Goal: Task Accomplishment & Management: Complete application form

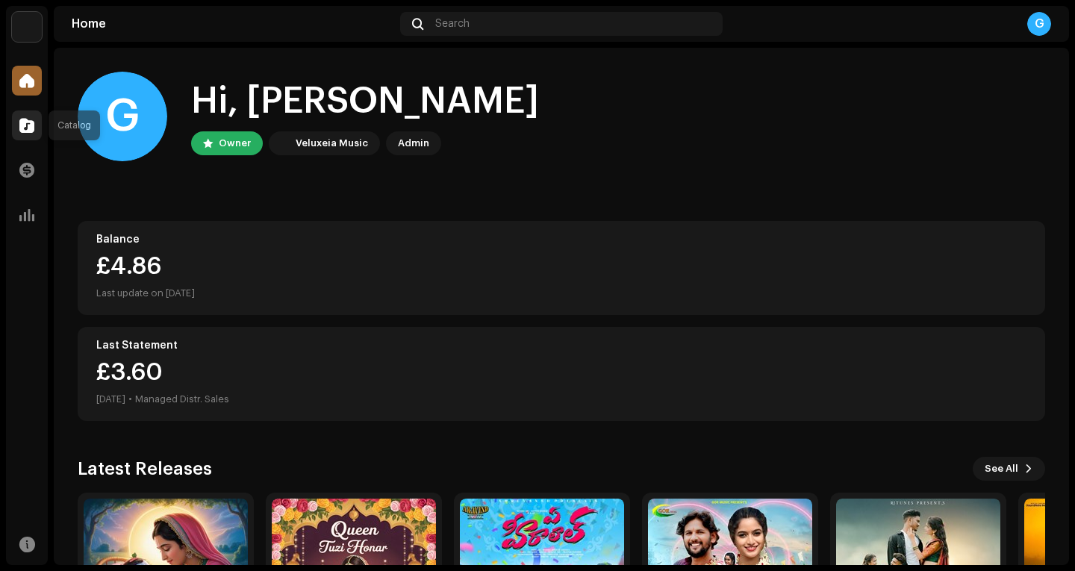
click at [25, 126] on span at bounding box center [26, 125] width 15 height 12
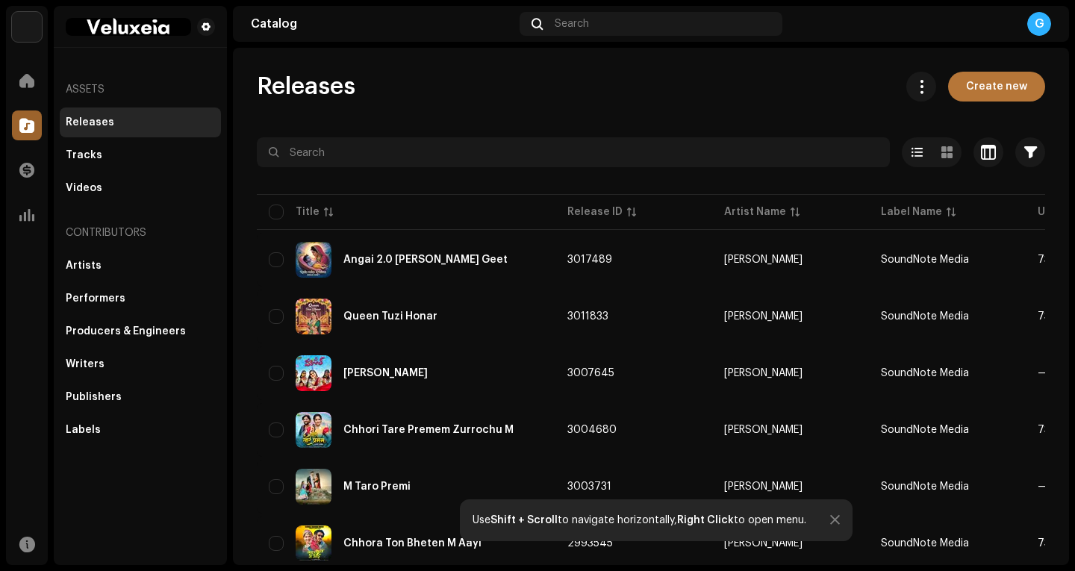
click at [983, 86] on span "Create new" at bounding box center [996, 87] width 61 height 30
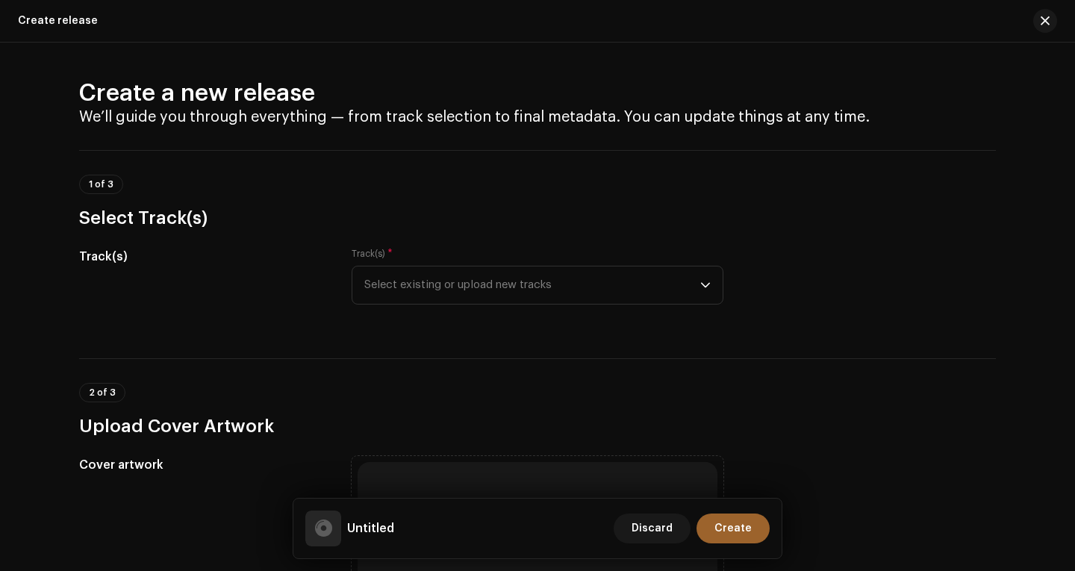
scroll to position [75, 0]
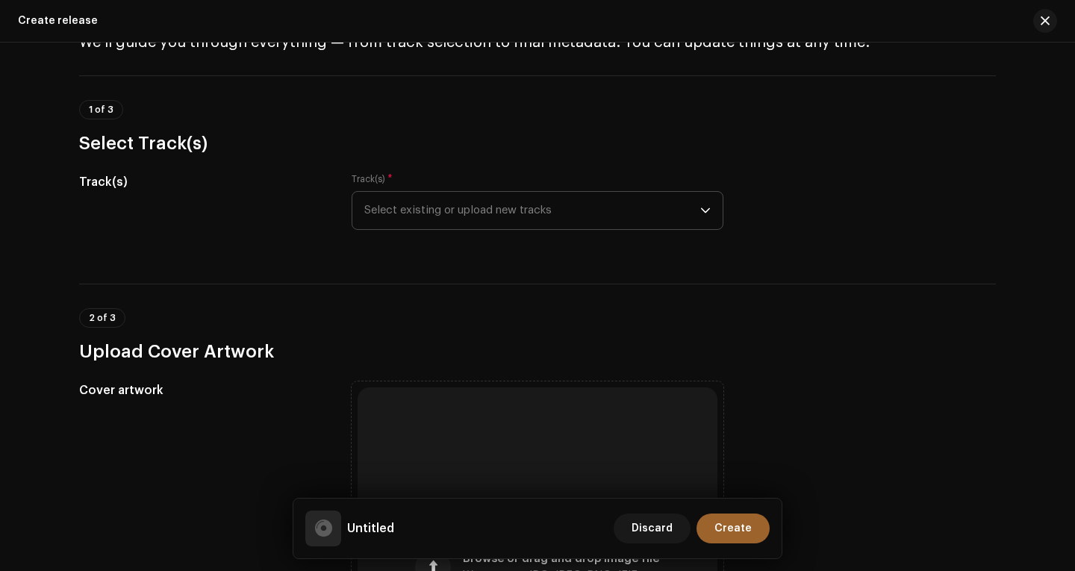
click at [473, 215] on span "Select existing or upload new tracks" at bounding box center [532, 210] width 336 height 37
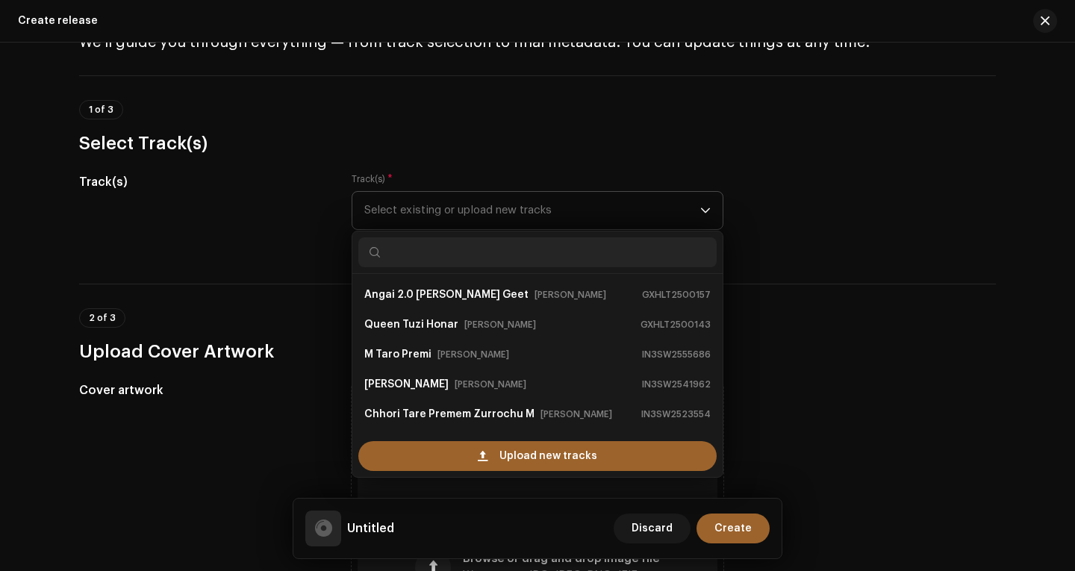
click at [464, 213] on span "Select existing or upload new tracks" at bounding box center [532, 210] width 336 height 37
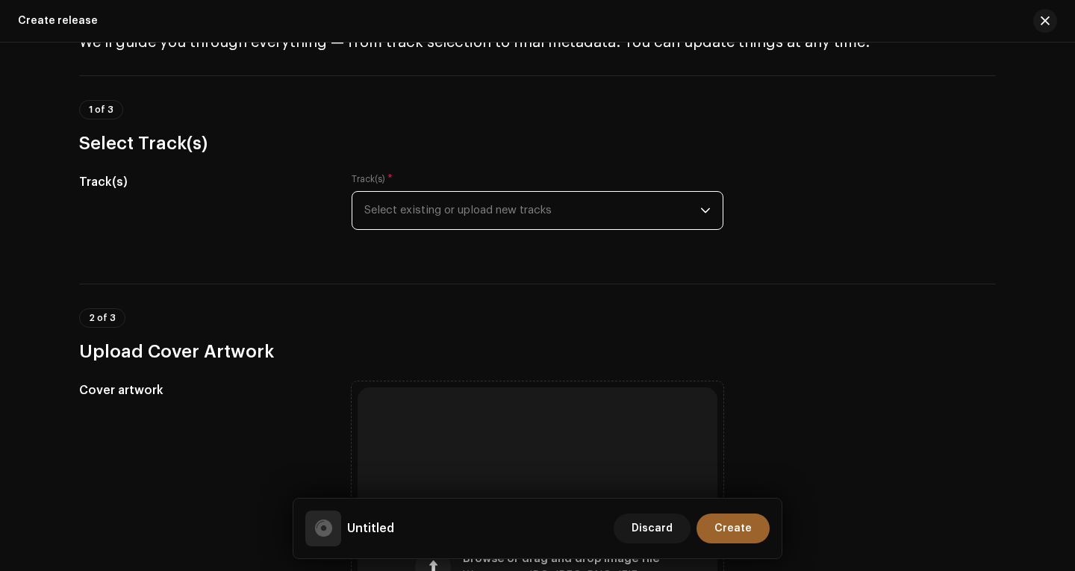
click at [476, 212] on span "Select existing or upload new tracks" at bounding box center [532, 210] width 336 height 37
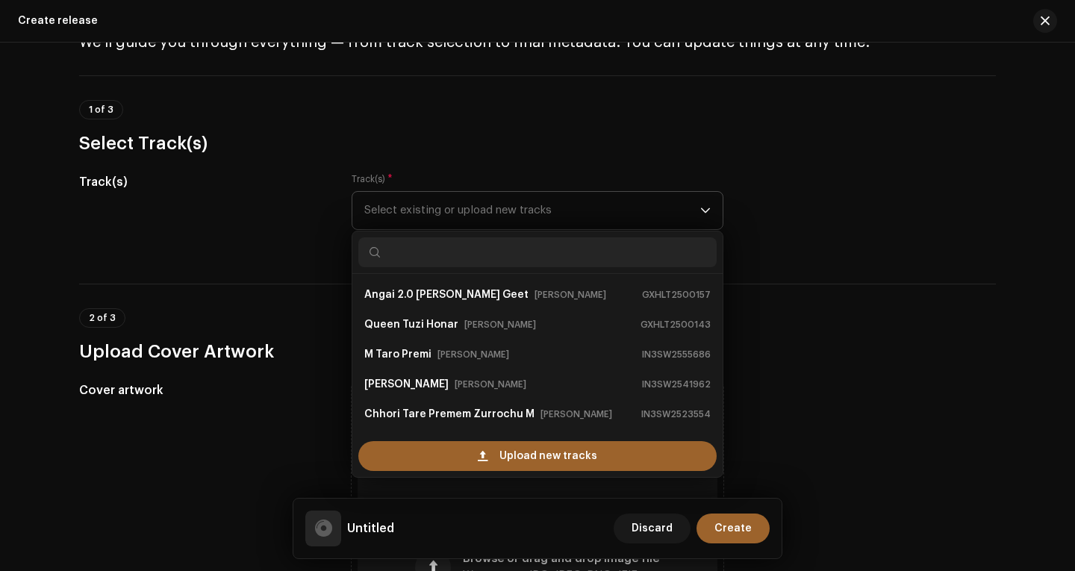
click at [475, 212] on span "Select existing or upload new tracks" at bounding box center [532, 210] width 336 height 37
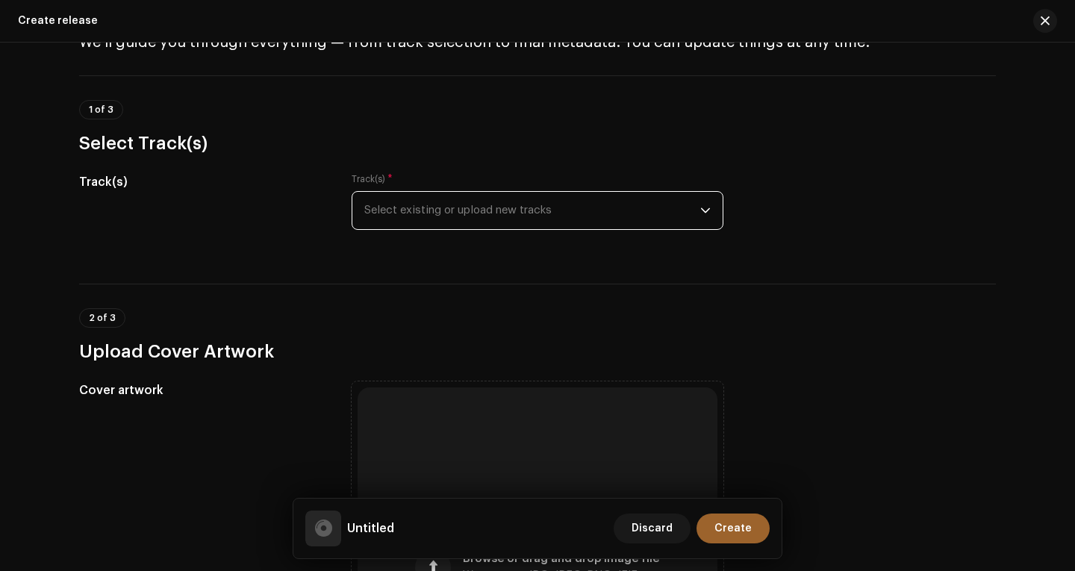
click at [326, 244] on div "Track(s) Track(s) * Select existing or upload new tracks" at bounding box center [537, 210] width 917 height 75
click at [300, 326] on div "2 of 3 Upload Cover Artwork" at bounding box center [537, 335] width 917 height 55
click at [503, 210] on span "Select existing or upload new tracks" at bounding box center [532, 210] width 336 height 37
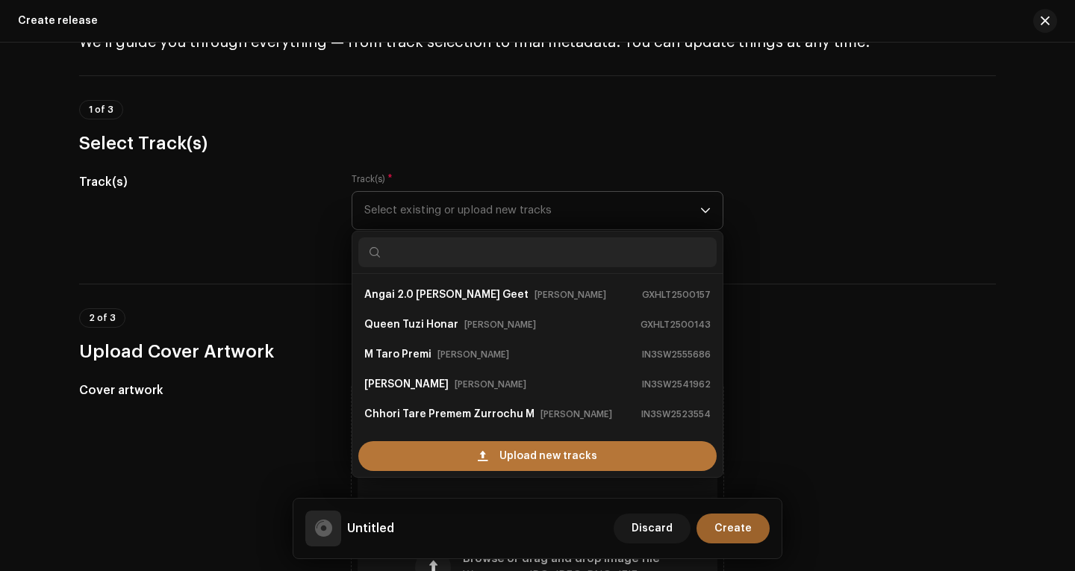
scroll to position [24, 0]
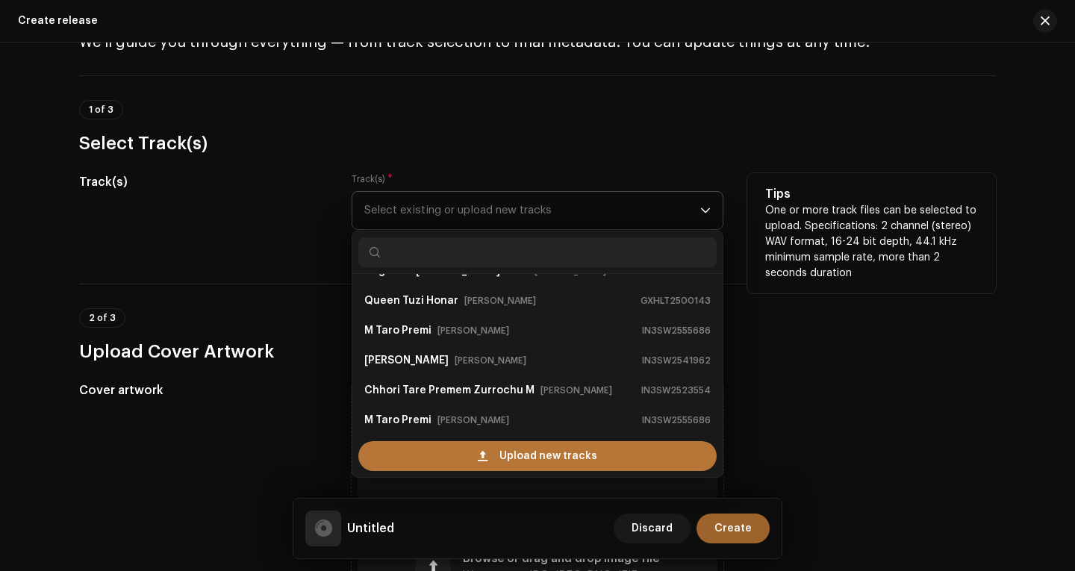
click at [494, 455] on div "Upload new tracks" at bounding box center [537, 456] width 358 height 30
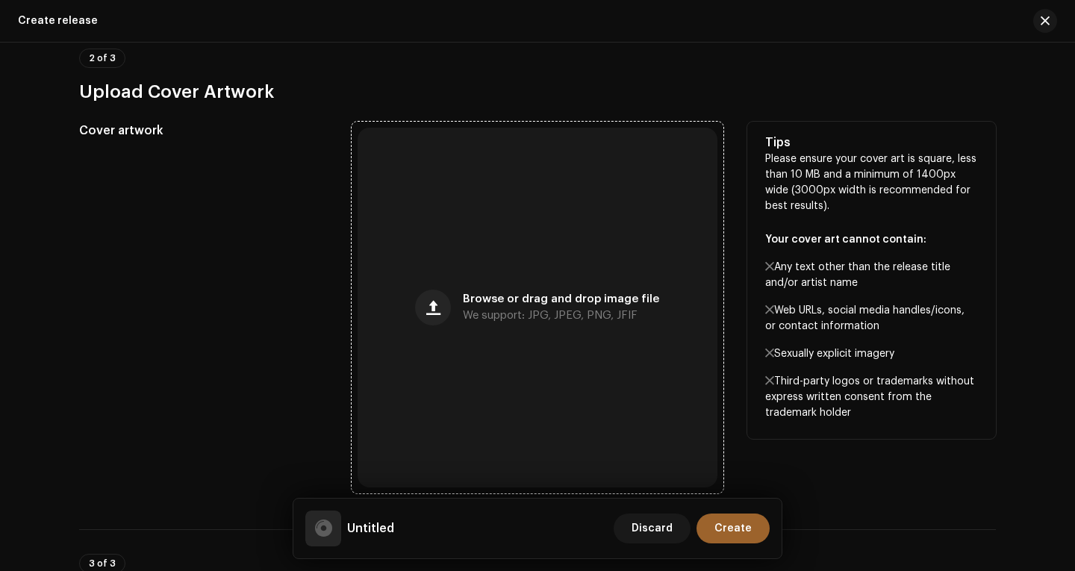
scroll to position [597, 0]
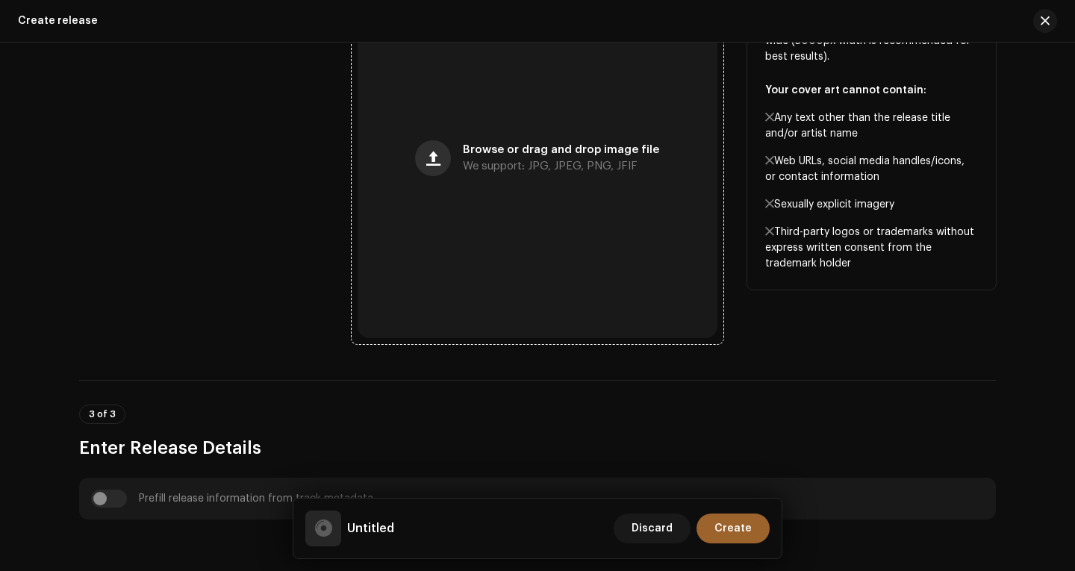
click at [443, 170] on button "button" at bounding box center [433, 158] width 36 height 36
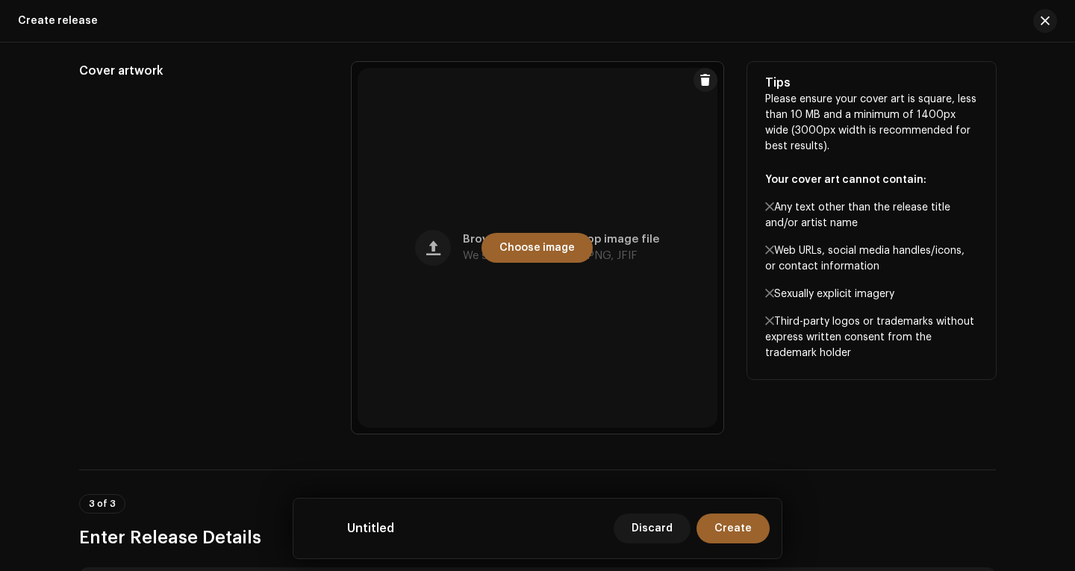
scroll to position [523, 0]
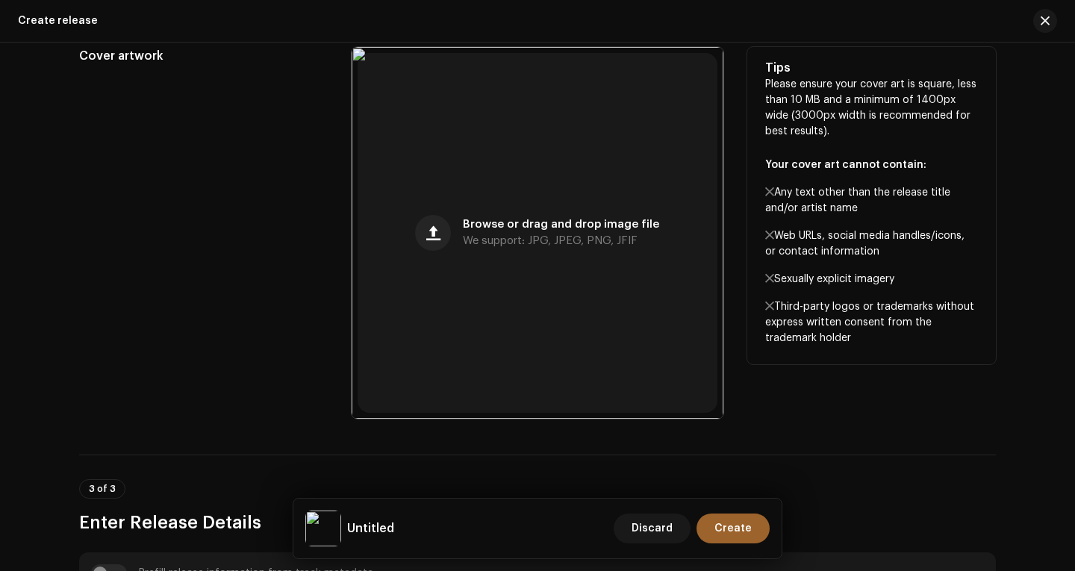
click at [281, 297] on div "Cover artwork" at bounding box center [203, 233] width 249 height 372
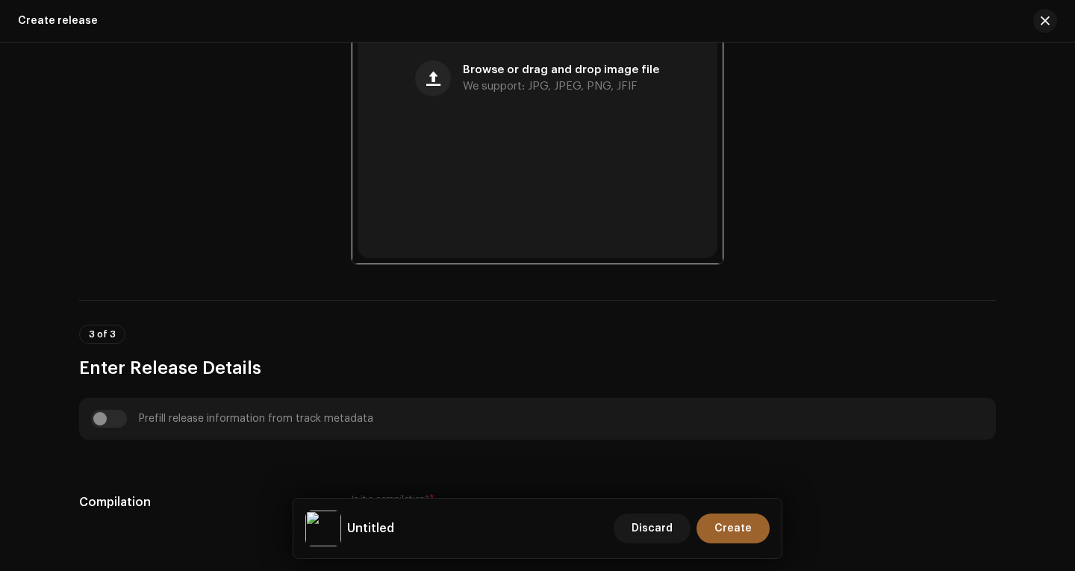
scroll to position [896, 0]
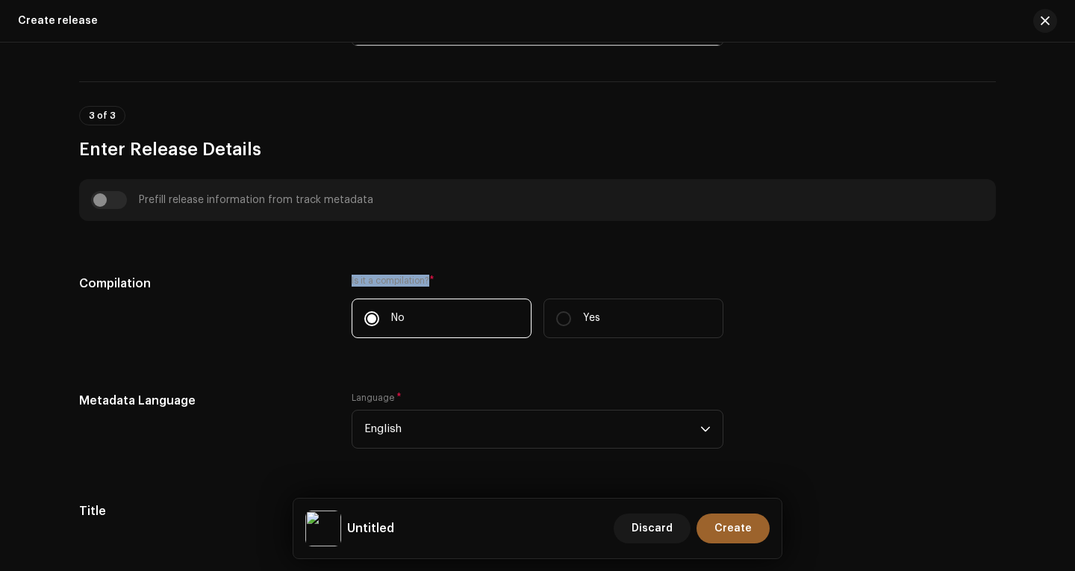
drag, startPoint x: 345, startPoint y: 278, endPoint x: 426, endPoint y: 286, distance: 81.8
click at [426, 286] on div "Compilation Is it a compilation? * No Yes" at bounding box center [537, 315] width 917 height 81
copy label "Is it a compilation?"
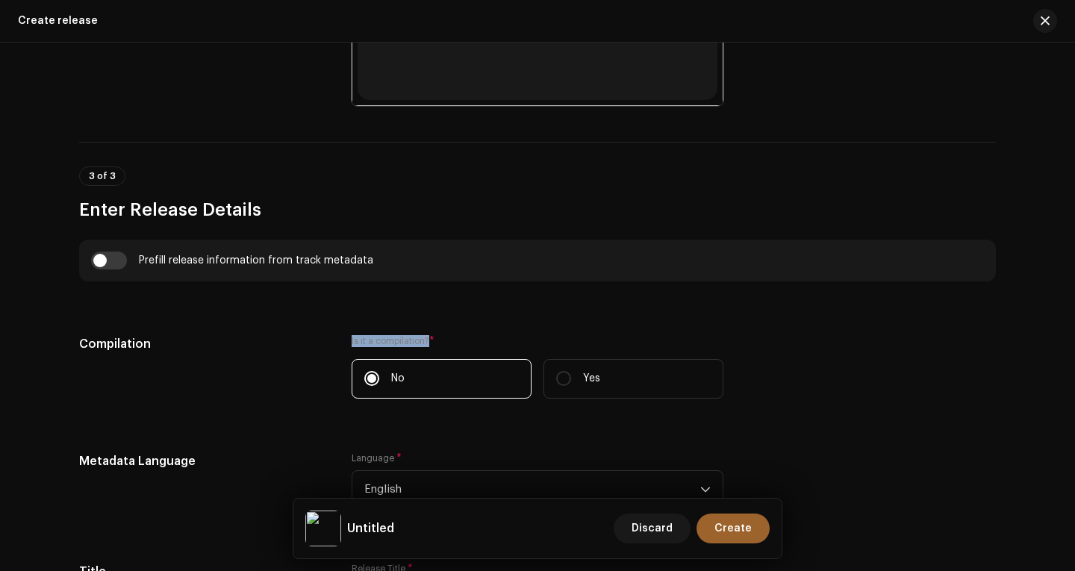
scroll to position [957, 0]
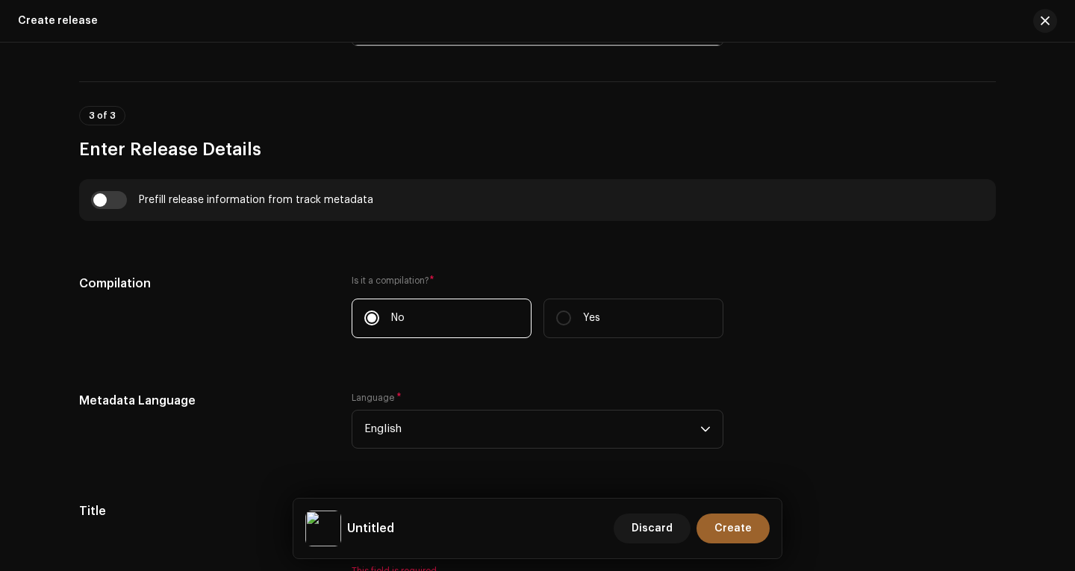
click at [270, 299] on div "Compilation" at bounding box center [203, 315] width 249 height 81
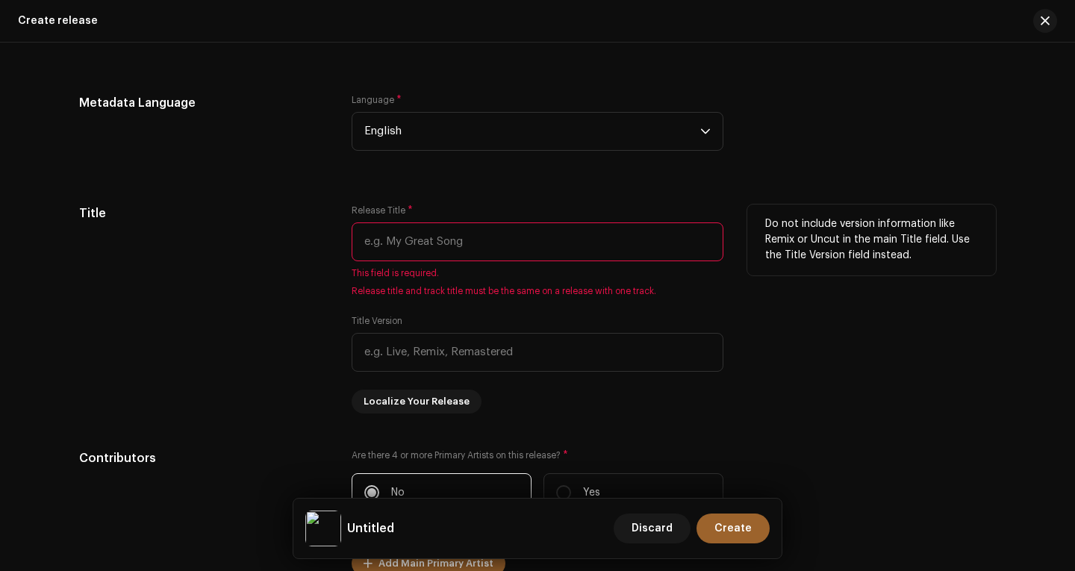
scroll to position [1255, 0]
click at [429, 249] on input "text" at bounding box center [538, 241] width 372 height 39
click at [408, 249] on input "text" at bounding box center [538, 241] width 372 height 39
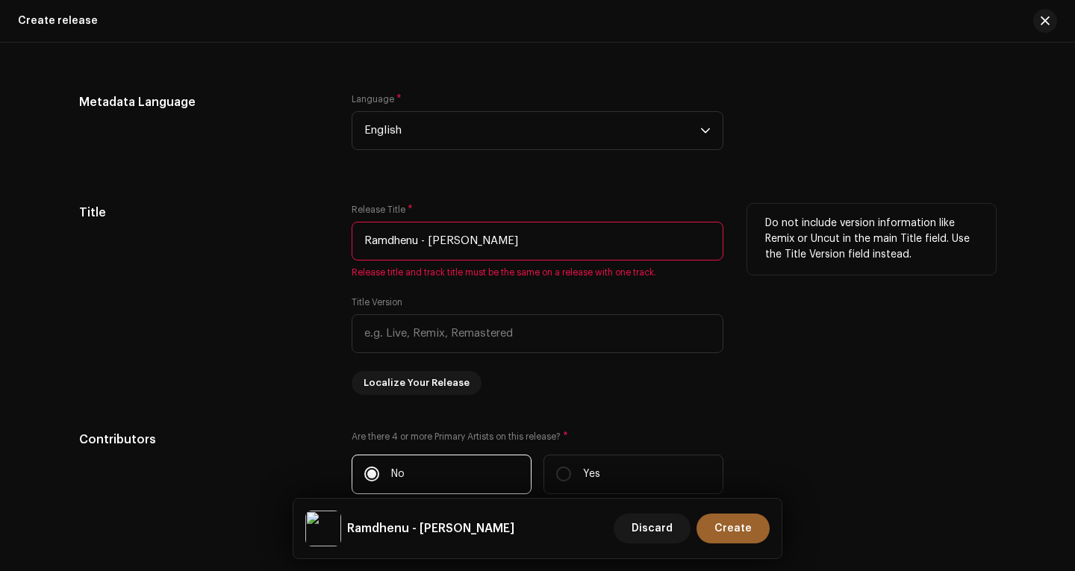
type input "Ramdhenu - [PERSON_NAME]"
click at [454, 289] on div "Release Title * Ramdhenu - Edhani Jilmil Hahi Release title and track title mus…" at bounding box center [538, 299] width 372 height 191
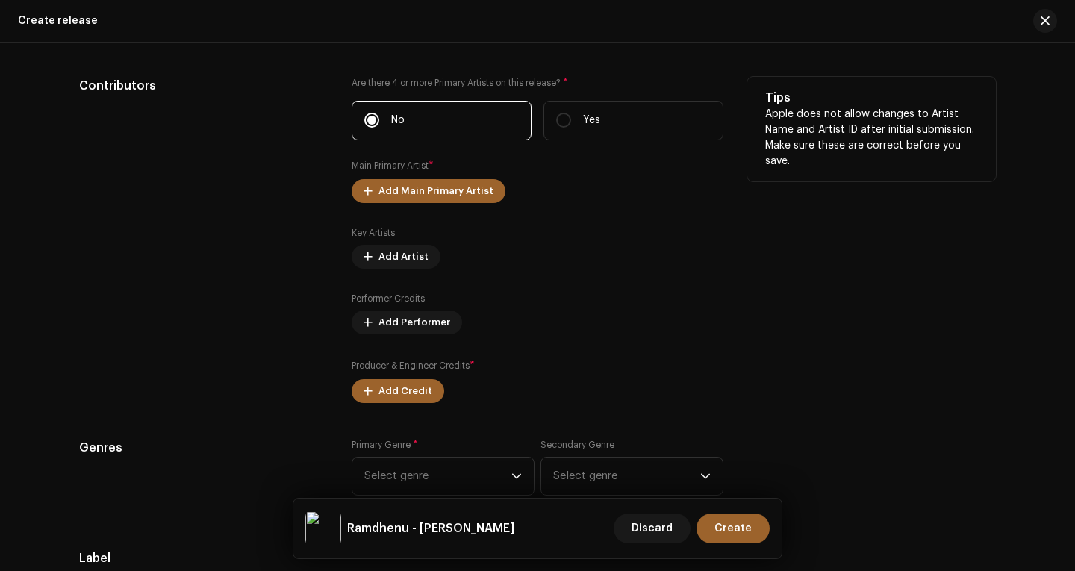
scroll to position [1629, 0]
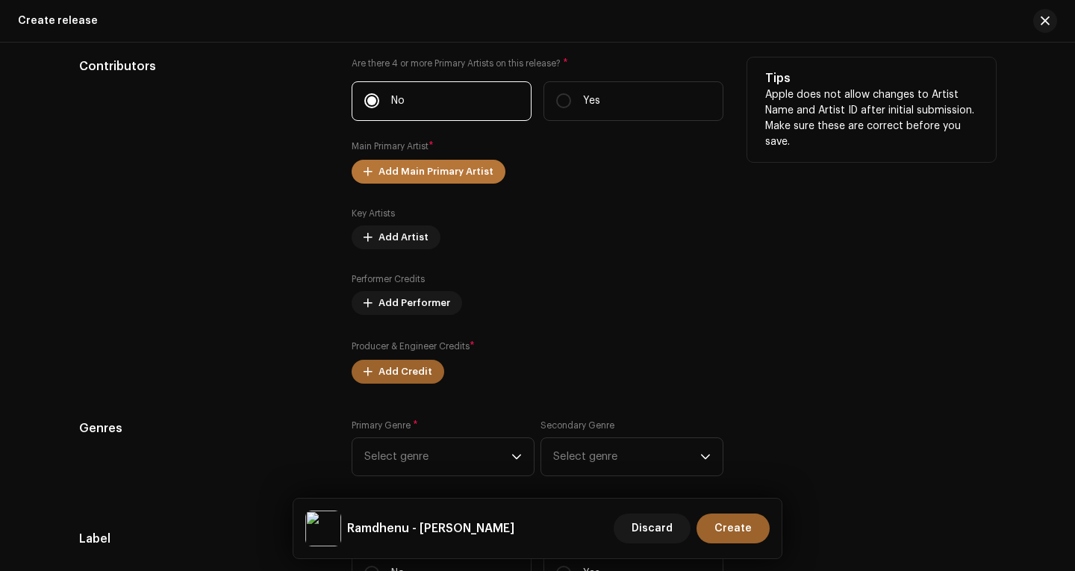
click at [420, 170] on span "Add Main Primary Artist" at bounding box center [436, 172] width 115 height 30
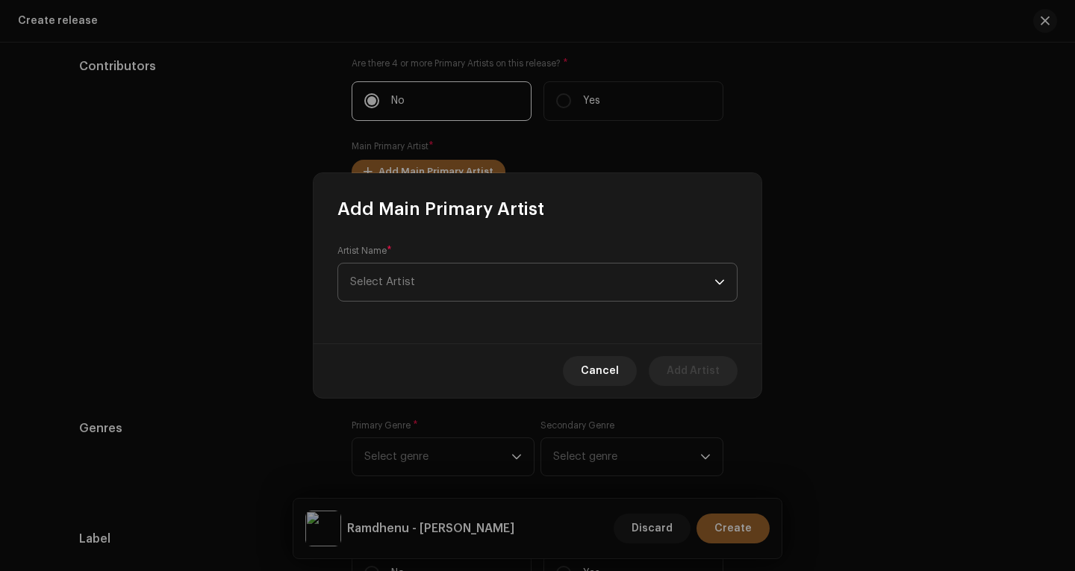
click at [413, 282] on span "Select Artist" at bounding box center [382, 281] width 65 height 11
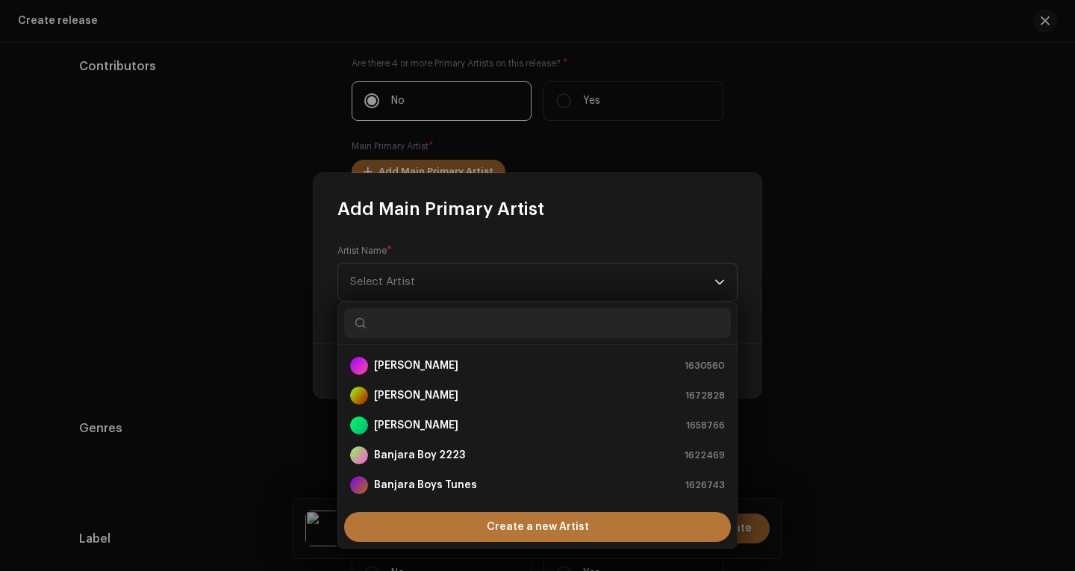
scroll to position [24, 0]
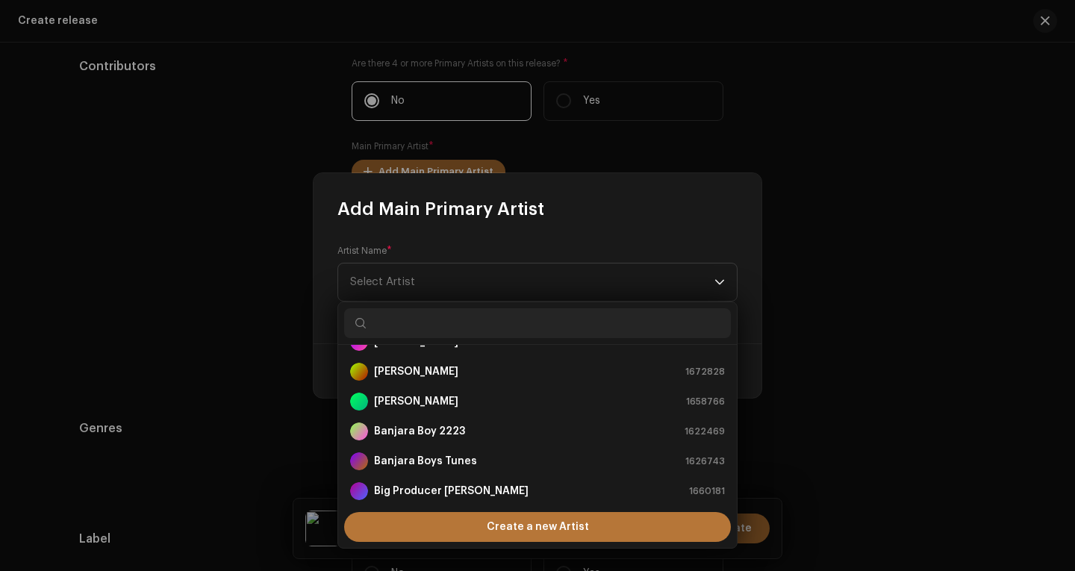
click at [496, 523] on span "Create a new Artist" at bounding box center [538, 527] width 102 height 30
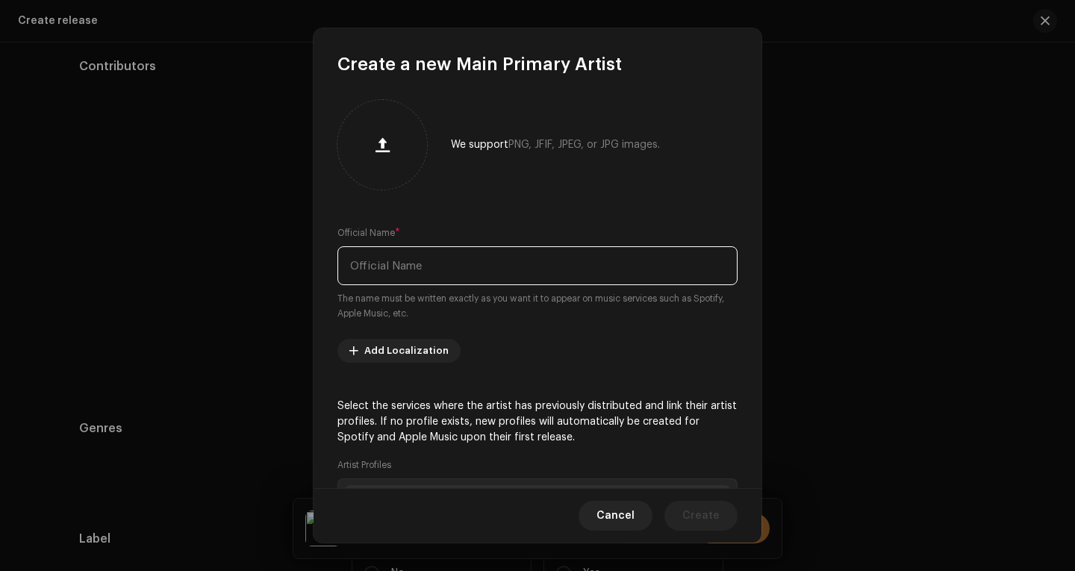
click at [405, 258] on input "text" at bounding box center [538, 265] width 400 height 39
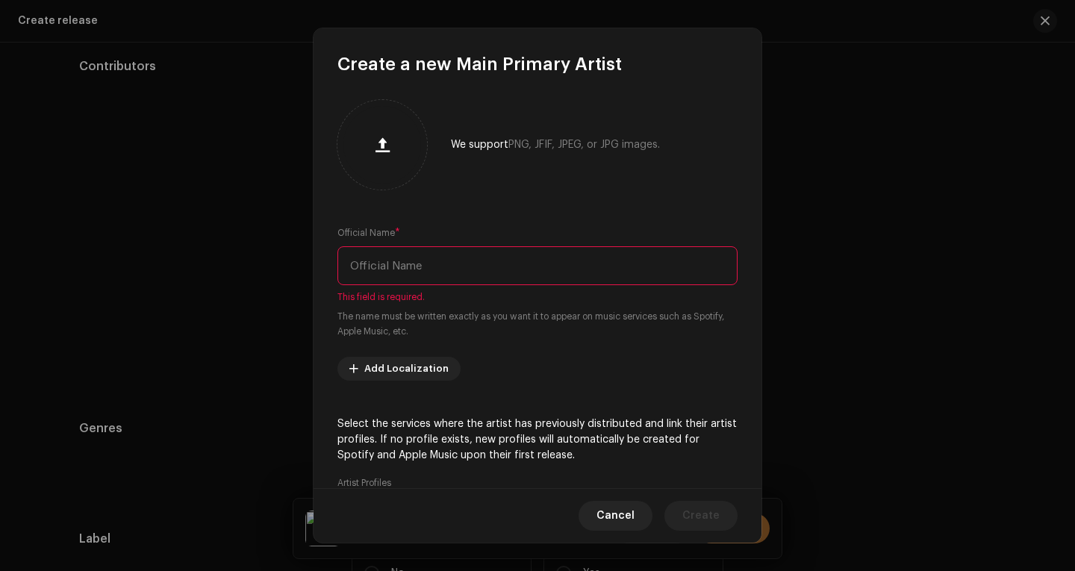
click at [386, 265] on input "text" at bounding box center [538, 265] width 400 height 39
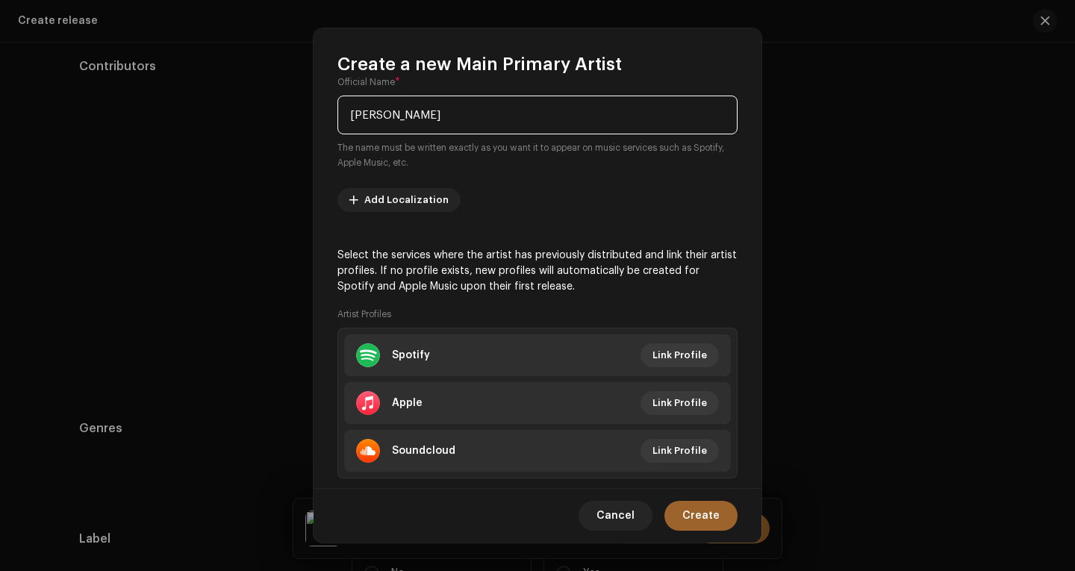
scroll to position [183, 0]
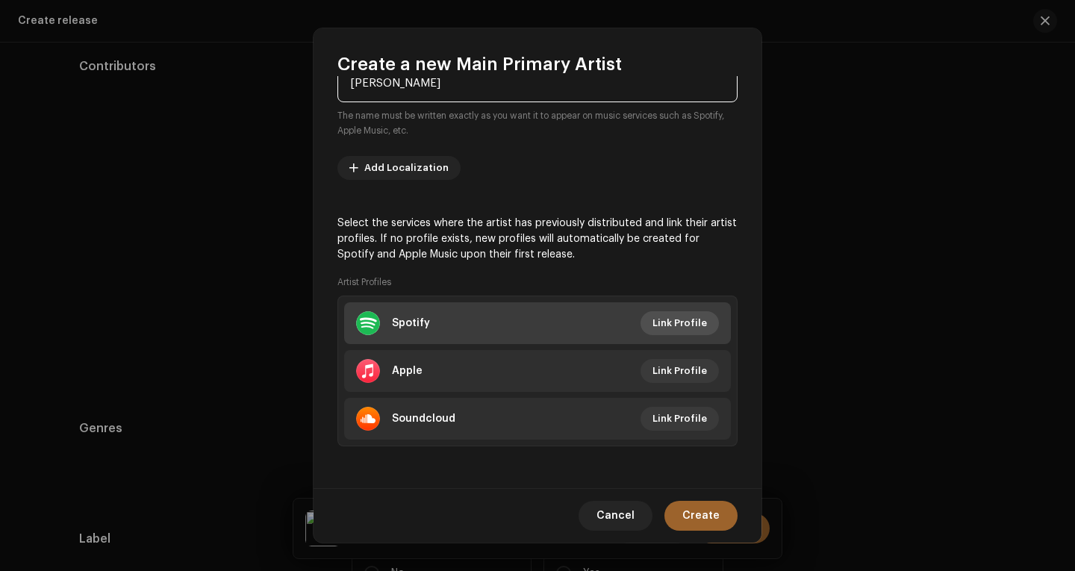
type input "Diju Baruah"
click at [664, 318] on span "Link Profile" at bounding box center [680, 323] width 55 height 30
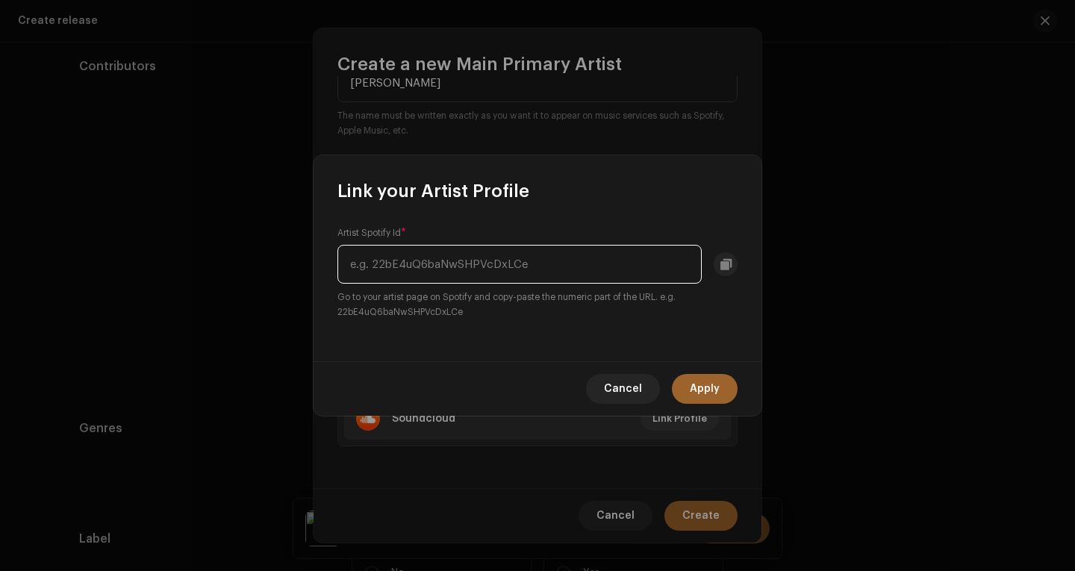
paste input "51uNpQfZJ5GI1NUXd4QkeU"
type input "51uNpQfZJ5GI1NUXd4QkeU"
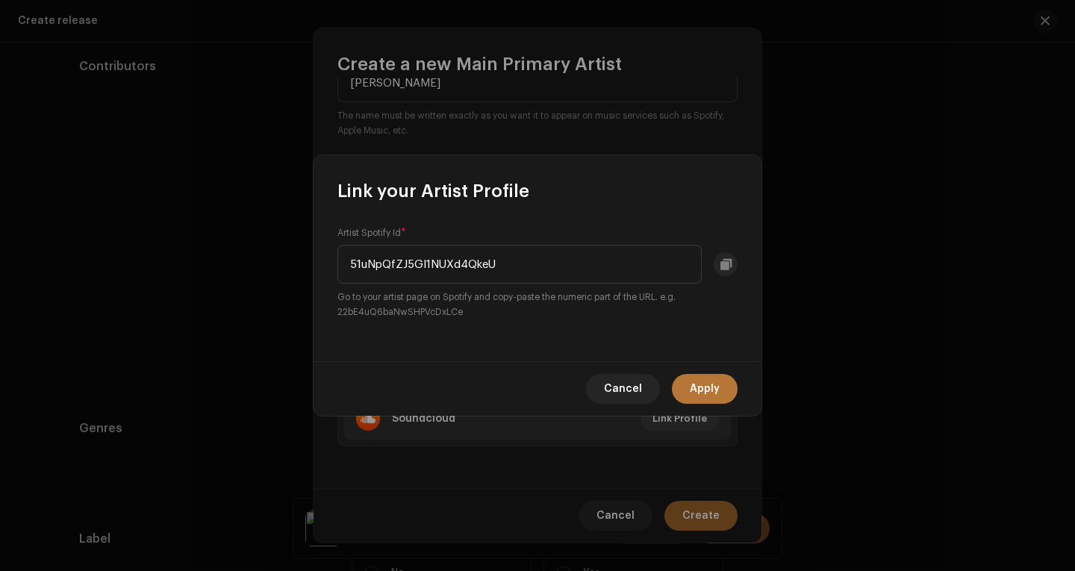
click at [720, 388] on button "Apply" at bounding box center [705, 389] width 66 height 30
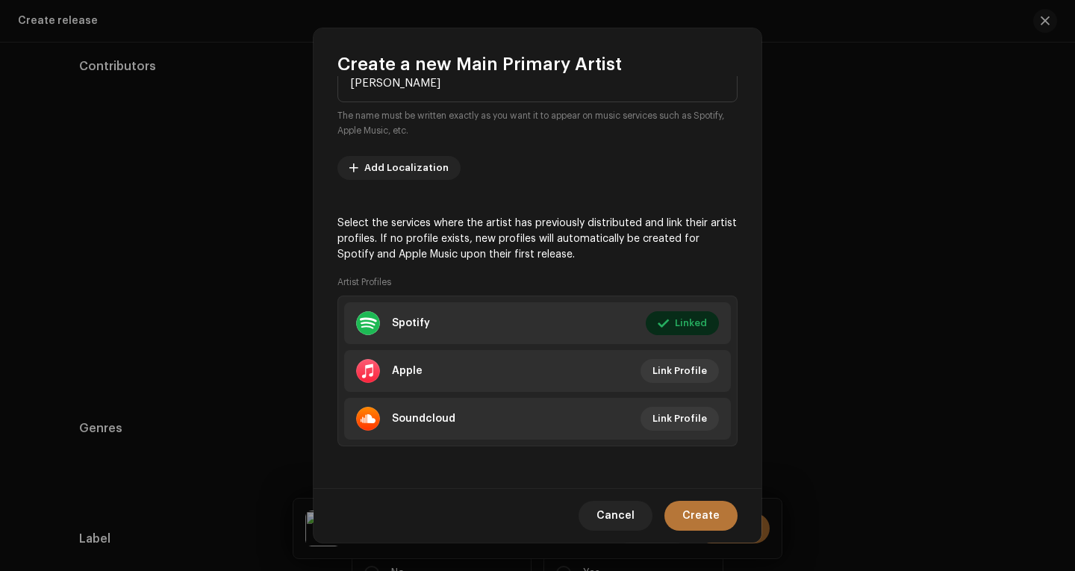
click at [699, 509] on span "Create" at bounding box center [701, 516] width 37 height 30
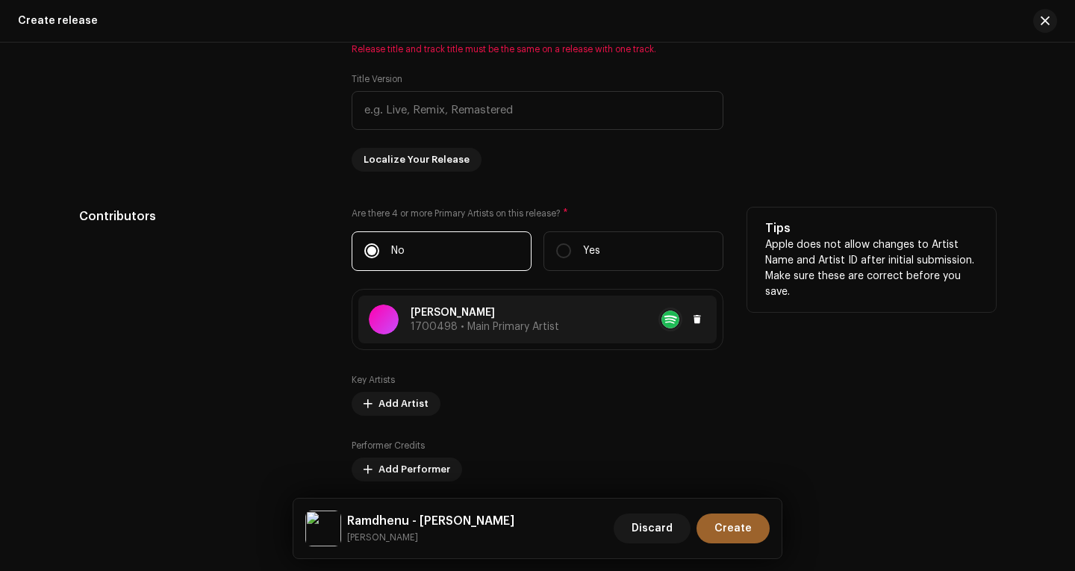
scroll to position [1479, 0]
click at [393, 397] on span "Add Artist" at bounding box center [404, 403] width 50 height 30
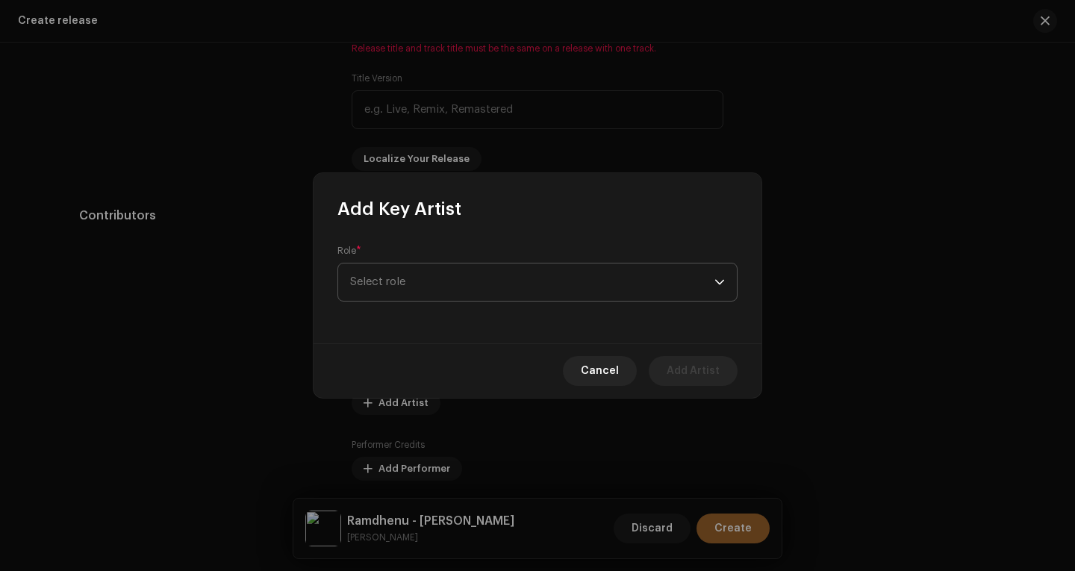
click at [405, 289] on span "Select role" at bounding box center [532, 282] width 364 height 37
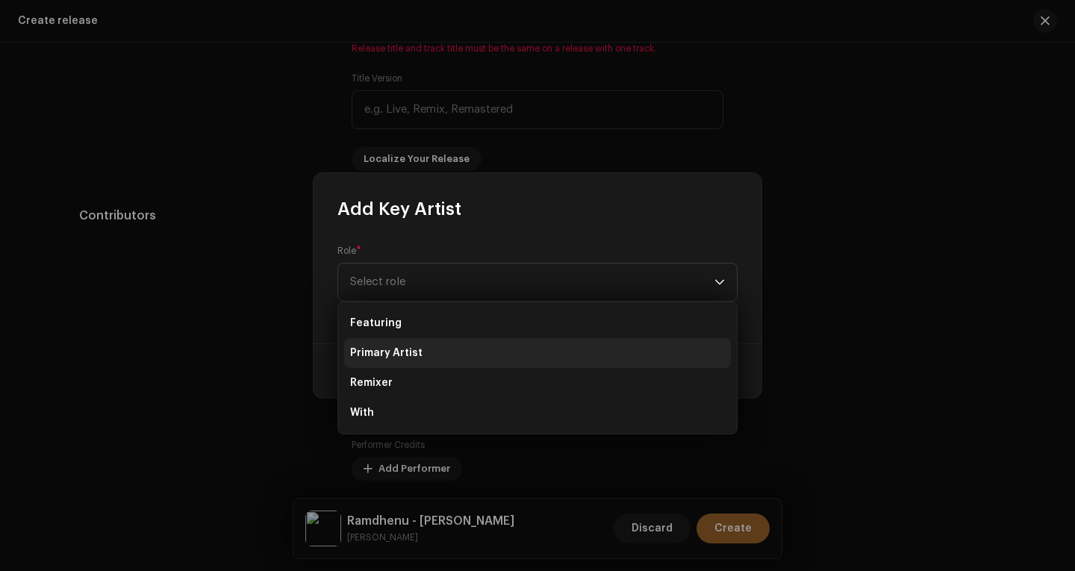
click at [398, 356] on span "Primary Artist" at bounding box center [386, 353] width 72 height 15
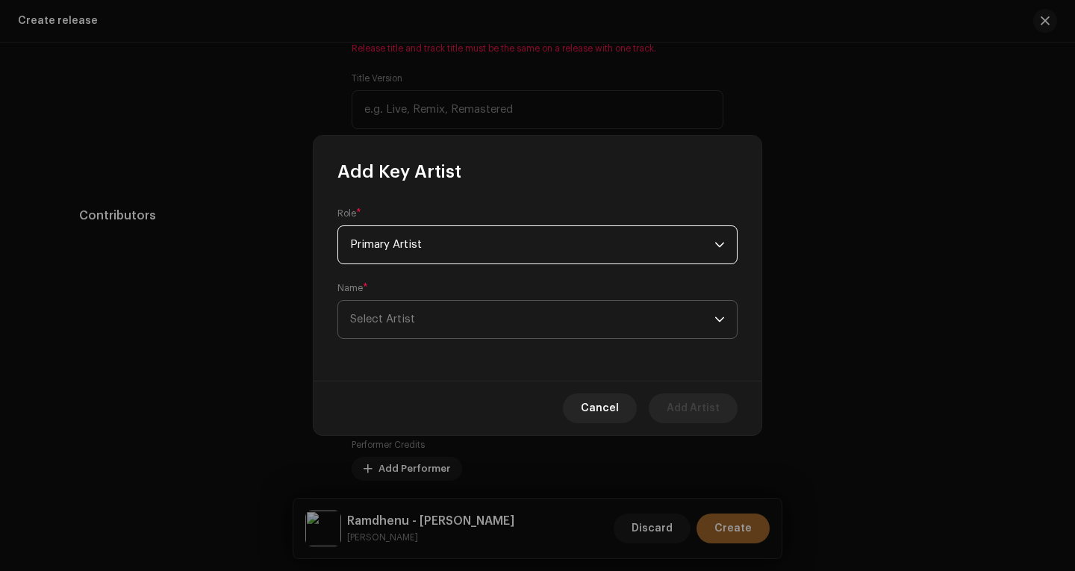
click at [428, 314] on span "Select Artist" at bounding box center [532, 319] width 364 height 37
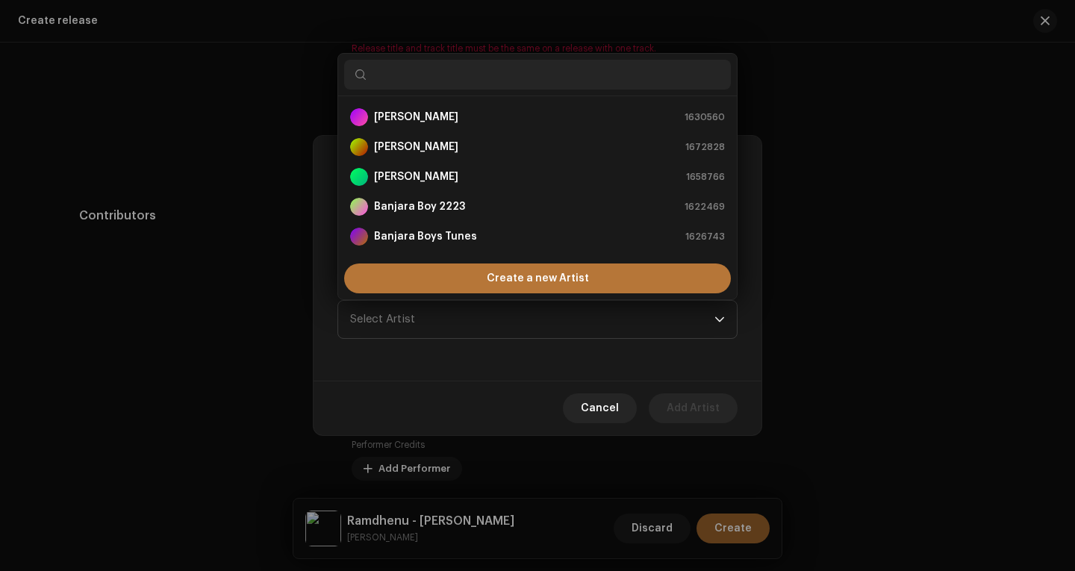
click at [461, 285] on div "Create a new Artist" at bounding box center [537, 279] width 387 height 30
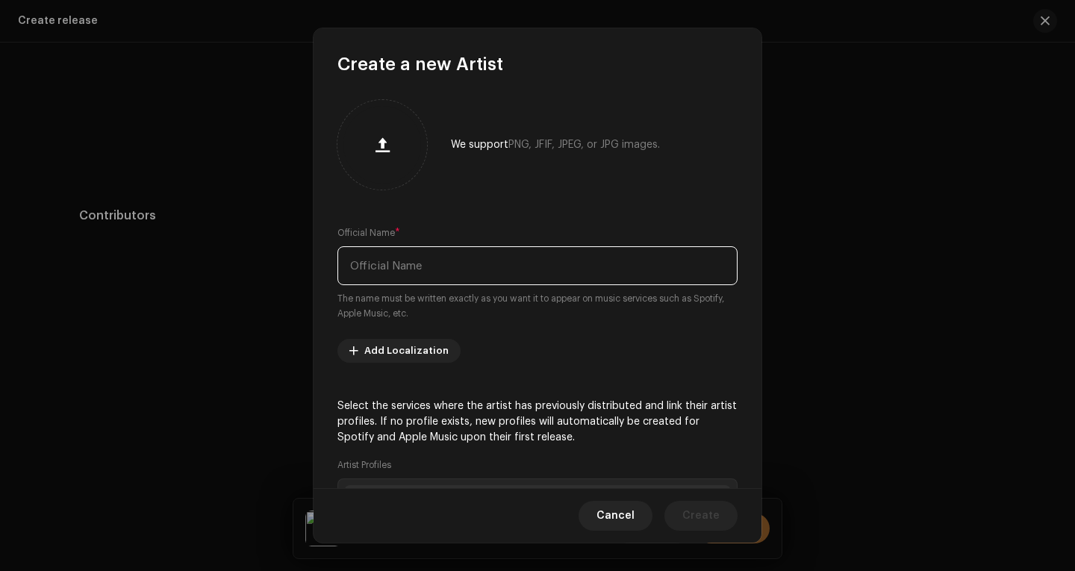
click at [411, 274] on input "text" at bounding box center [538, 265] width 400 height 39
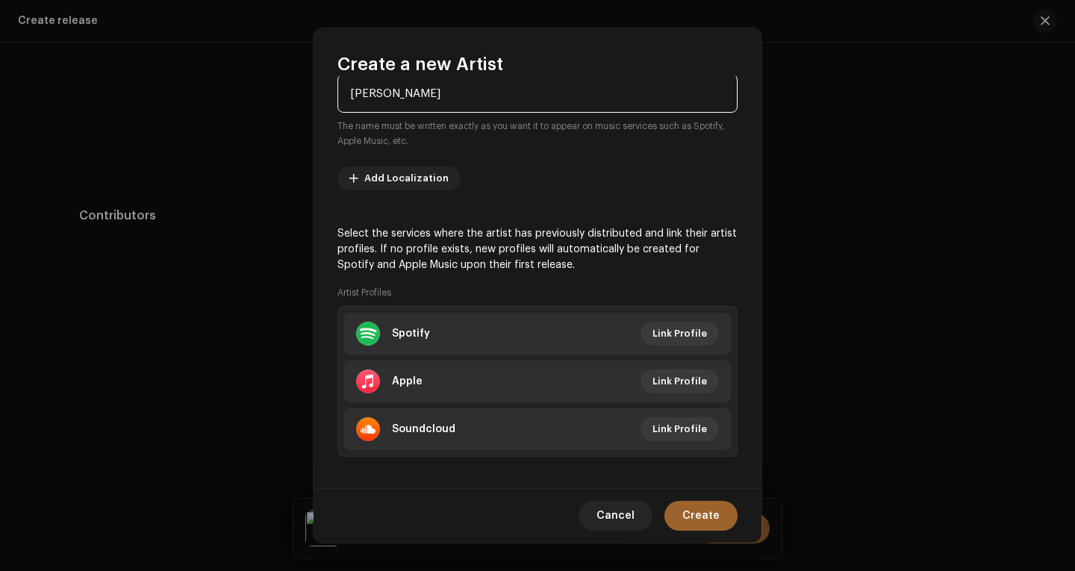
scroll to position [183, 0]
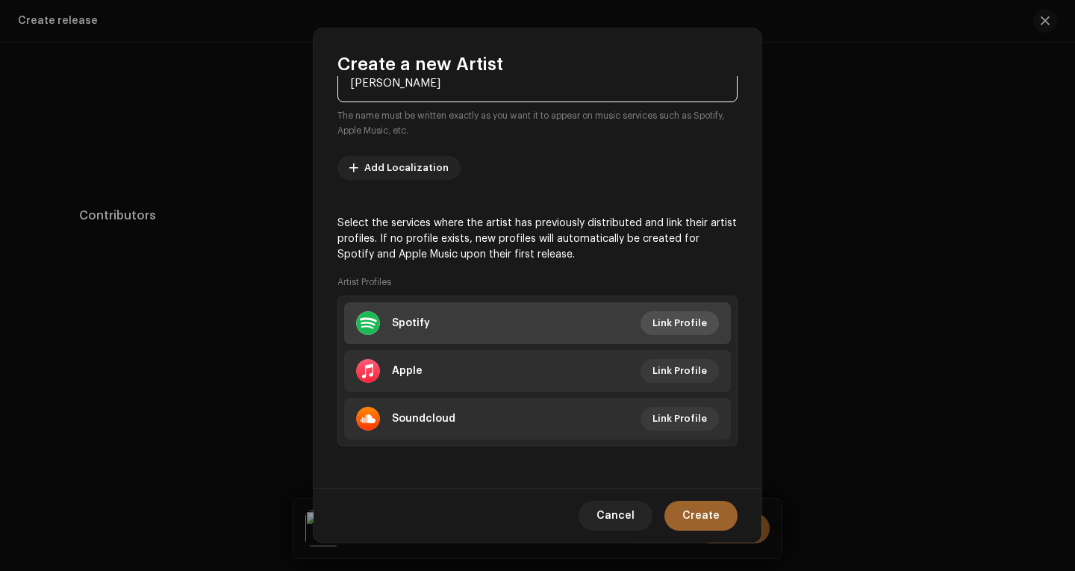
type input "Barsha Barah"
click at [653, 317] on span "Link Profile" at bounding box center [680, 323] width 55 height 30
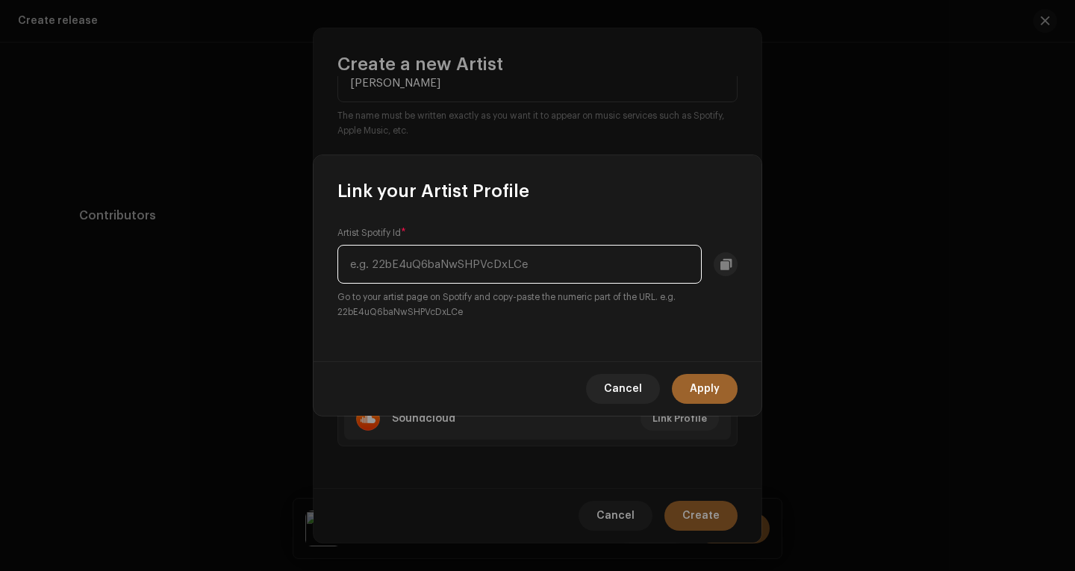
paste input "7u4aPYd9inxB4eyVxyclo2"
type input "7u4aPYd9inxB4eyVxyclo2"
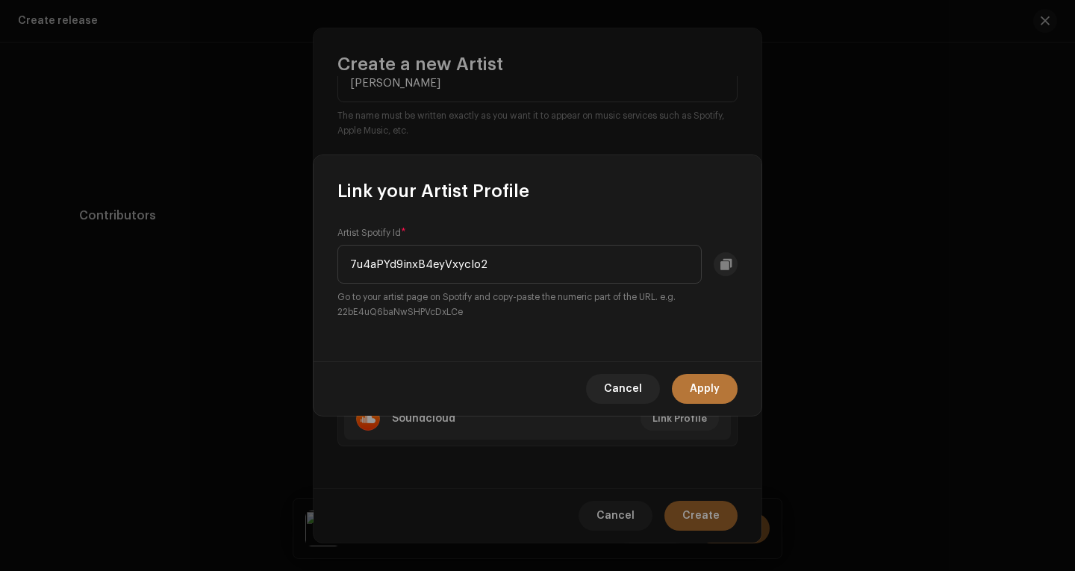
click at [710, 383] on span "Apply" at bounding box center [705, 389] width 30 height 30
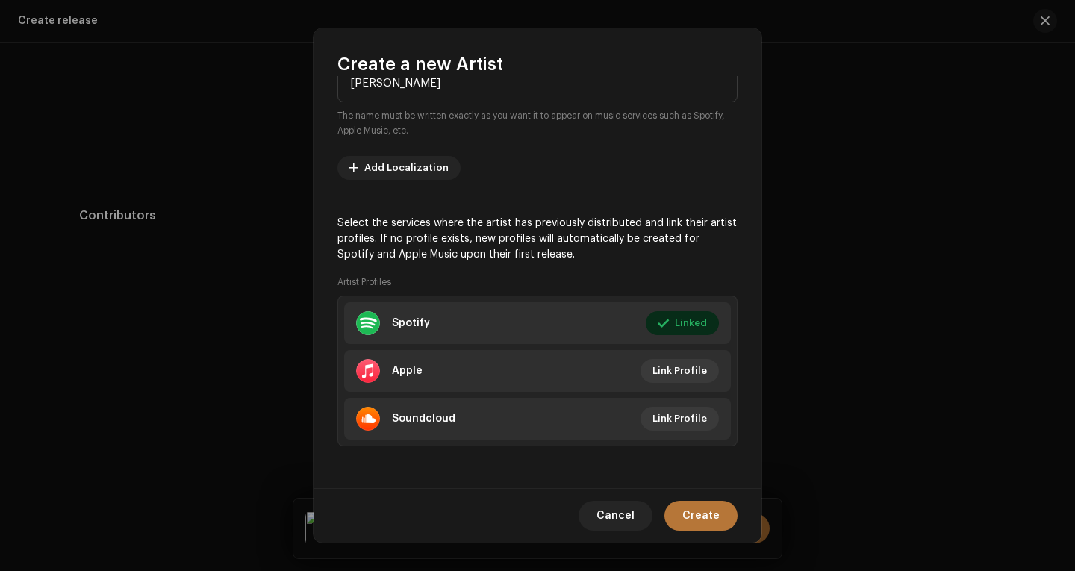
click at [689, 514] on span "Create" at bounding box center [701, 516] width 37 height 30
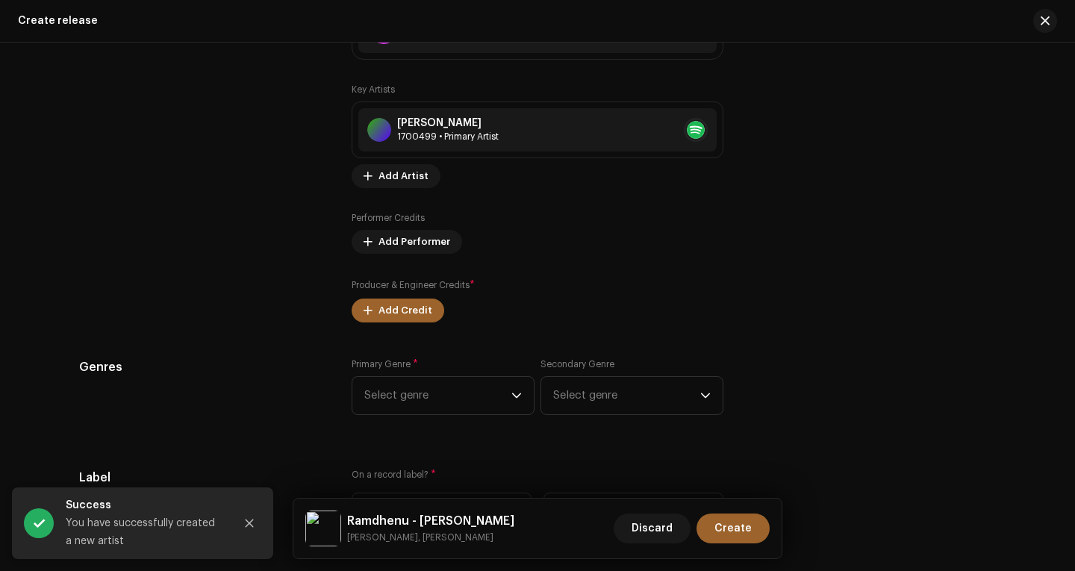
scroll to position [1778, 0]
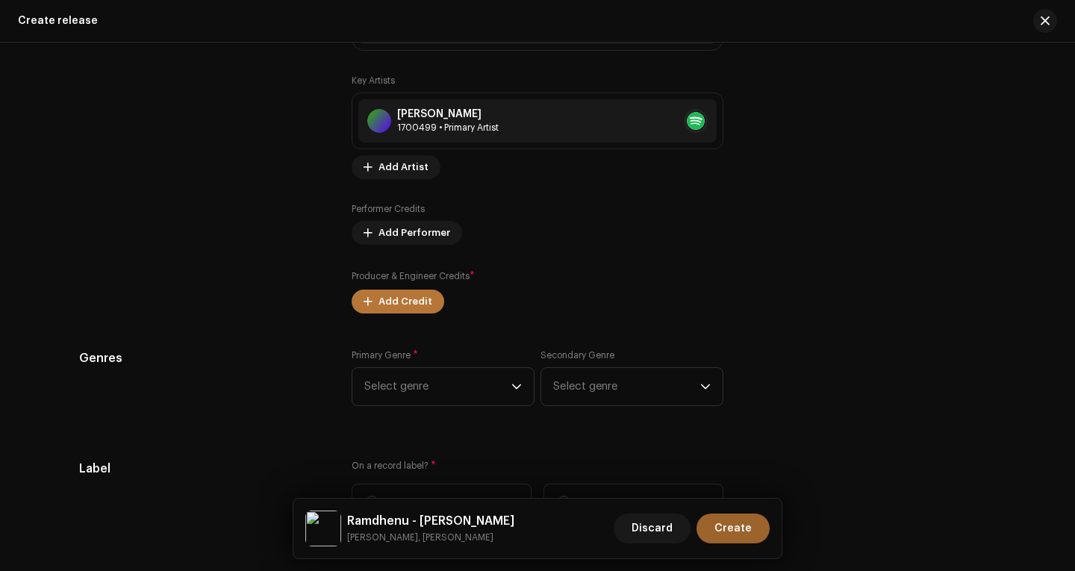
click at [414, 298] on span "Add Credit" at bounding box center [406, 302] width 54 height 30
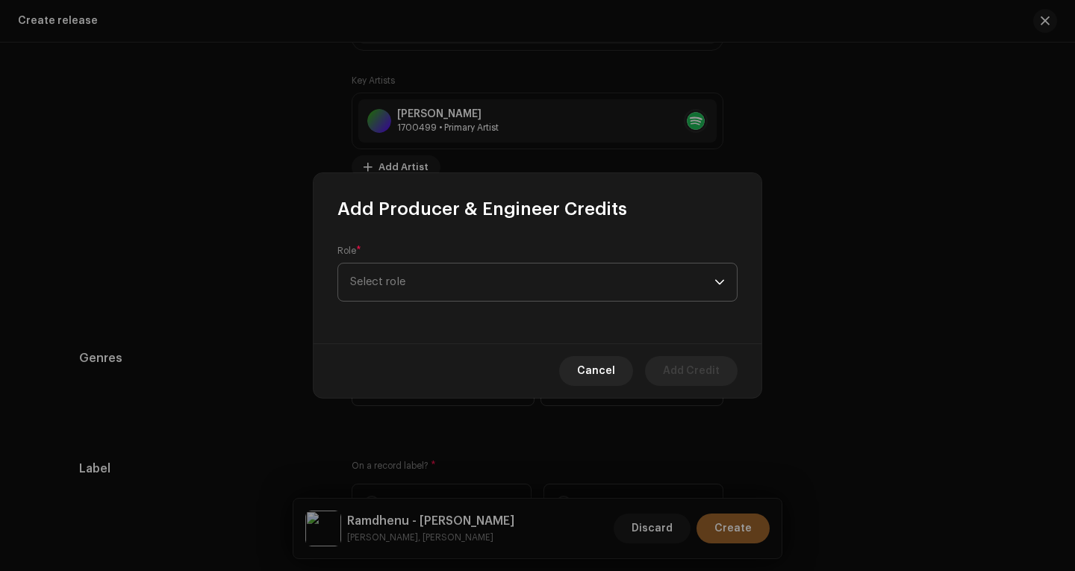
click at [443, 274] on span "Select role" at bounding box center [532, 282] width 364 height 37
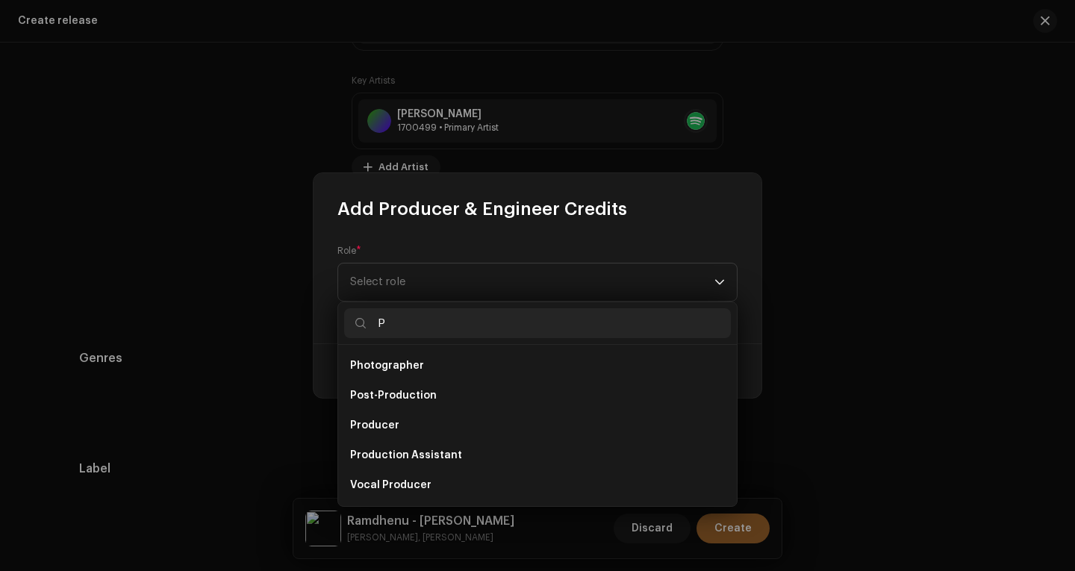
scroll to position [6, 0]
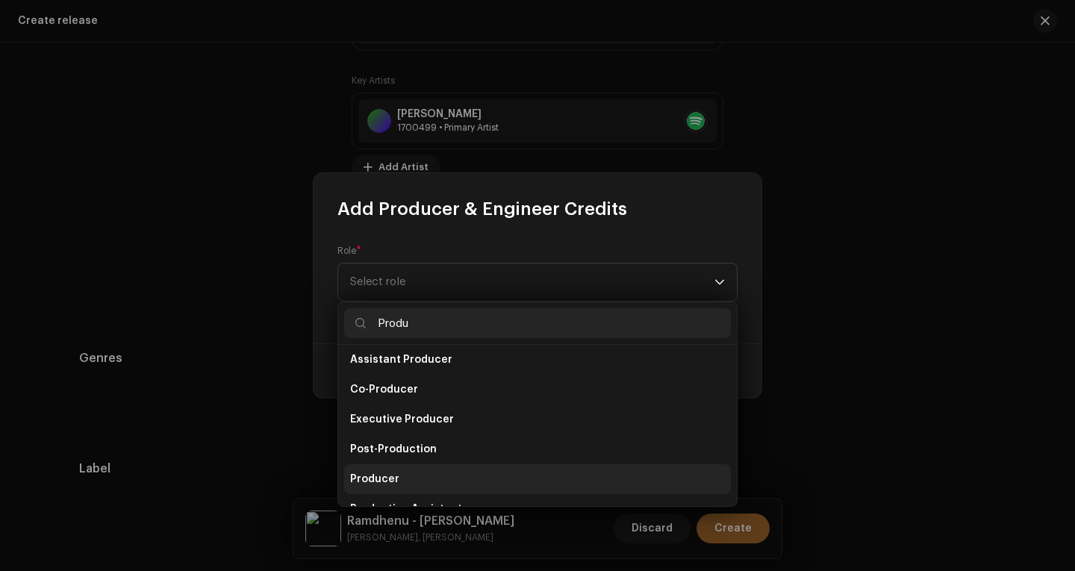
type input "Produ"
click at [379, 473] on span "Producer" at bounding box center [374, 479] width 49 height 15
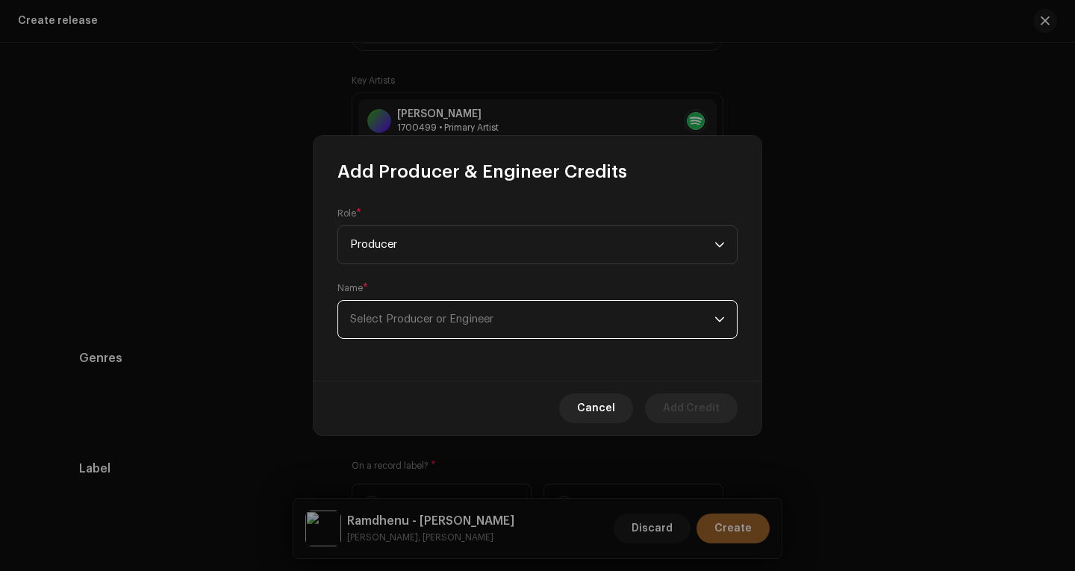
click at [411, 316] on span "Select Producer or Engineer" at bounding box center [421, 319] width 143 height 11
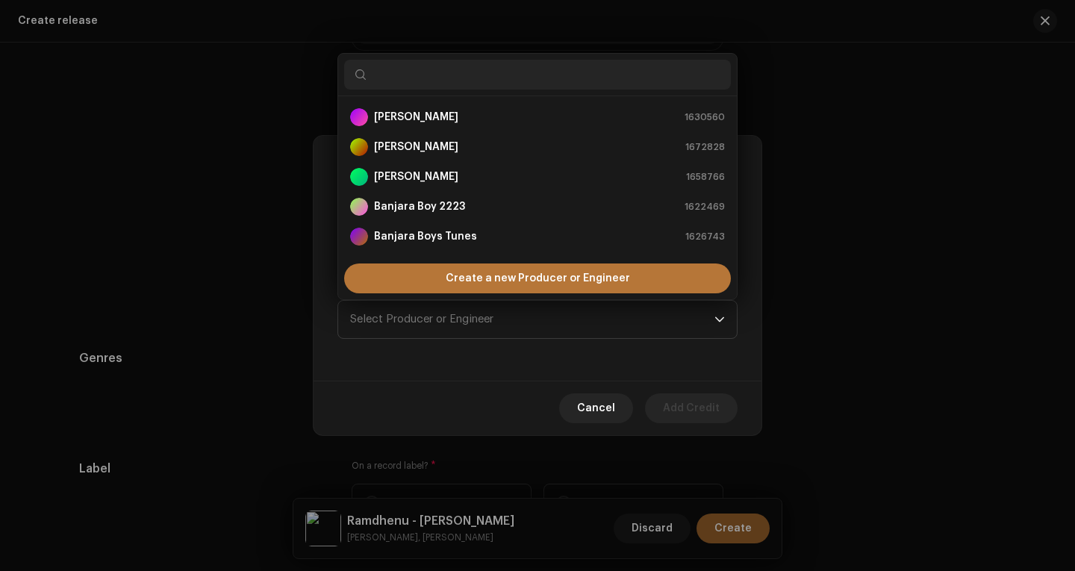
click at [464, 273] on span "Create a new Producer or Engineer" at bounding box center [538, 279] width 184 height 30
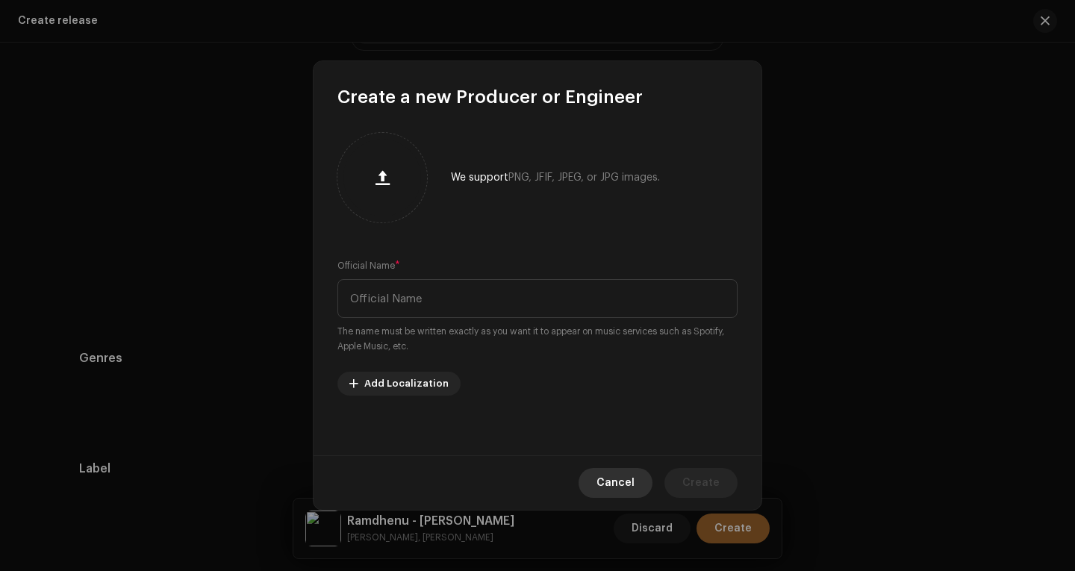
click at [621, 478] on span "Cancel" at bounding box center [616, 483] width 38 height 30
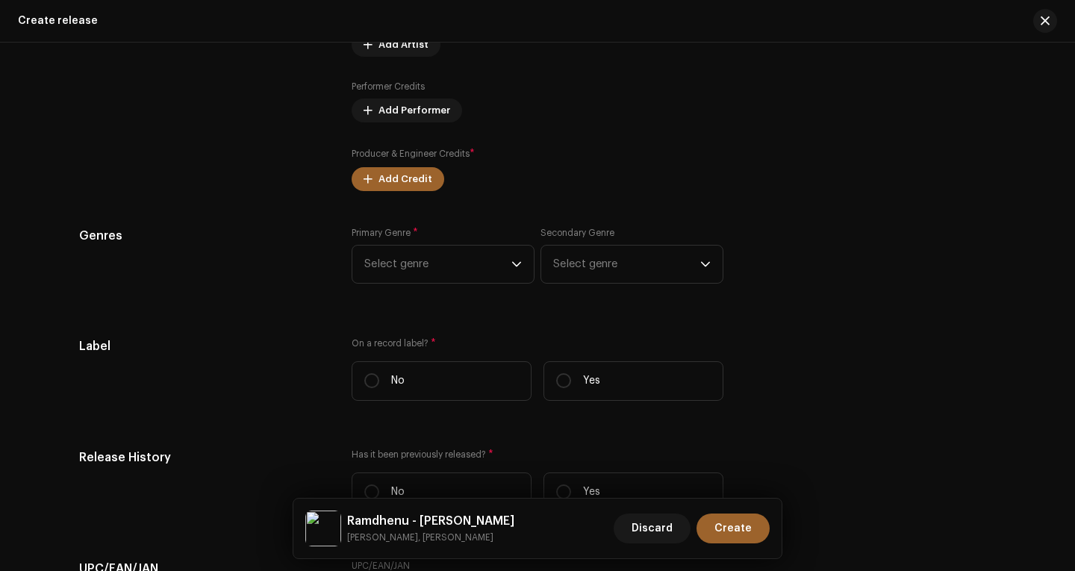
scroll to position [1927, 0]
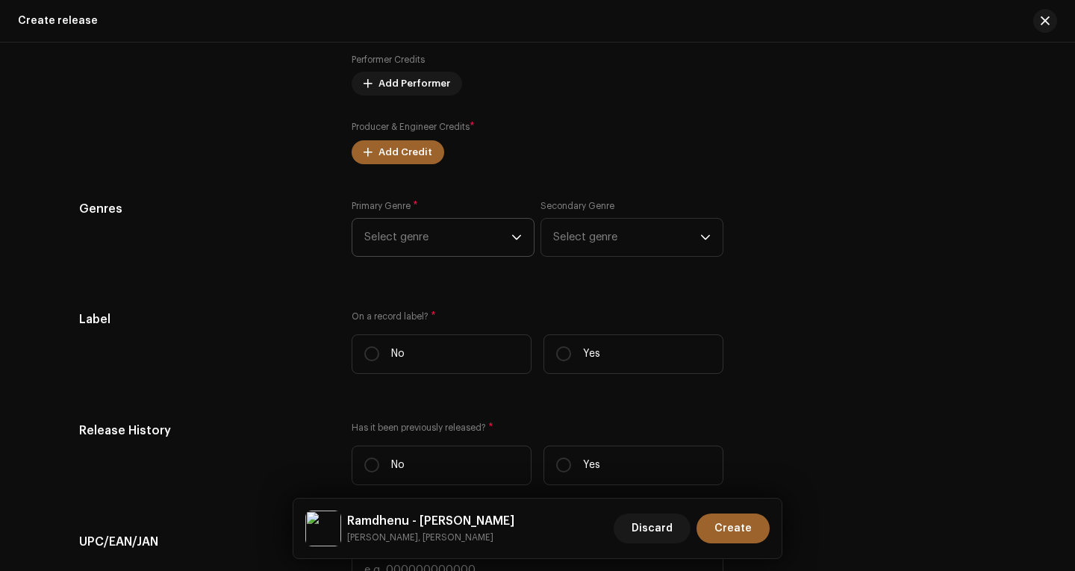
click at [512, 237] on icon "dropdown trigger" at bounding box center [517, 237] width 10 height 10
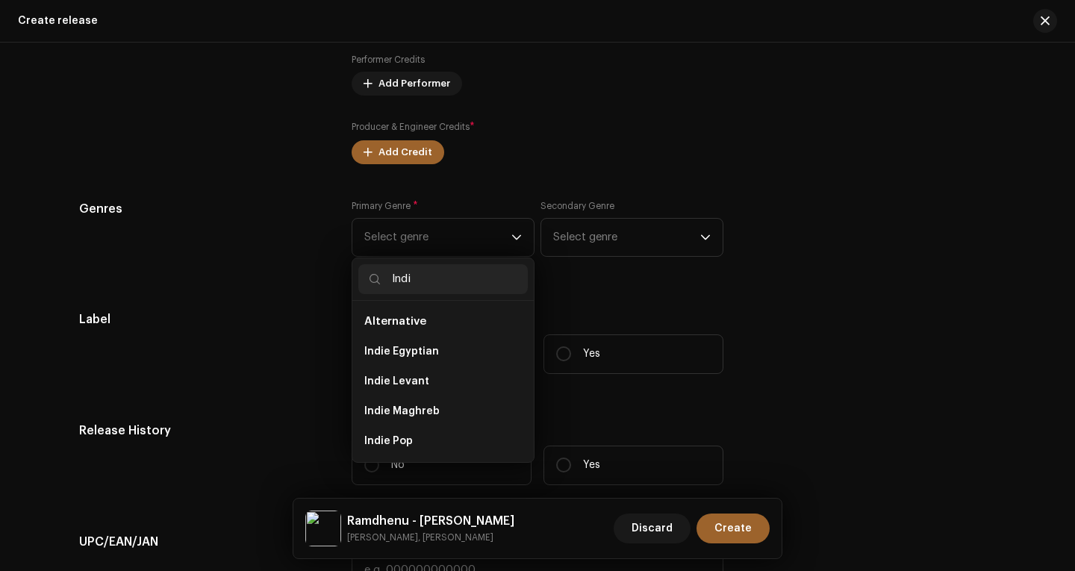
type input "Indie"
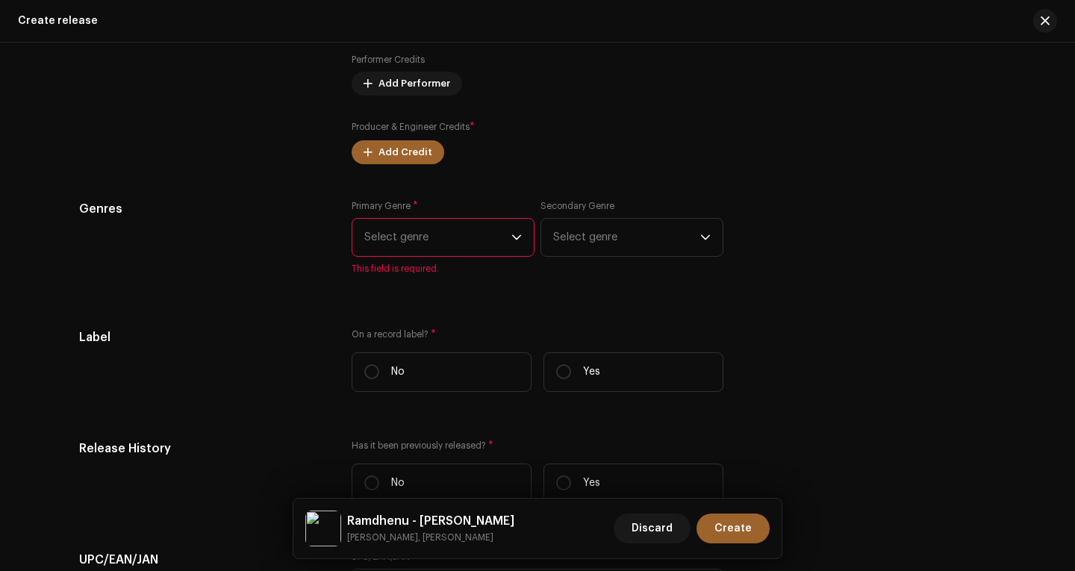
scroll to position [2002, 0]
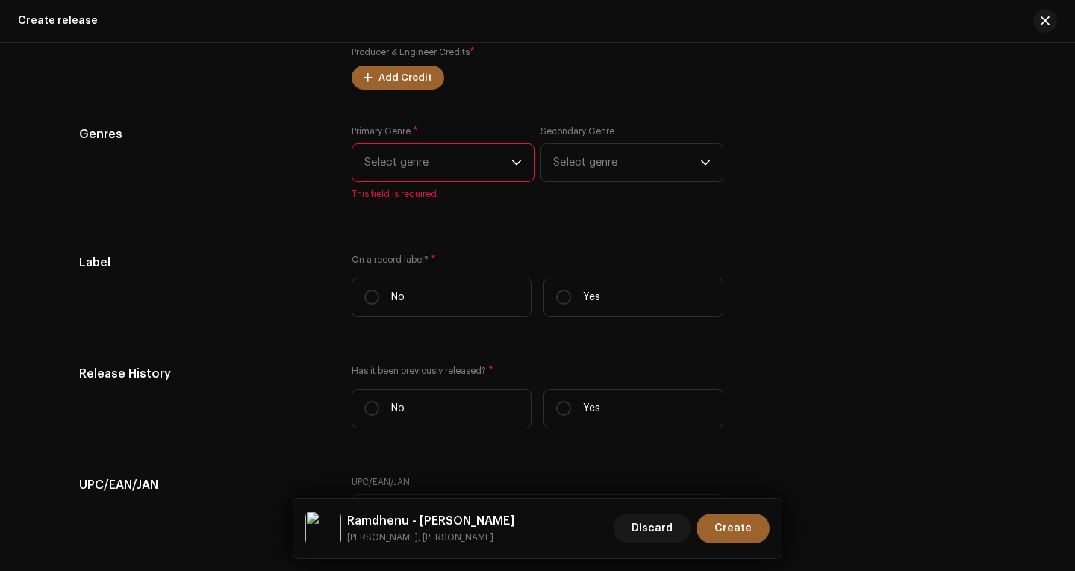
click at [506, 161] on span "Select genre" at bounding box center [437, 162] width 147 height 37
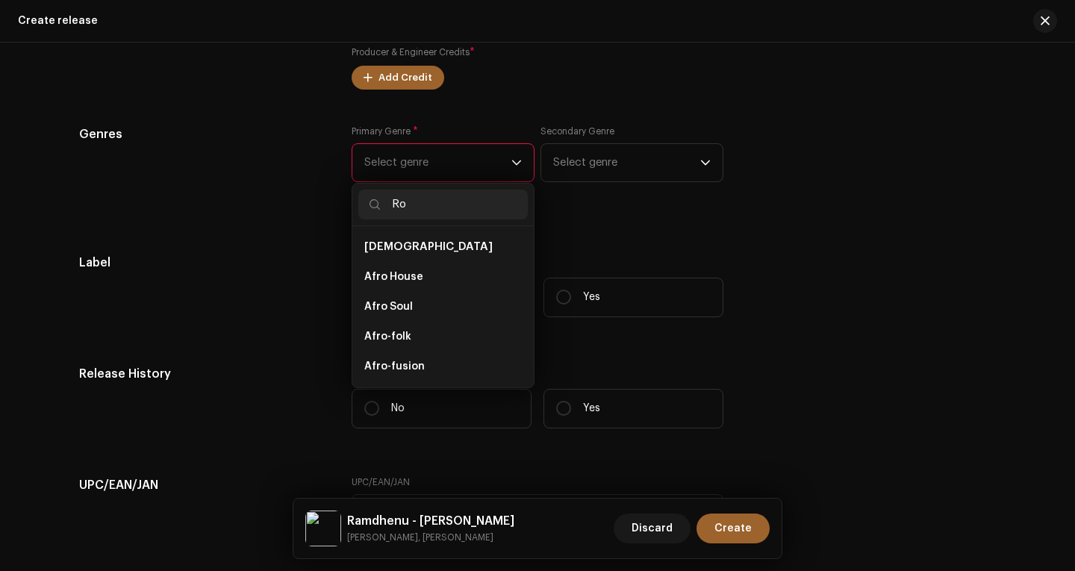
type input "R"
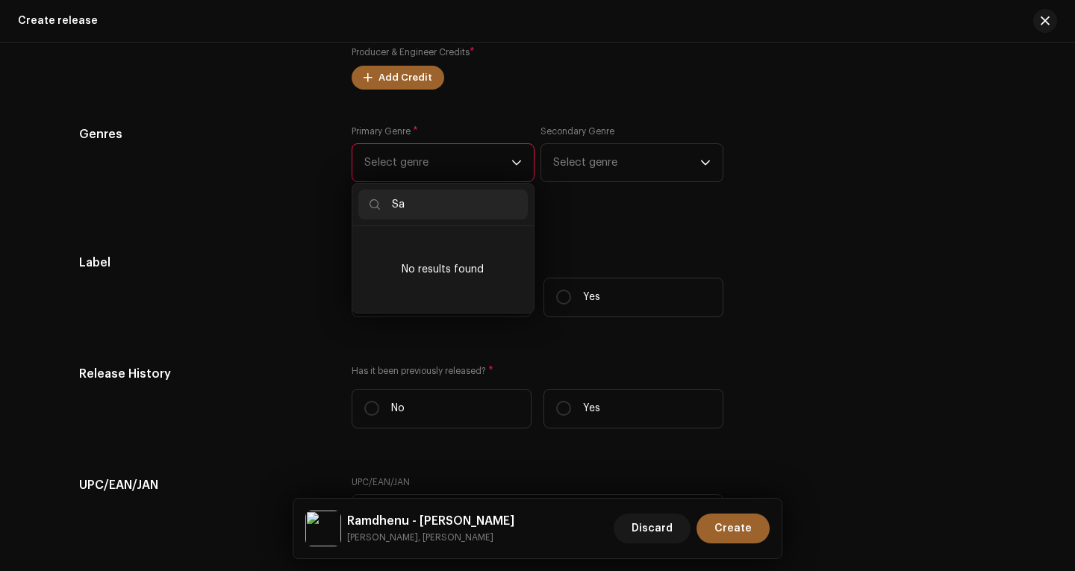
type input "S"
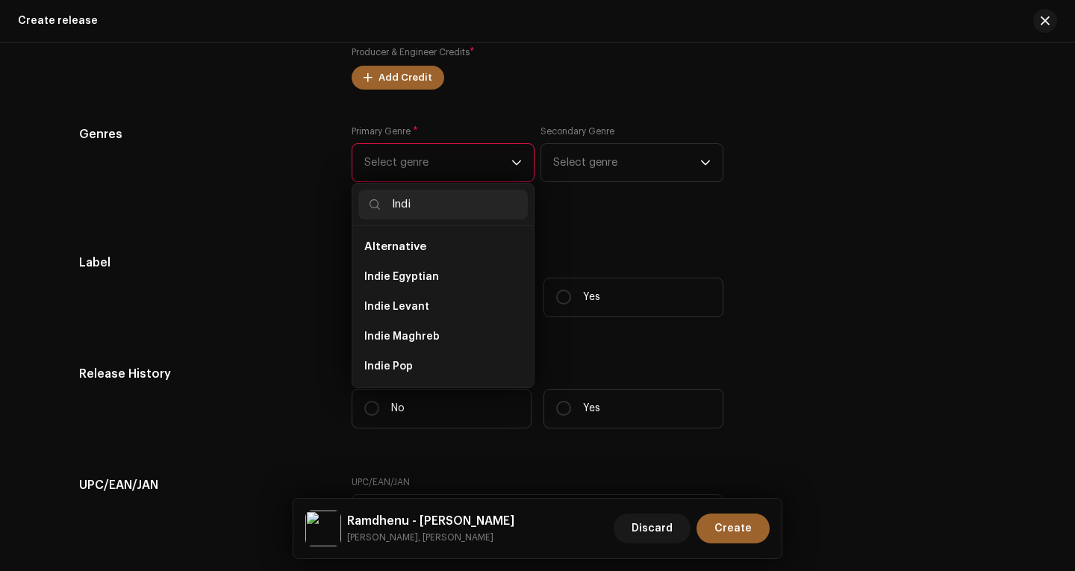
type input "Indie"
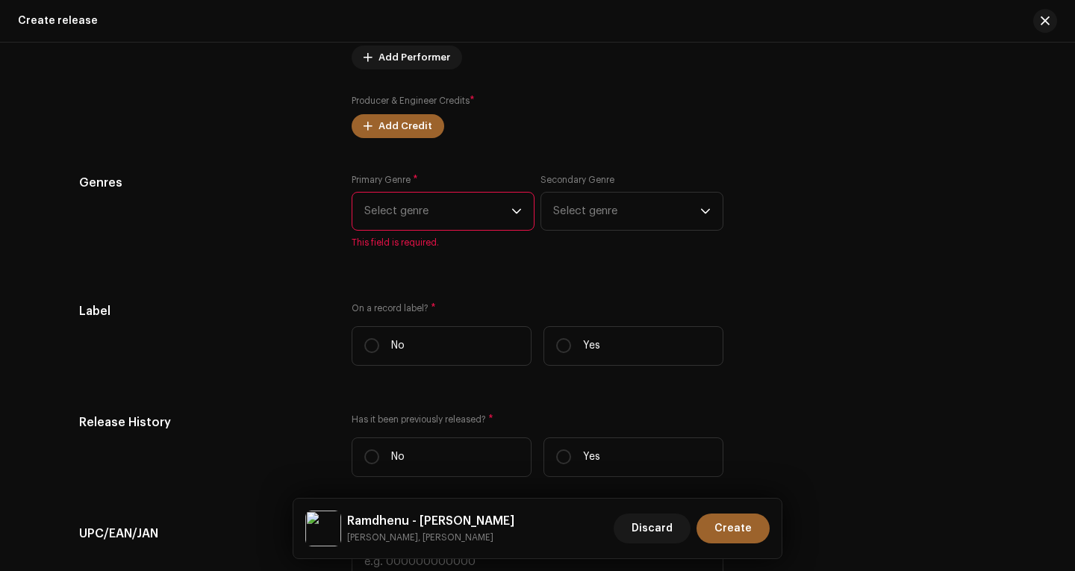
scroll to position [1927, 0]
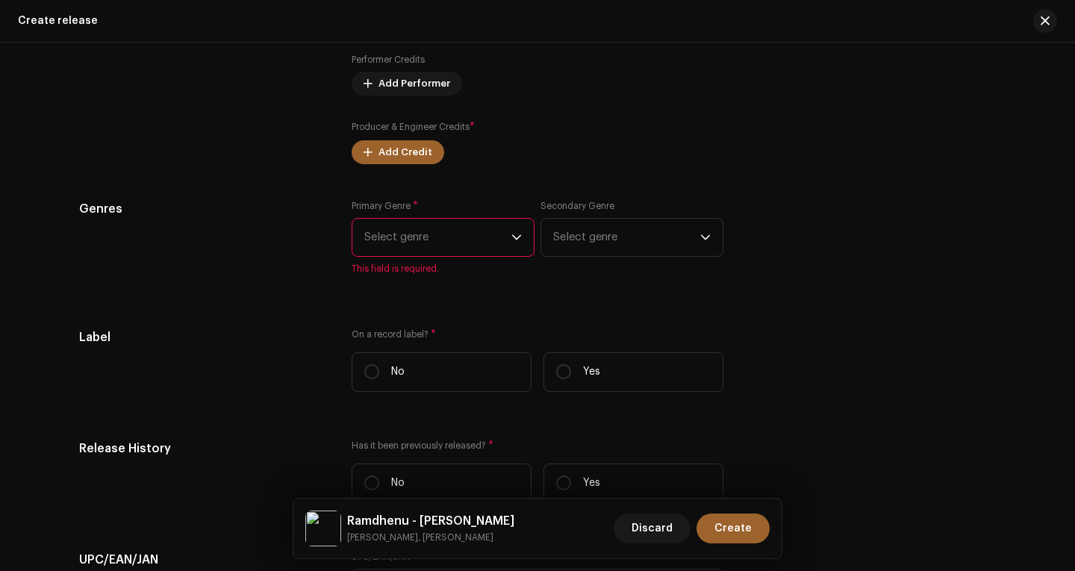
click at [453, 243] on span "Select genre" at bounding box center [437, 237] width 147 height 37
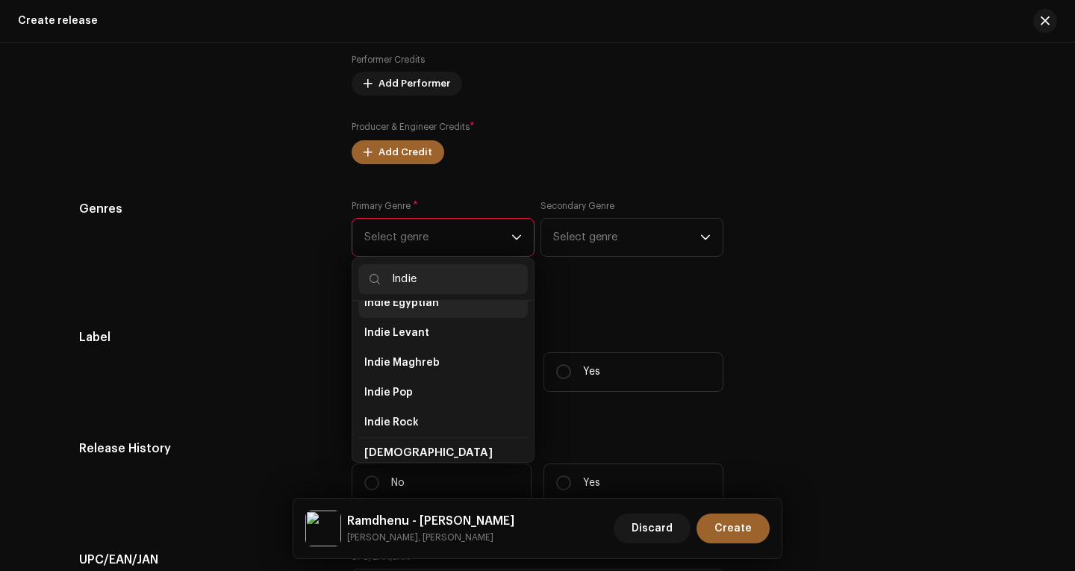
scroll to position [75, 0]
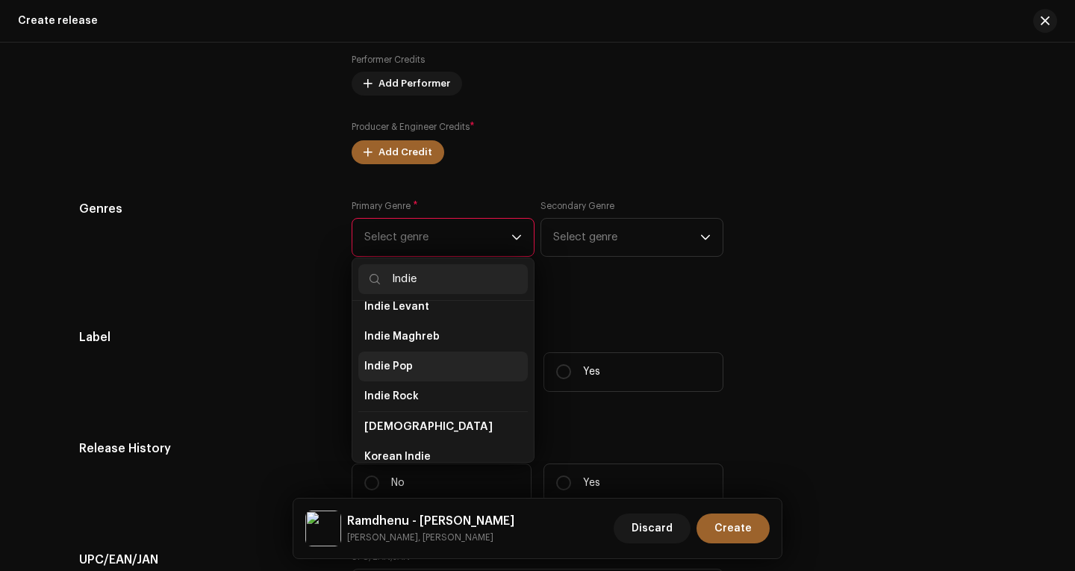
type input "Indie"
click at [392, 363] on span "Indie Pop" at bounding box center [388, 366] width 49 height 15
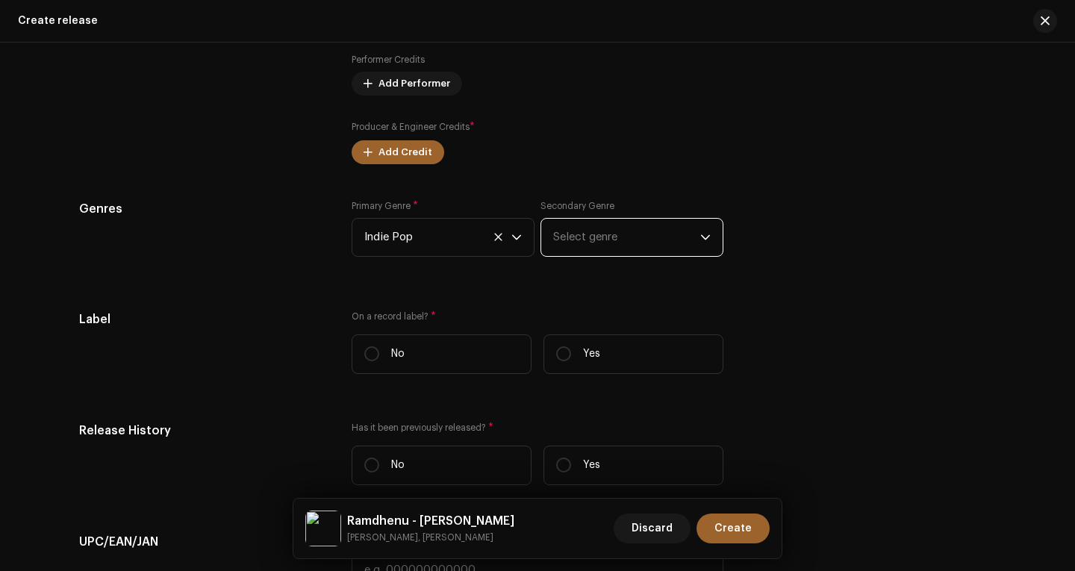
click at [585, 245] on span "Select genre" at bounding box center [626, 237] width 147 height 37
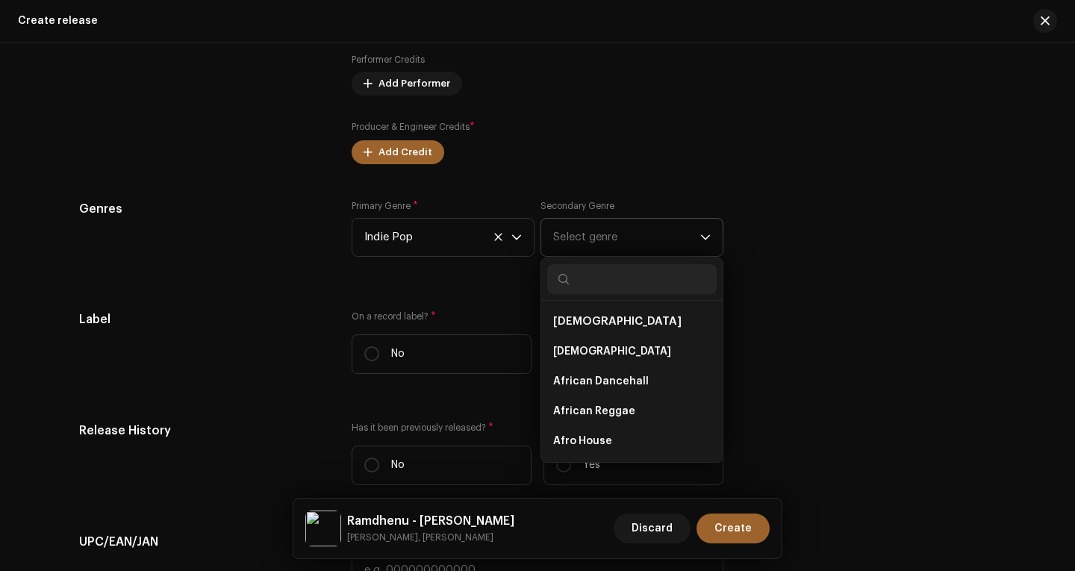
click at [603, 277] on input "text" at bounding box center [632, 279] width 170 height 30
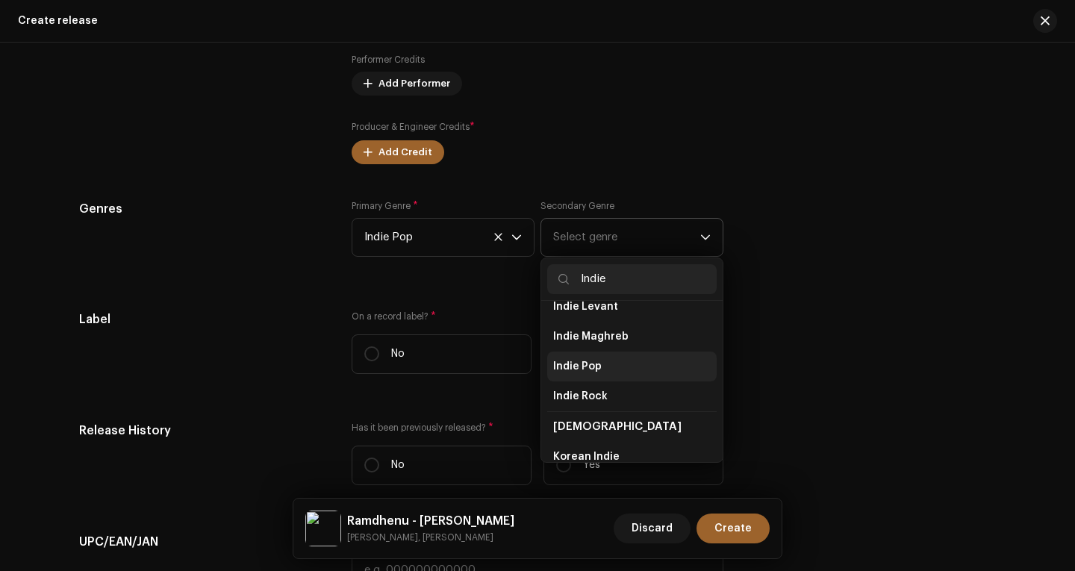
type input "Indie"
click at [584, 367] on span "Indie Pop" at bounding box center [577, 366] width 49 height 15
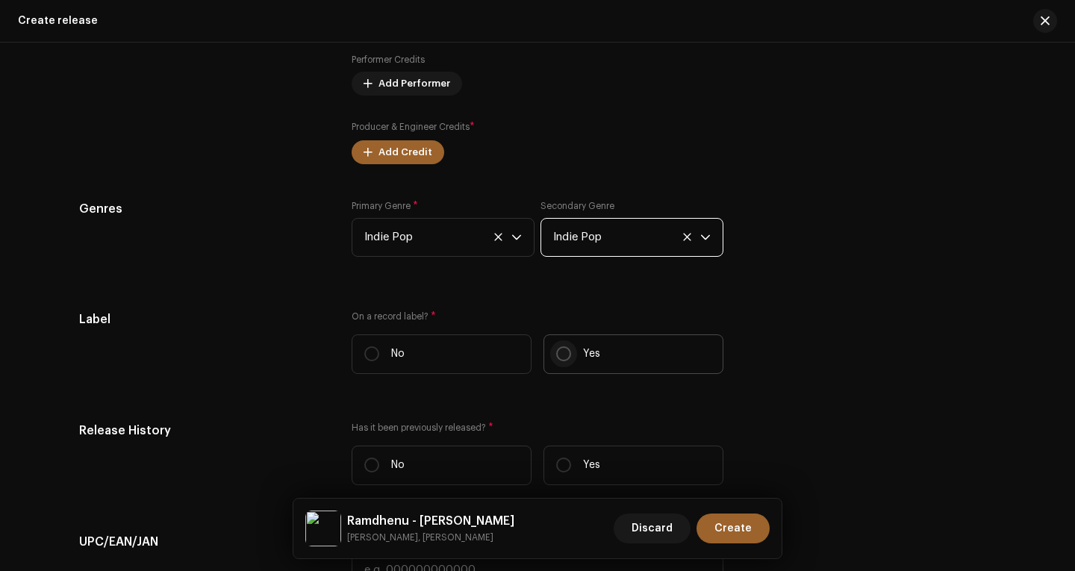
click at [566, 358] on input "Yes" at bounding box center [563, 353] width 15 height 15
radio input "true"
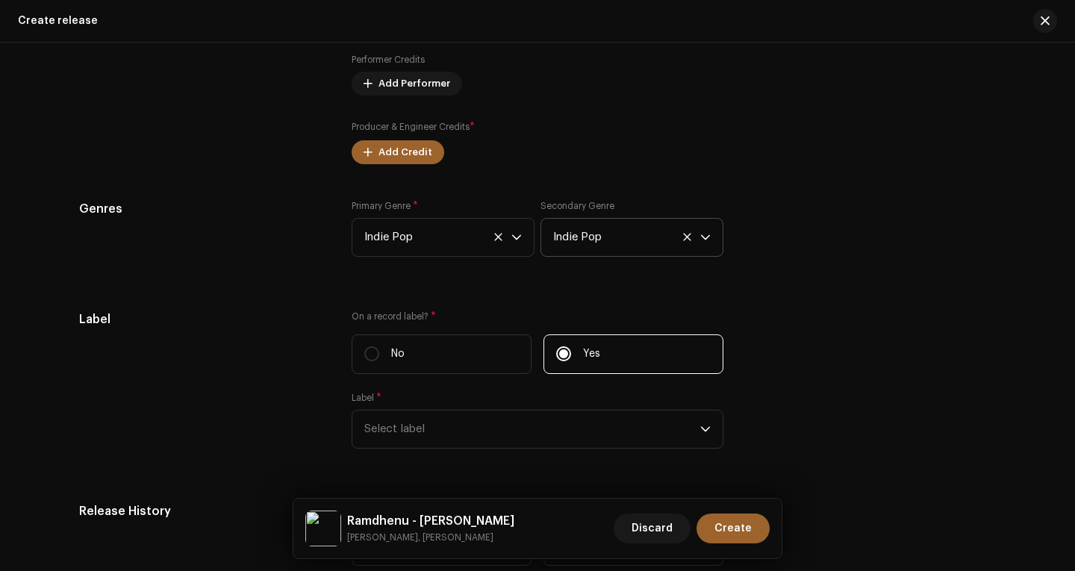
scroll to position [2002, 0]
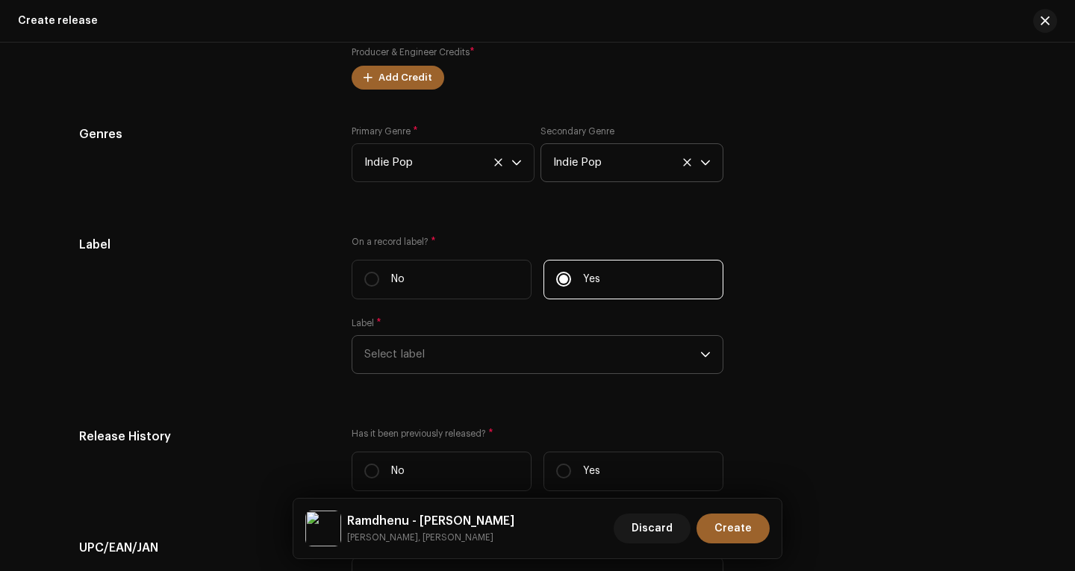
click at [504, 345] on span "Select label" at bounding box center [532, 354] width 336 height 37
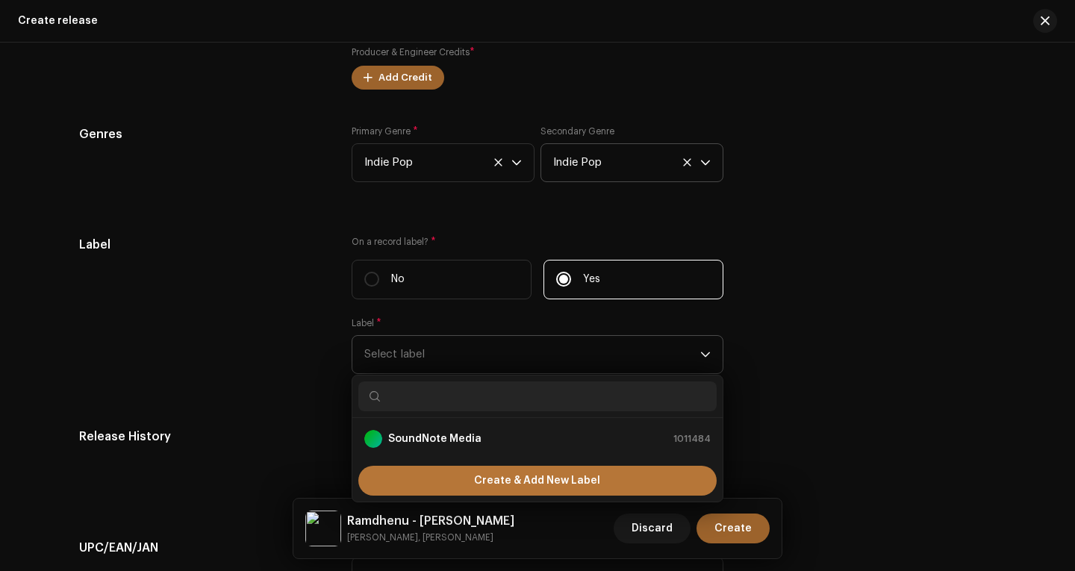
click at [516, 476] on span "Create & Add New Label" at bounding box center [537, 481] width 126 height 30
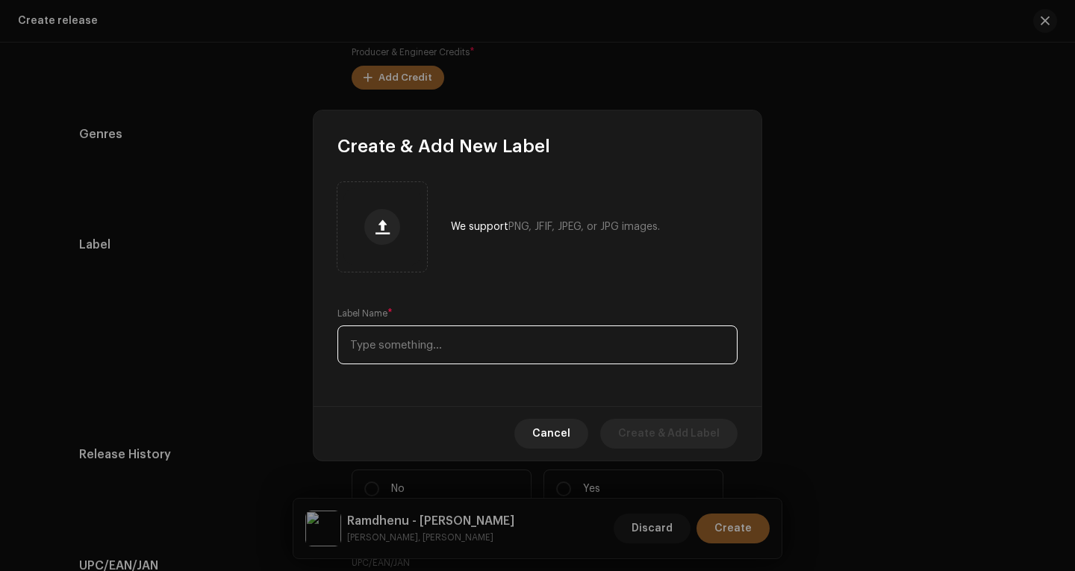
click at [420, 364] on input "text" at bounding box center [538, 345] width 400 height 39
type input "Harmonet Music"
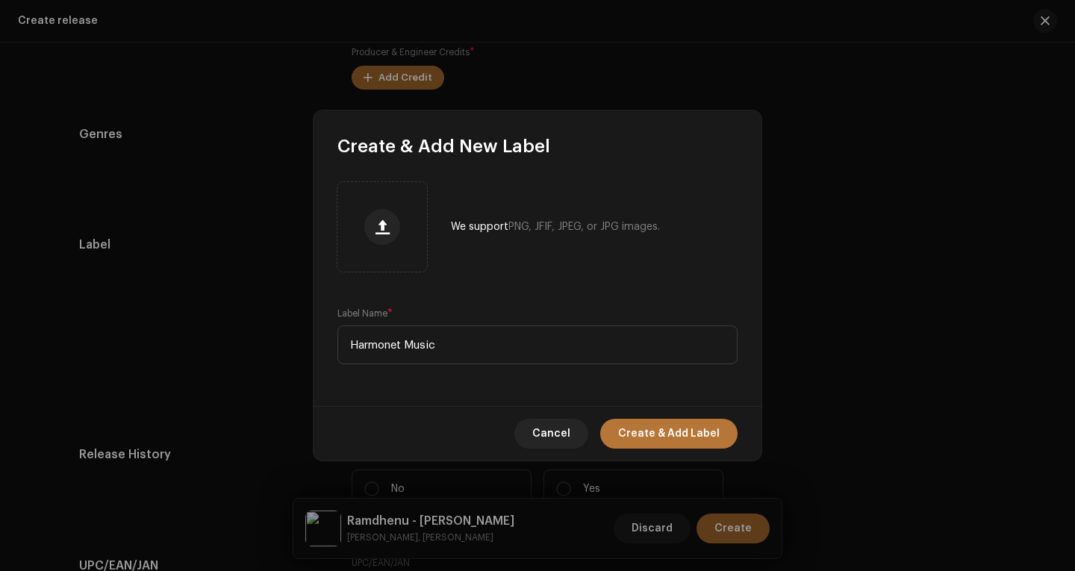
click at [656, 429] on span "Create & Add Label" at bounding box center [669, 434] width 102 height 30
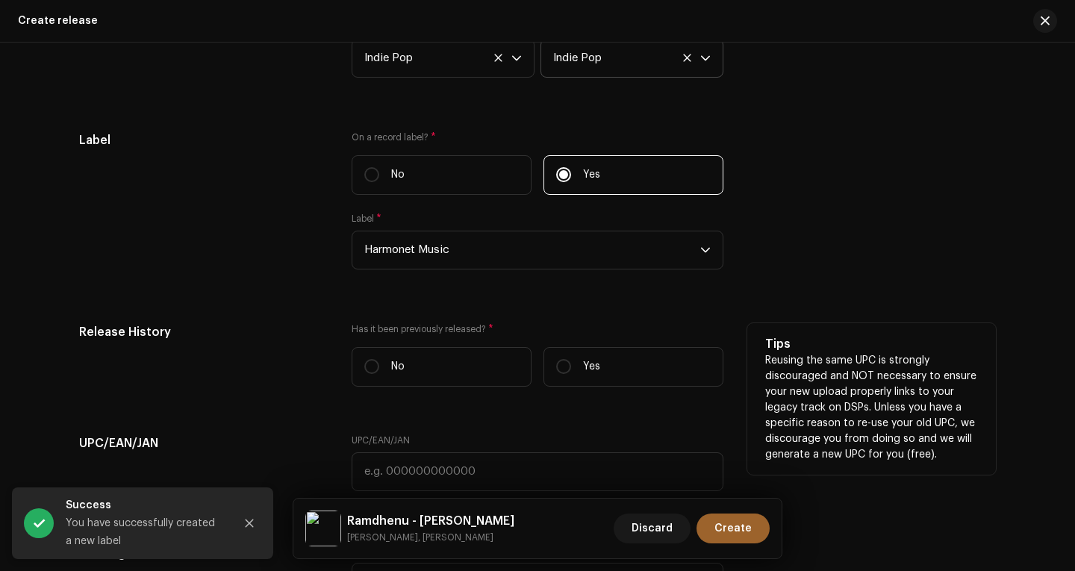
scroll to position [2151, 0]
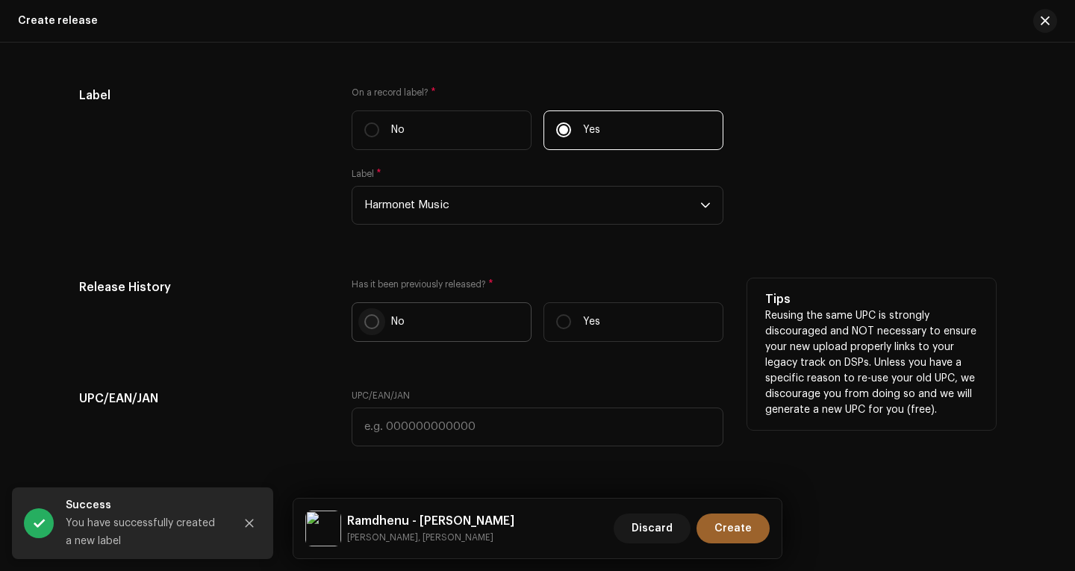
click at [370, 321] on input "No" at bounding box center [371, 321] width 15 height 15
radio input "true"
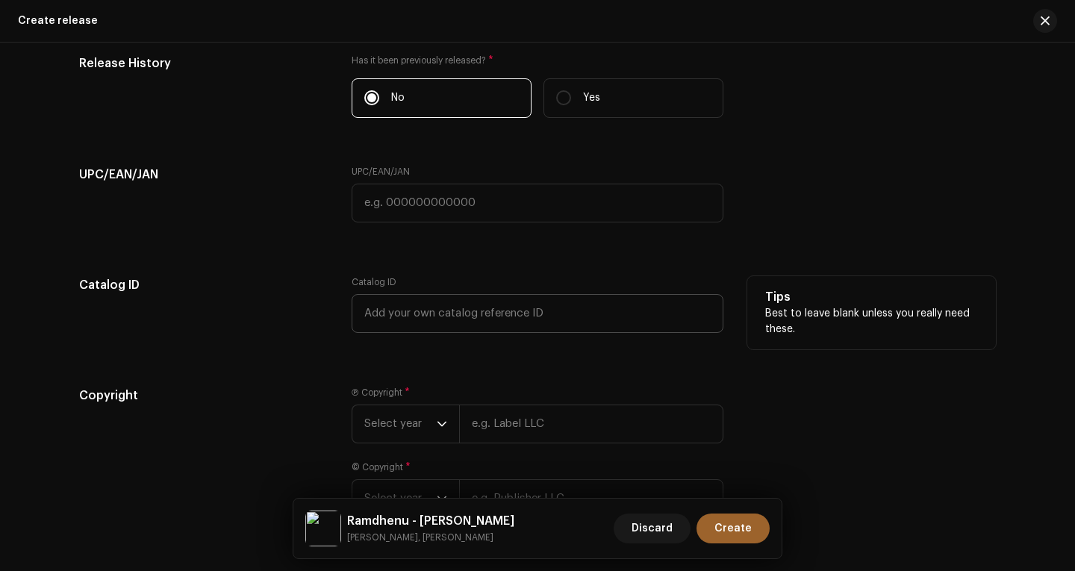
scroll to position [2450, 0]
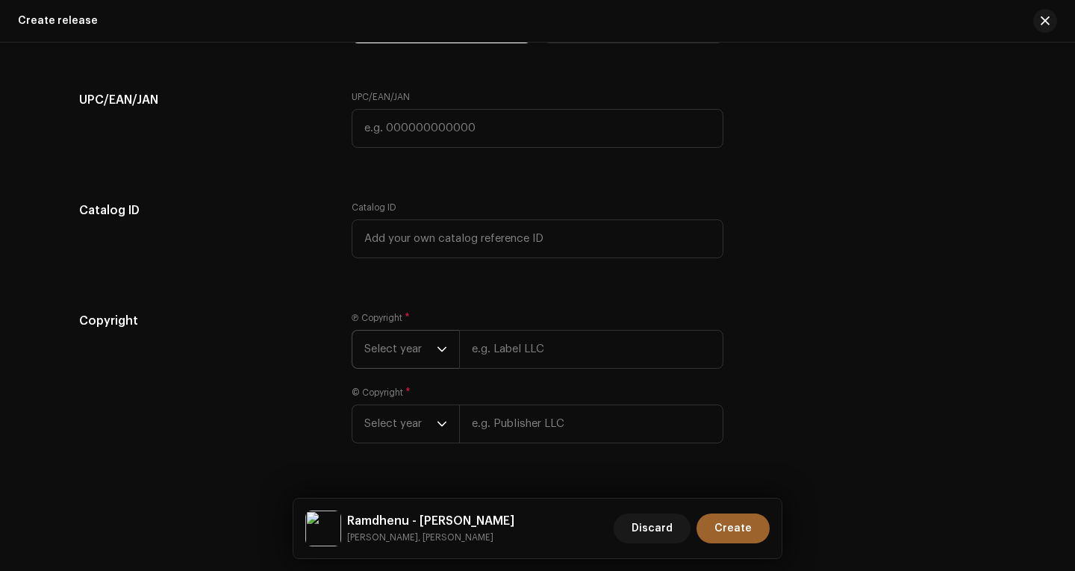
click at [423, 350] on span "Select year" at bounding box center [400, 349] width 72 height 37
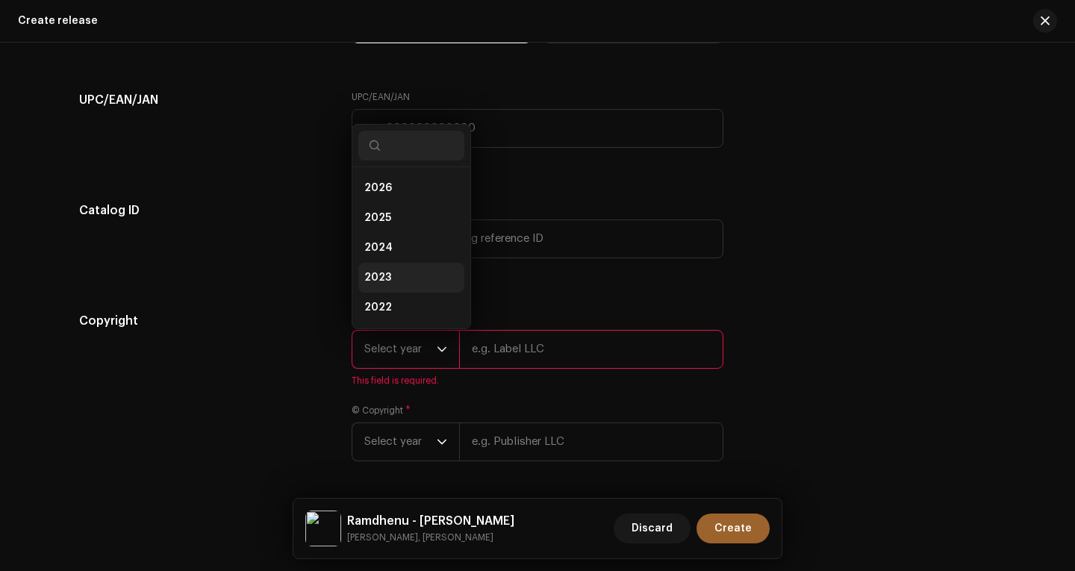
scroll to position [24, 0]
click at [381, 201] on span "2025" at bounding box center [377, 194] width 27 height 15
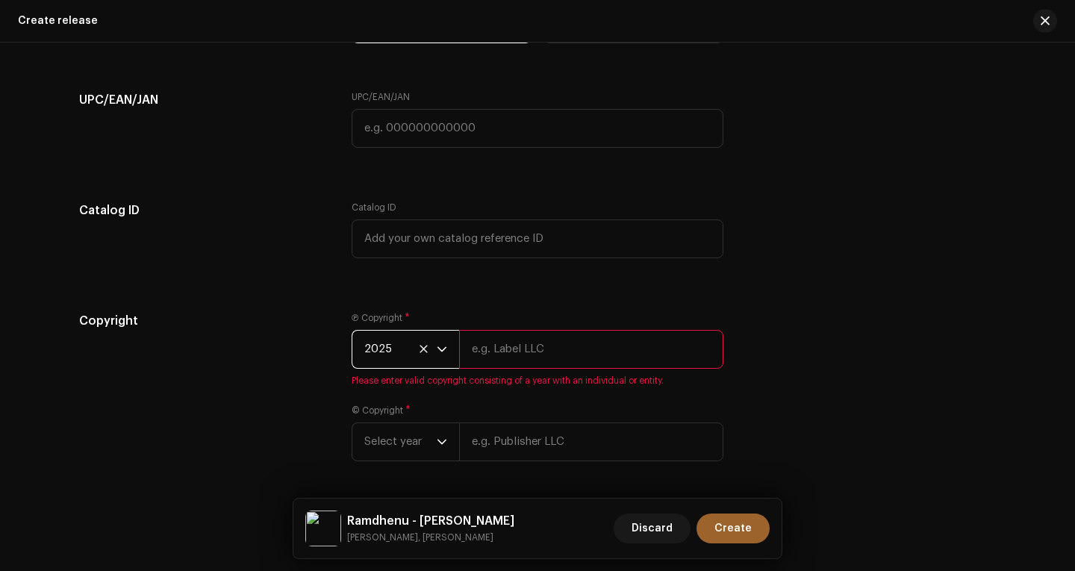
click at [500, 349] on input "text" at bounding box center [591, 349] width 264 height 39
type input "Rengoni TV"
click at [430, 439] on span "Select year" at bounding box center [400, 441] width 72 height 37
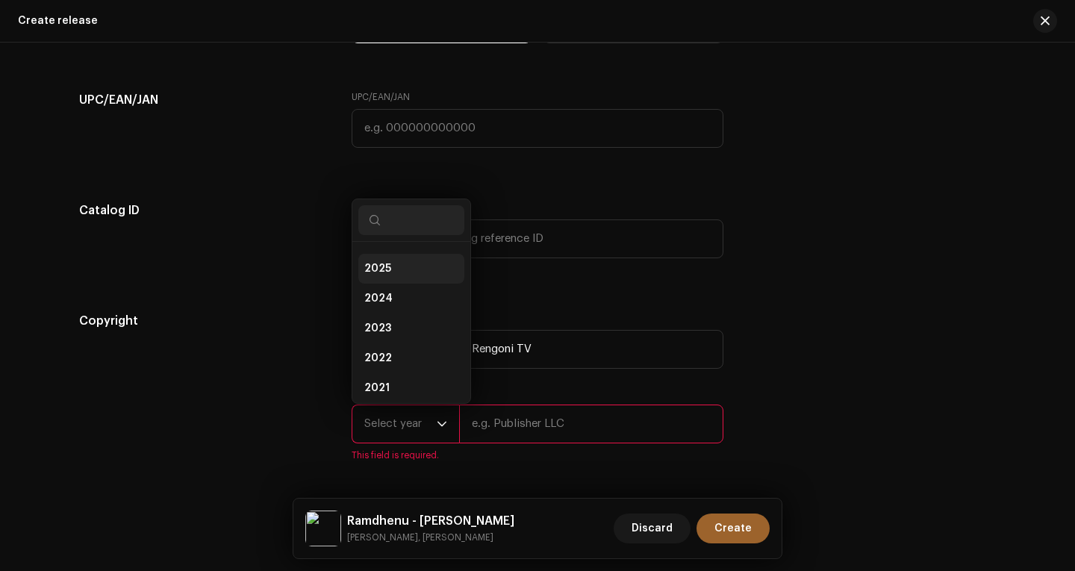
click at [389, 270] on li "2025" at bounding box center [411, 269] width 106 height 30
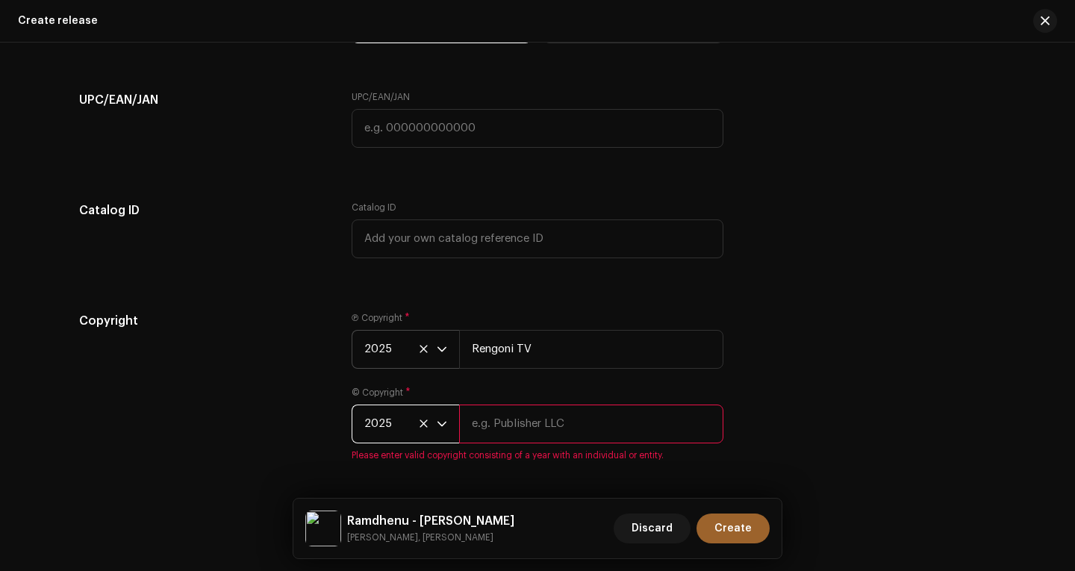
click at [495, 415] on input "text" at bounding box center [591, 424] width 264 height 39
type input "Rengoni TV"
click at [621, 382] on div "Ⓟ Copyright * 2025 Rengoni TV © Copyright * 2025 Rengoni TV Please enter valid …" at bounding box center [538, 395] width 372 height 167
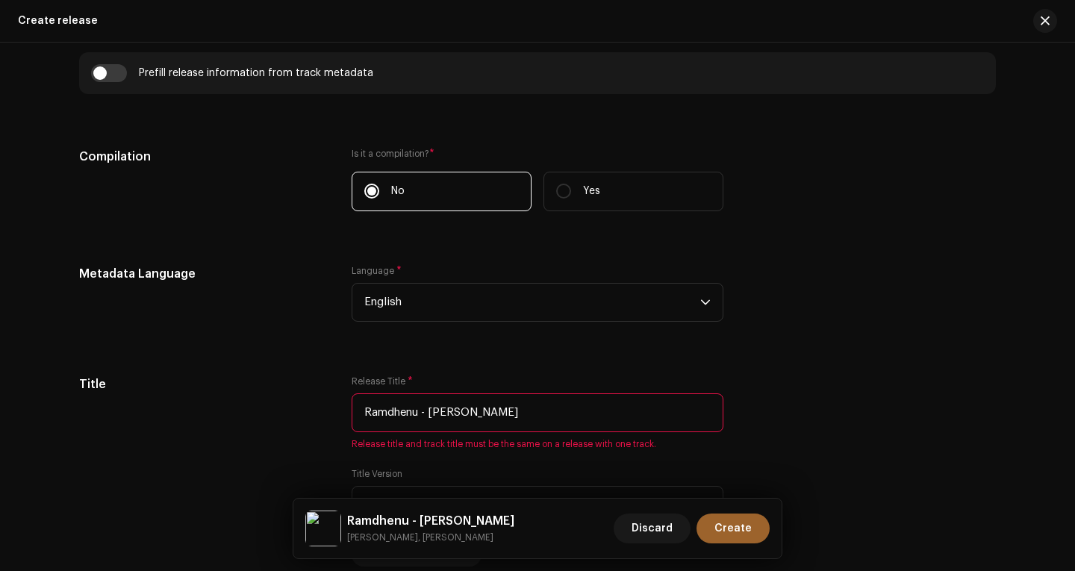
scroll to position [1214, 0]
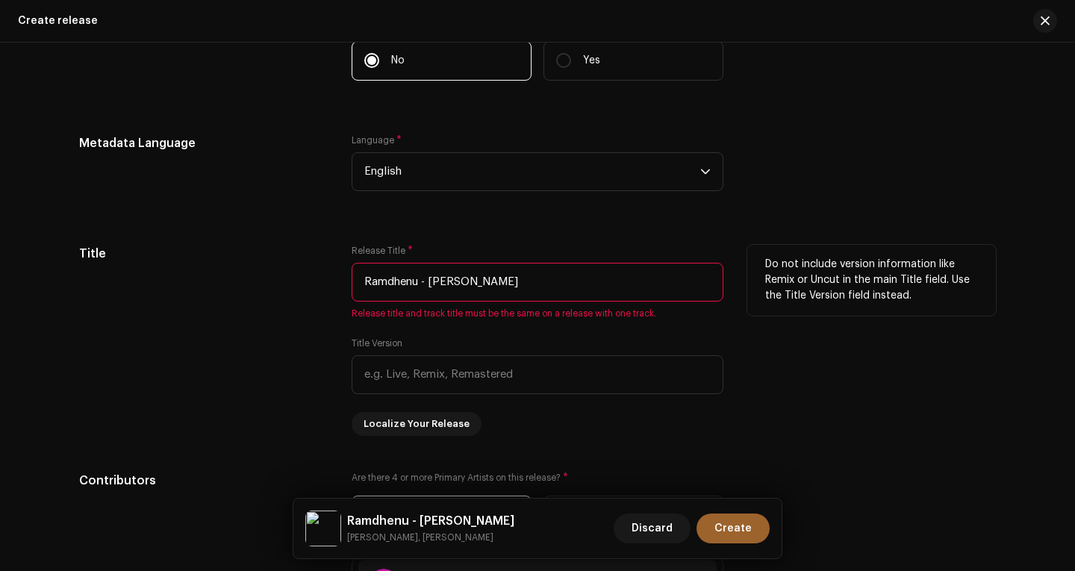
click at [491, 285] on input "Ramdhenu - [PERSON_NAME]" at bounding box center [538, 282] width 372 height 39
click at [533, 252] on div "Release Title * Ramdhenu - Edhani Jilmil Hahi Release title and track title mus…" at bounding box center [538, 282] width 372 height 75
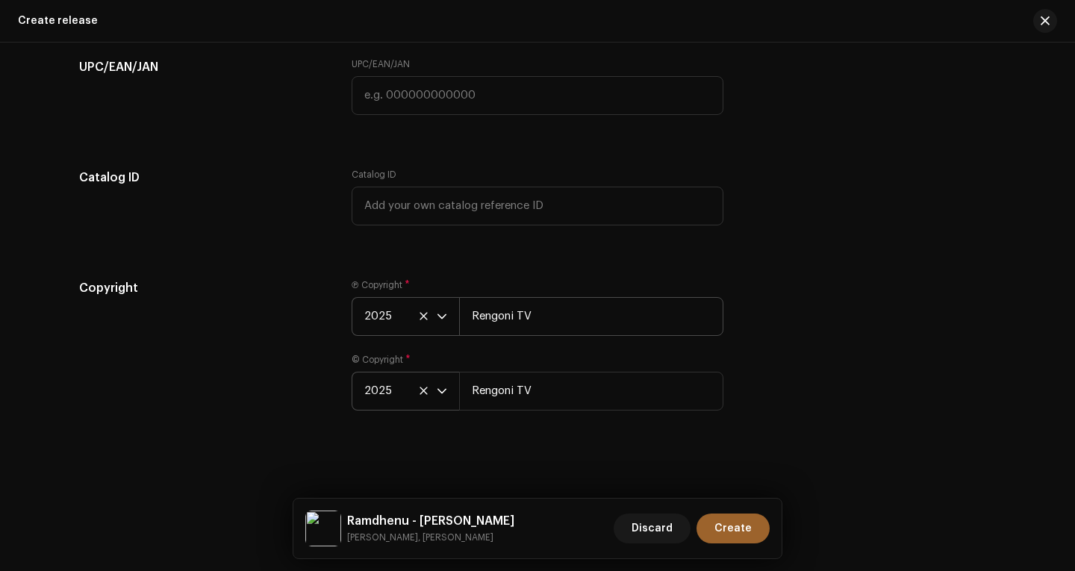
scroll to position [2484, 0]
click at [539, 314] on input "Rengoni TV" at bounding box center [591, 315] width 264 height 39
type input "Rengoni"
click at [535, 391] on input "Rengoni TV" at bounding box center [591, 390] width 264 height 39
type input "Rengoni"
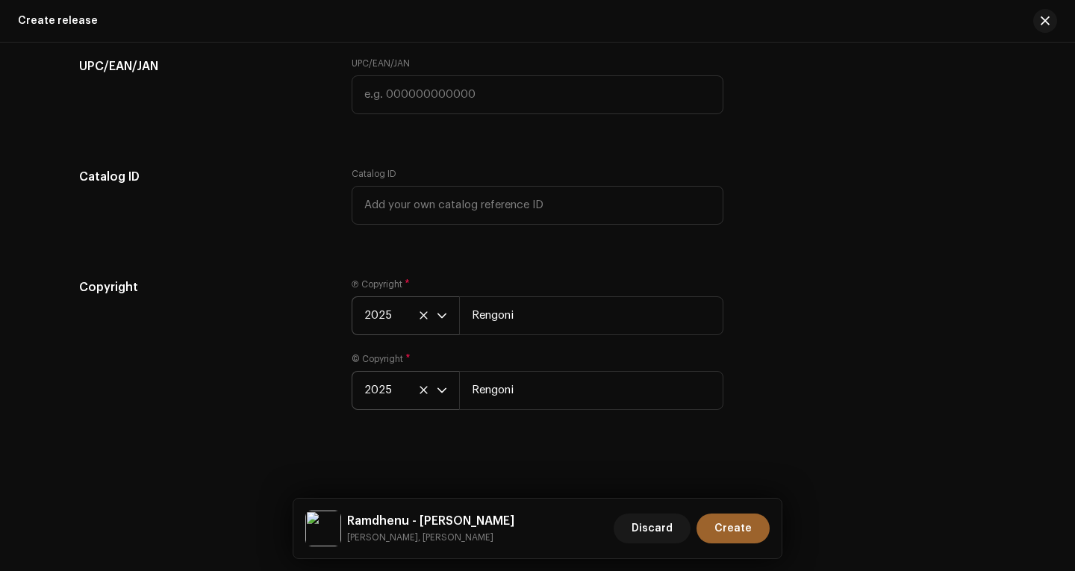
click at [560, 359] on div "© Copyright * 2025 Rengoni" at bounding box center [538, 381] width 372 height 57
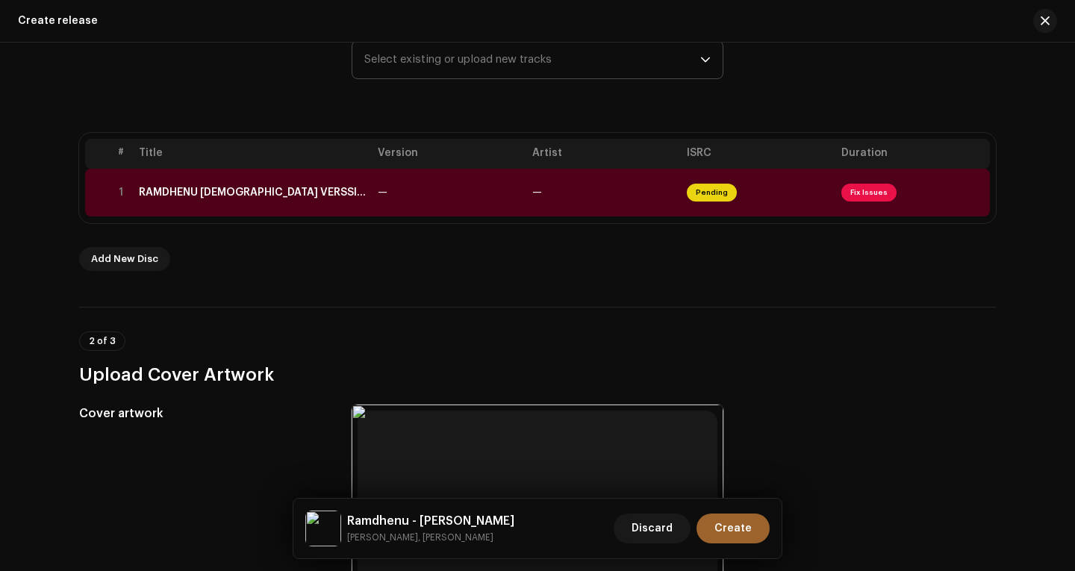
scroll to position [169, 0]
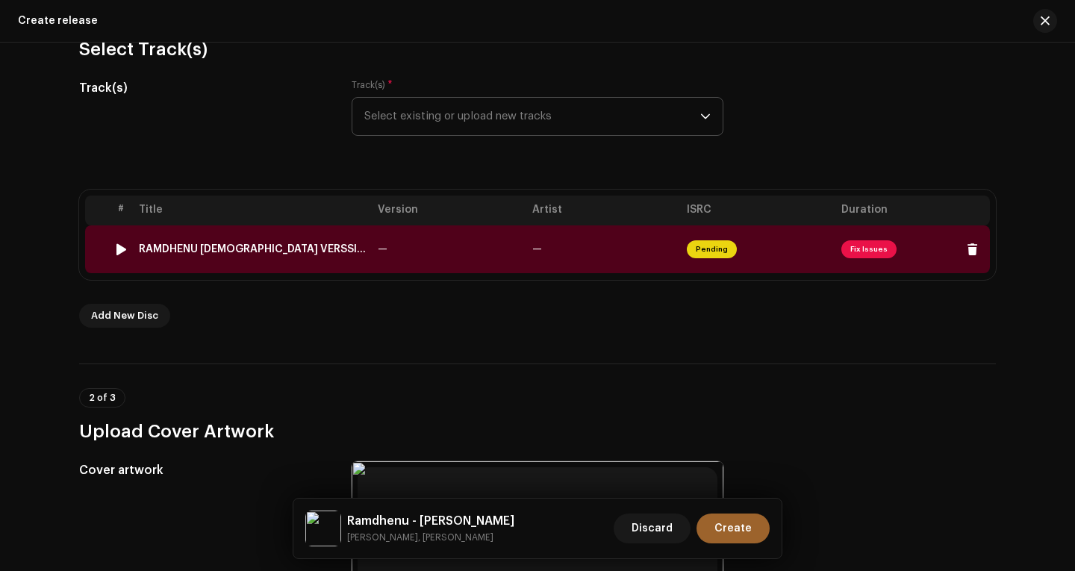
click at [508, 235] on td "—" at bounding box center [449, 250] width 155 height 48
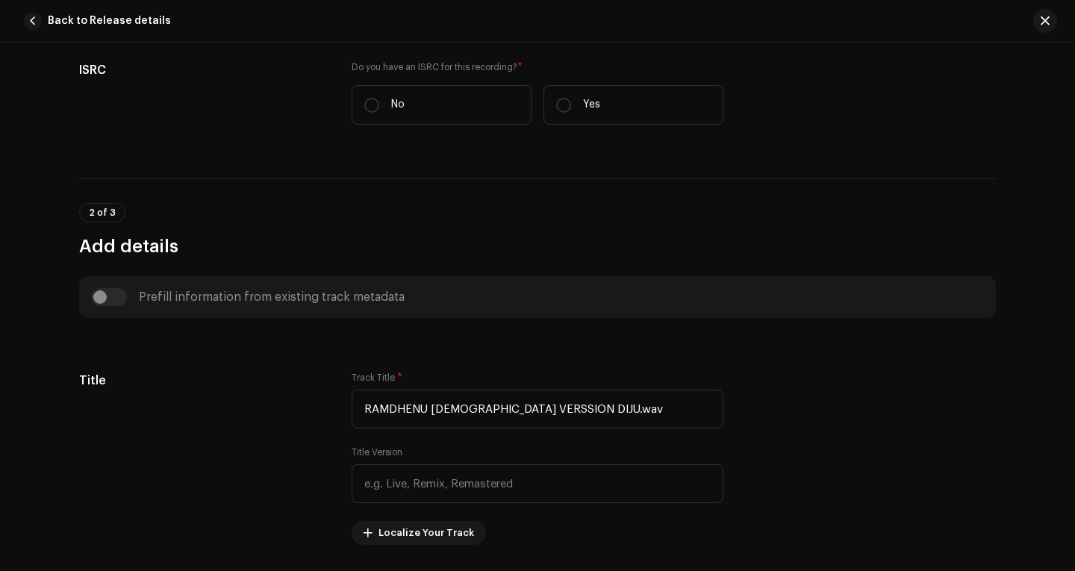
scroll to position [299, 0]
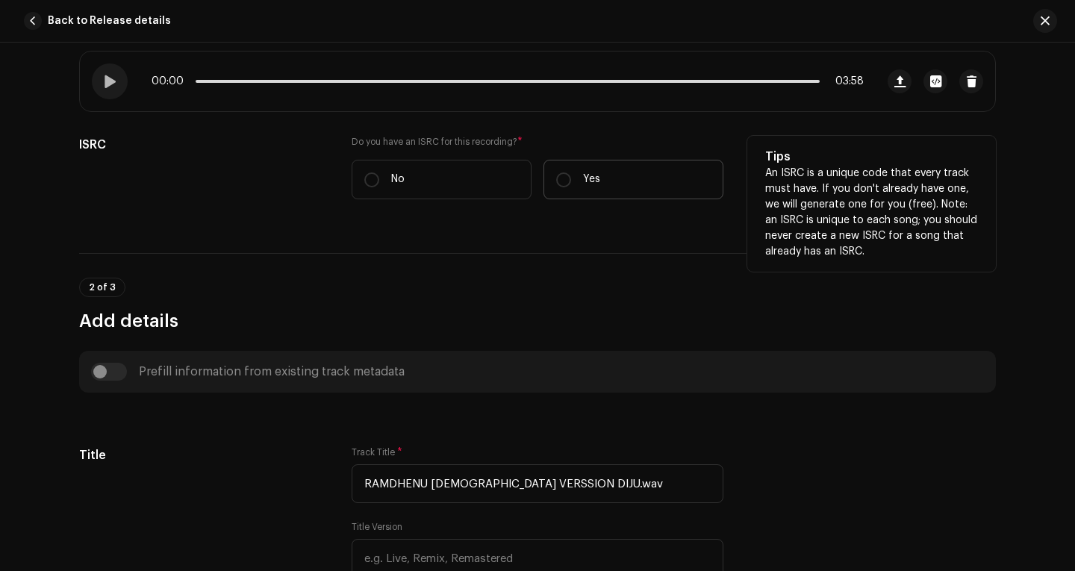
click at [571, 180] on label "Yes" at bounding box center [634, 180] width 180 height 40
click at [571, 180] on input "Yes" at bounding box center [563, 179] width 15 height 15
radio input "true"
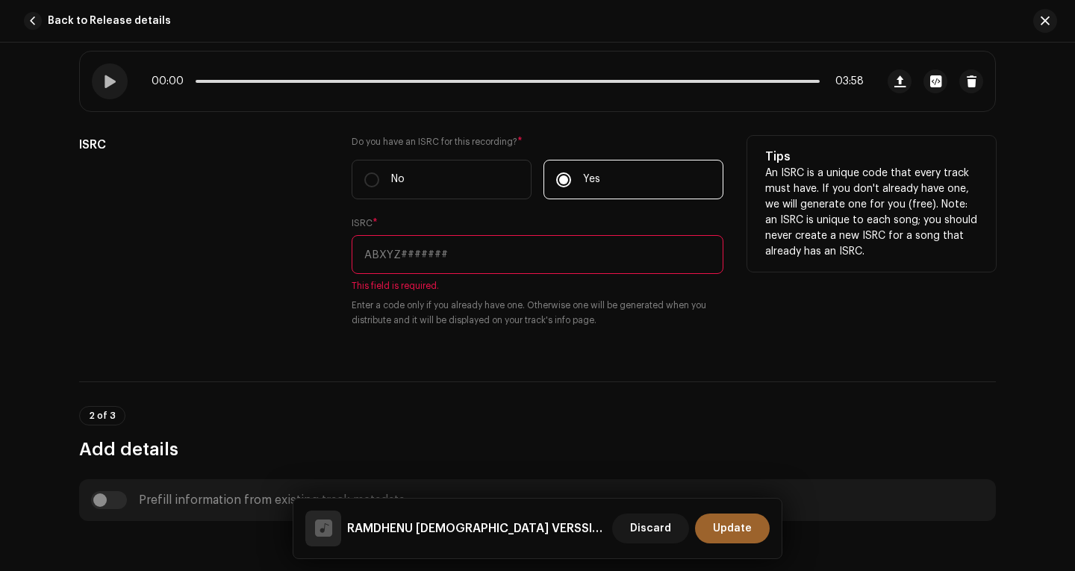
click at [463, 249] on input "text" at bounding box center [538, 254] width 372 height 39
paste input "INHA92500492"
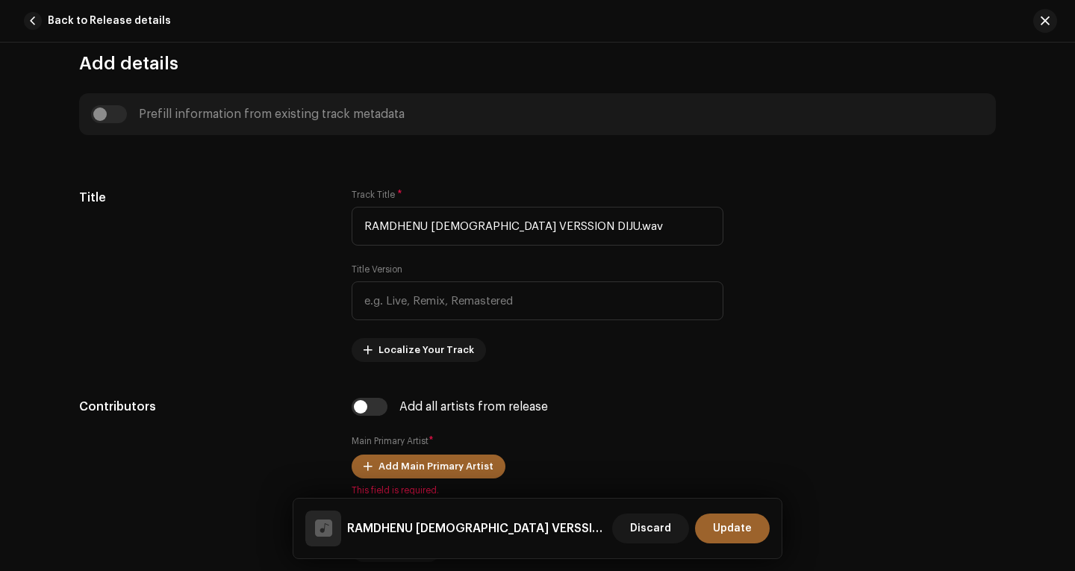
scroll to position [672, 0]
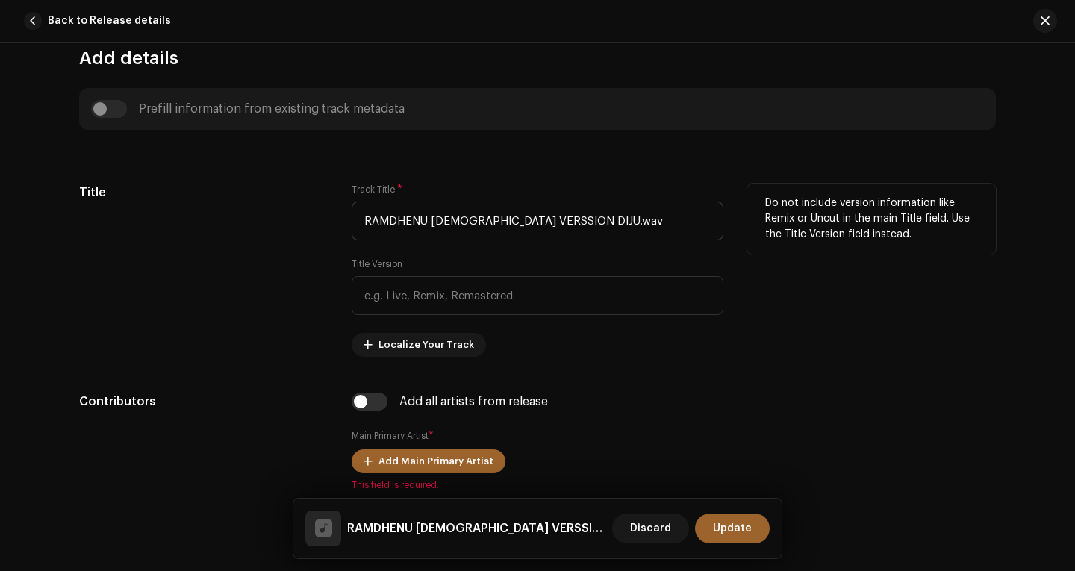
type input "INHA92500492"
click at [552, 225] on input "RAMDHENU MALE VERSSION DIJU.wav" at bounding box center [538, 221] width 372 height 39
paste input "amdhenu - Edhani Jilmil Hahi"
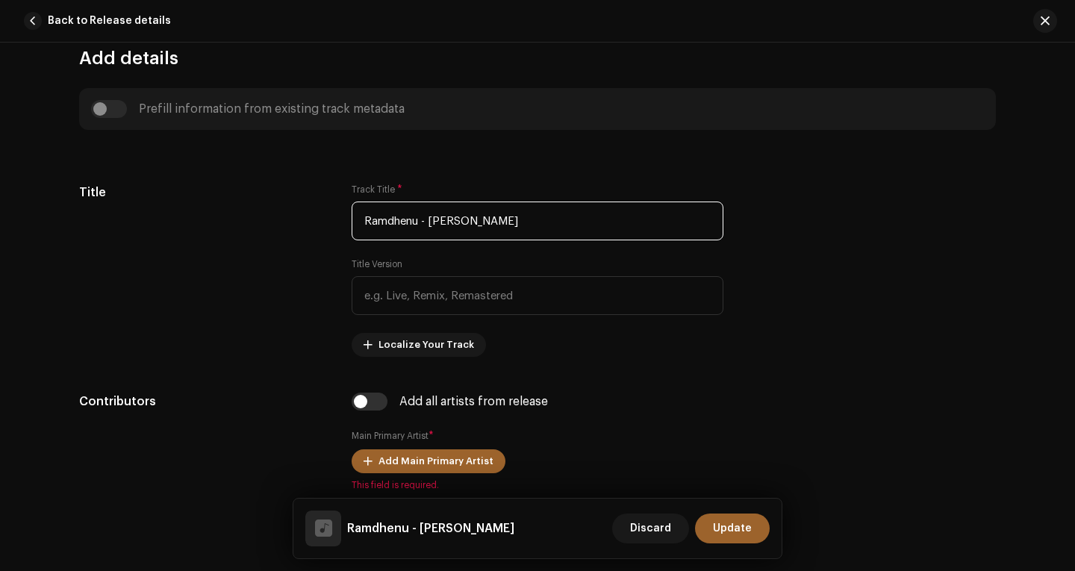
type input "Ramdhenu - [PERSON_NAME]"
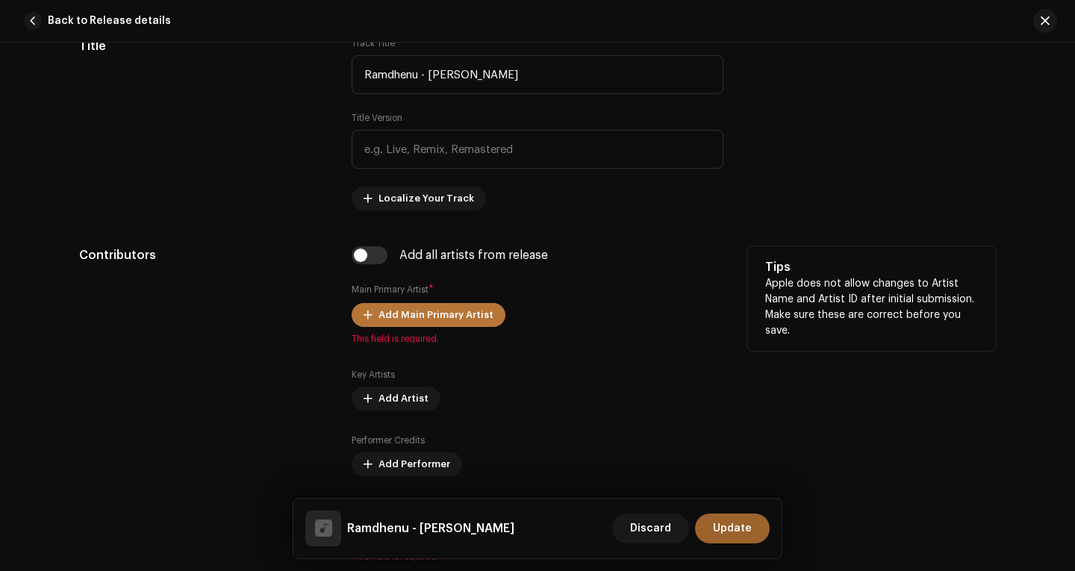
scroll to position [821, 0]
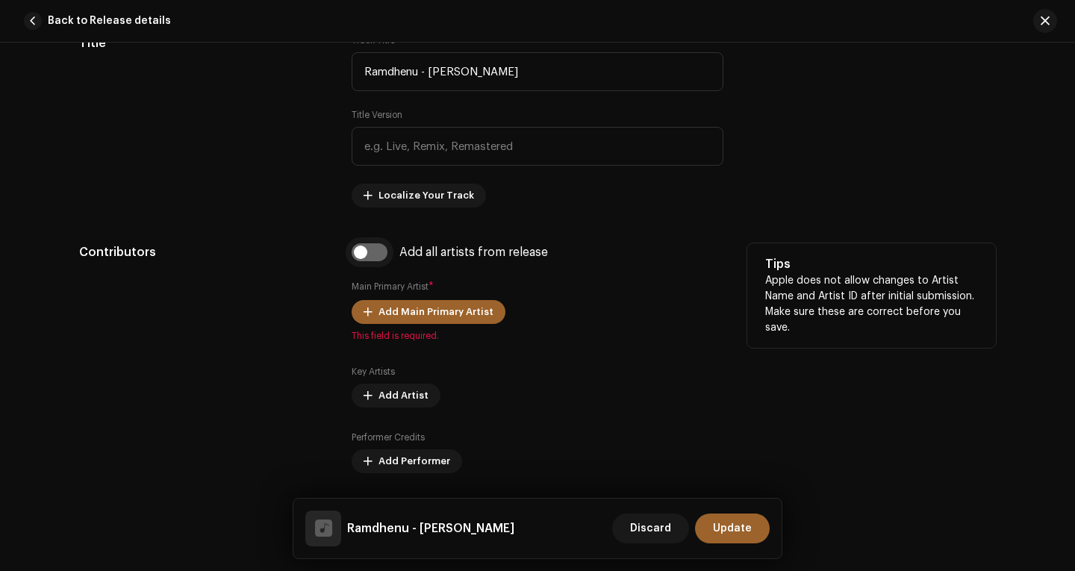
click at [364, 254] on input "checkbox" at bounding box center [370, 252] width 36 height 18
checkbox input "true"
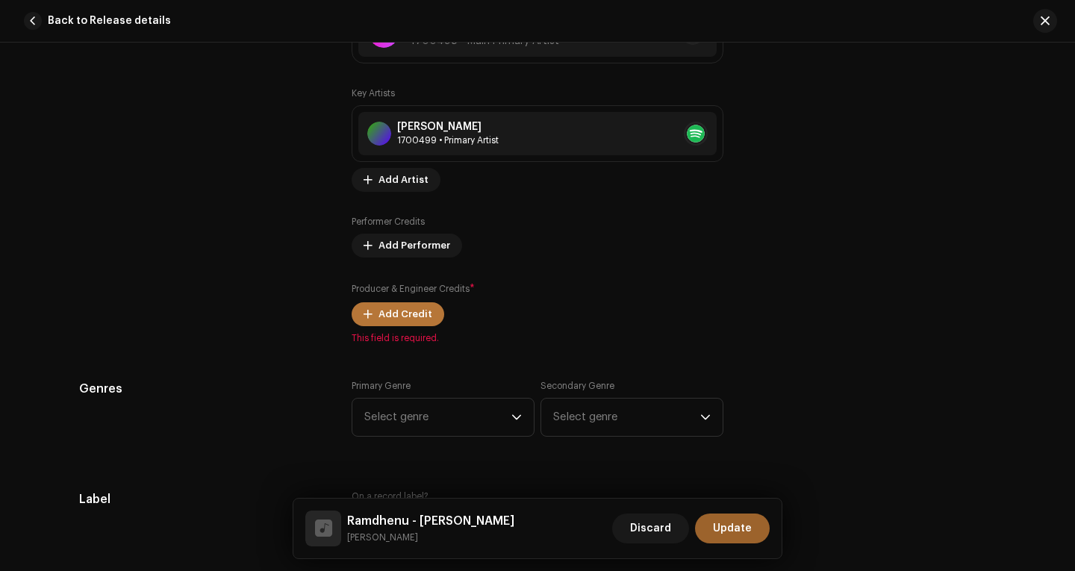
scroll to position [1195, 0]
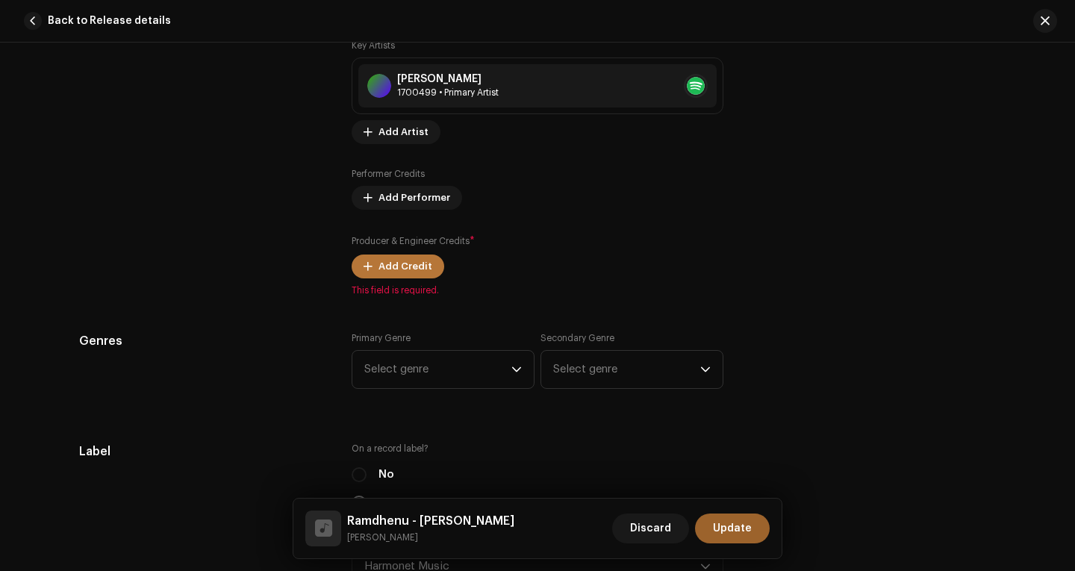
click at [404, 266] on span "Add Credit" at bounding box center [406, 267] width 54 height 30
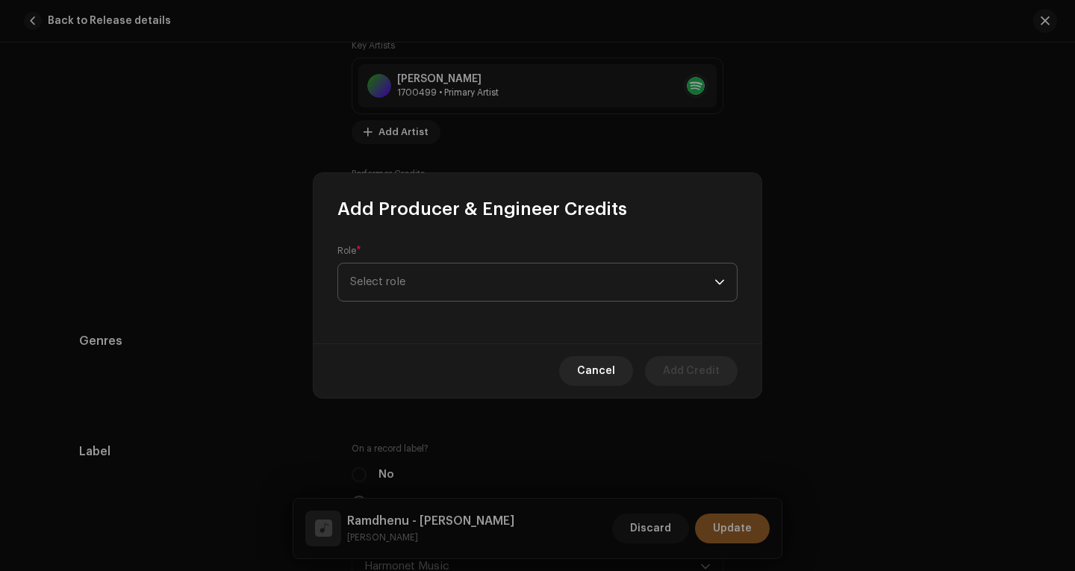
click at [431, 283] on span "Select role" at bounding box center [532, 282] width 364 height 37
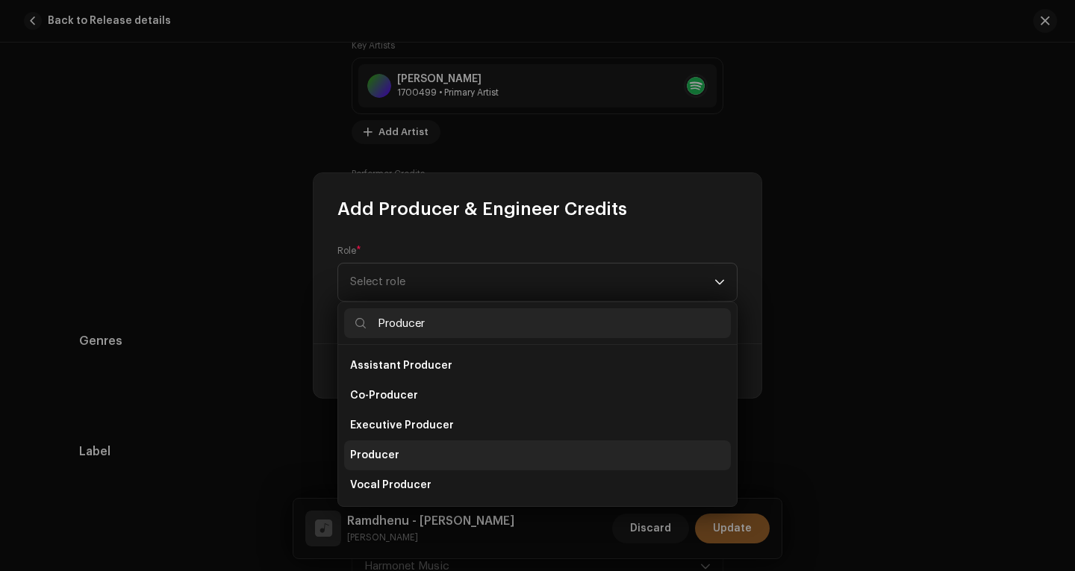
type input "Producer"
click at [382, 449] on span "Producer" at bounding box center [374, 455] width 49 height 15
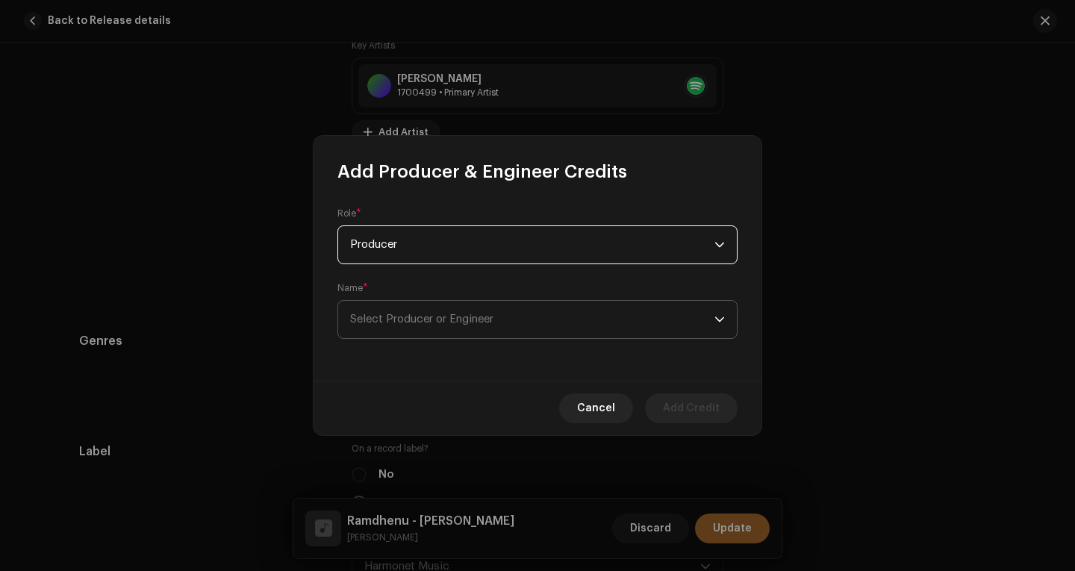
click at [430, 320] on span "Select Producer or Engineer" at bounding box center [421, 319] width 143 height 11
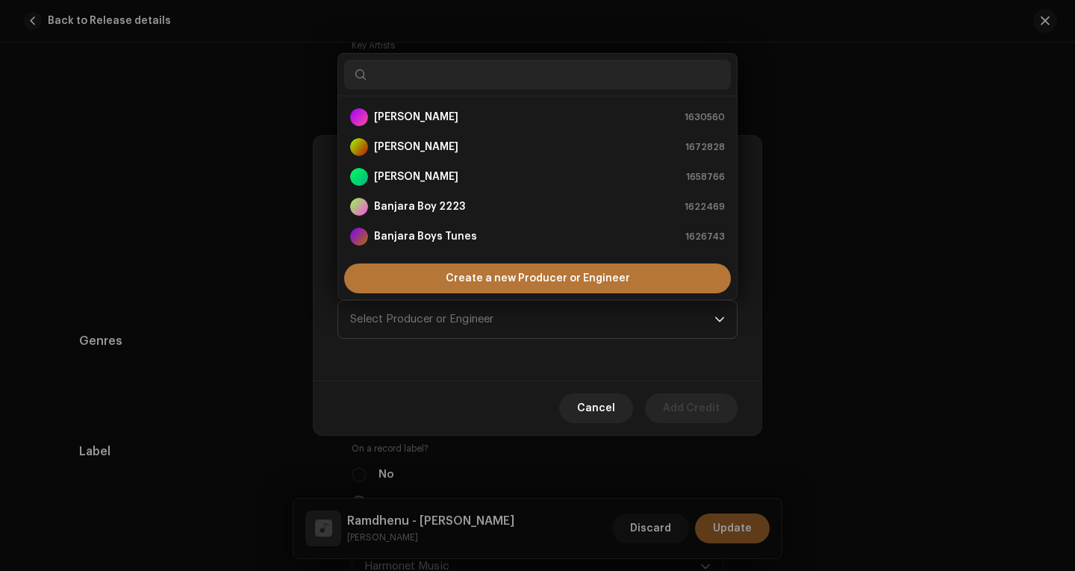
click at [472, 278] on span "Create a new Producer or Engineer" at bounding box center [538, 279] width 184 height 30
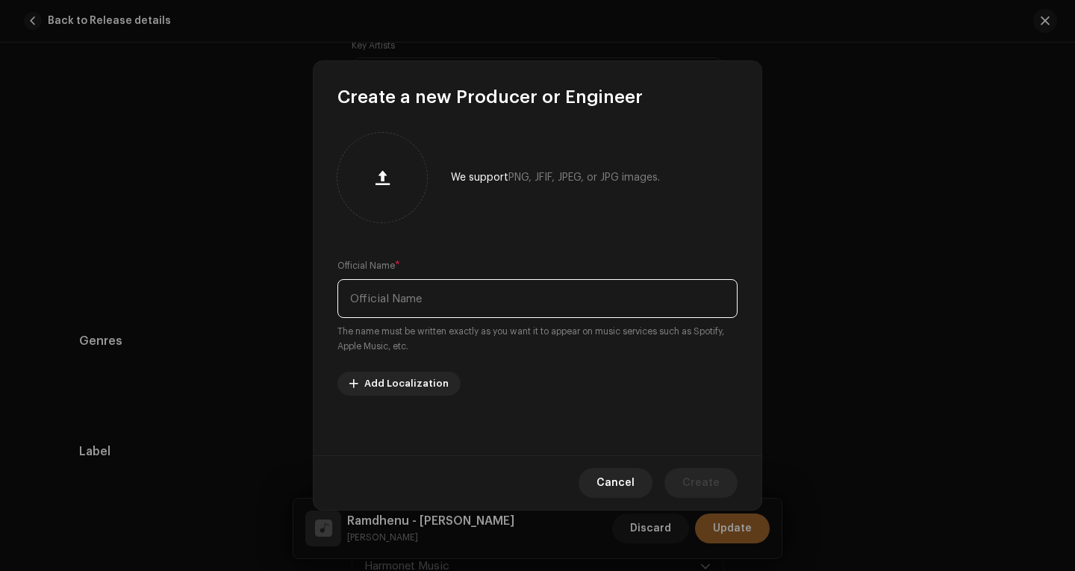
click at [407, 303] on input "text" at bounding box center [538, 298] width 400 height 39
type input "Rengoni"
click at [685, 481] on button "Create" at bounding box center [701, 483] width 73 height 30
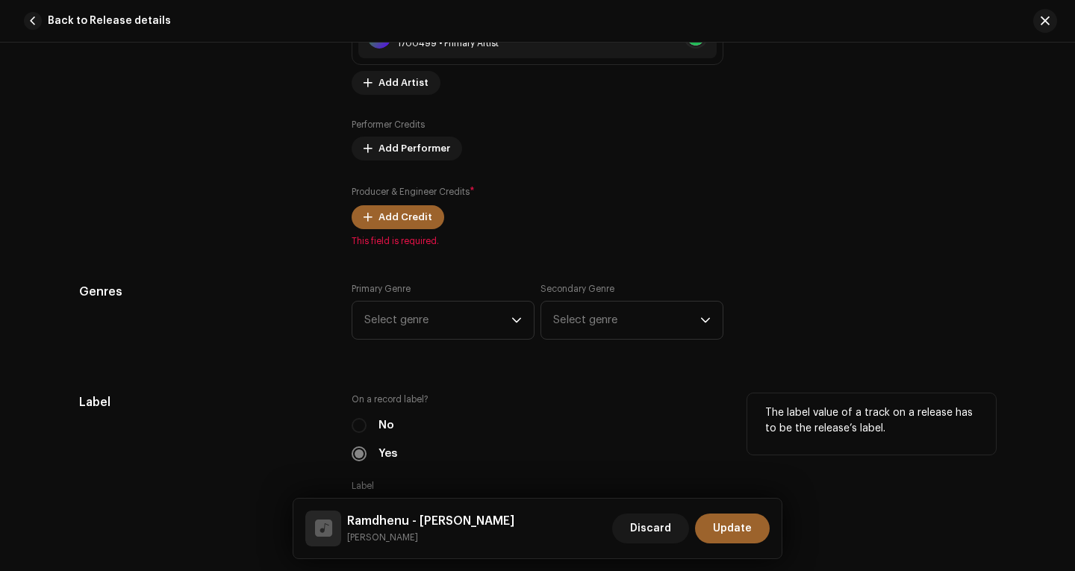
scroll to position [1269, 0]
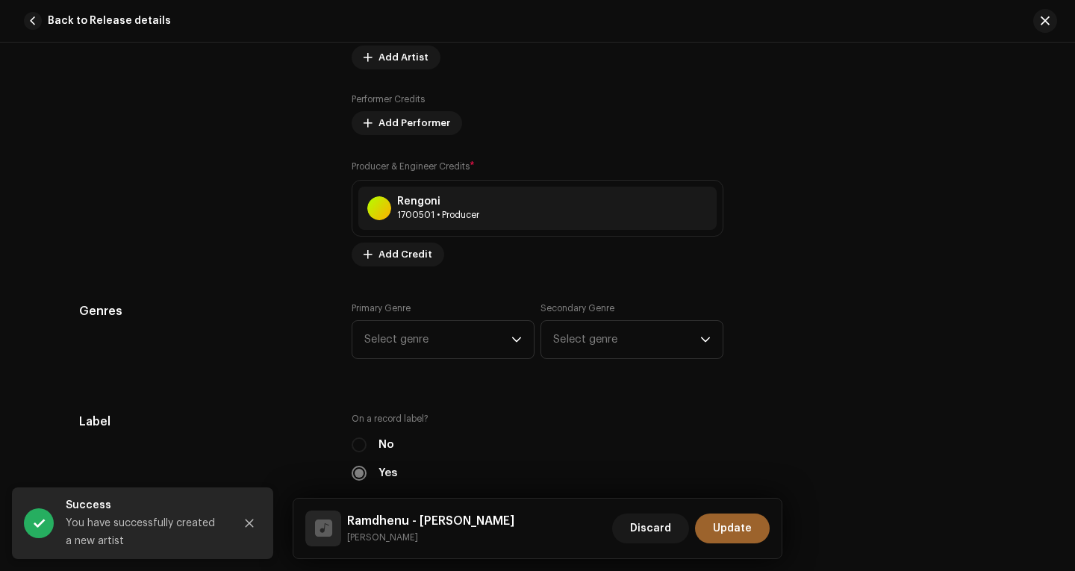
click at [483, 231] on div "Rengoni 1700501 • Producer" at bounding box center [538, 208] width 372 height 57
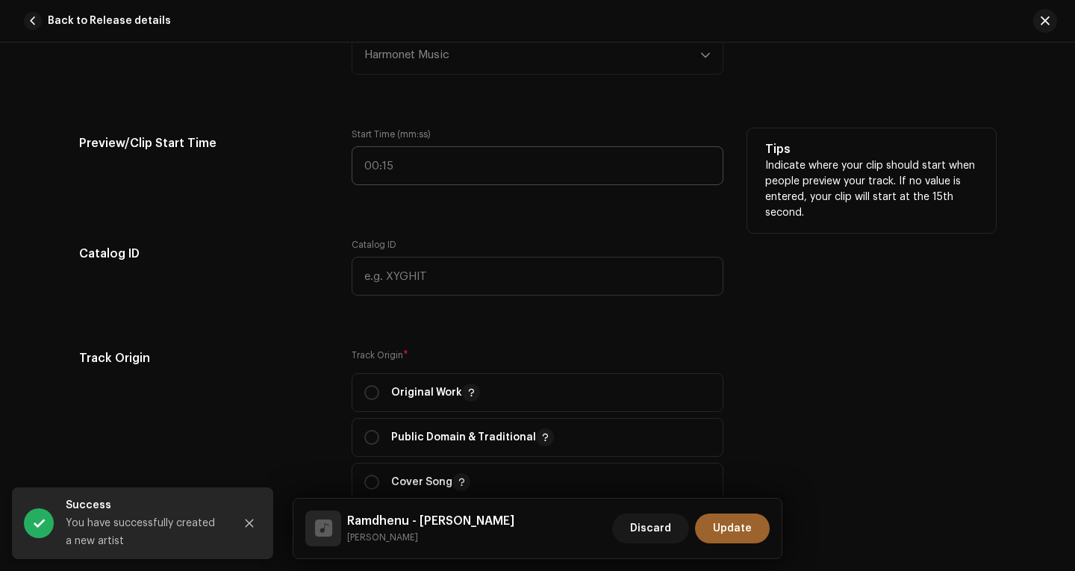
scroll to position [1792, 0]
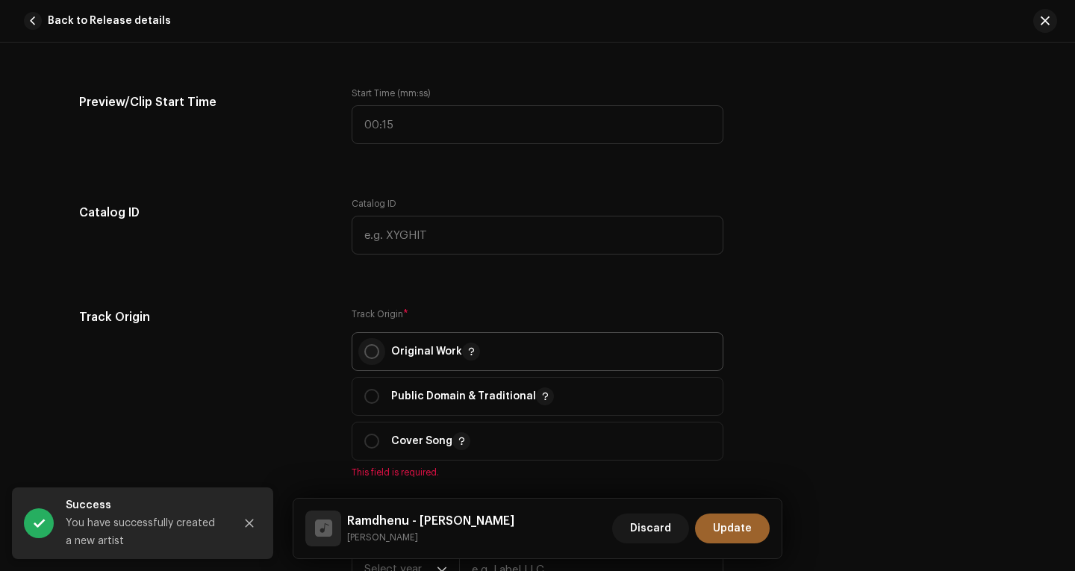
click at [367, 349] on input "radio" at bounding box center [371, 351] width 15 height 15
radio input "true"
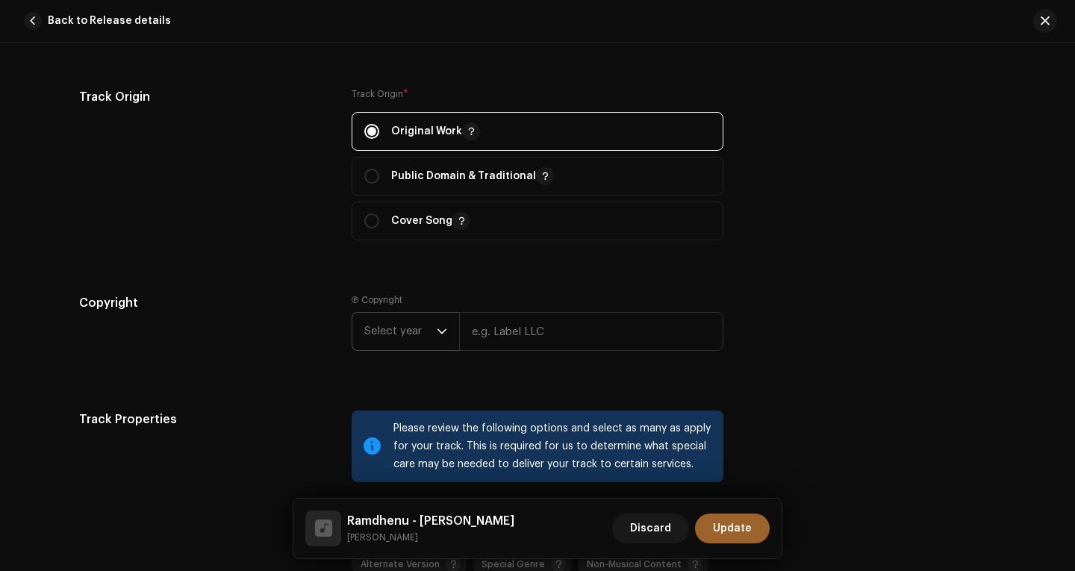
scroll to position [2016, 0]
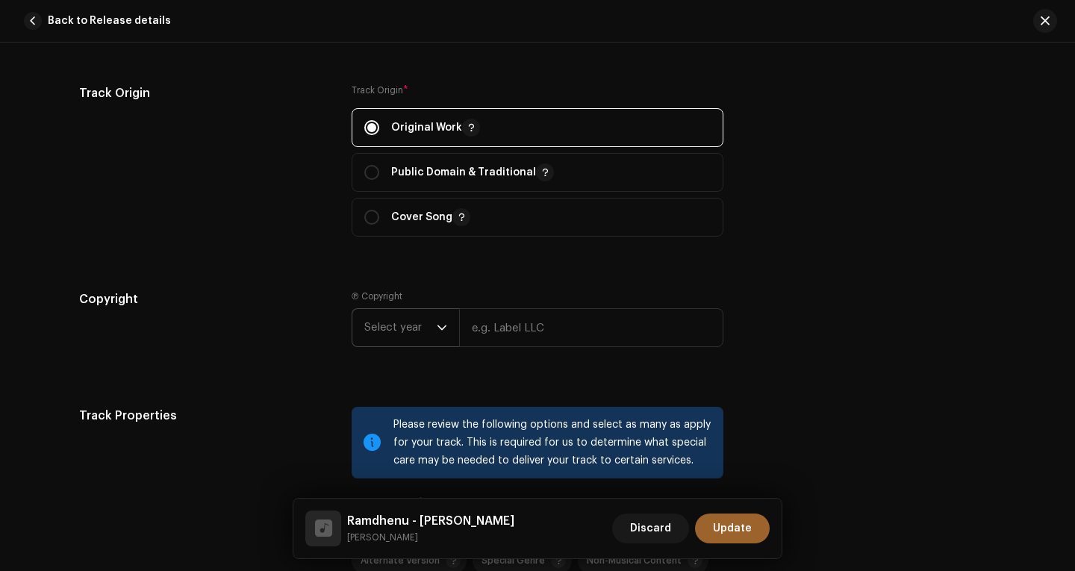
click at [439, 328] on icon "dropdown trigger" at bounding box center [442, 328] width 10 height 10
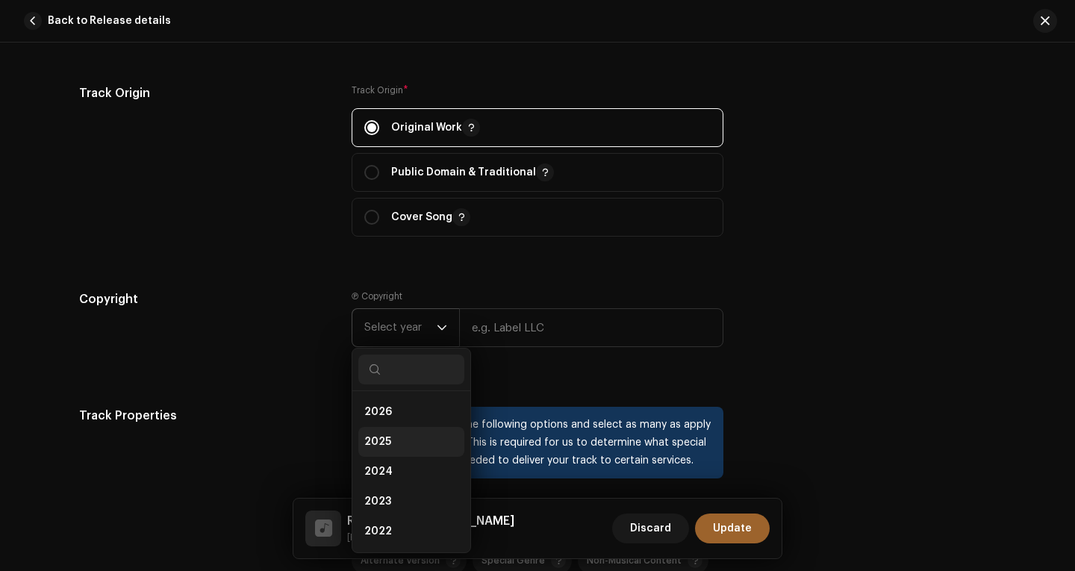
click at [395, 438] on li "2025" at bounding box center [411, 442] width 106 height 30
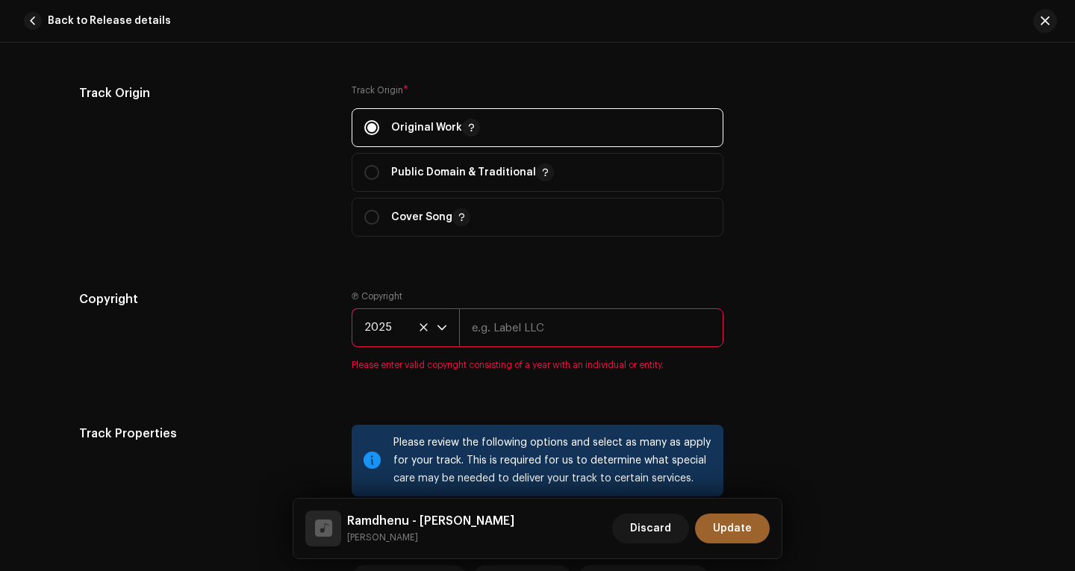
click at [492, 335] on input "text" at bounding box center [591, 327] width 264 height 39
type input "Rengoni"
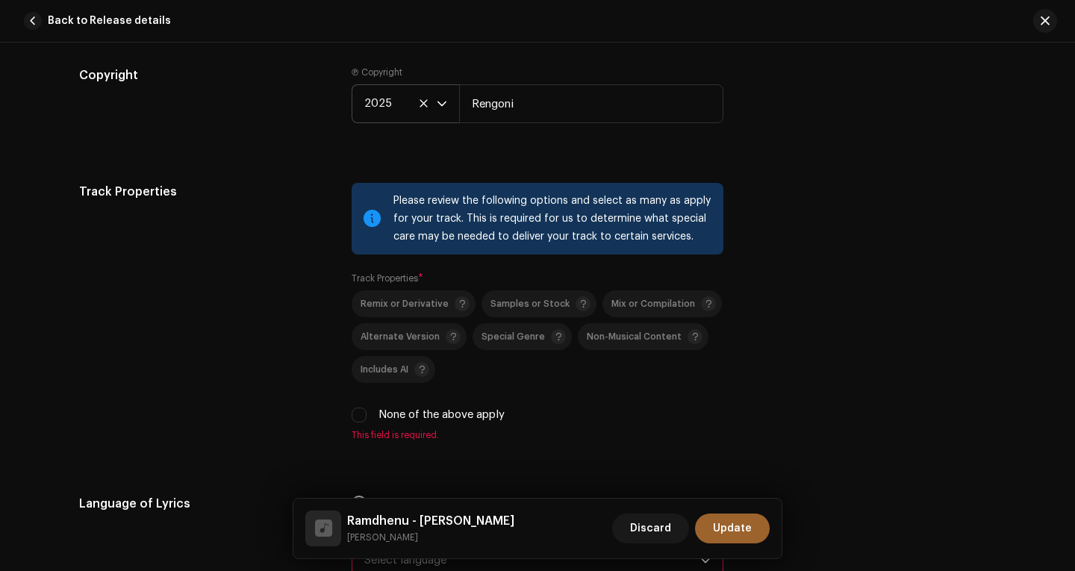
scroll to position [2315, 0]
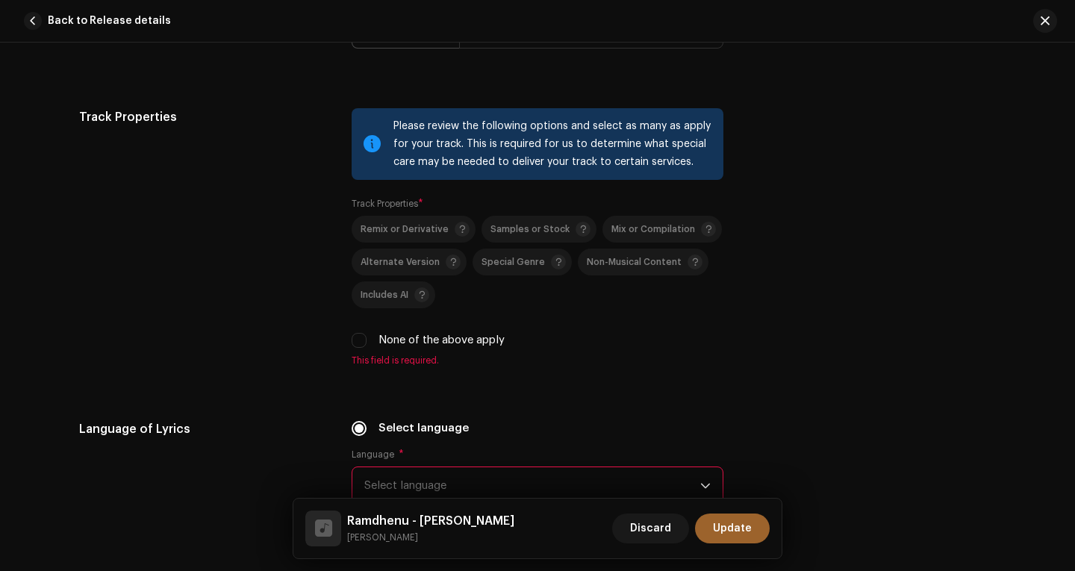
click at [364, 340] on div "None of the above apply" at bounding box center [538, 340] width 372 height 16
click at [362, 340] on input "None of the above apply" at bounding box center [359, 340] width 15 height 15
checkbox input "true"
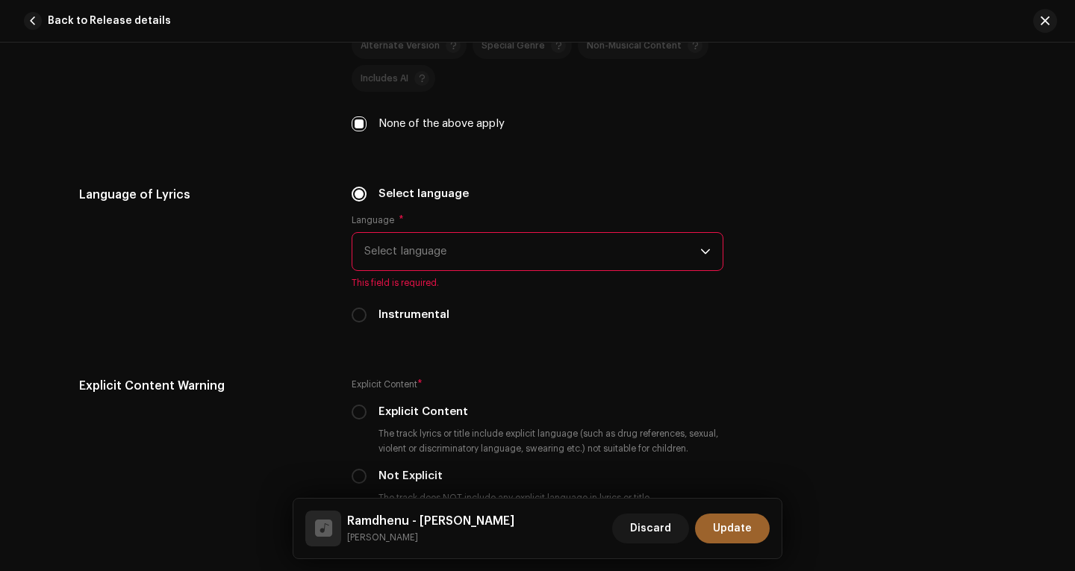
scroll to position [2539, 0]
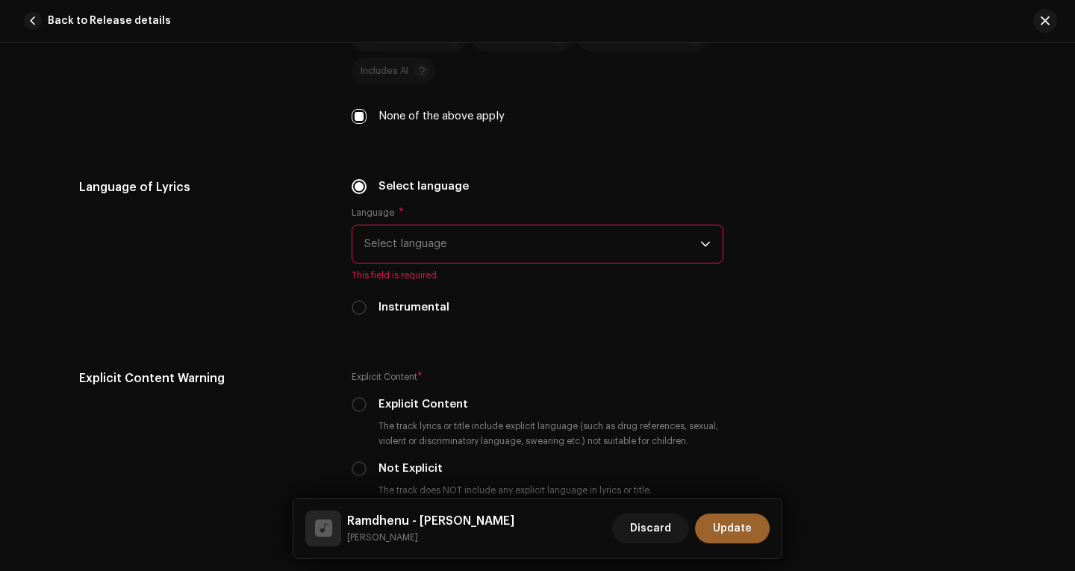
click at [480, 246] on span "Select language" at bounding box center [532, 244] width 336 height 37
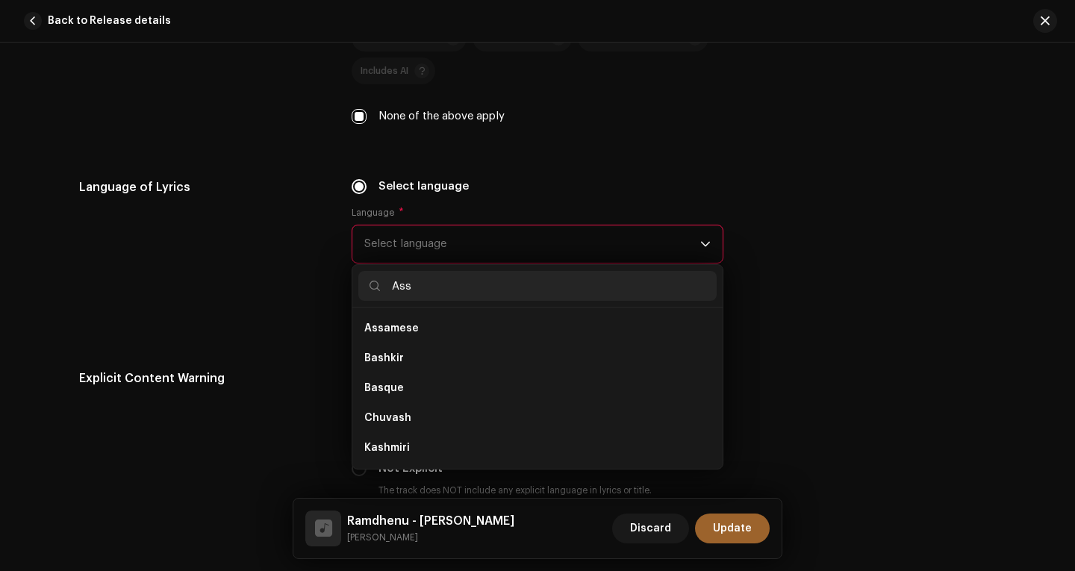
scroll to position [0, 0]
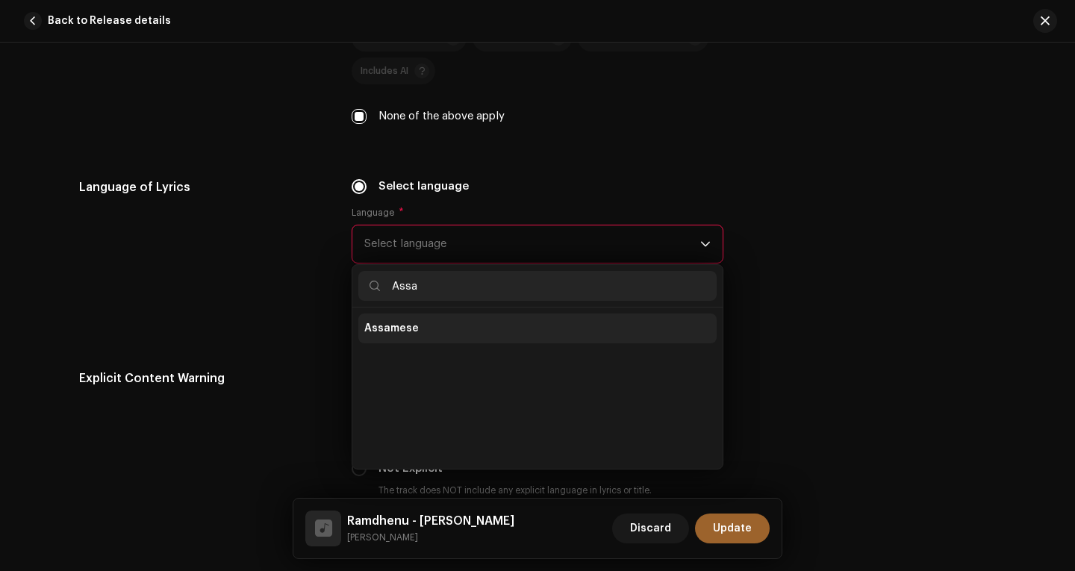
type input "Assa"
click at [420, 328] on li "Assamese" at bounding box center [537, 329] width 358 height 30
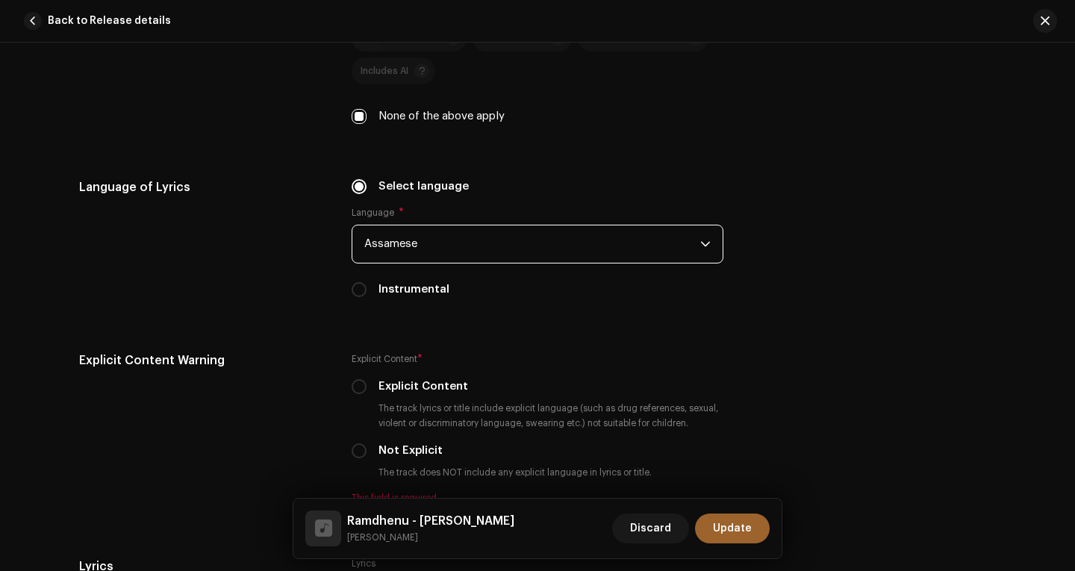
click at [275, 292] on div "Language of Lyrics" at bounding box center [203, 246] width 249 height 137
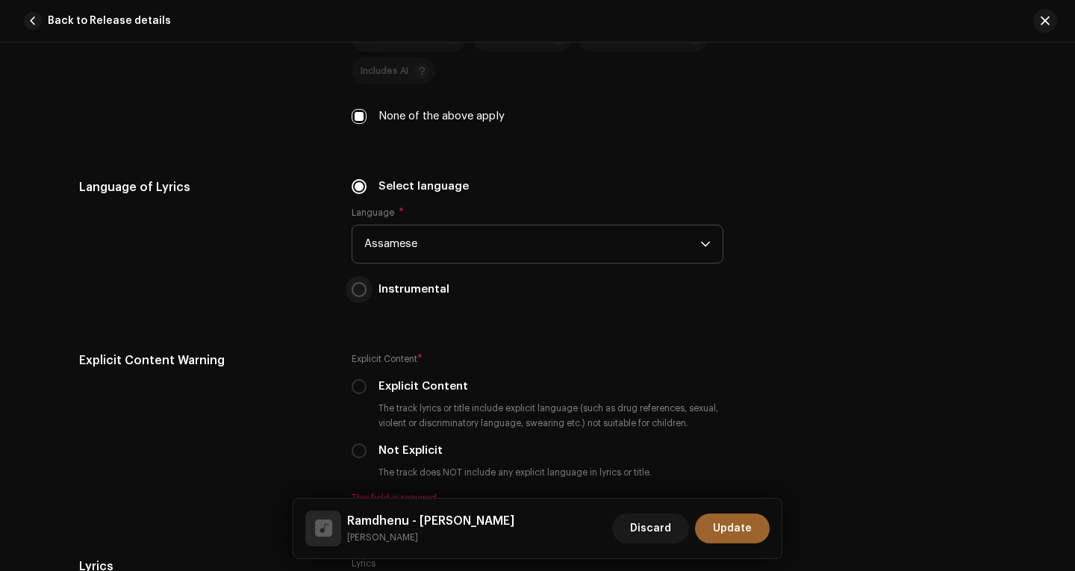
scroll to position [2688, 0]
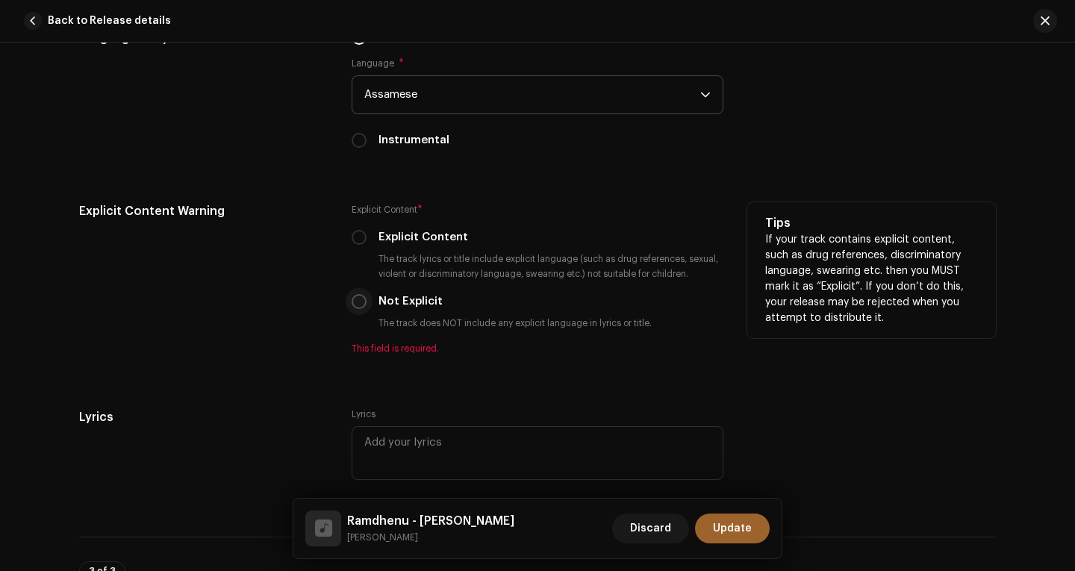
click at [352, 302] on input "Not Explicit" at bounding box center [359, 301] width 15 height 15
radio input "true"
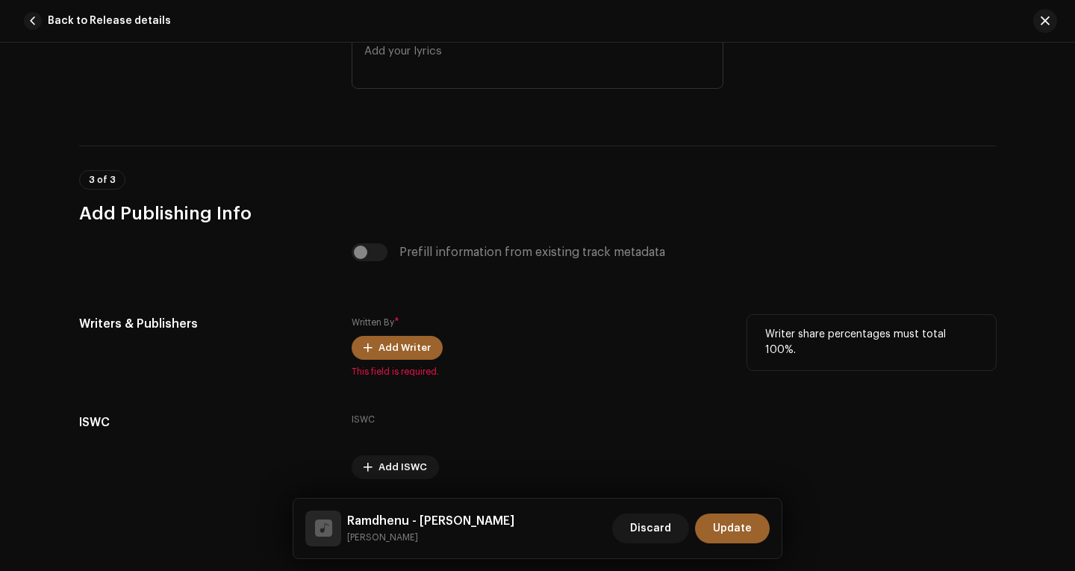
scroll to position [3113, 0]
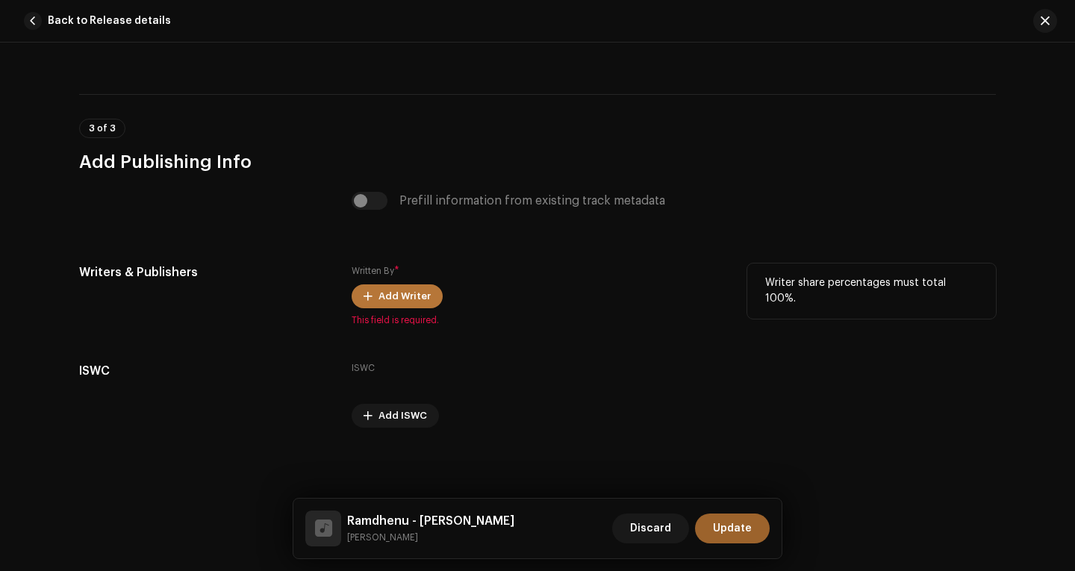
click at [391, 295] on span "Add Writer" at bounding box center [405, 297] width 52 height 30
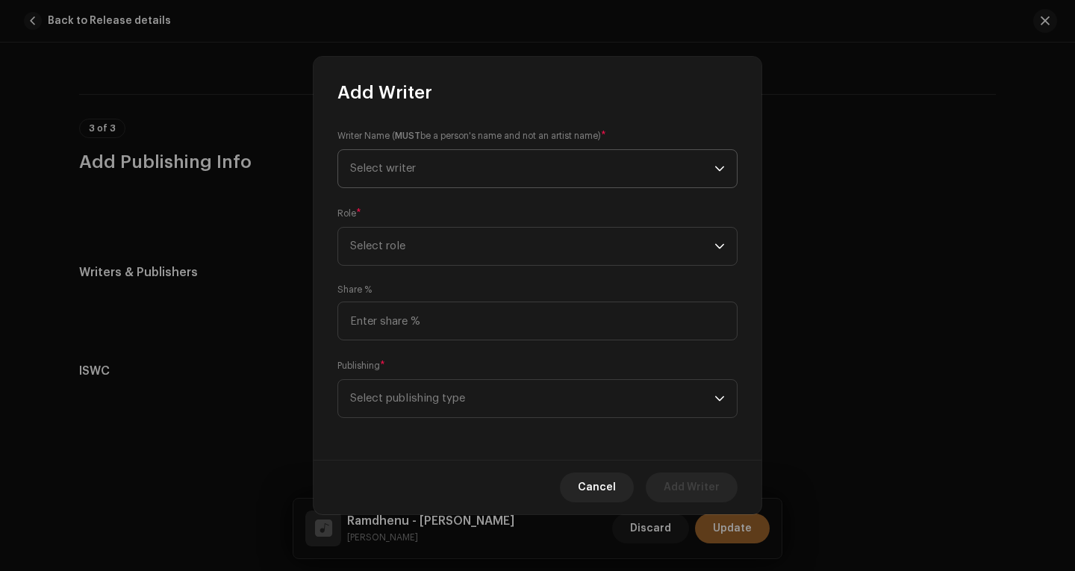
click at [463, 175] on span "Select writer" at bounding box center [532, 168] width 364 height 37
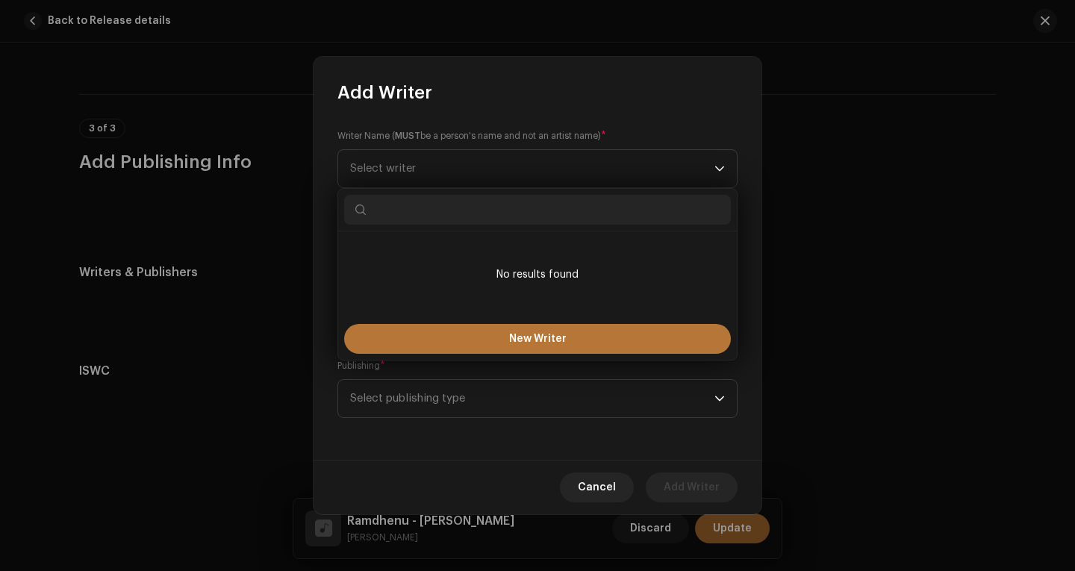
click at [500, 332] on button "New Writer" at bounding box center [537, 339] width 387 height 30
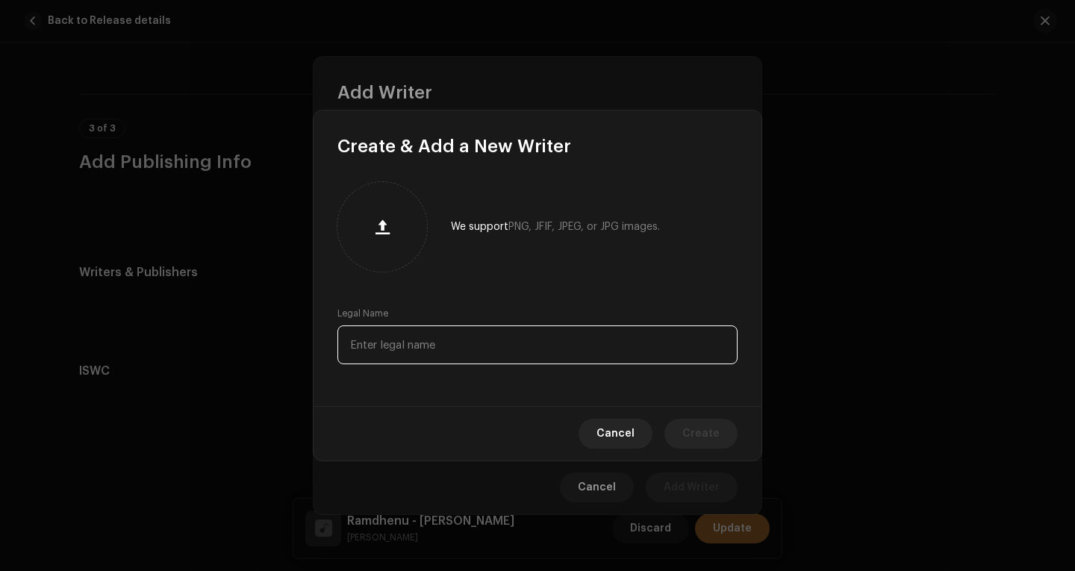
click at [408, 347] on input "text" at bounding box center [538, 345] width 400 height 39
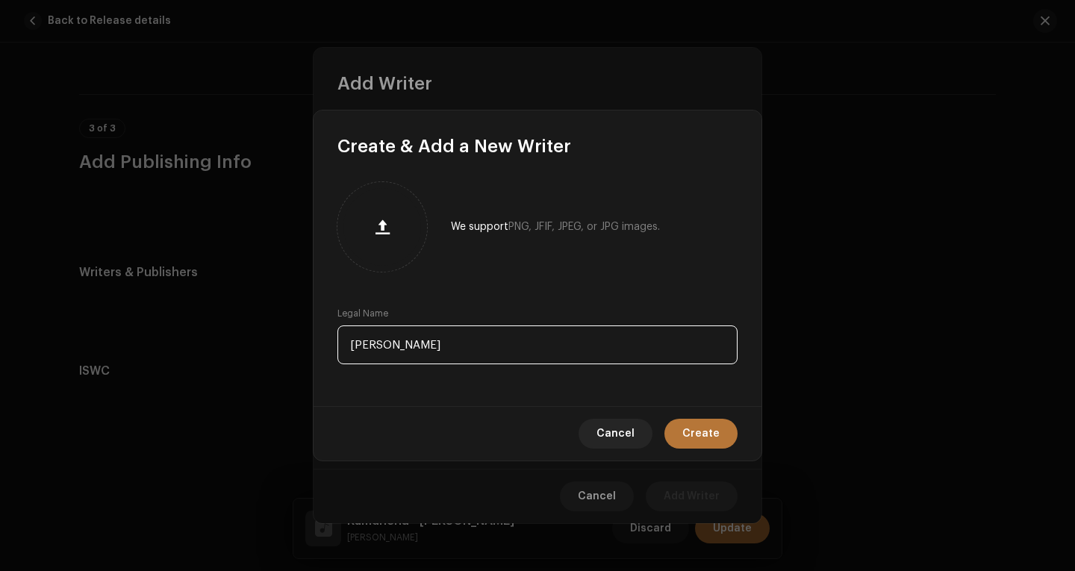
type input "Diju Baruah"
click at [697, 434] on span "Create" at bounding box center [701, 434] width 37 height 30
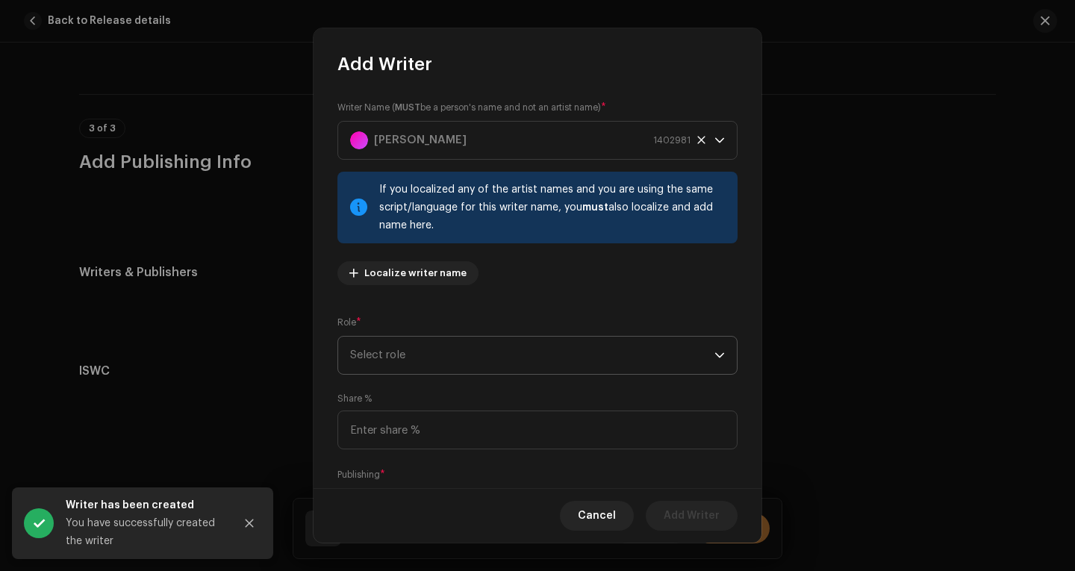
click at [455, 354] on span "Select role" at bounding box center [532, 355] width 364 height 37
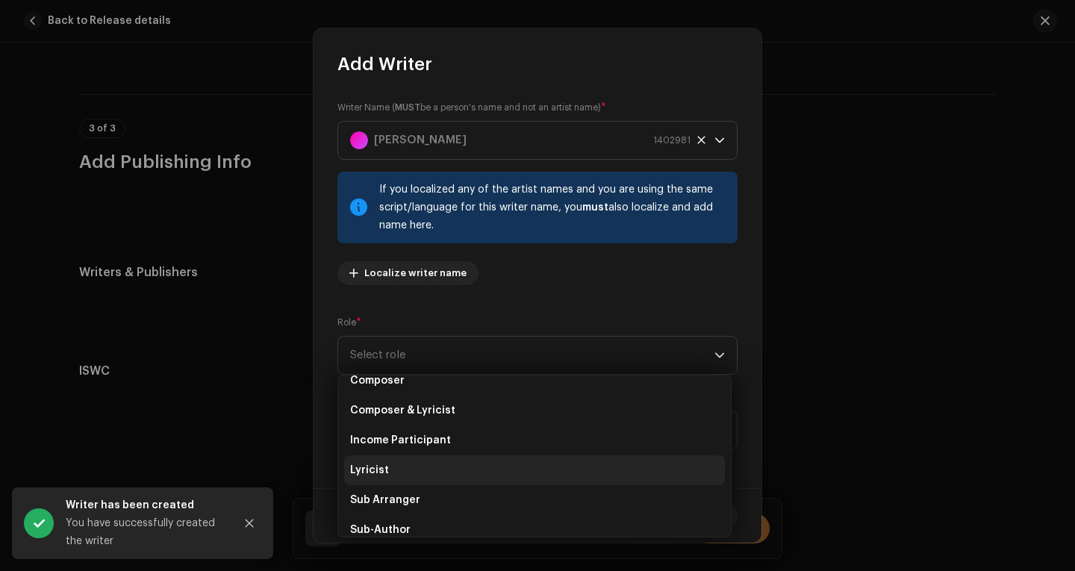
scroll to position [75, 0]
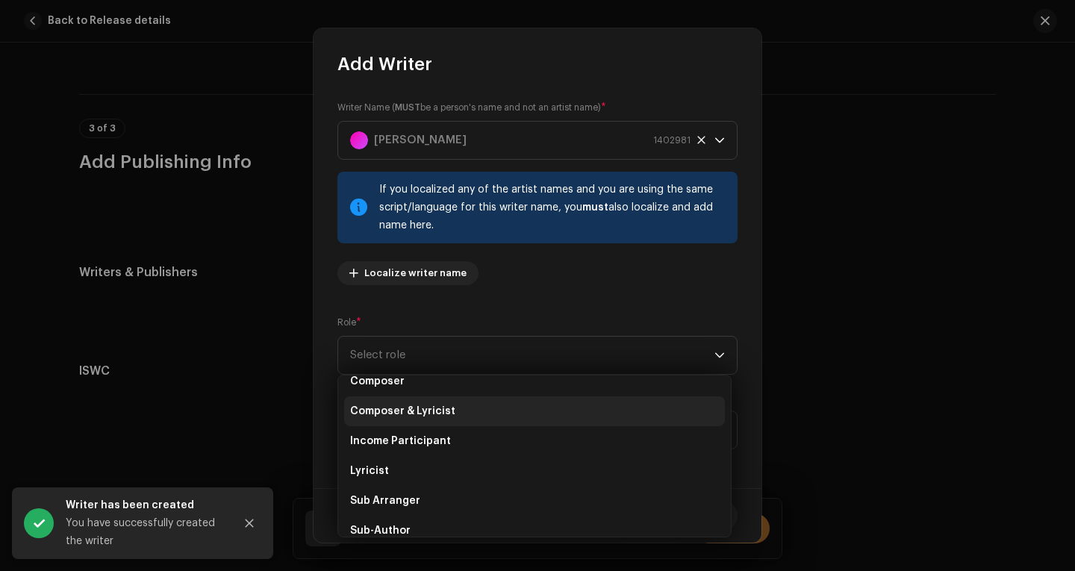
click at [435, 412] on span "Composer & Lyricist" at bounding box center [402, 411] width 105 height 15
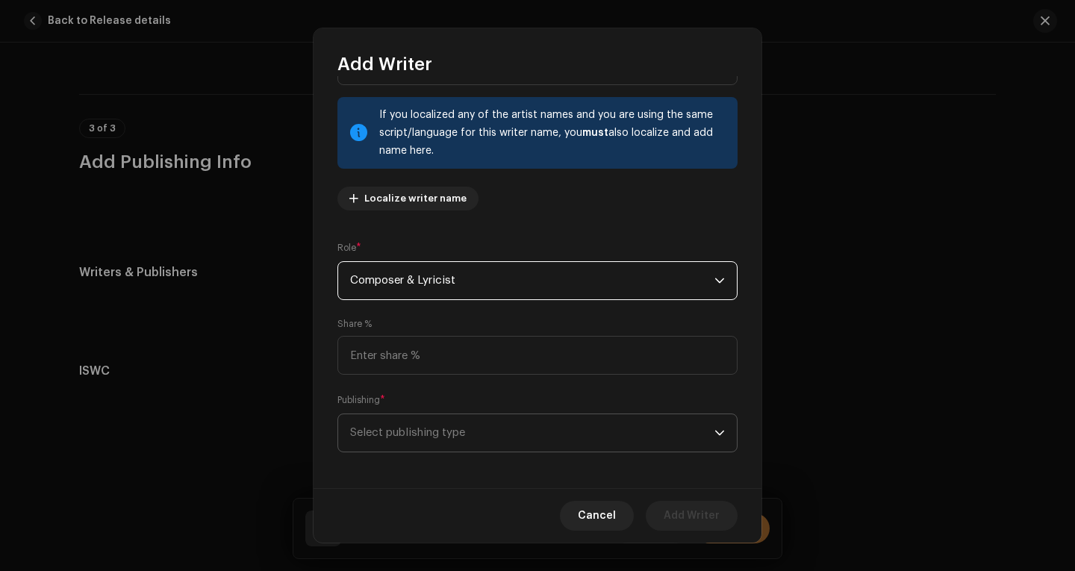
click at [512, 428] on span "Select publishing type" at bounding box center [532, 432] width 364 height 37
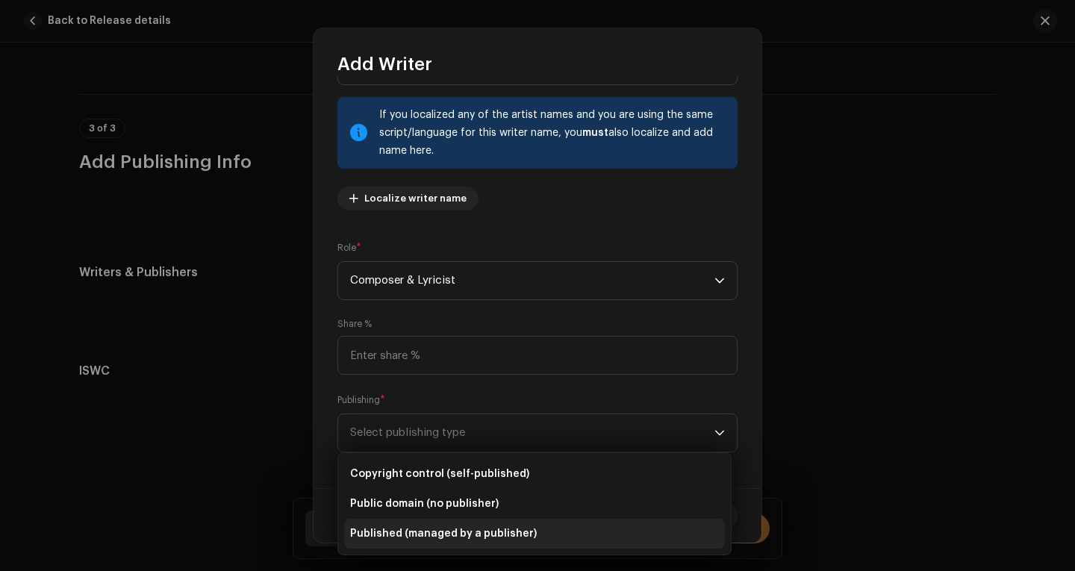
click at [490, 537] on span "Published (managed by a publisher)" at bounding box center [443, 533] width 187 height 15
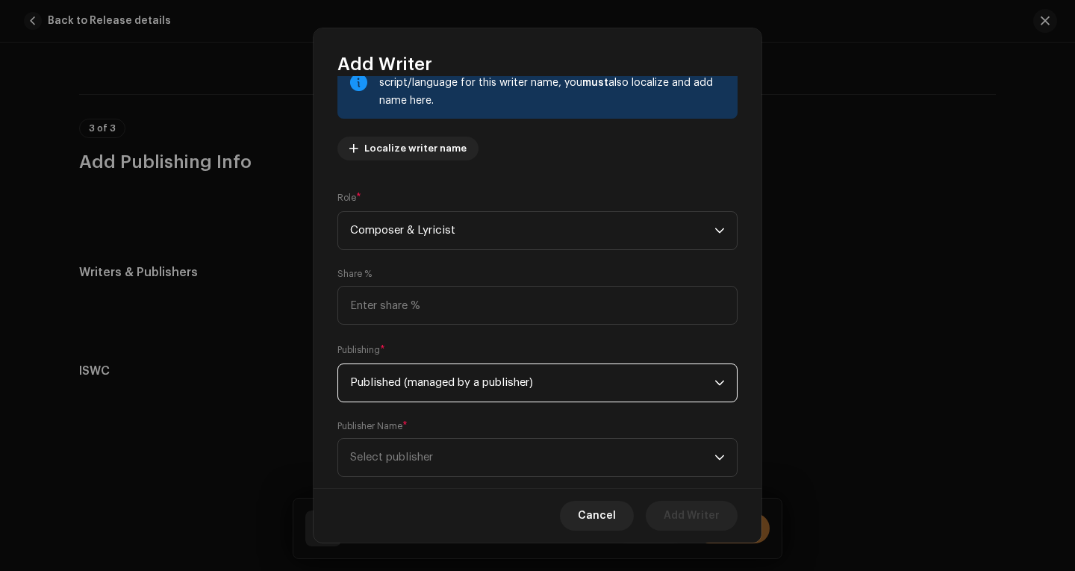
scroll to position [155, 0]
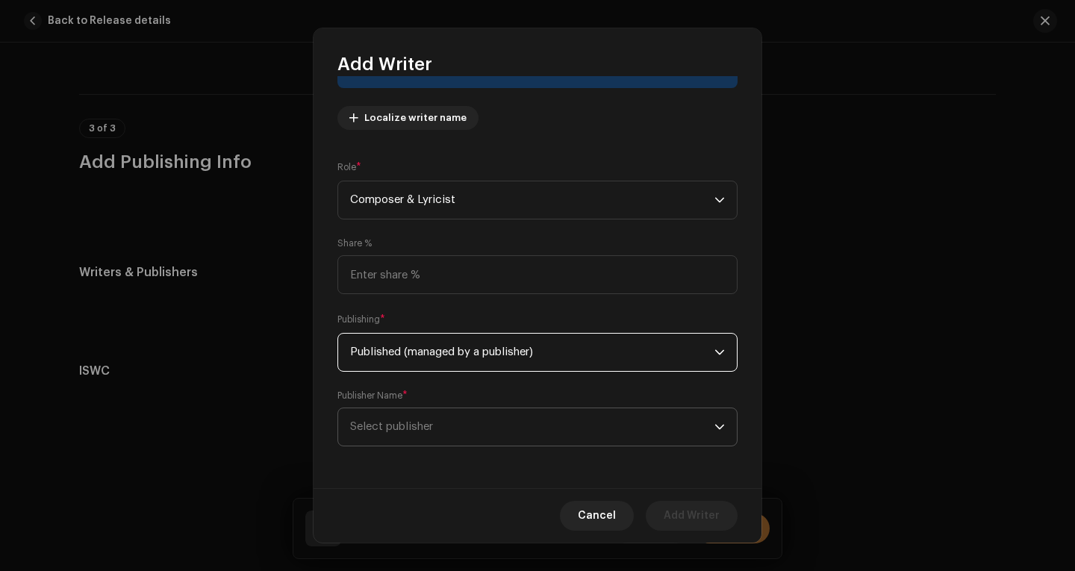
click at [432, 440] on span "Select publisher" at bounding box center [532, 426] width 364 height 37
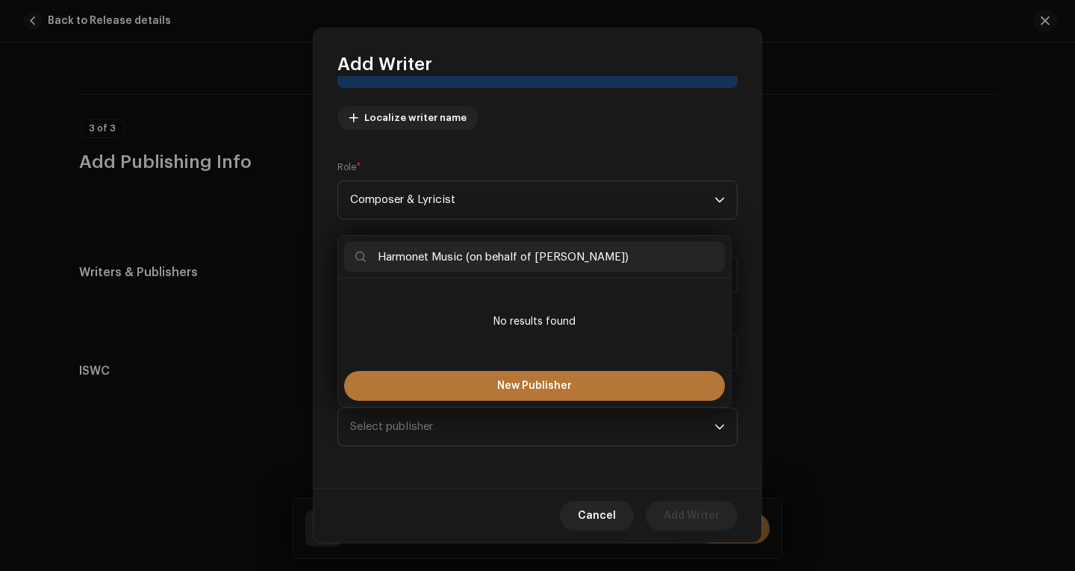
type input "Harmonet Music (on behalf of Rengoni)"
click at [539, 388] on span "New Publisher" at bounding box center [534, 386] width 75 height 10
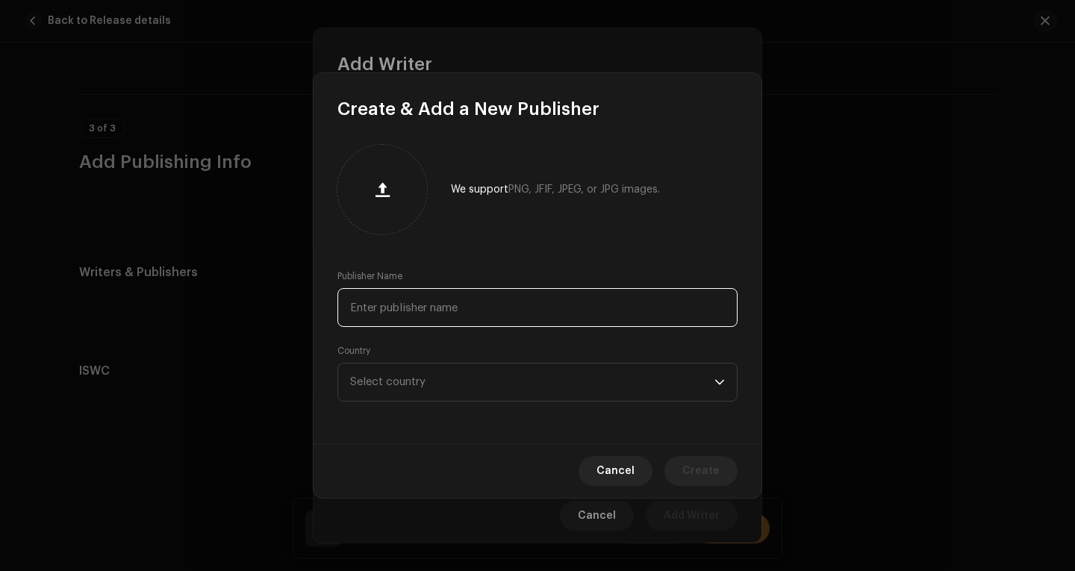
click at [467, 308] on input "text" at bounding box center [538, 307] width 400 height 39
type input "Harmonet Music (on behalf of Rengoni)"
click at [432, 369] on span "Select country" at bounding box center [532, 382] width 364 height 37
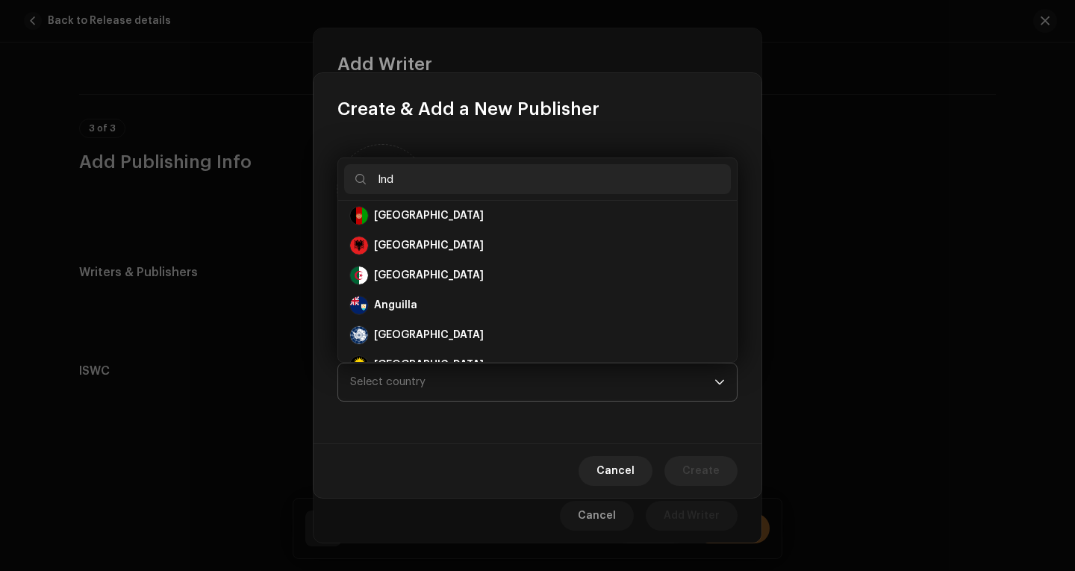
scroll to position [0, 0]
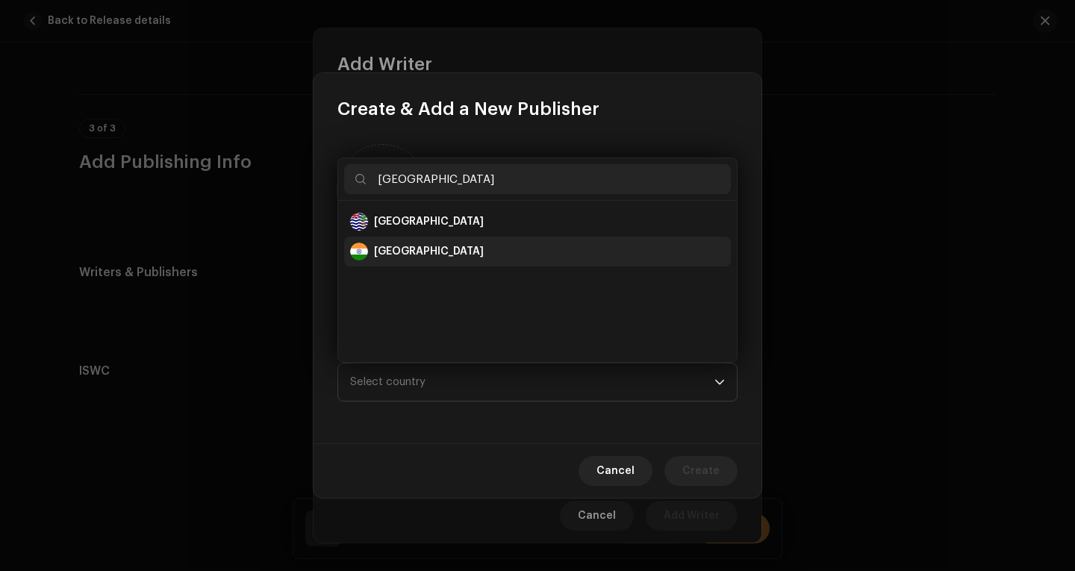
type input "India"
click at [374, 248] on div "India" at bounding box center [537, 252] width 375 height 18
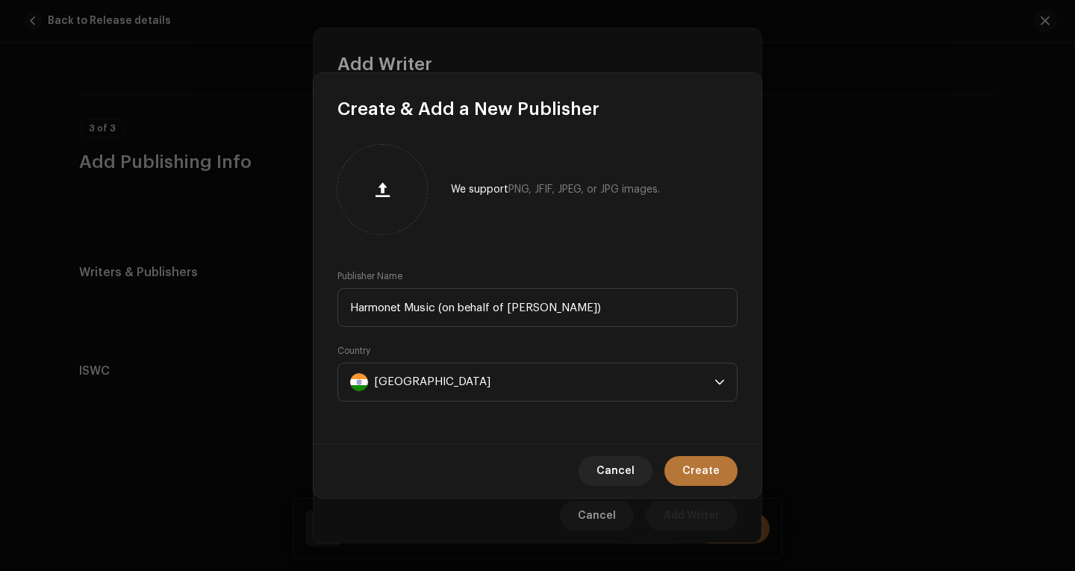
click at [703, 475] on span "Create" at bounding box center [701, 471] width 37 height 30
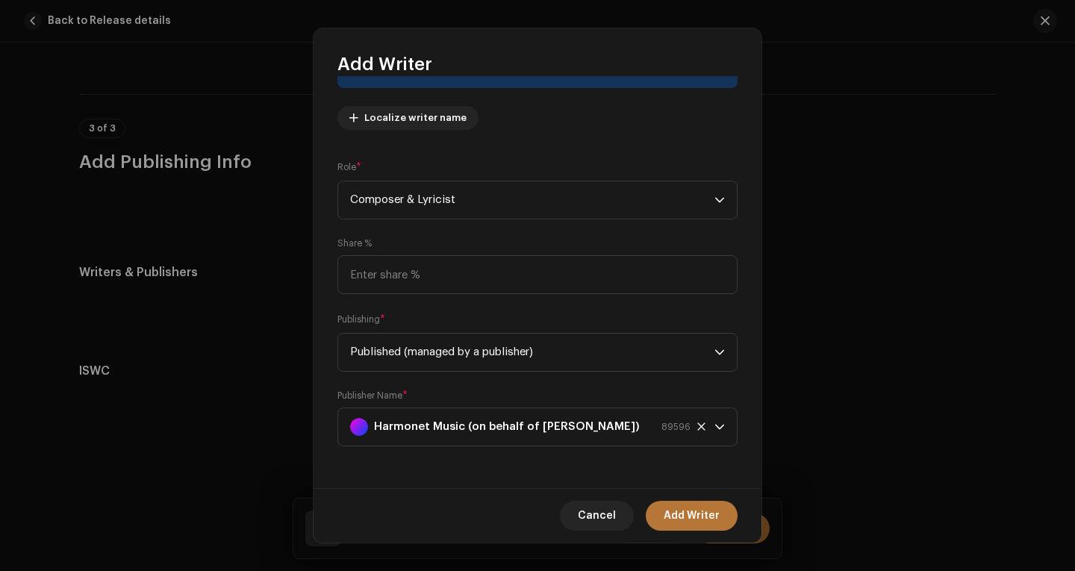
click at [680, 515] on span "Add Writer" at bounding box center [692, 516] width 56 height 30
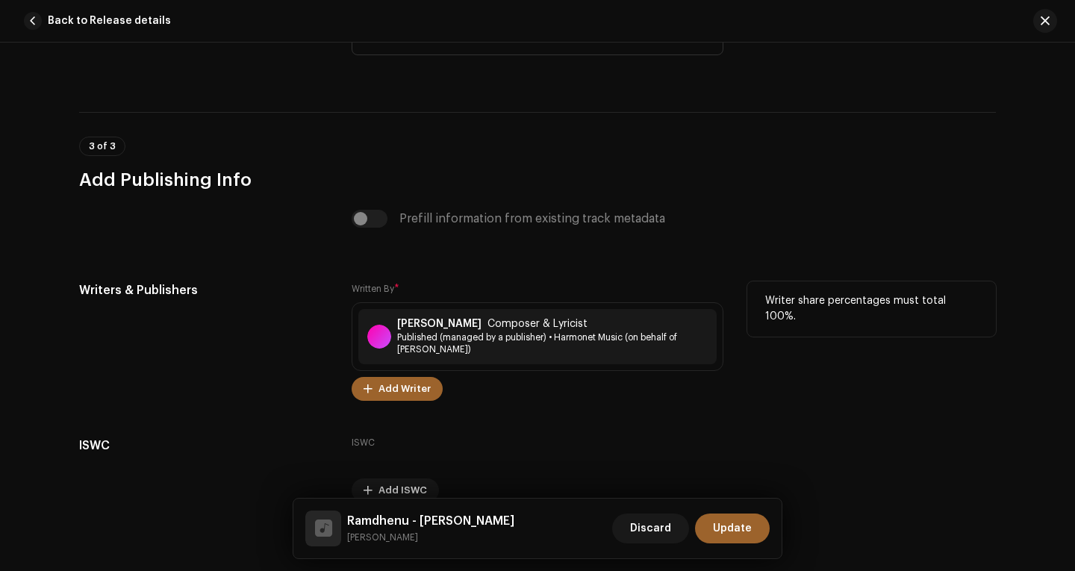
scroll to position [3170, 0]
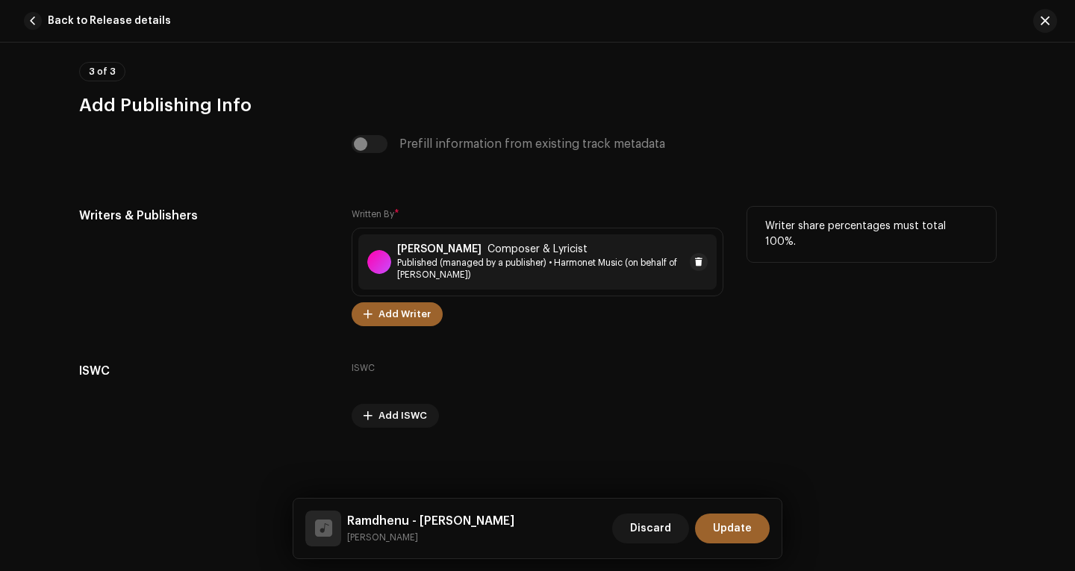
click at [582, 264] on span "Published (managed by a publisher) • Harmonet Music (on behalf of Rengoni)" at bounding box center [540, 269] width 287 height 24
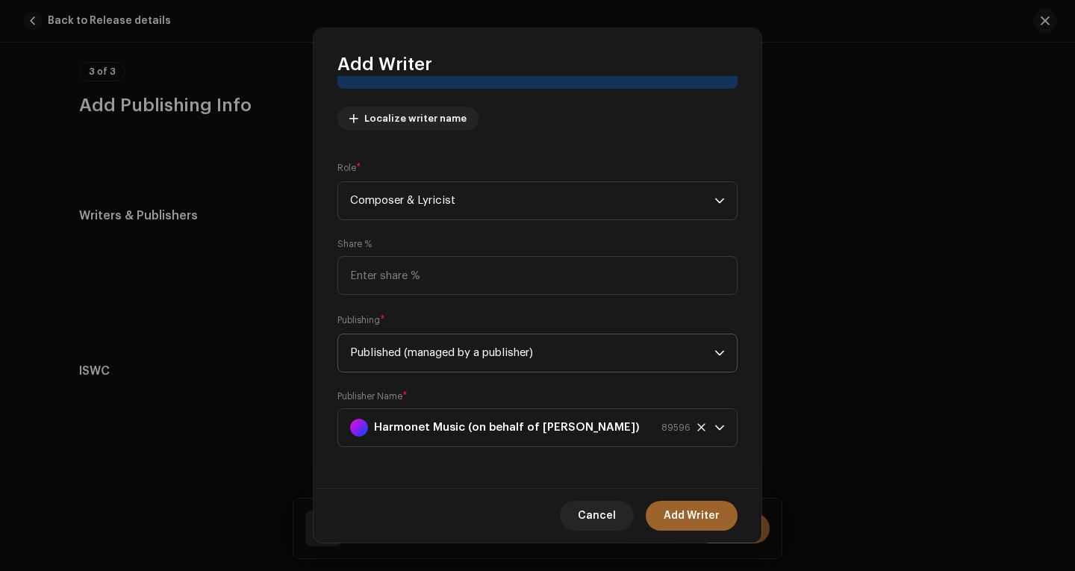
scroll to position [155, 0]
click at [607, 512] on span "Cancel" at bounding box center [597, 516] width 38 height 30
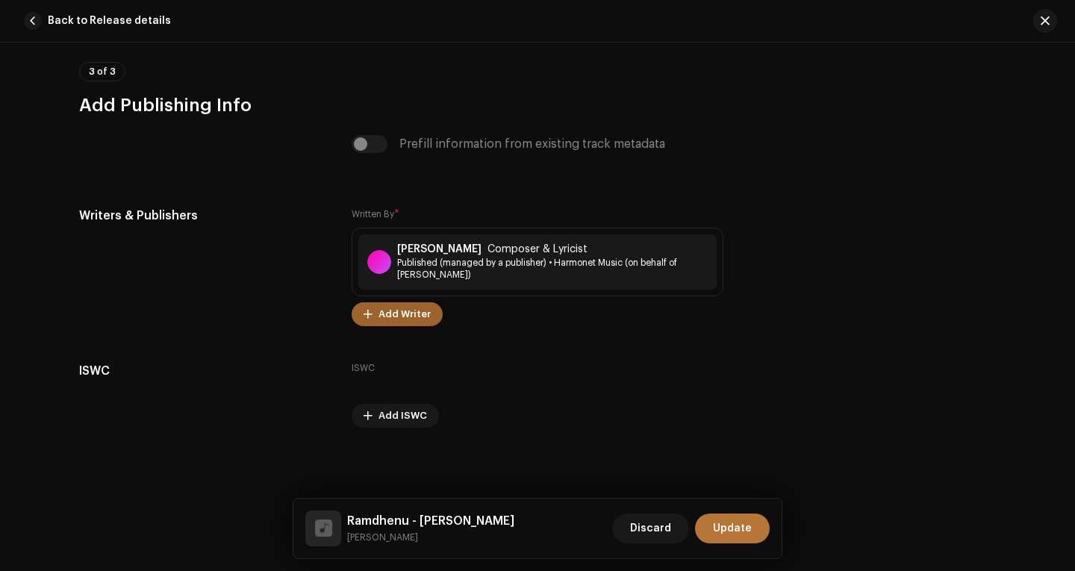
click at [721, 526] on span "Update" at bounding box center [732, 529] width 39 height 30
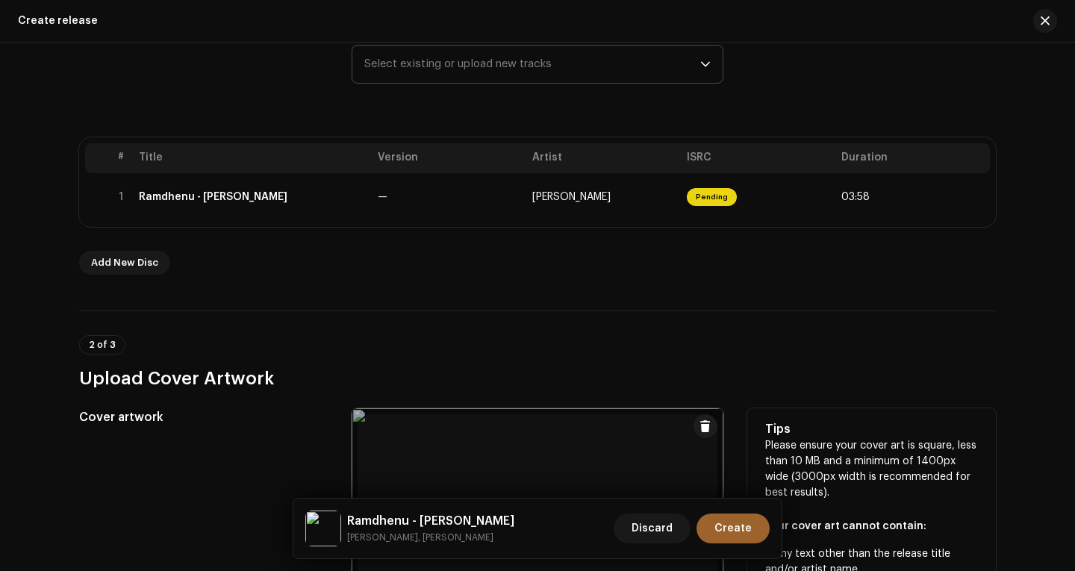
scroll to position [75, 0]
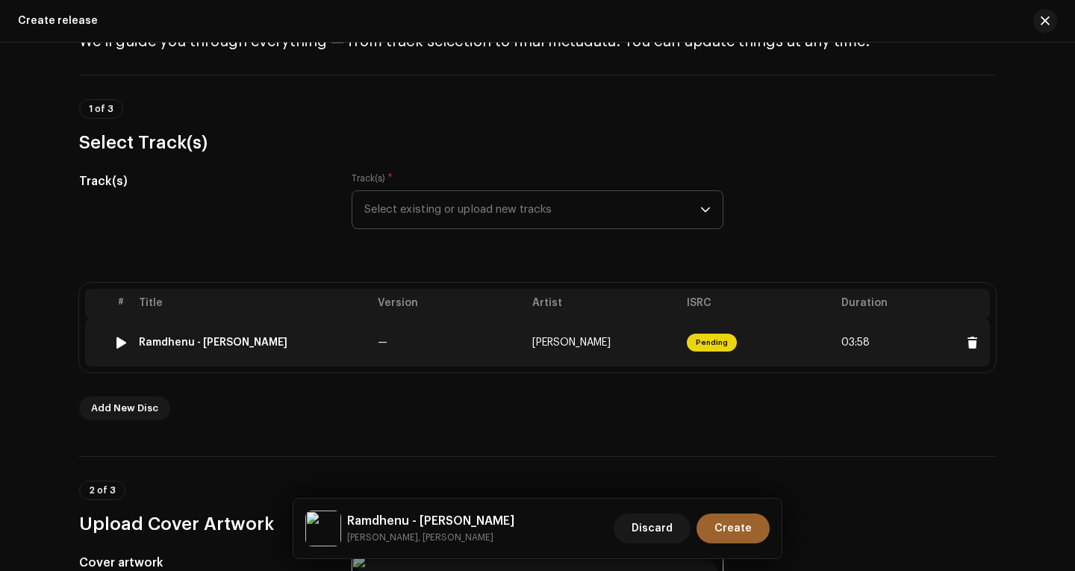
click at [526, 336] on td "Diju Baruah" at bounding box center [603, 343] width 155 height 48
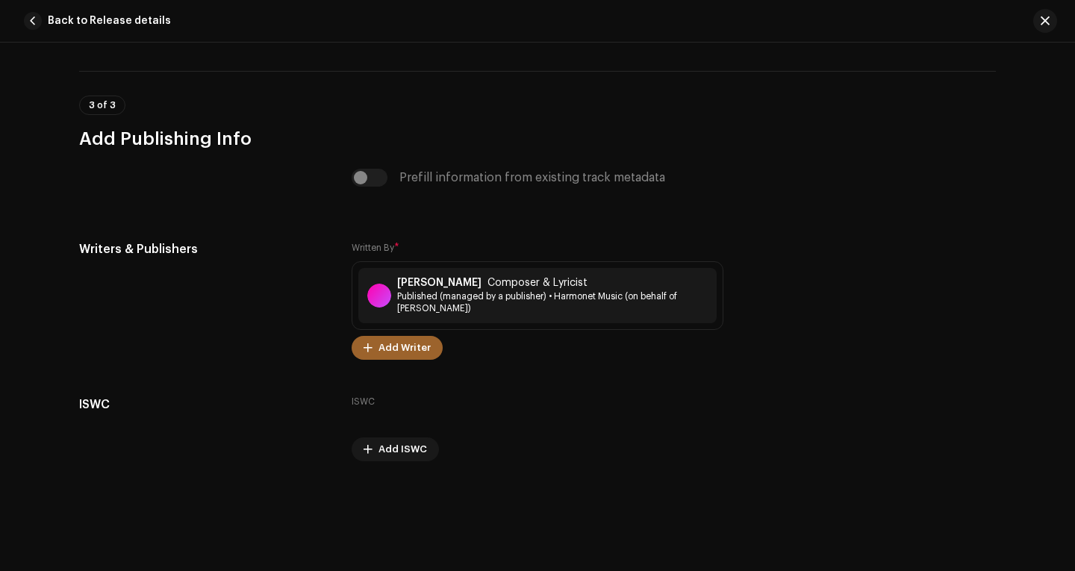
scroll to position [3170, 0]
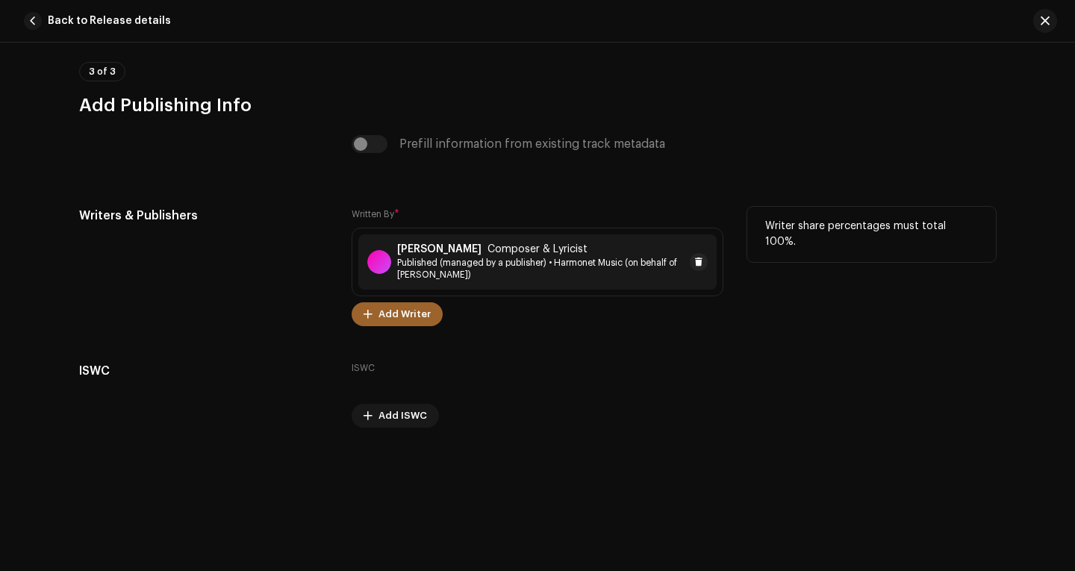
click at [499, 264] on span "Published (managed by a publisher) • Harmonet Music (on behalf of Rengoni)" at bounding box center [540, 269] width 287 height 24
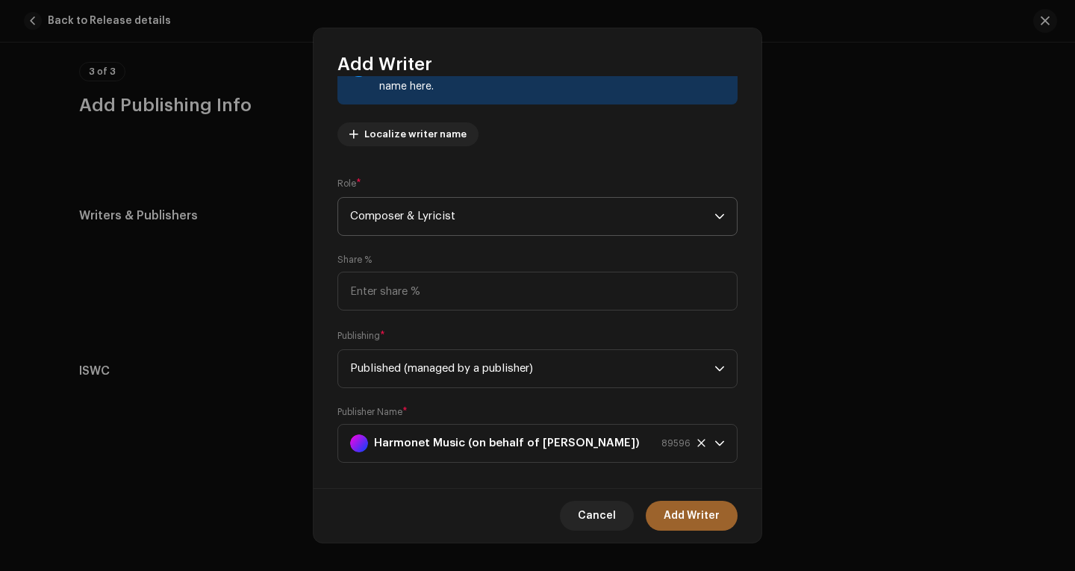
scroll to position [155, 0]
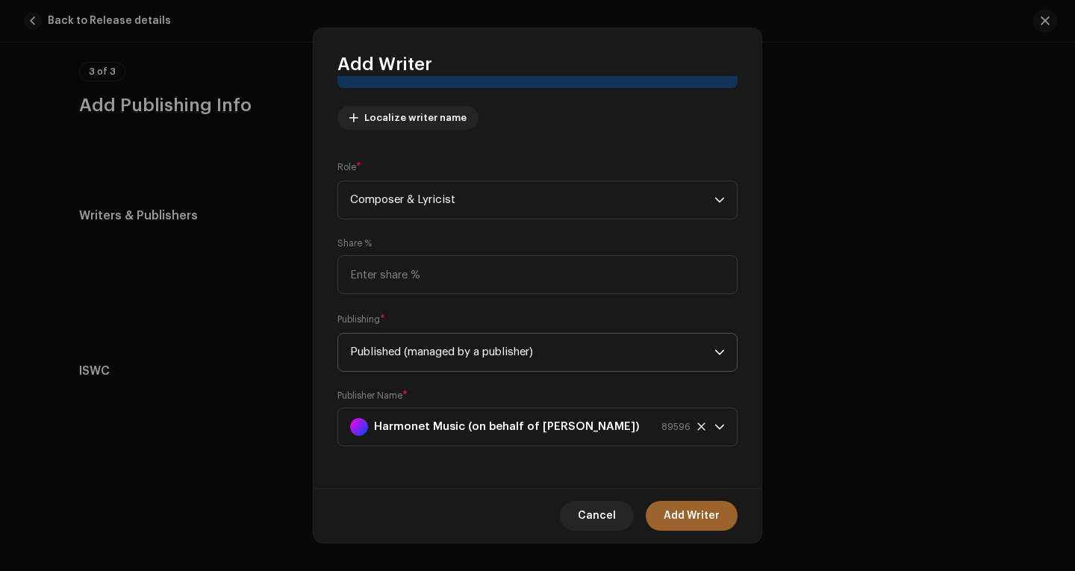
click at [609, 348] on span "Published (managed by a publisher)" at bounding box center [532, 352] width 364 height 37
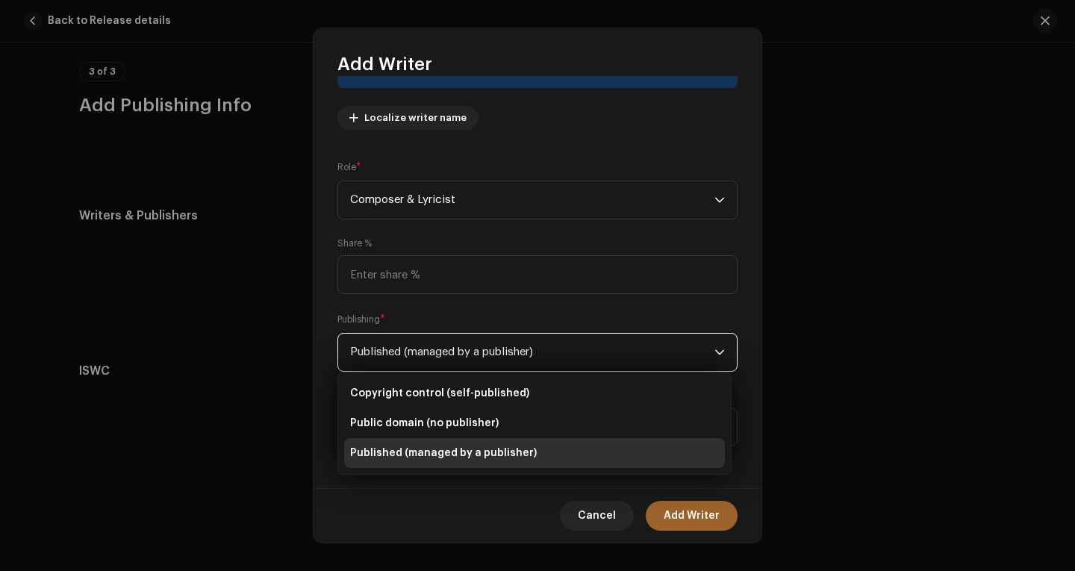
click at [609, 348] on span "Published (managed by a publisher)" at bounding box center [532, 352] width 364 height 37
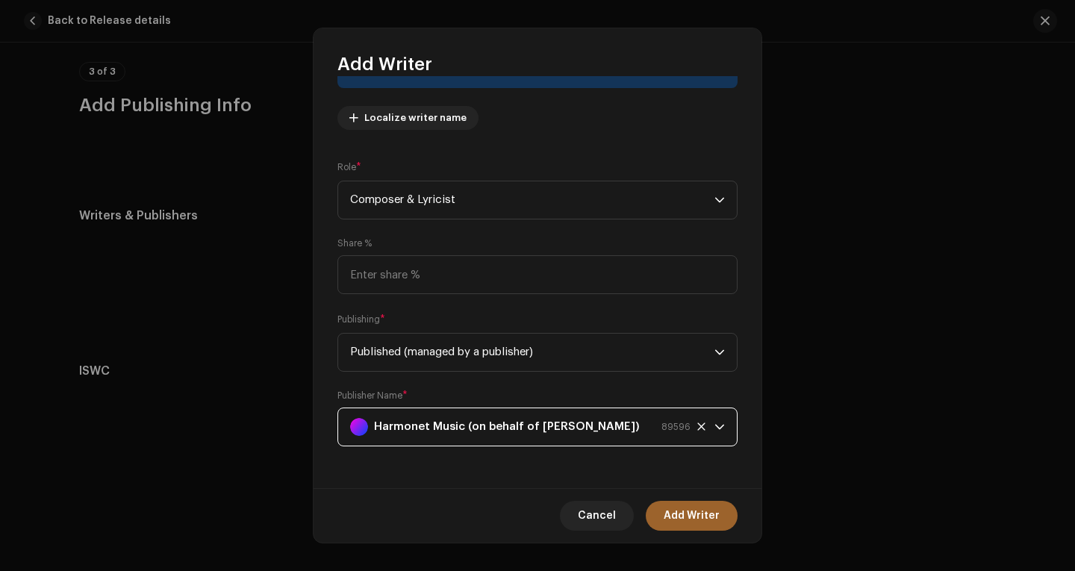
click at [550, 427] on strong "Harmonet Music (on behalf of Rengoni)" at bounding box center [507, 426] width 266 height 37
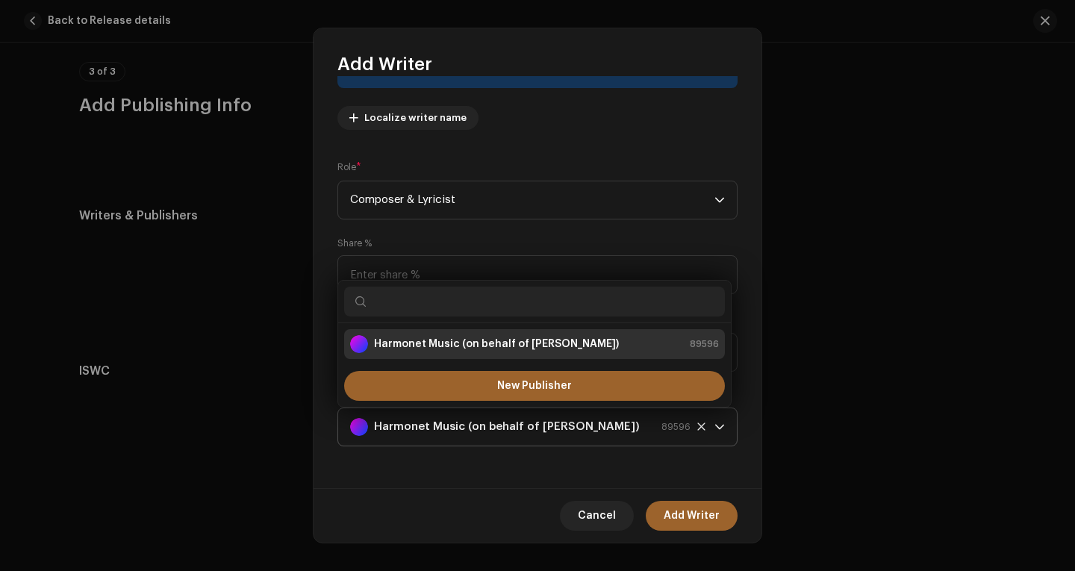
click at [697, 429] on icon at bounding box center [700, 426] width 7 height 7
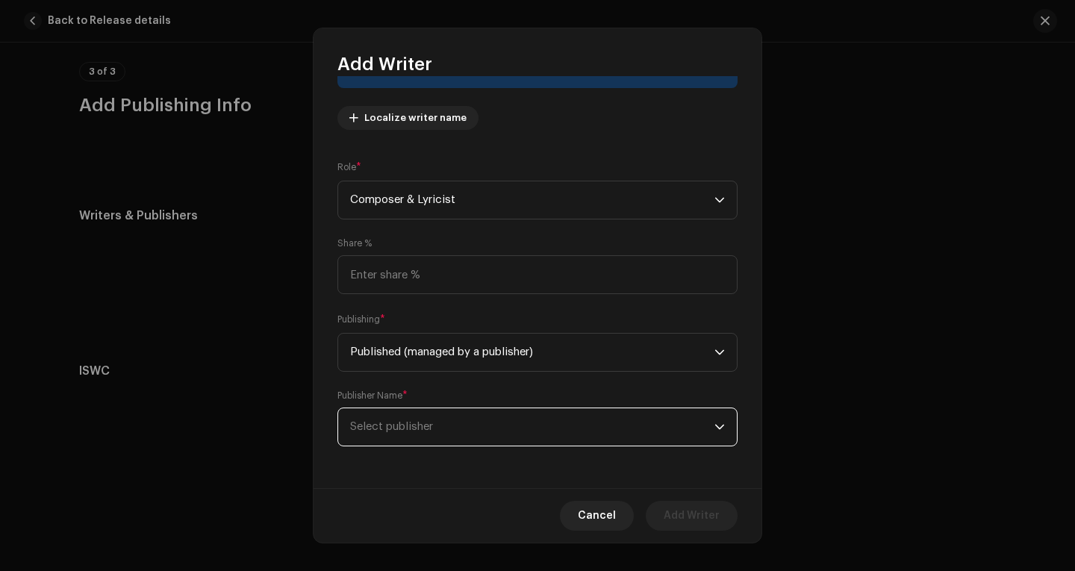
click at [477, 420] on span "Select publisher" at bounding box center [532, 426] width 364 height 37
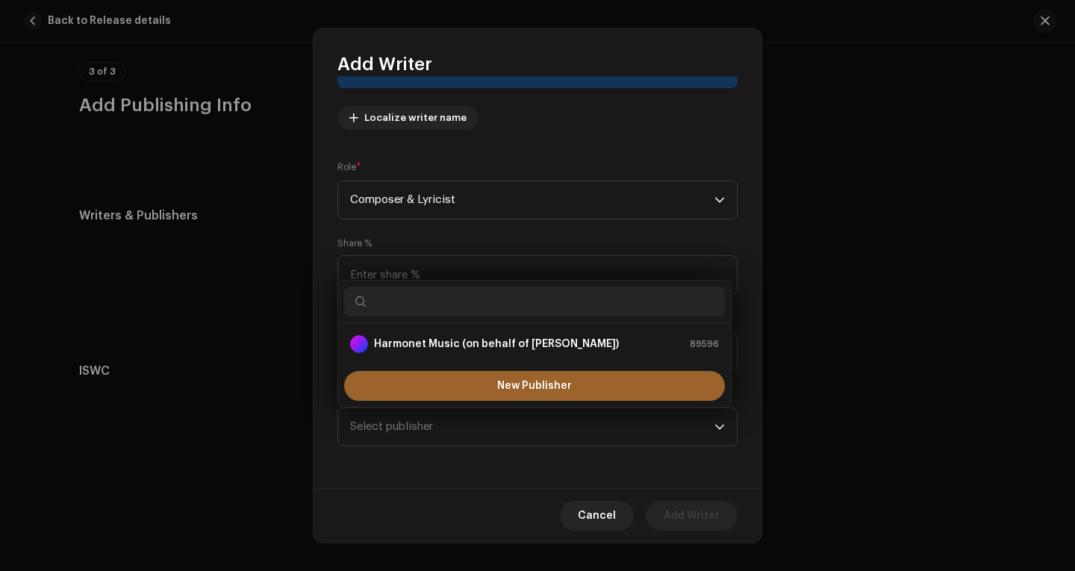
click at [455, 301] on input "text" at bounding box center [534, 302] width 381 height 30
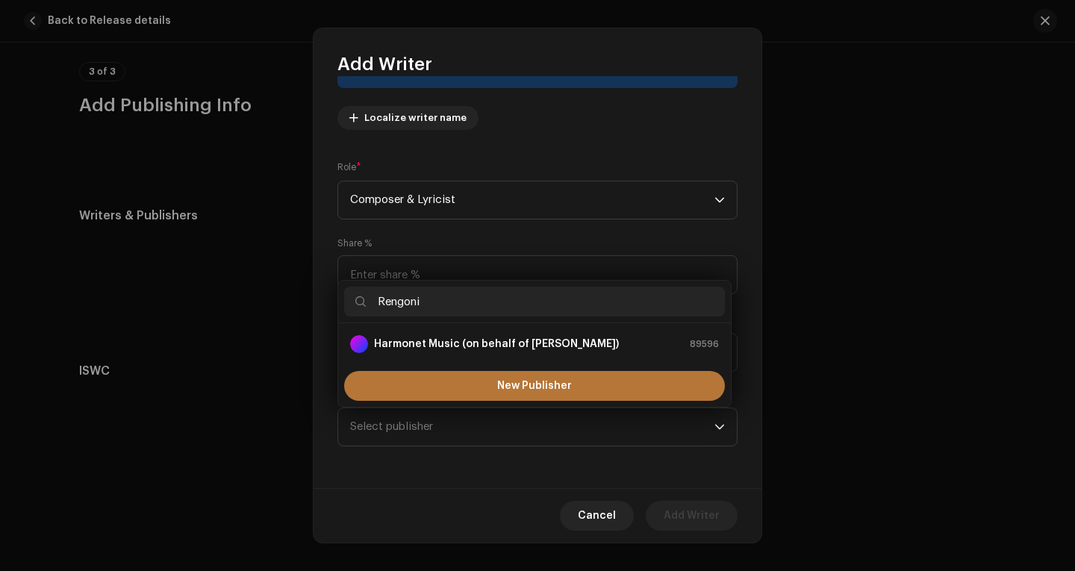
type input "Rengoni"
click at [494, 386] on button "New Publisher" at bounding box center [534, 386] width 381 height 30
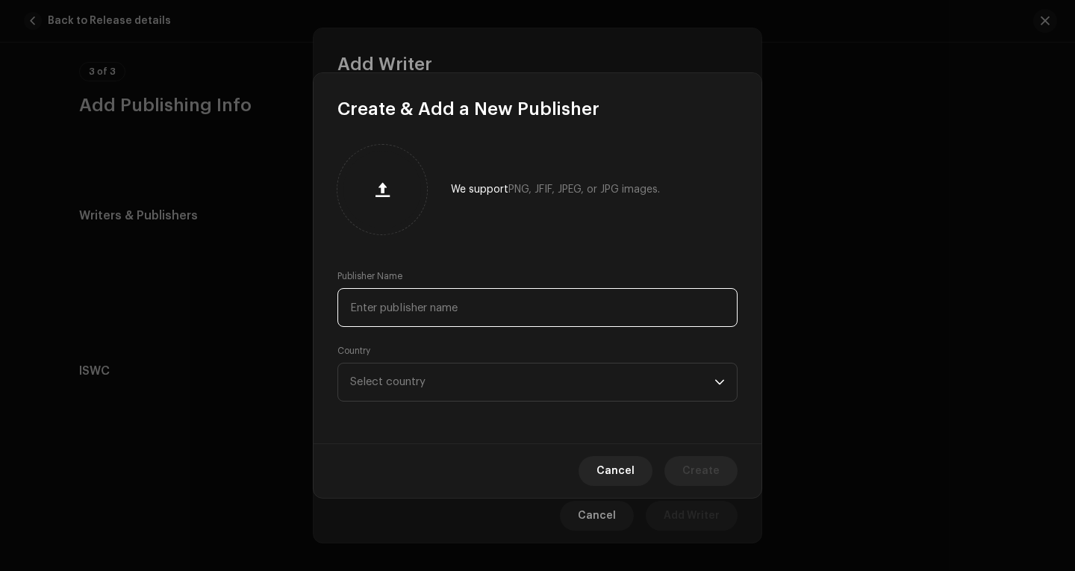
click at [414, 318] on input "text" at bounding box center [538, 307] width 400 height 39
type input "Rengoni"
click at [414, 379] on span "Select country" at bounding box center [387, 381] width 75 height 11
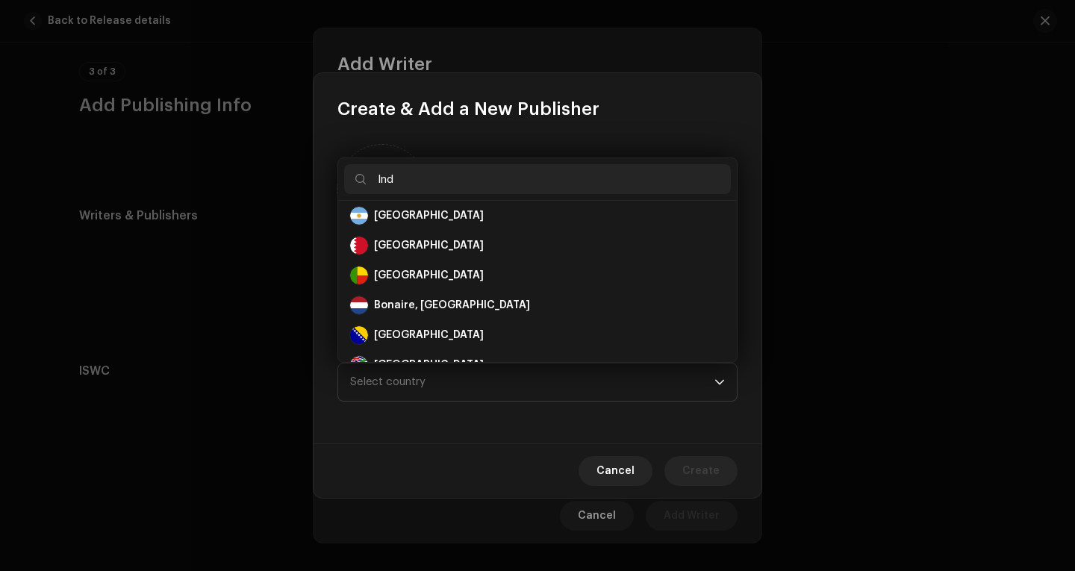
scroll to position [0, 0]
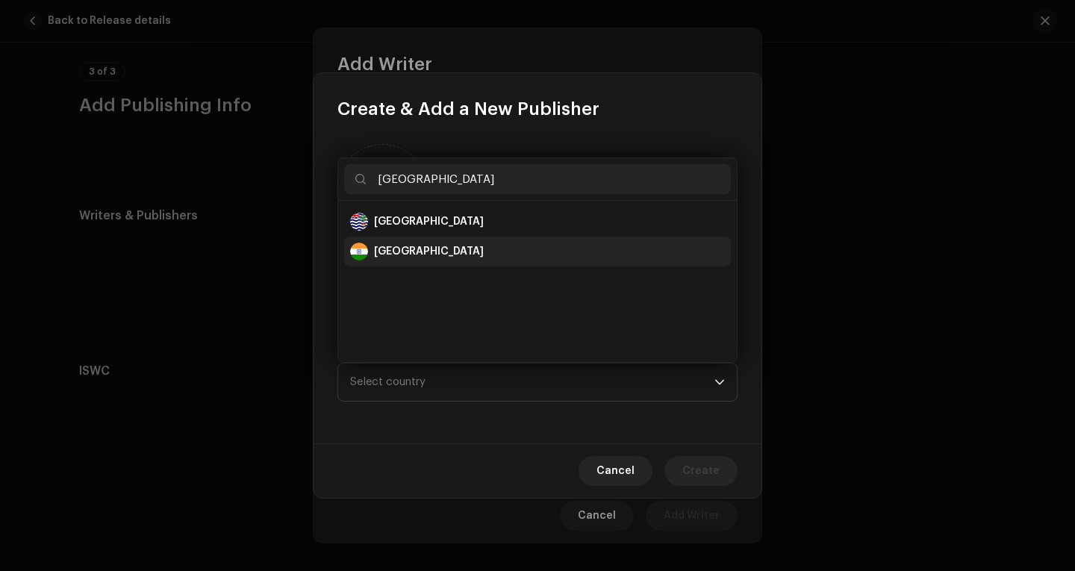
type input "India"
click at [397, 246] on div "India" at bounding box center [429, 251] width 110 height 15
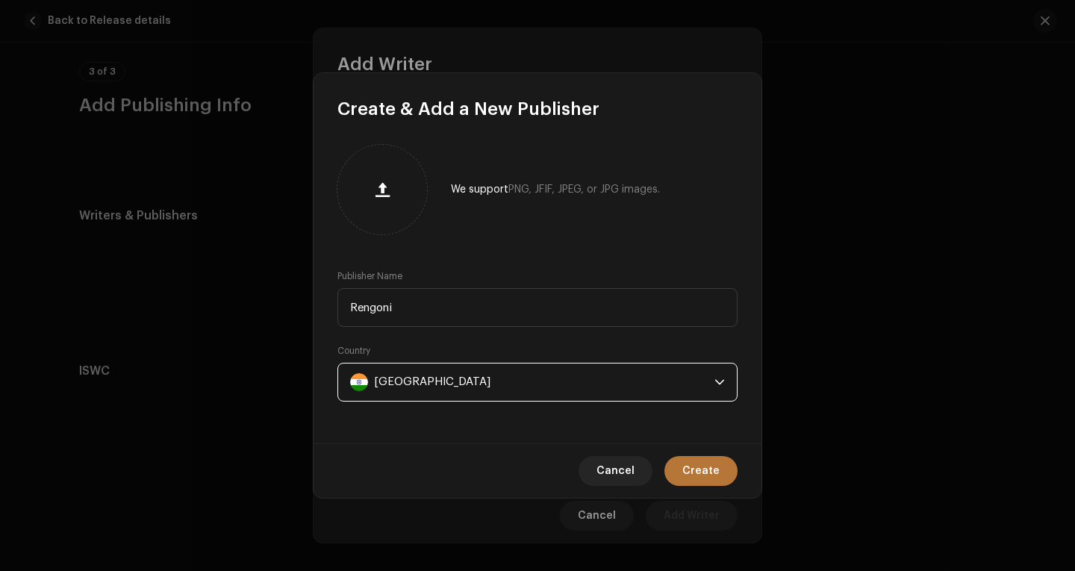
click at [689, 464] on span "Create" at bounding box center [701, 471] width 37 height 30
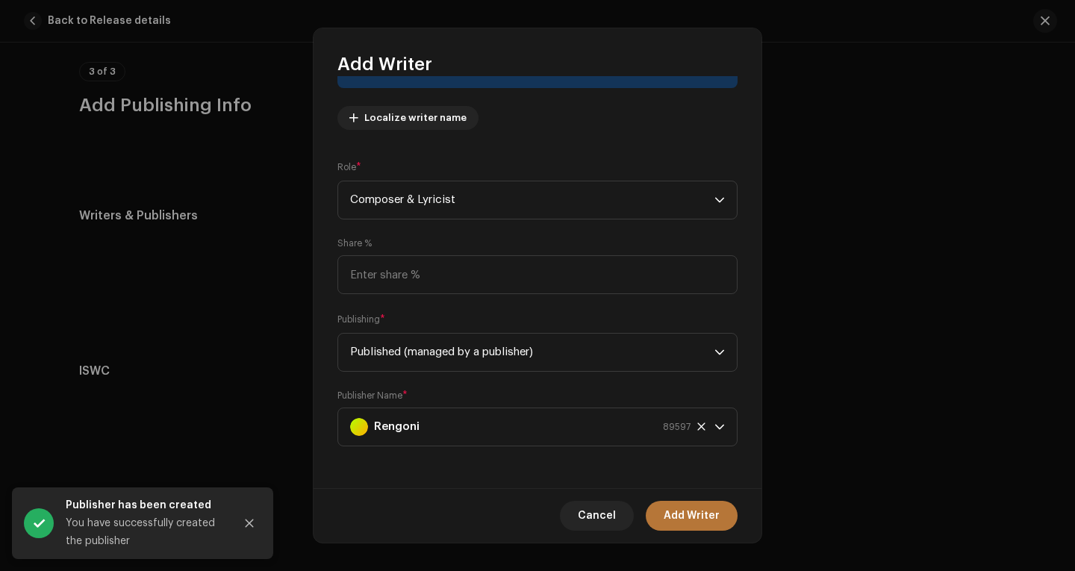
click at [688, 517] on span "Add Writer" at bounding box center [692, 516] width 56 height 30
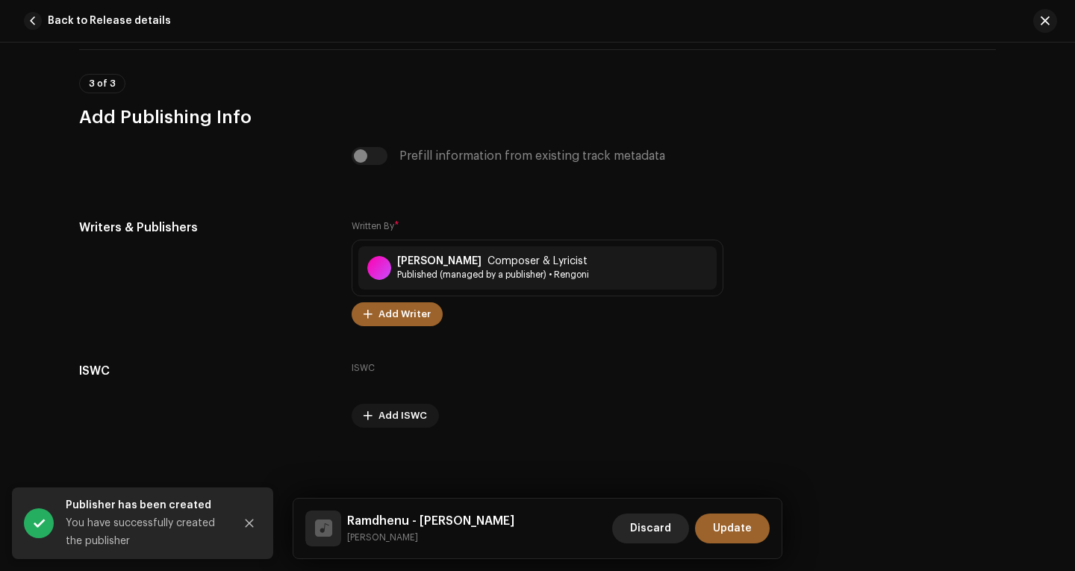
scroll to position [3158, 0]
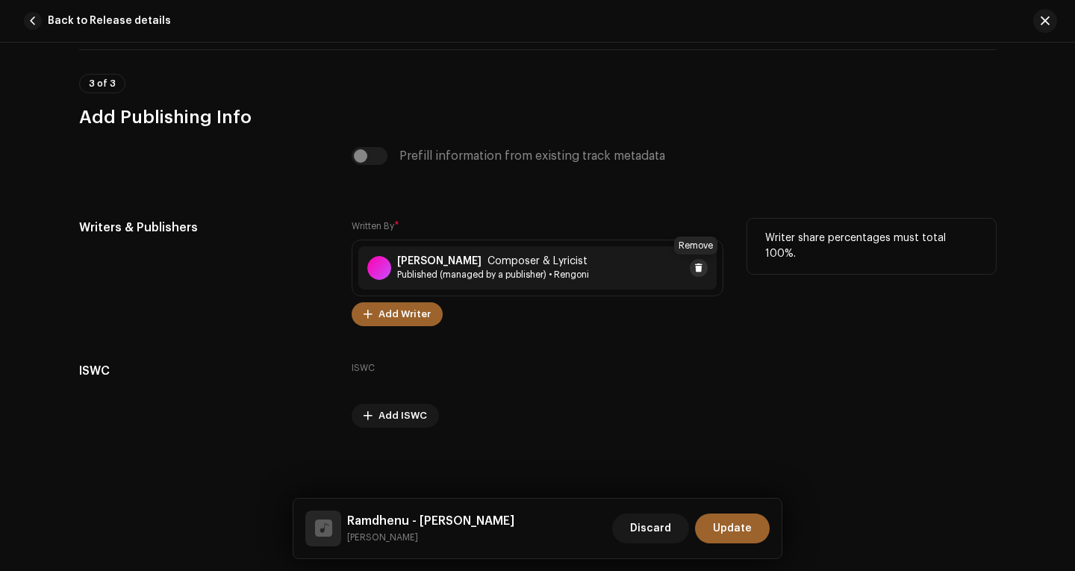
click at [694, 272] on span at bounding box center [698, 268] width 9 height 12
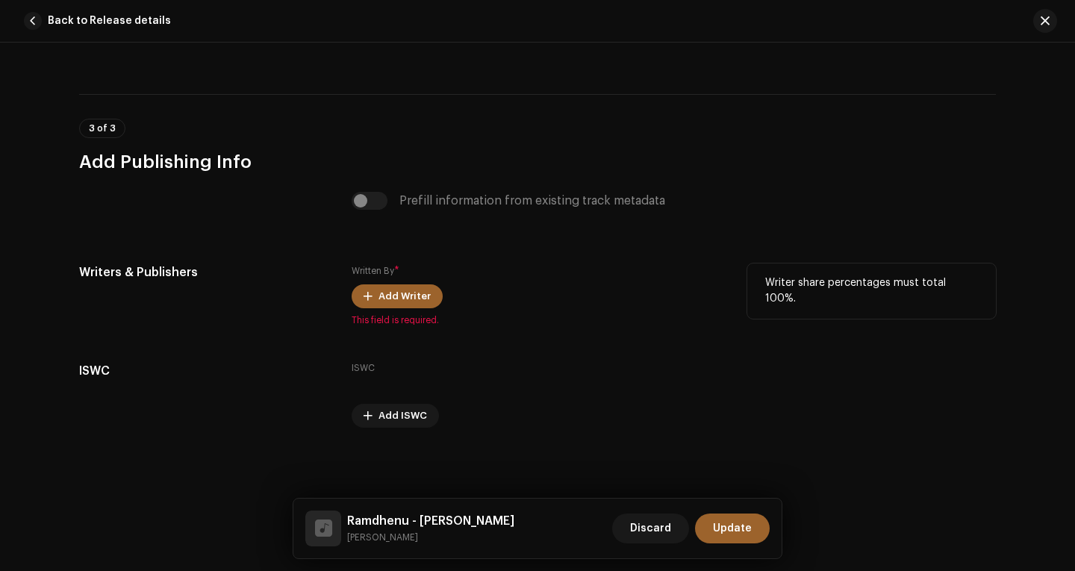
scroll to position [3113, 0]
click at [395, 299] on span "Add Writer" at bounding box center [405, 297] width 52 height 30
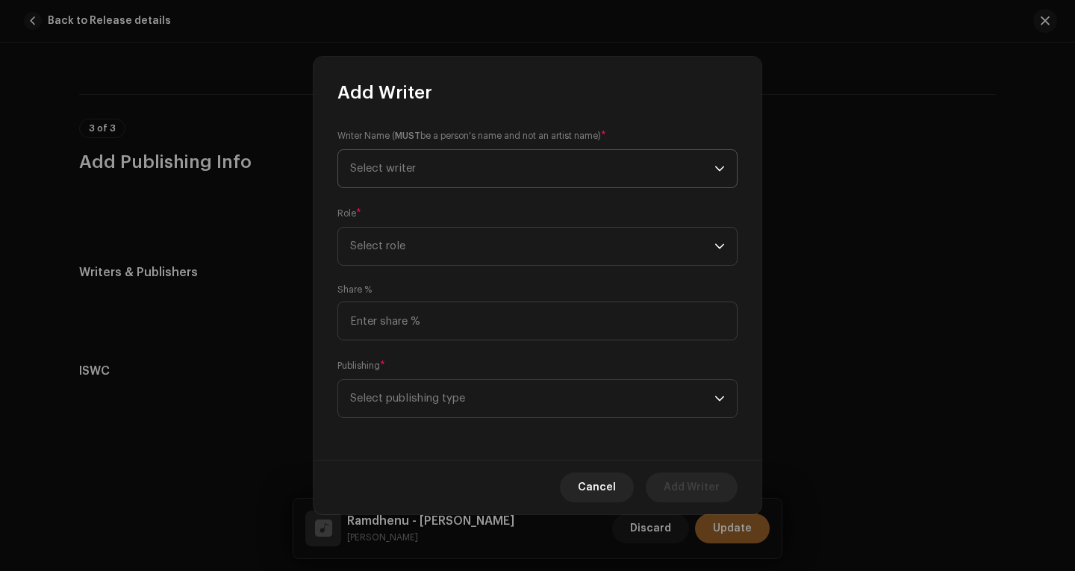
click at [444, 174] on span "Select writer" at bounding box center [532, 168] width 364 height 37
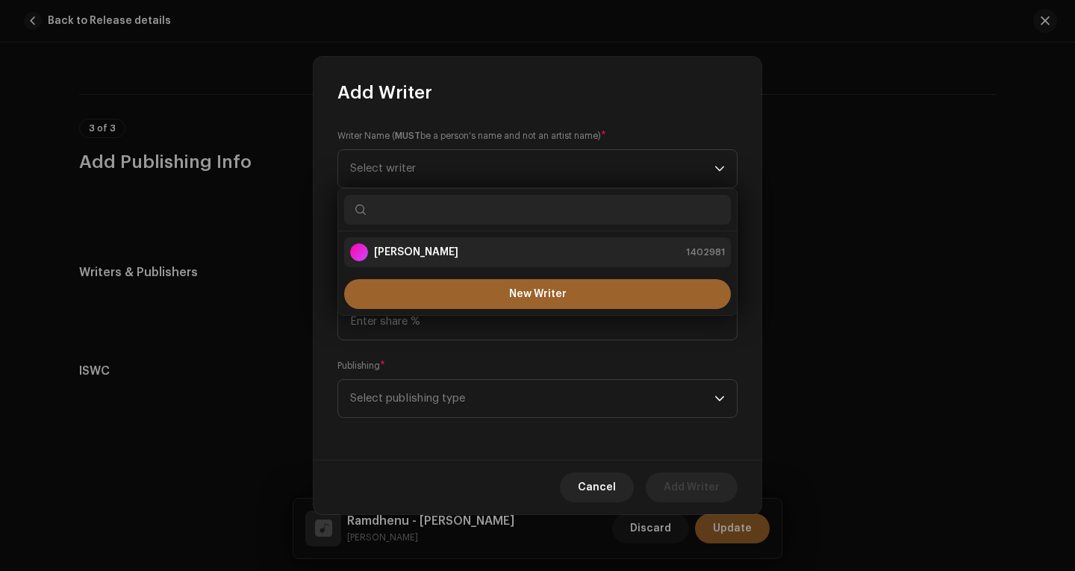
click at [432, 249] on div "Diju Baruah 1402981" at bounding box center [537, 252] width 375 height 18
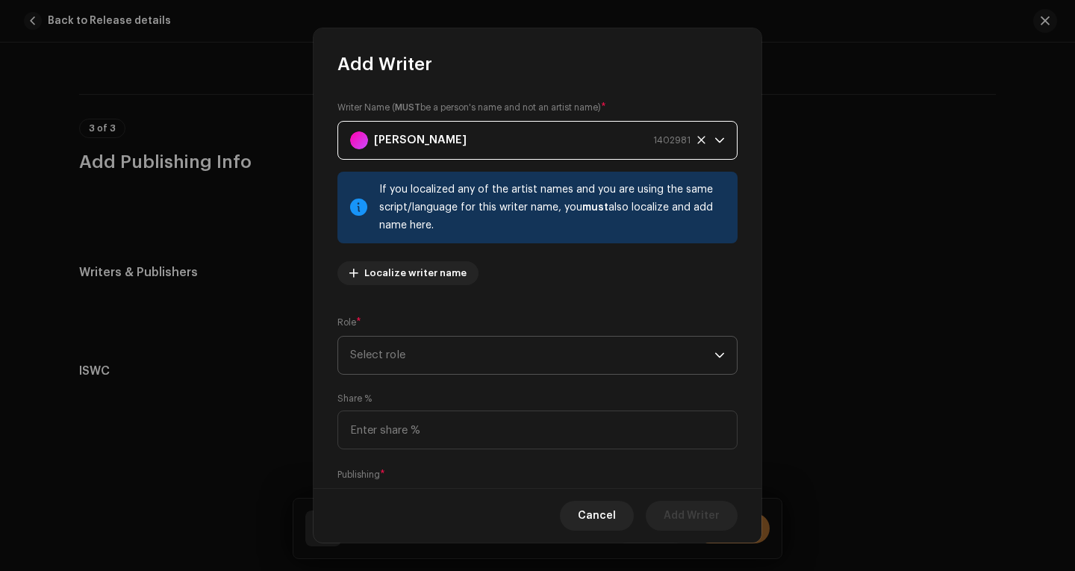
click at [416, 355] on span "Select role" at bounding box center [532, 355] width 364 height 37
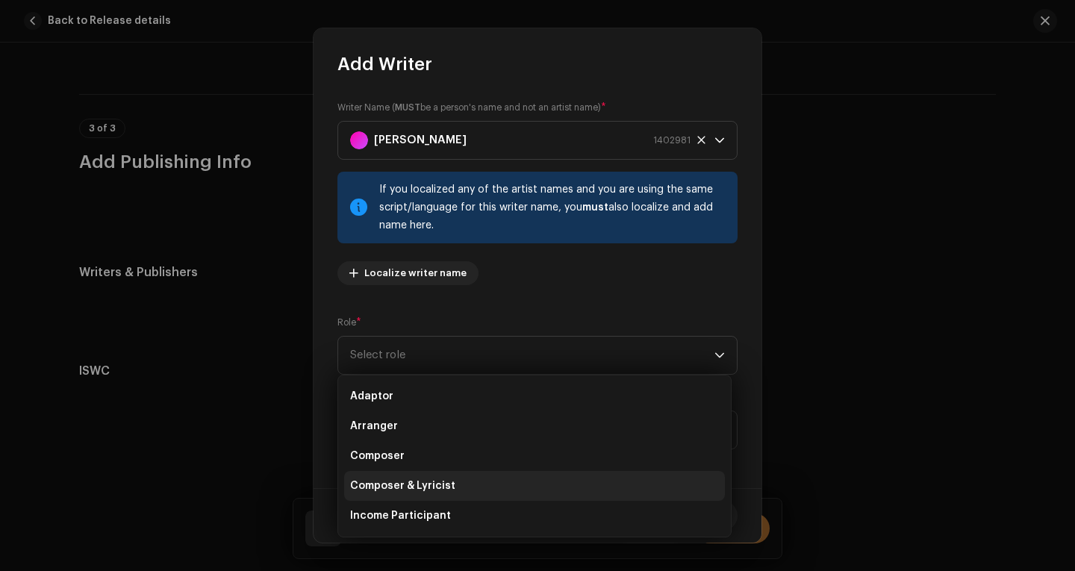
click at [423, 477] on li "Composer & Lyricist" at bounding box center [534, 486] width 381 height 30
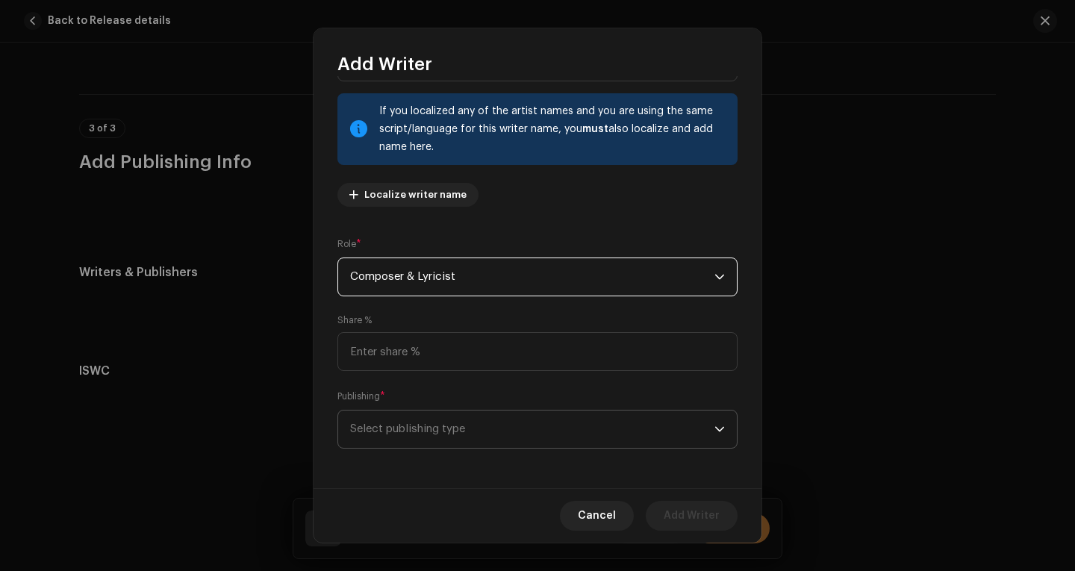
scroll to position [81, 0]
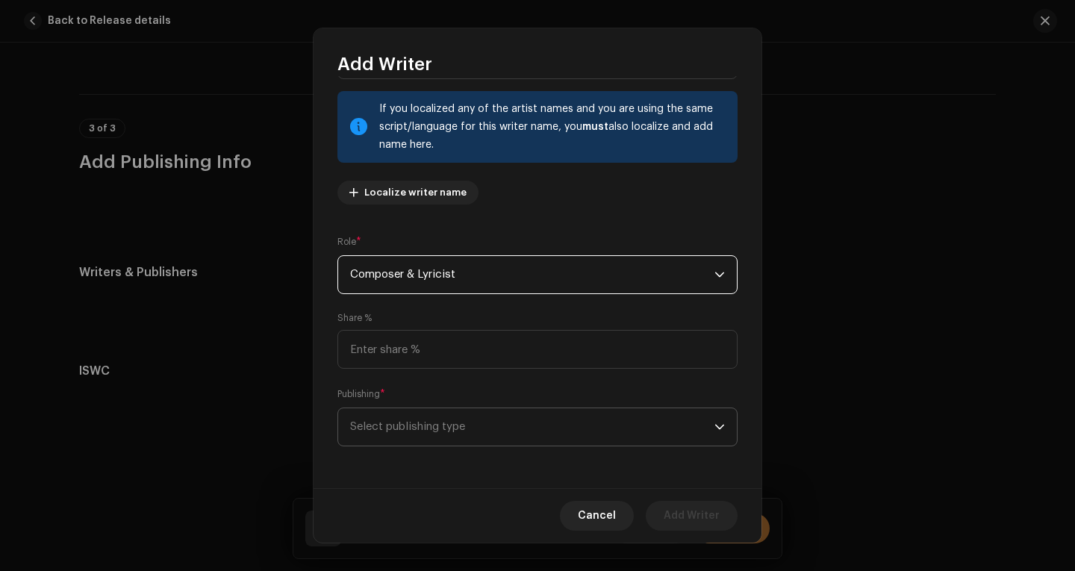
click at [423, 417] on span "Select publishing type" at bounding box center [532, 426] width 364 height 37
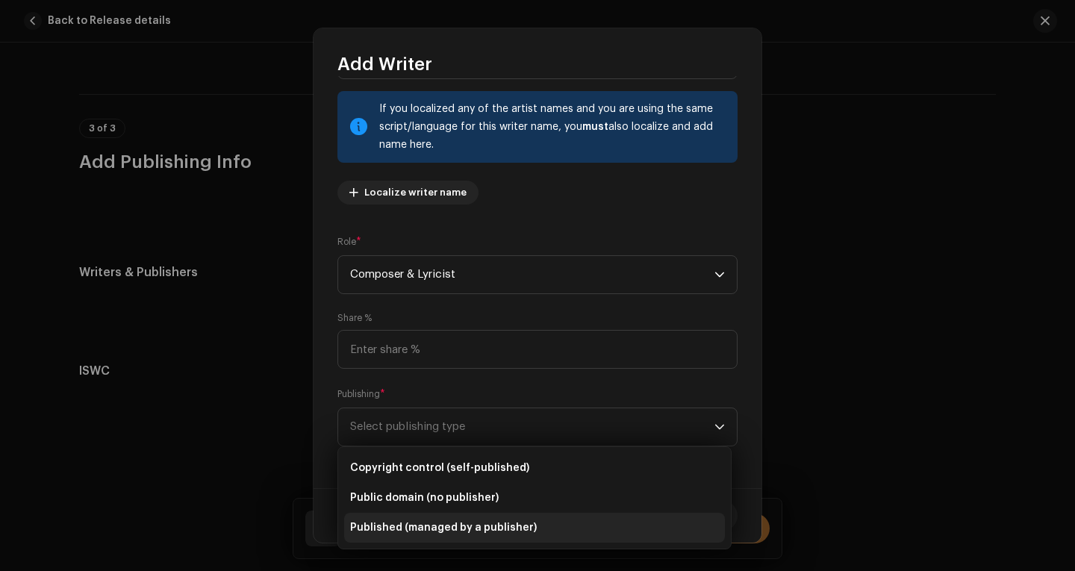
click at [461, 526] on span "Published (managed by a publisher)" at bounding box center [443, 527] width 187 height 15
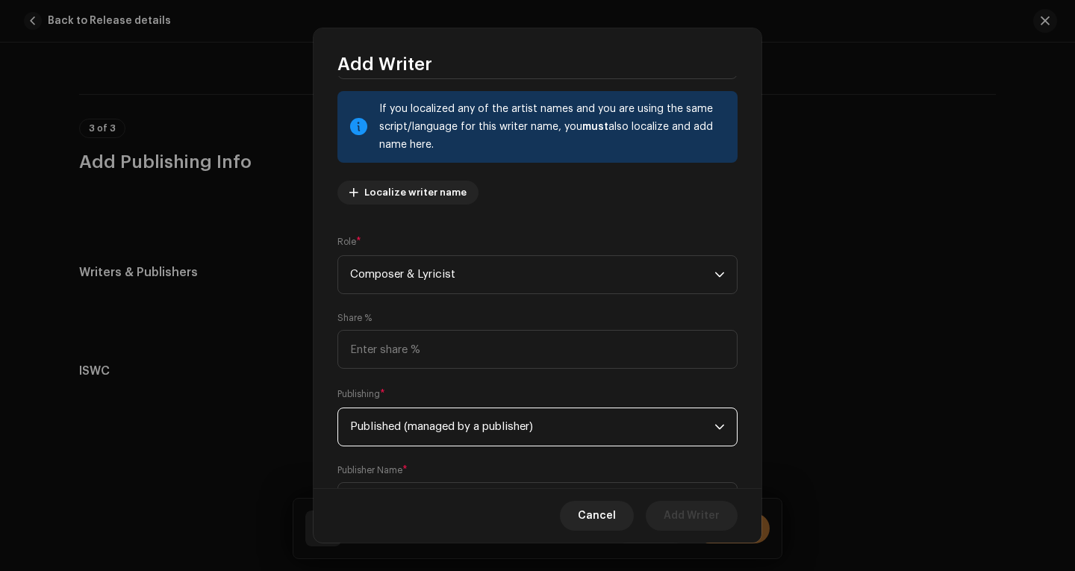
scroll to position [155, 0]
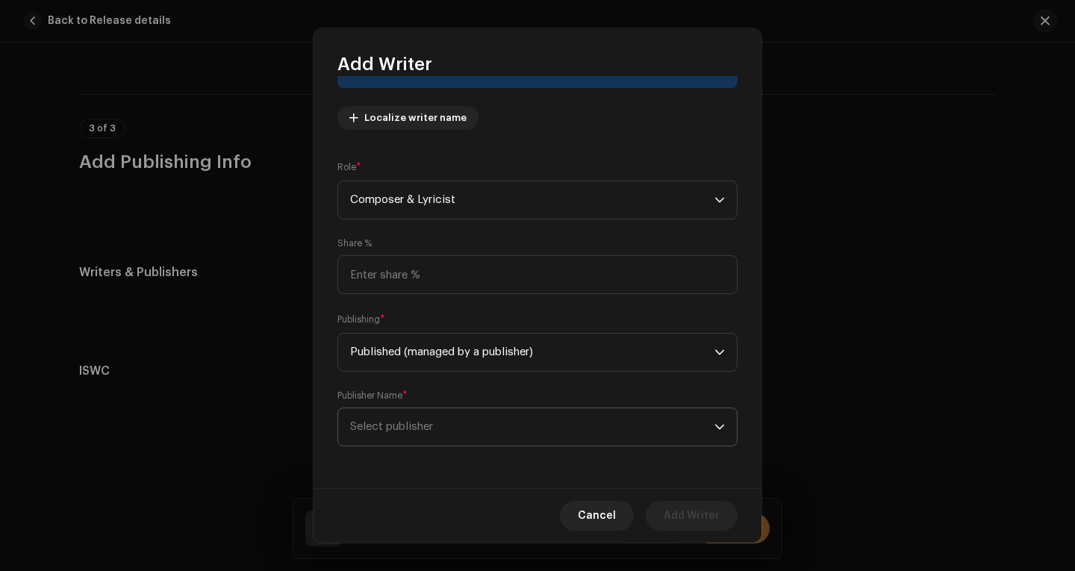
click at [423, 420] on span "Select publisher" at bounding box center [532, 426] width 364 height 37
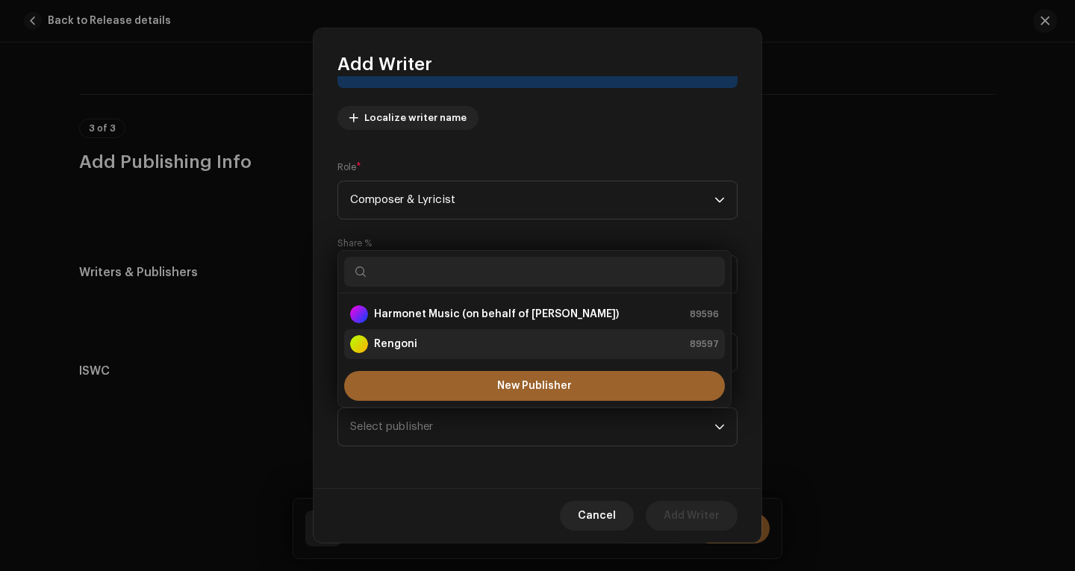
click at [426, 336] on div "Rengoni 89597" at bounding box center [534, 344] width 369 height 18
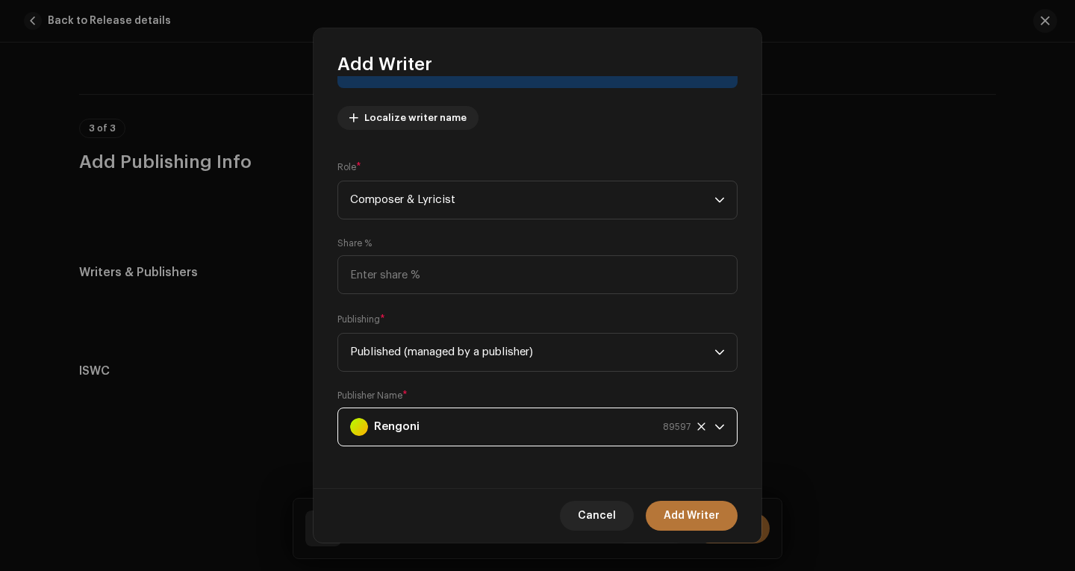
click at [687, 514] on span "Add Writer" at bounding box center [692, 516] width 56 height 30
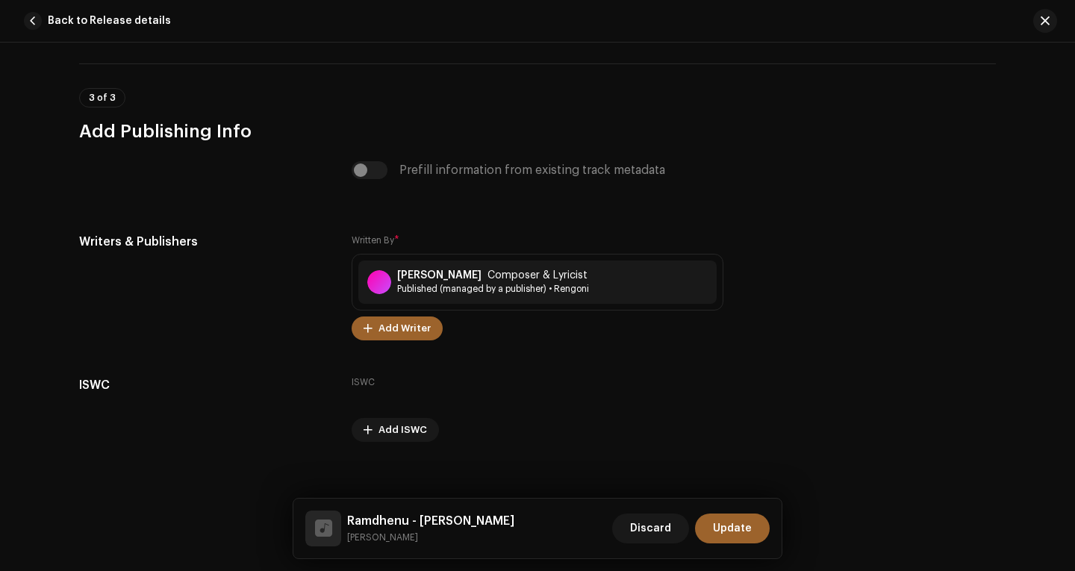
scroll to position [3158, 0]
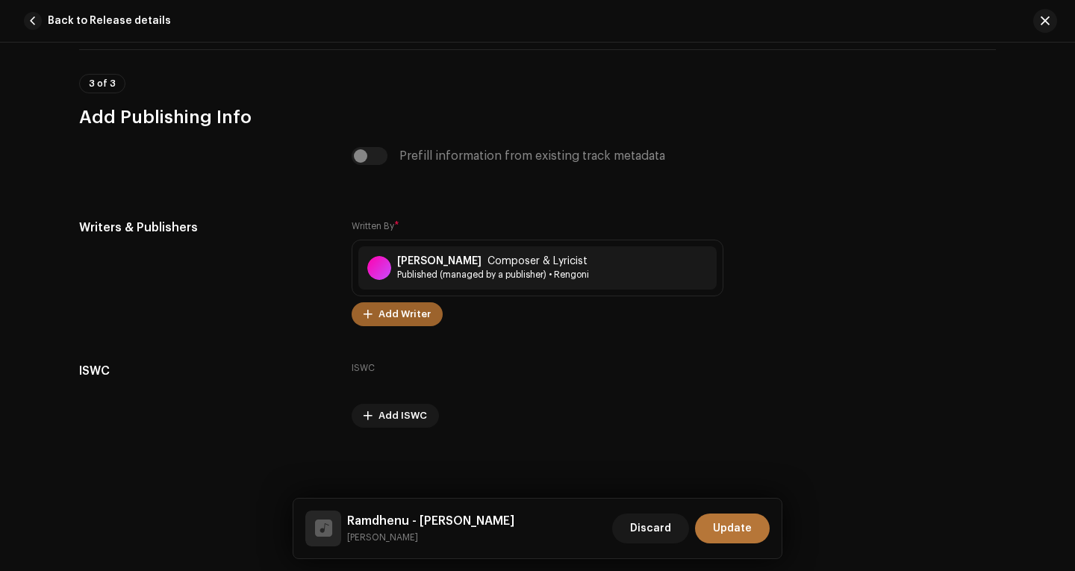
click at [727, 526] on span "Update" at bounding box center [732, 529] width 39 height 30
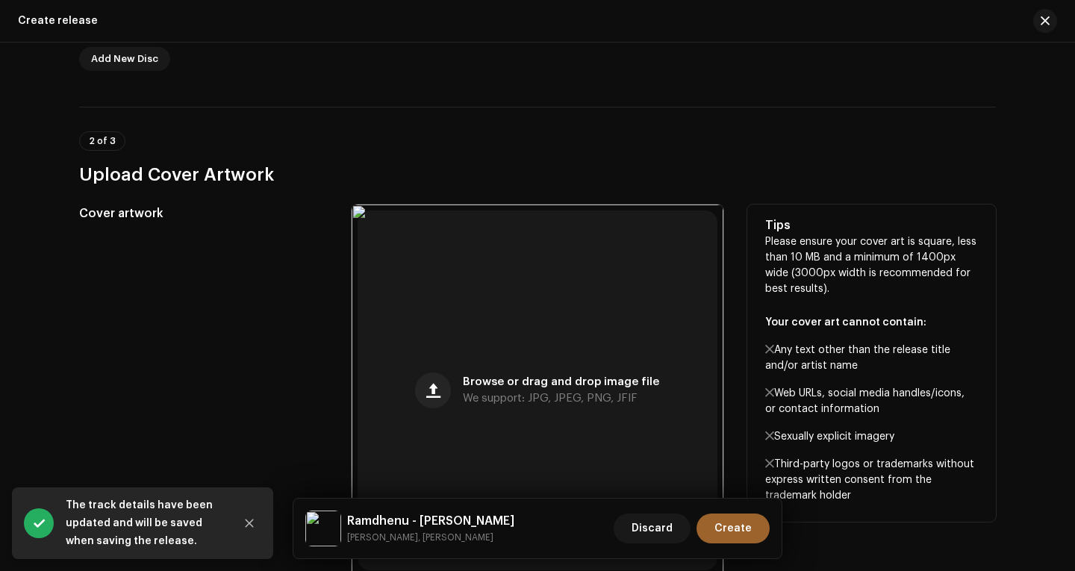
scroll to position [449, 0]
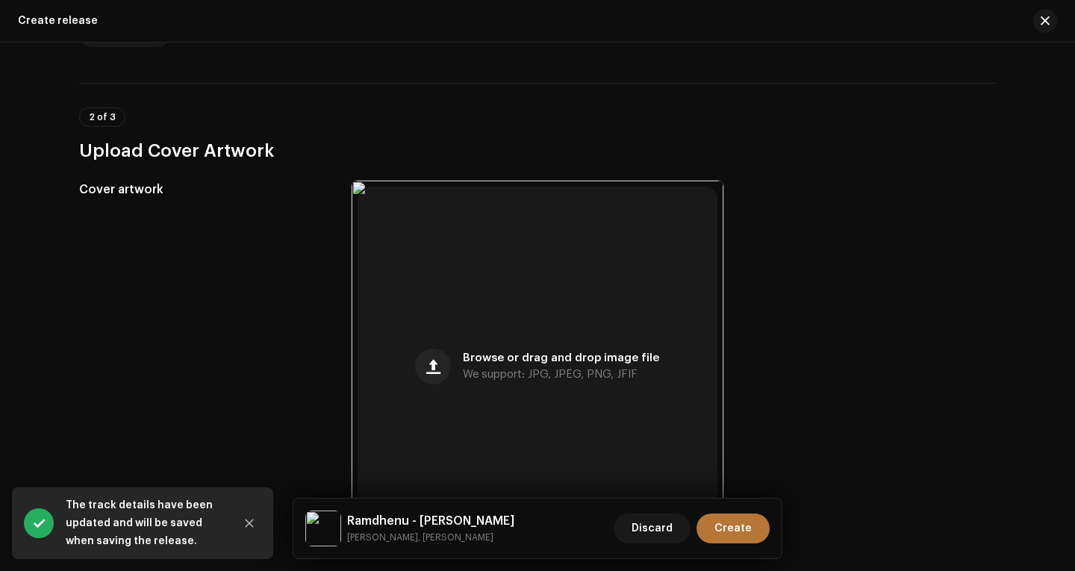
click at [716, 525] on button "Create" at bounding box center [733, 529] width 73 height 30
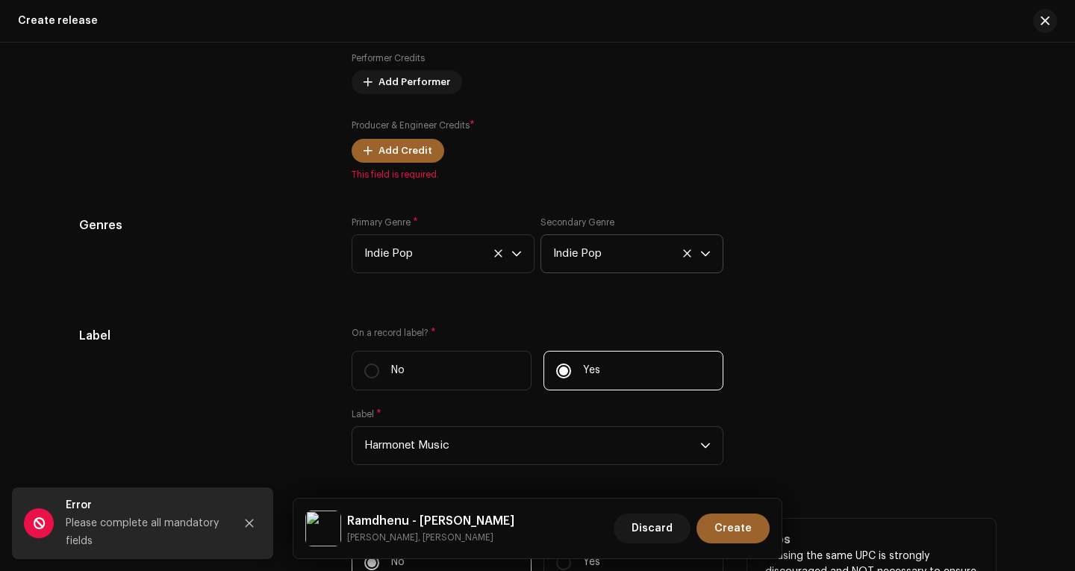
scroll to position [1868, 0]
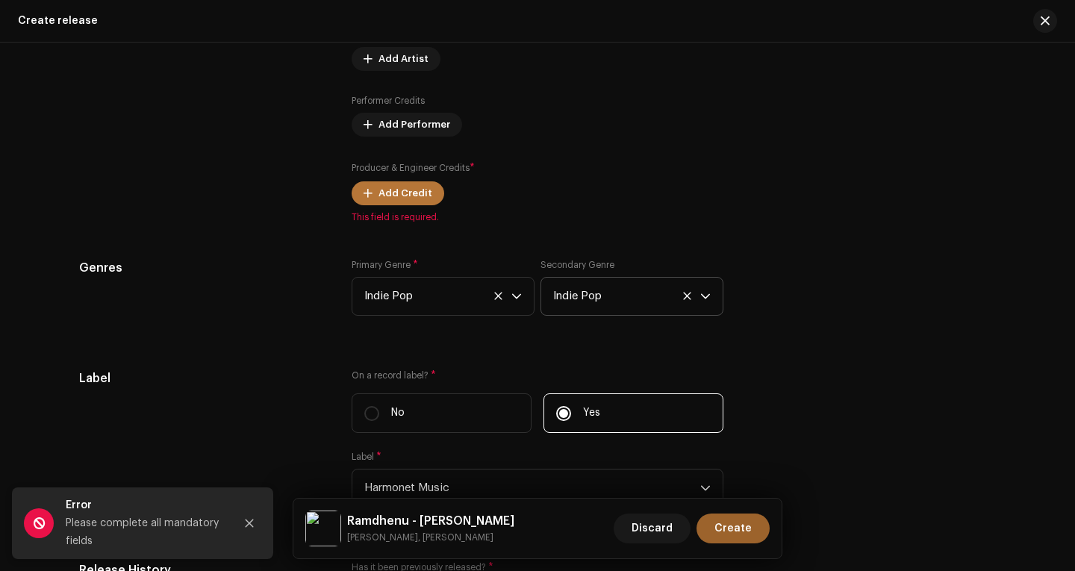
click at [399, 193] on span "Add Credit" at bounding box center [406, 193] width 54 height 30
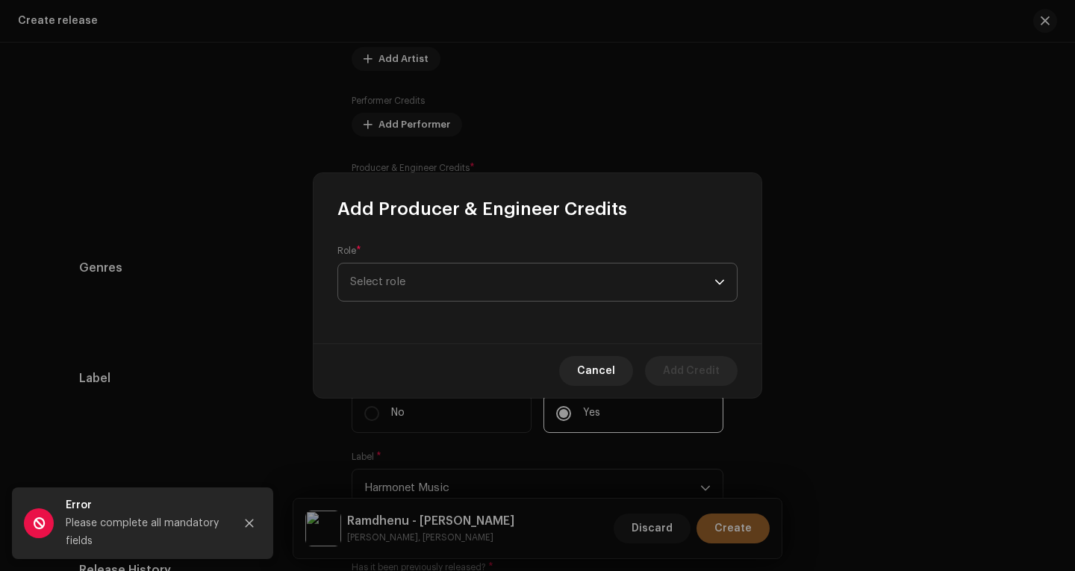
click at [438, 270] on span "Select role" at bounding box center [532, 282] width 364 height 37
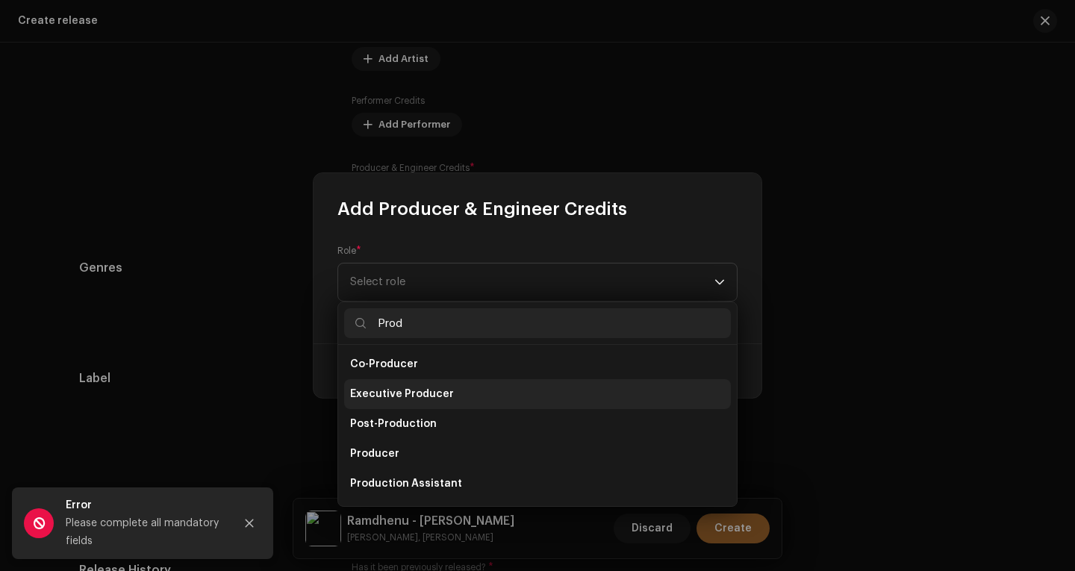
scroll to position [60, 0]
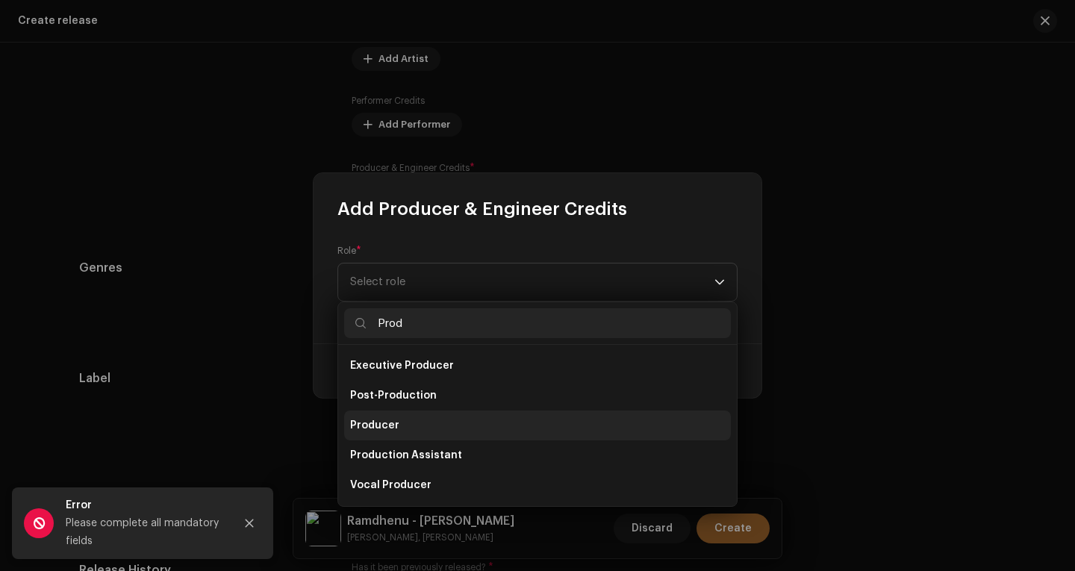
type input "Prod"
click at [409, 420] on li "Producer" at bounding box center [537, 426] width 387 height 30
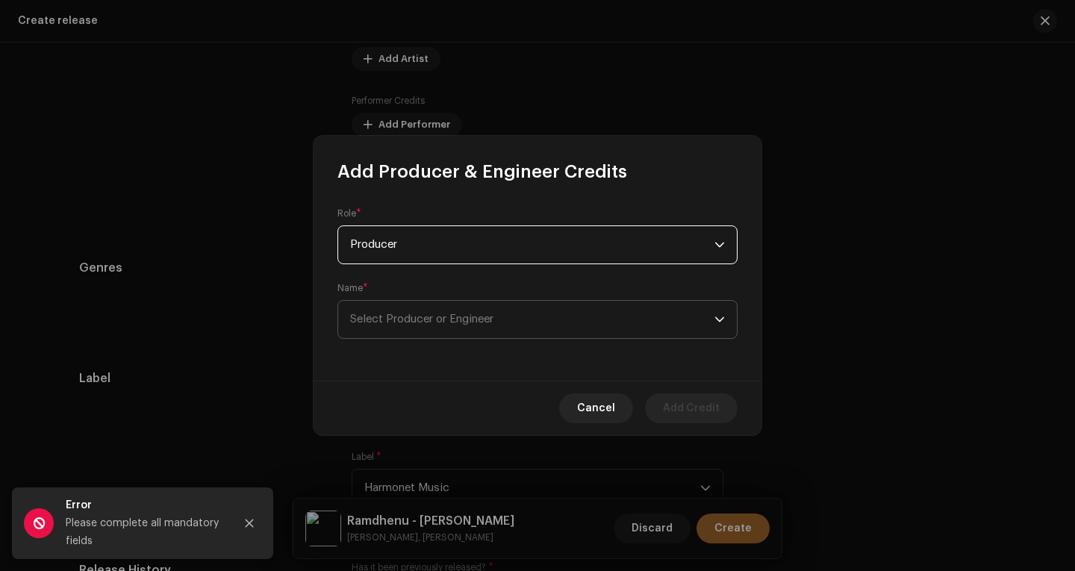
click at [503, 326] on span "Select Producer or Engineer" at bounding box center [532, 319] width 364 height 37
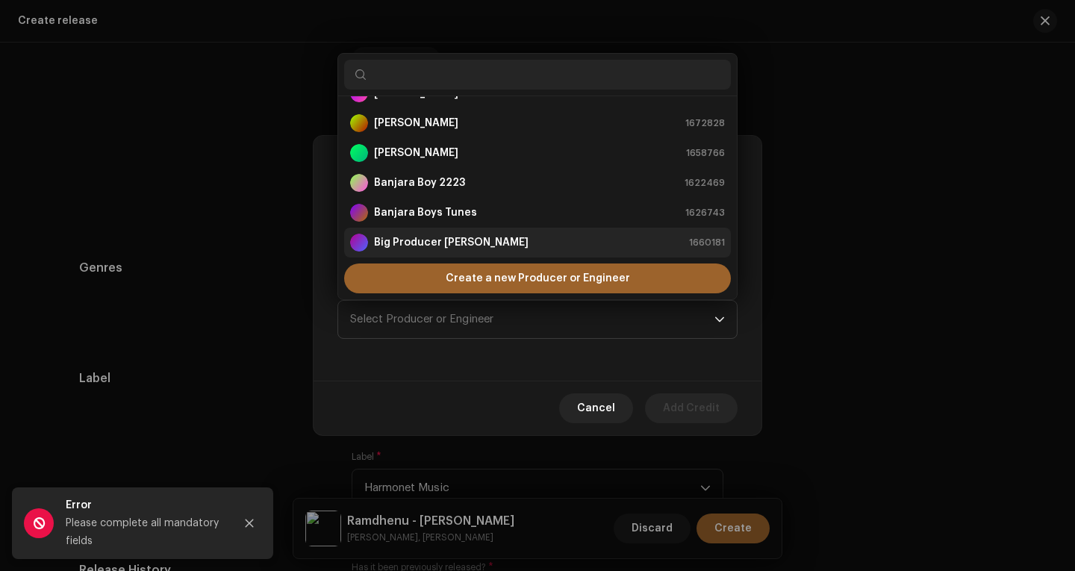
scroll to position [0, 0]
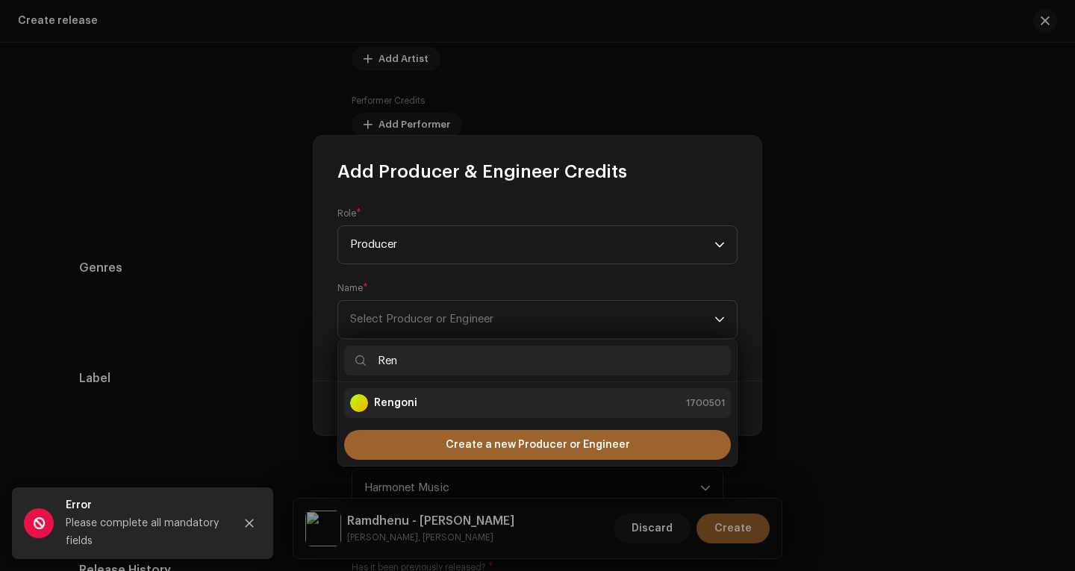
type input "Ren"
click at [432, 389] on li "Rengoni 1700501" at bounding box center [537, 403] width 387 height 30
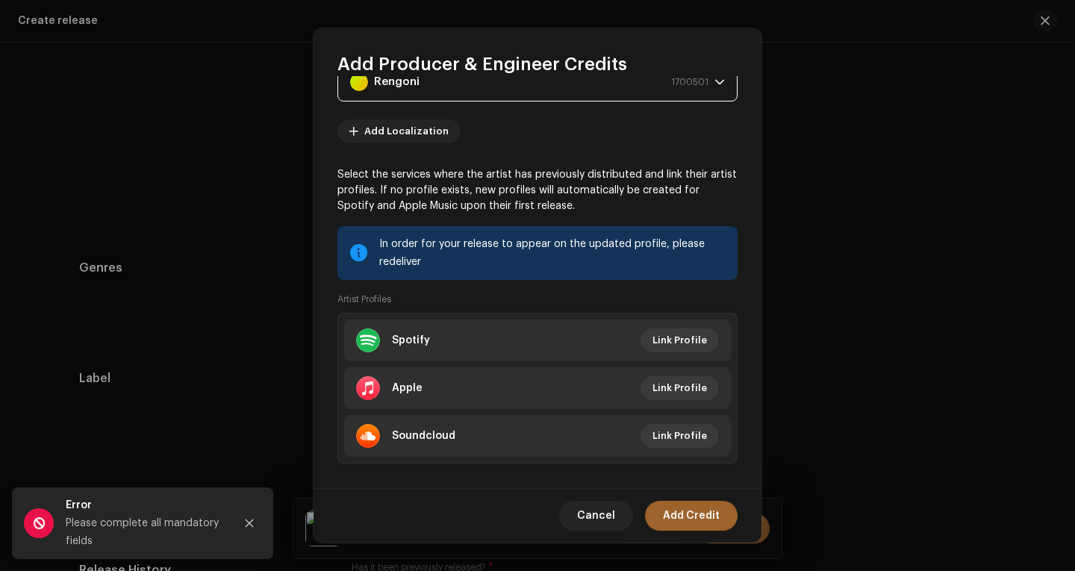
scroll to position [147, 0]
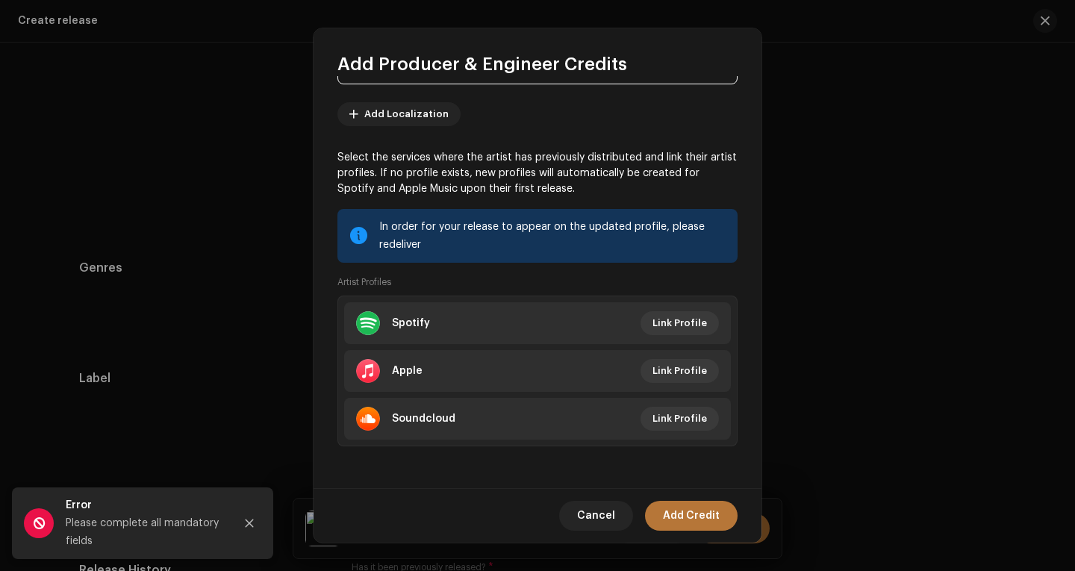
click at [680, 509] on span "Add Credit" at bounding box center [691, 516] width 57 height 30
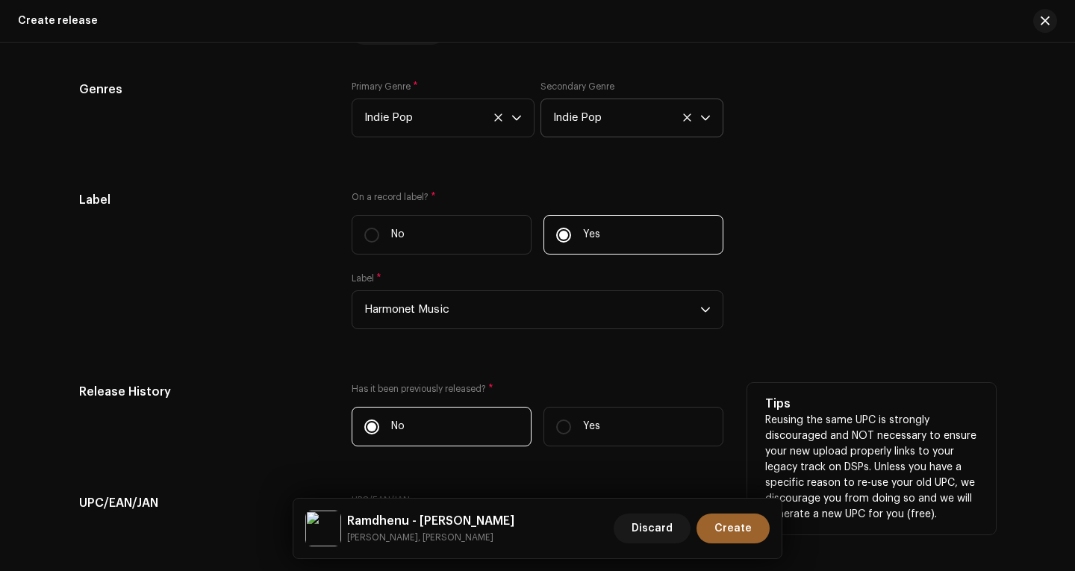
scroll to position [2092, 0]
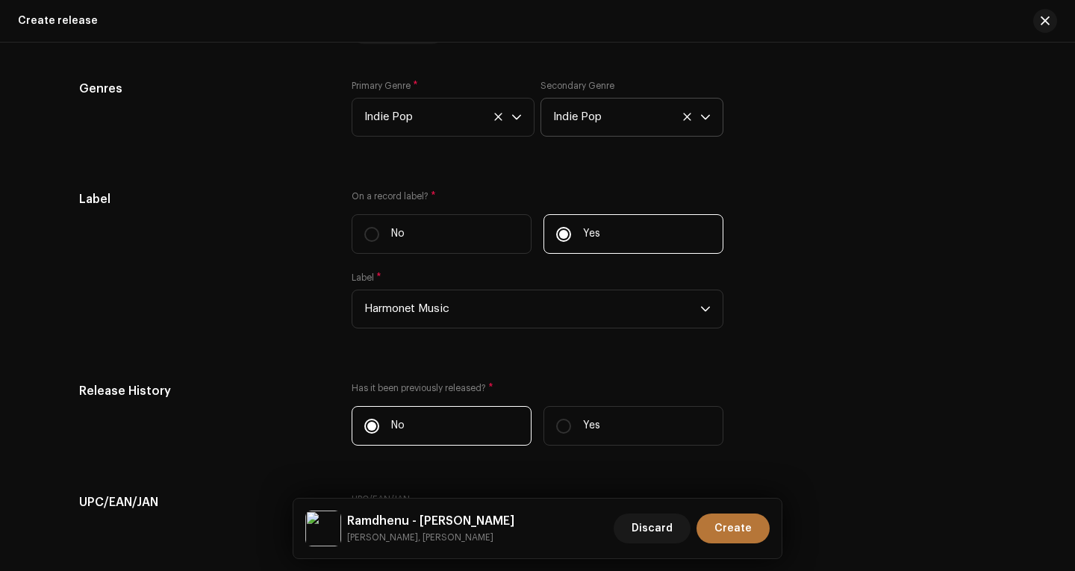
click at [724, 525] on span "Create" at bounding box center [733, 529] width 37 height 30
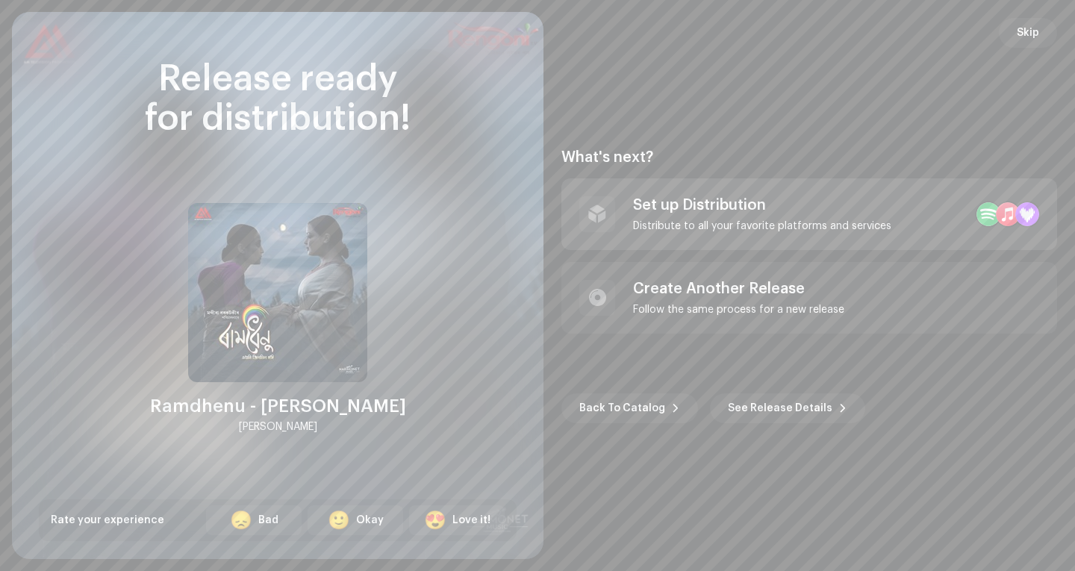
click at [798, 220] on div "Distribute to all your favorite platforms and services" at bounding box center [762, 226] width 258 height 12
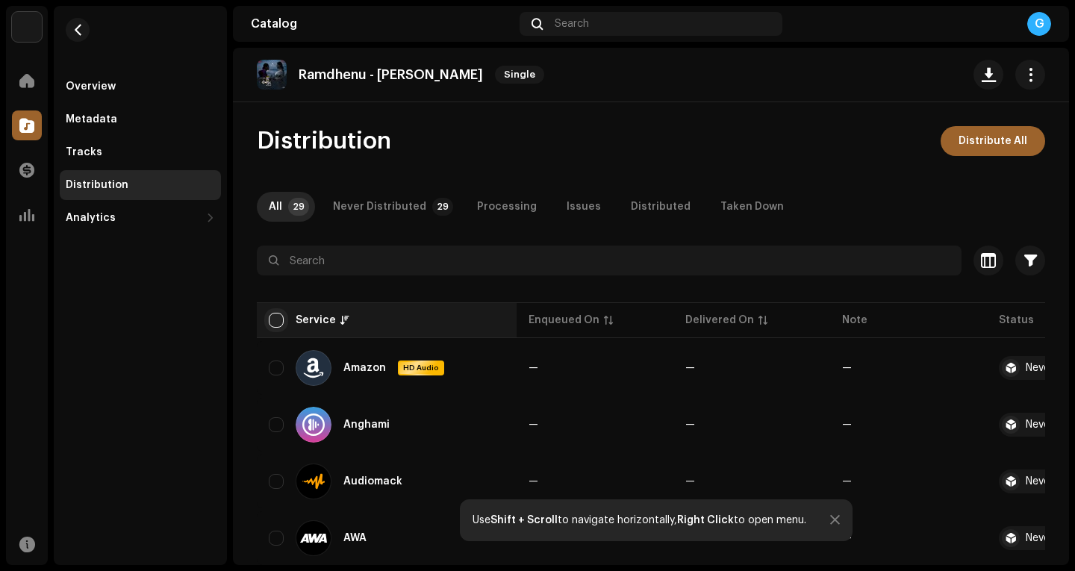
click at [272, 317] on input "checkbox" at bounding box center [276, 320] width 15 height 15
checkbox input "true"
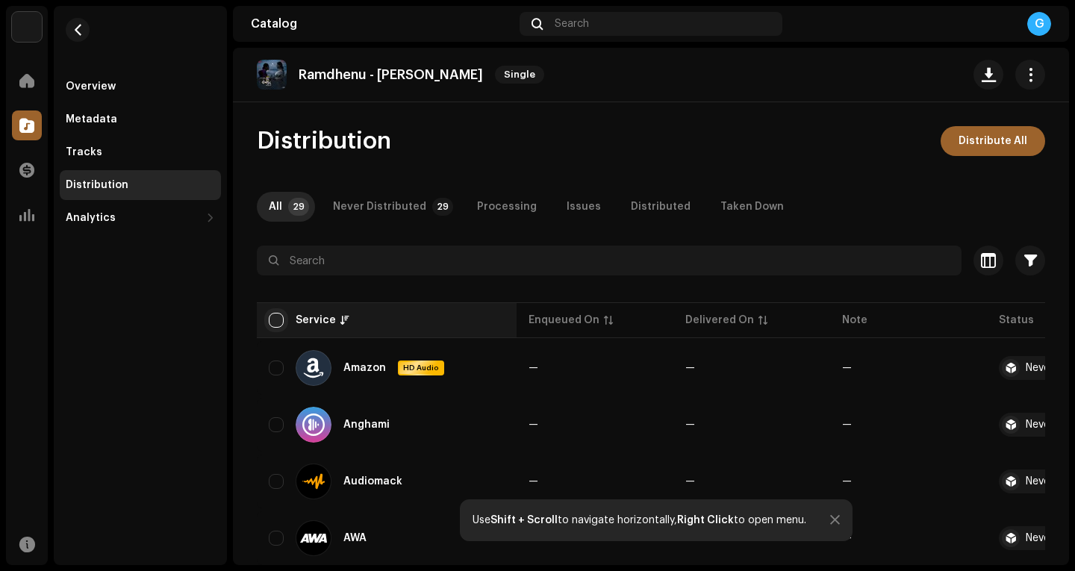
checkbox input "true"
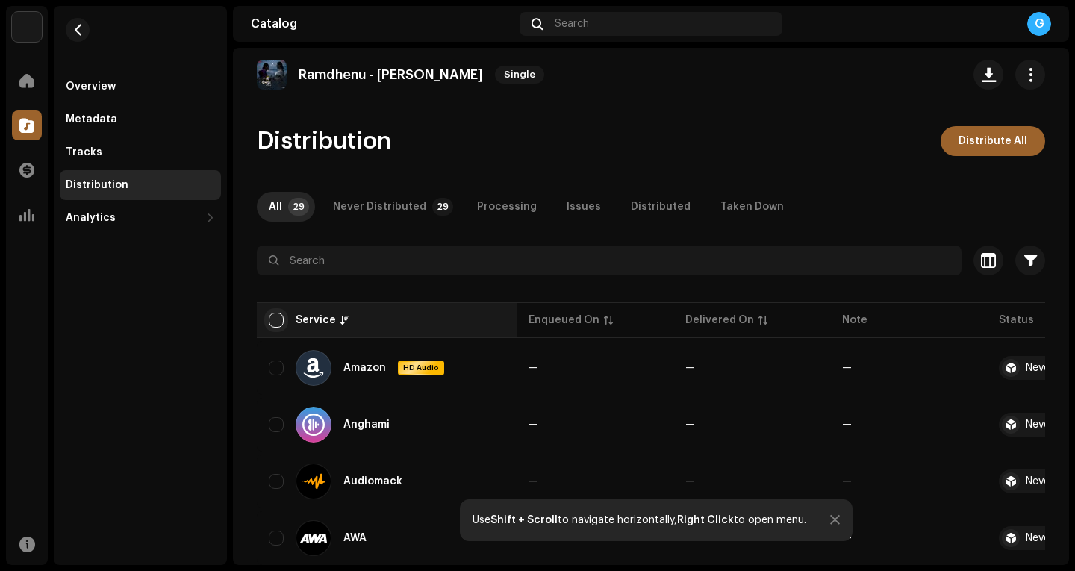
checkbox input "true"
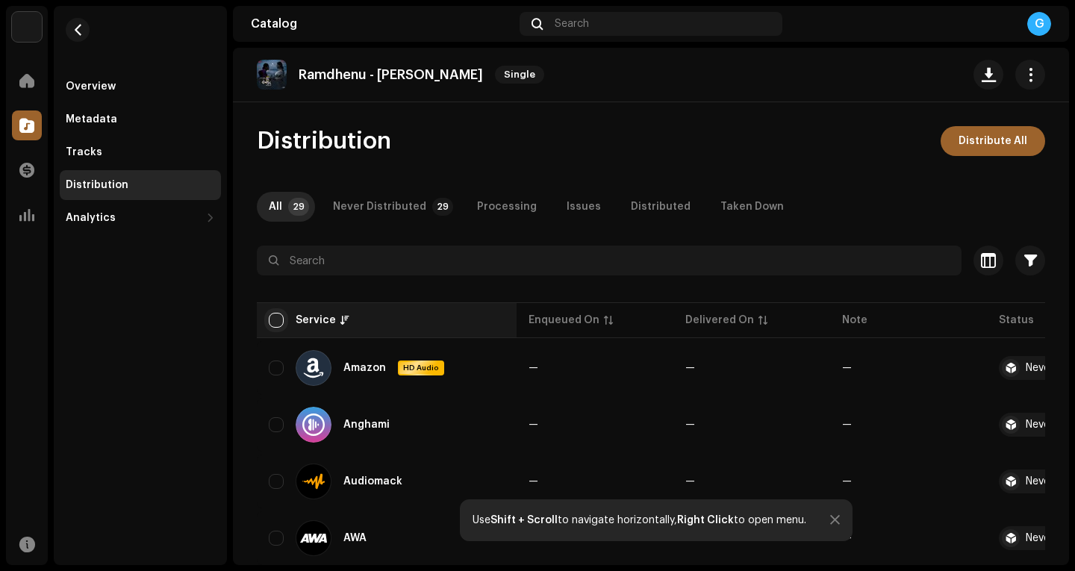
checkbox input "true"
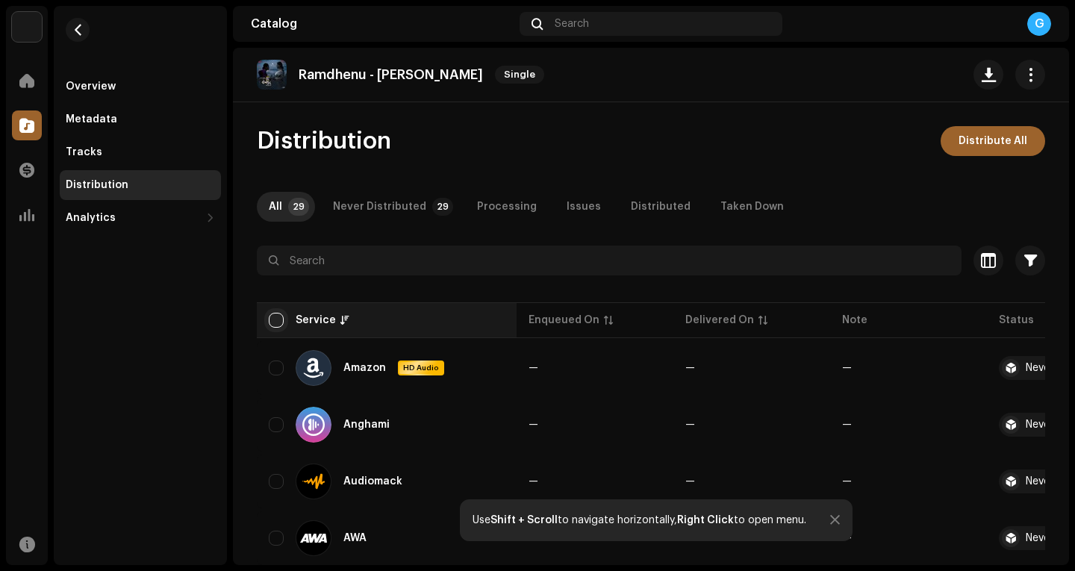
checkbox input "true"
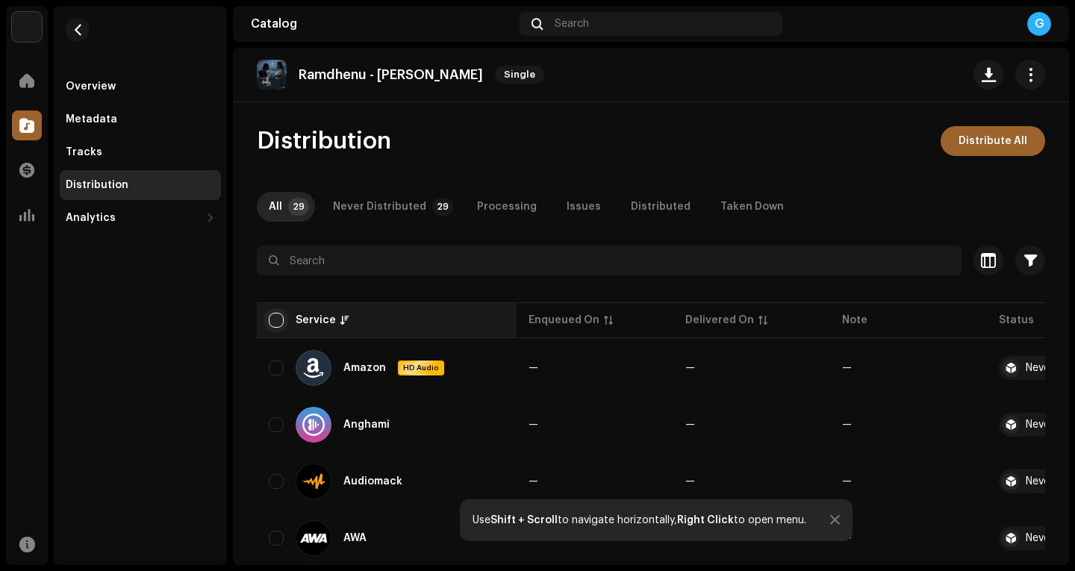
checkbox input "true"
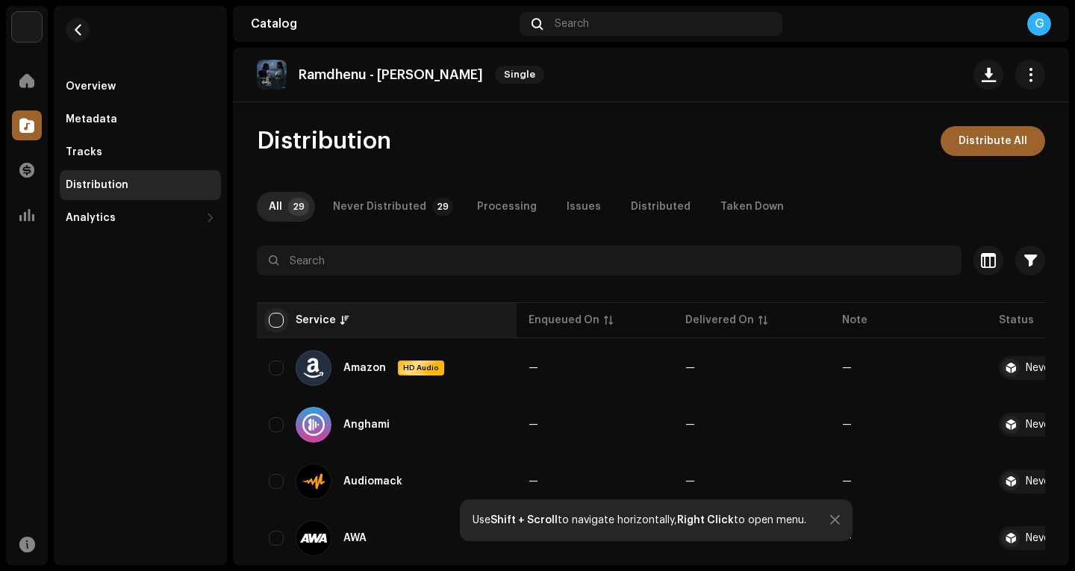
checkbox input "true"
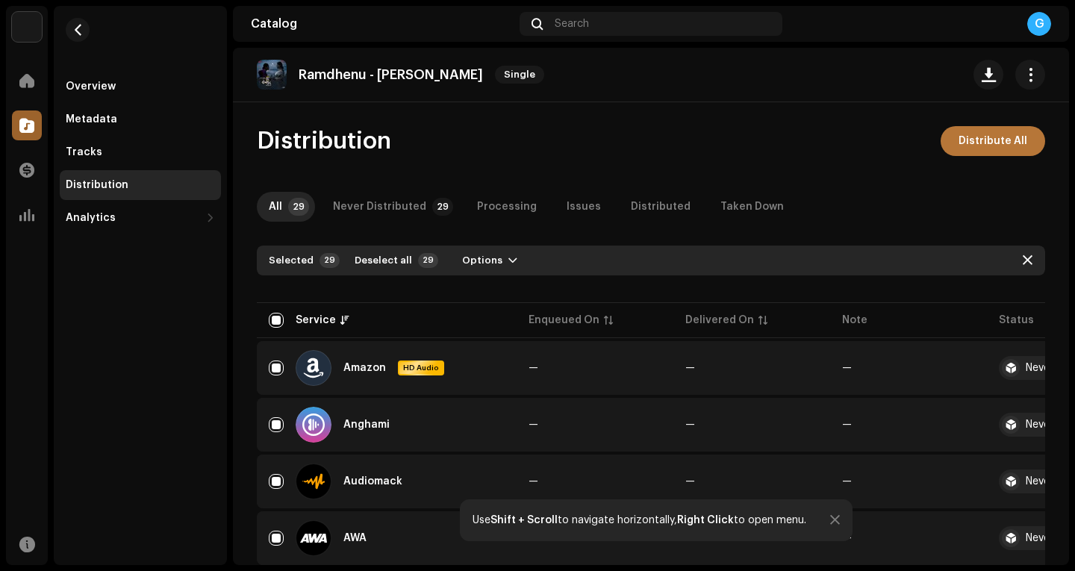
click at [972, 137] on span "Distribute All" at bounding box center [993, 141] width 69 height 30
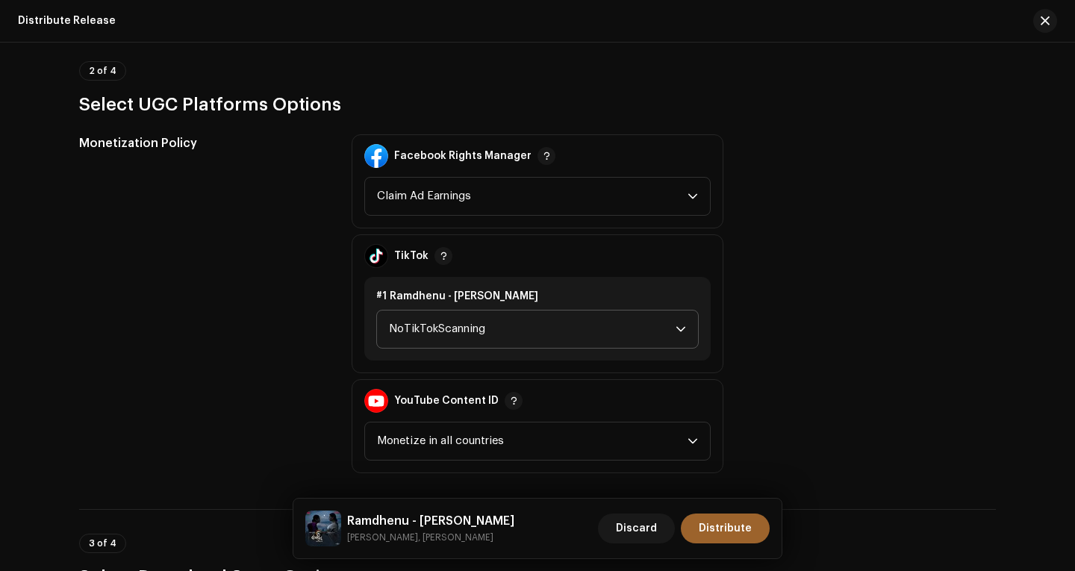
scroll to position [1568, 0]
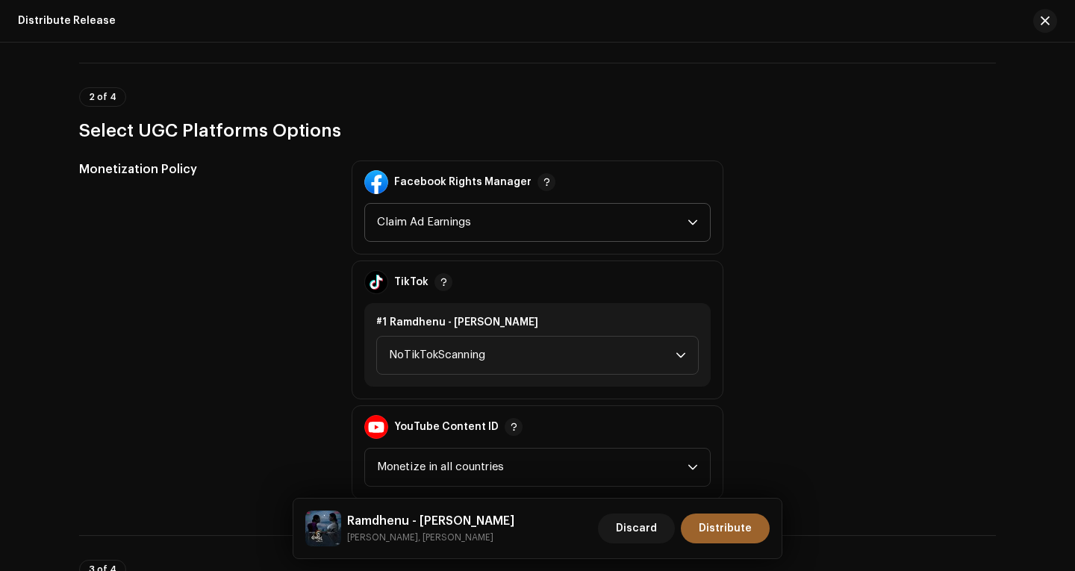
click at [500, 219] on span "Claim Ad Earnings" at bounding box center [532, 222] width 311 height 37
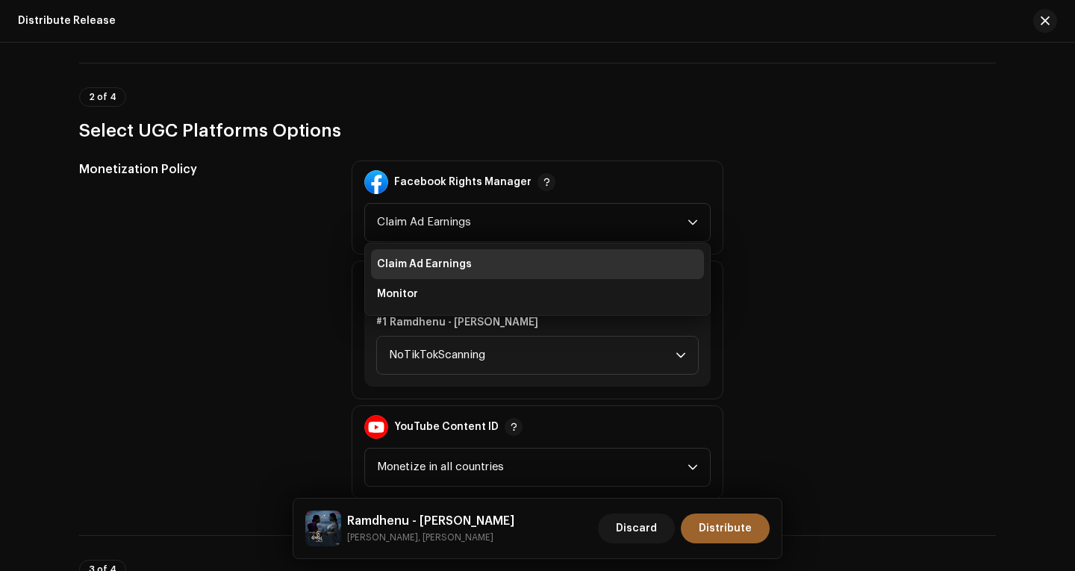
click at [317, 286] on div "Monetization Policy" at bounding box center [203, 330] width 249 height 339
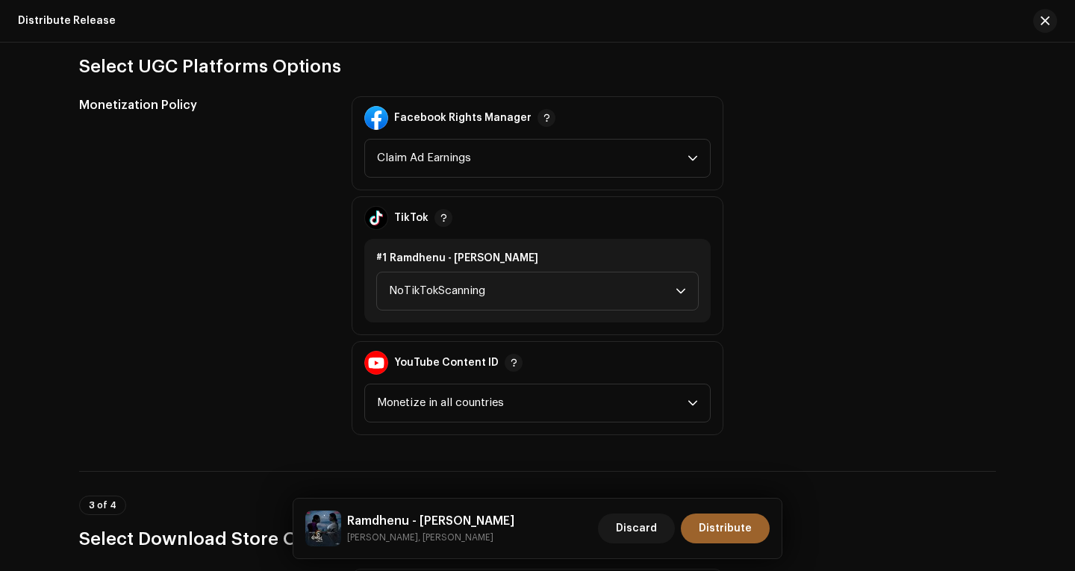
scroll to position [1718, 0]
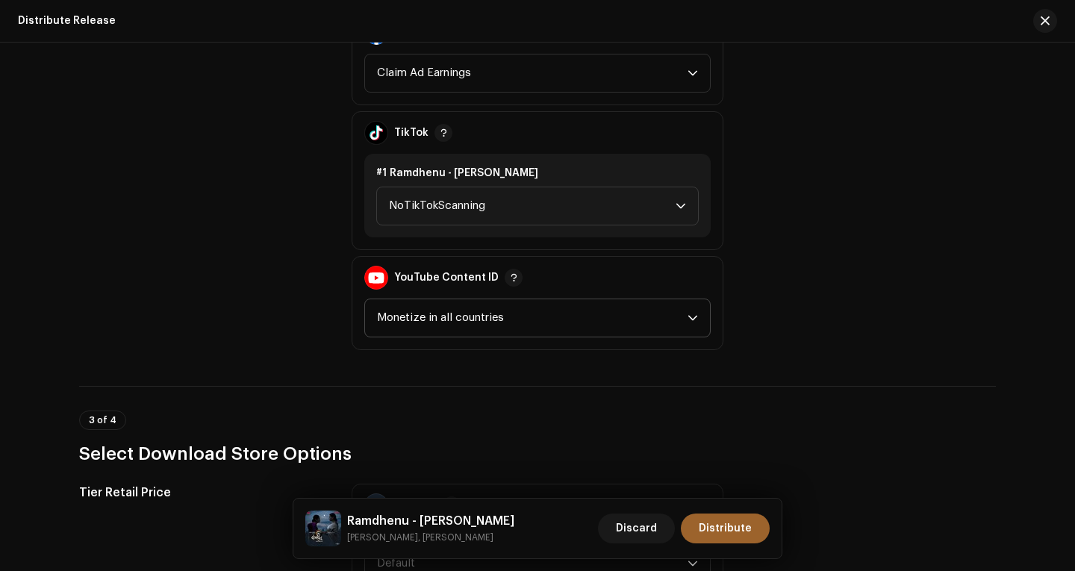
click at [501, 324] on span "Monetize in all countries" at bounding box center [532, 317] width 311 height 37
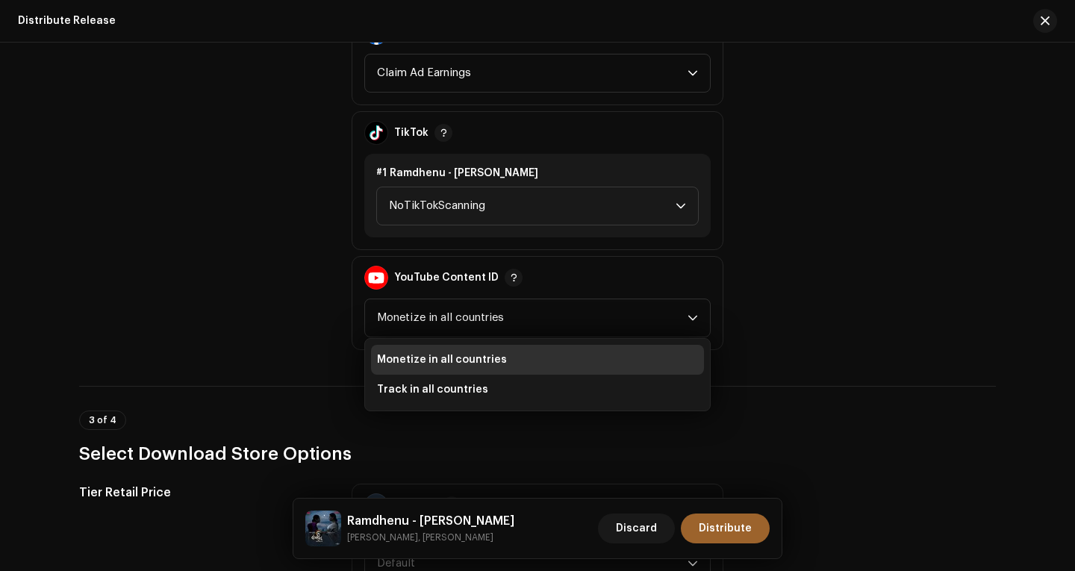
click at [323, 318] on div "Monetization Policy" at bounding box center [203, 180] width 249 height 339
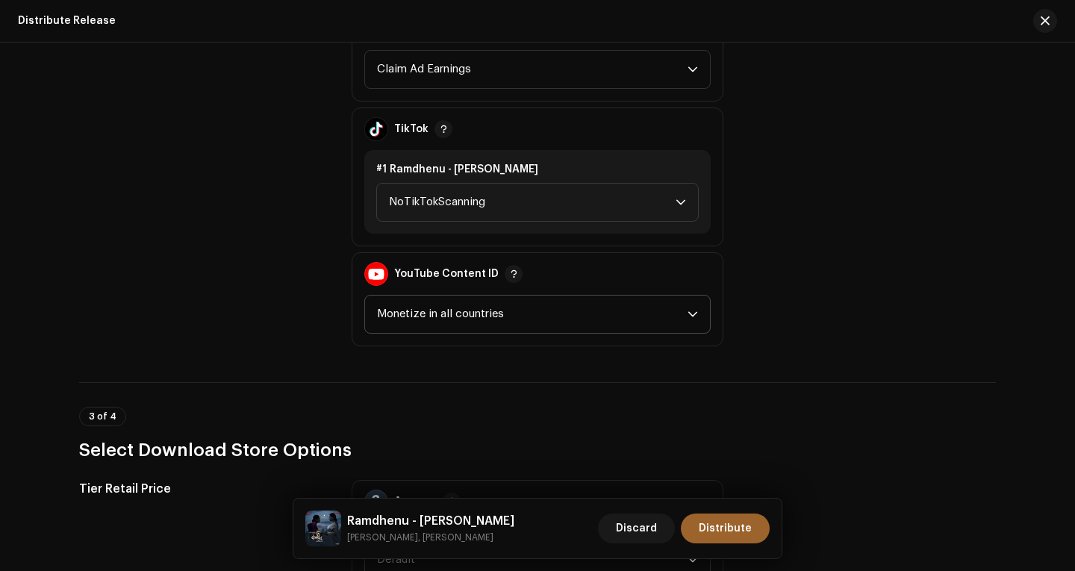
scroll to position [1713, 0]
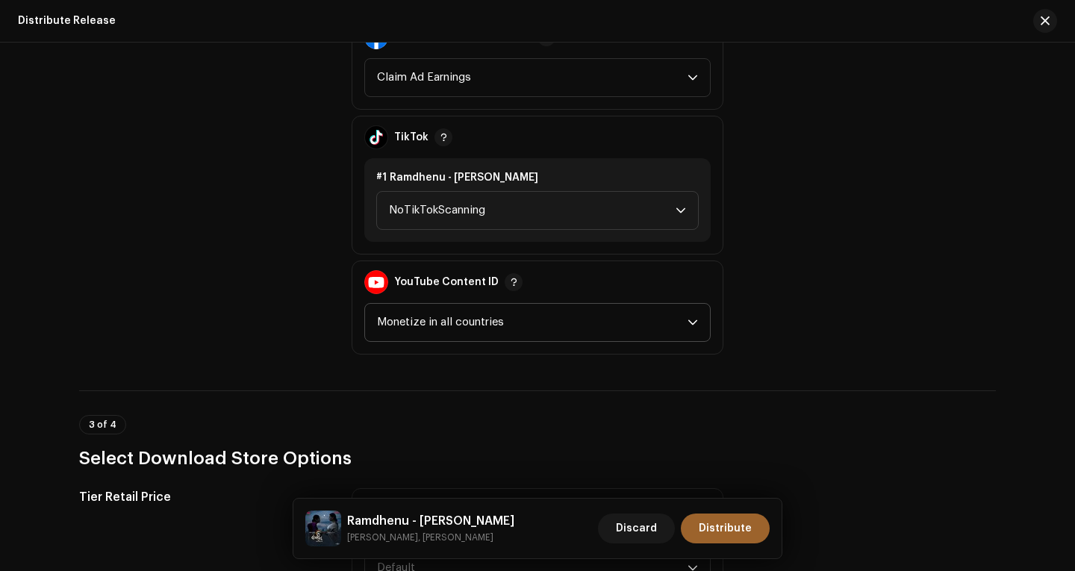
click at [411, 329] on span "Monetize in all countries" at bounding box center [532, 322] width 311 height 37
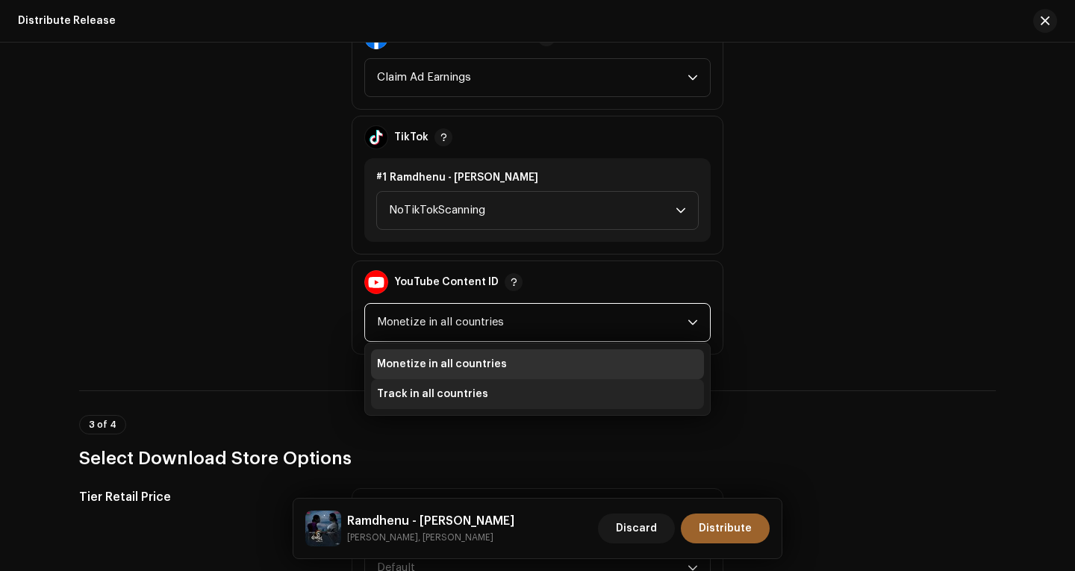
click at [400, 391] on span "Track in all countries" at bounding box center [432, 394] width 111 height 15
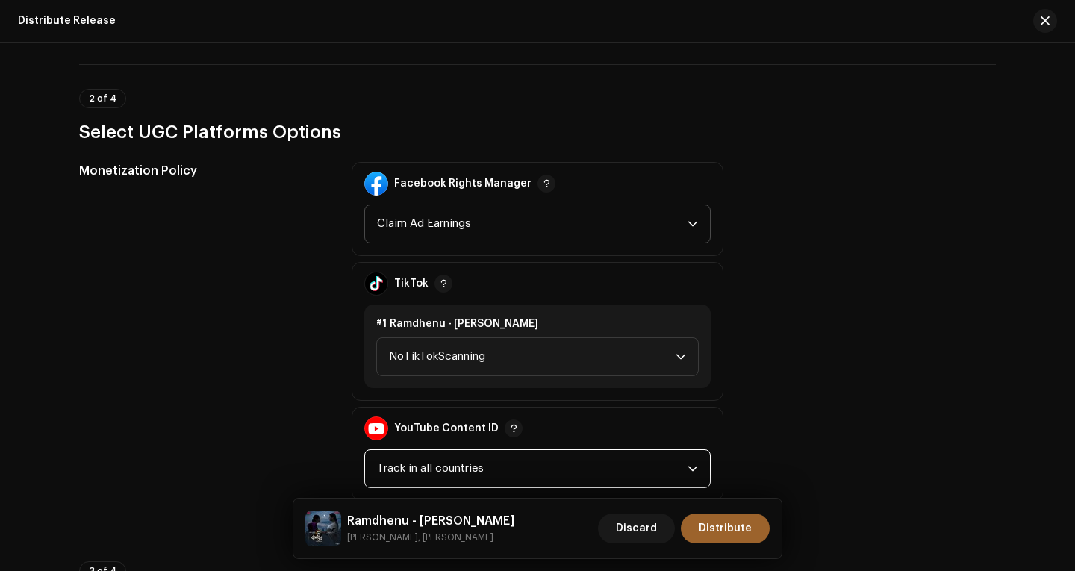
scroll to position [1564, 0]
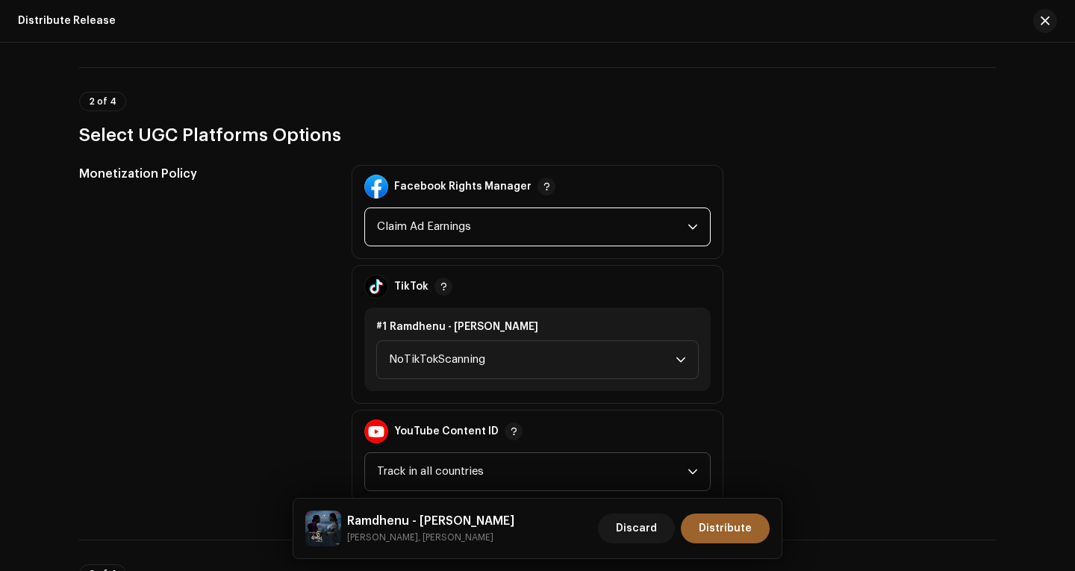
click at [478, 226] on span "Claim Ad Earnings" at bounding box center [532, 226] width 311 height 37
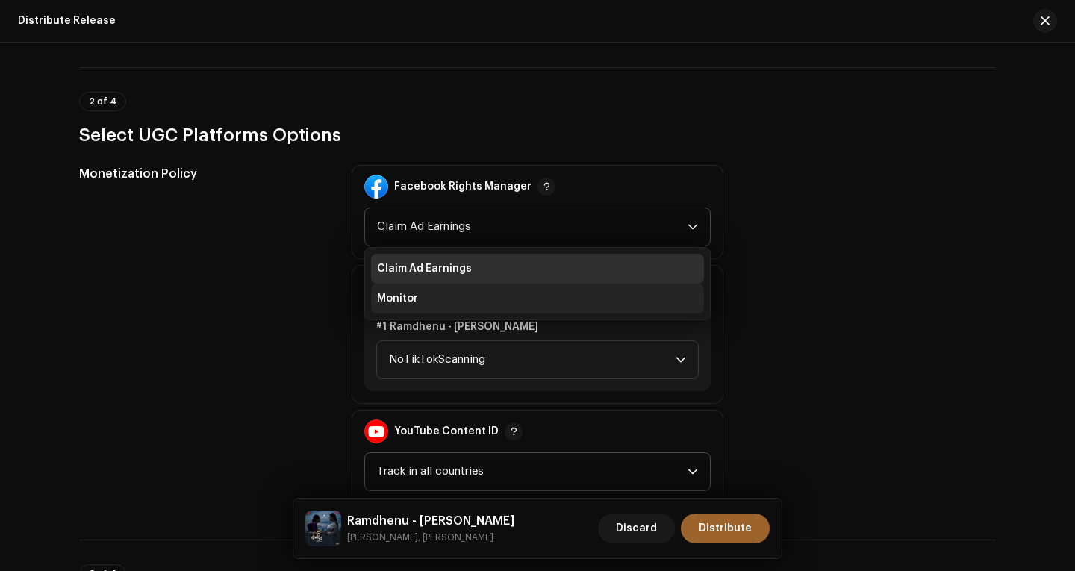
click at [424, 293] on li "Monitor" at bounding box center [537, 299] width 333 height 30
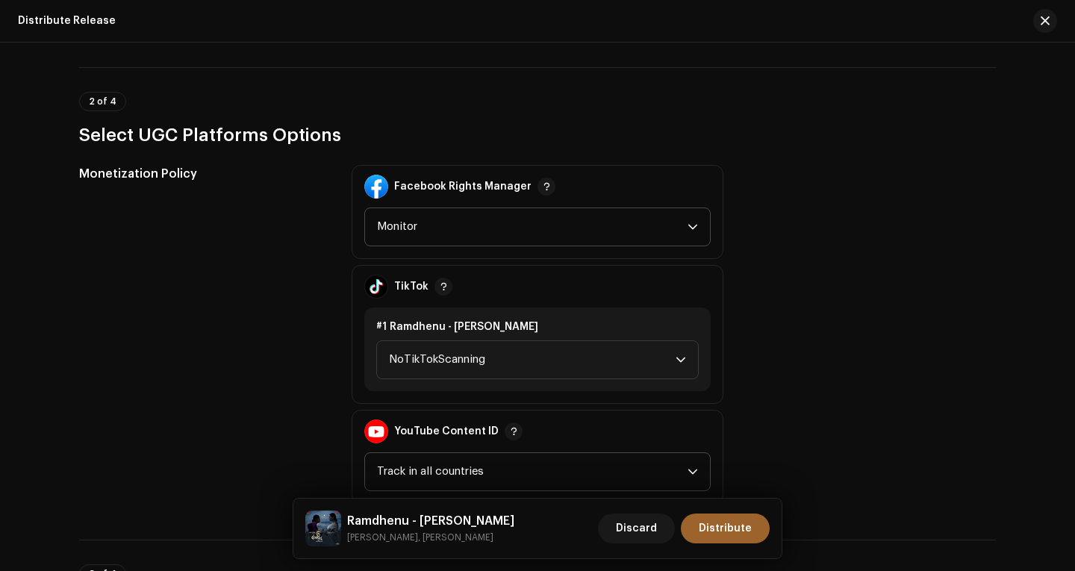
click at [320, 274] on div "Monetization Policy" at bounding box center [203, 334] width 249 height 339
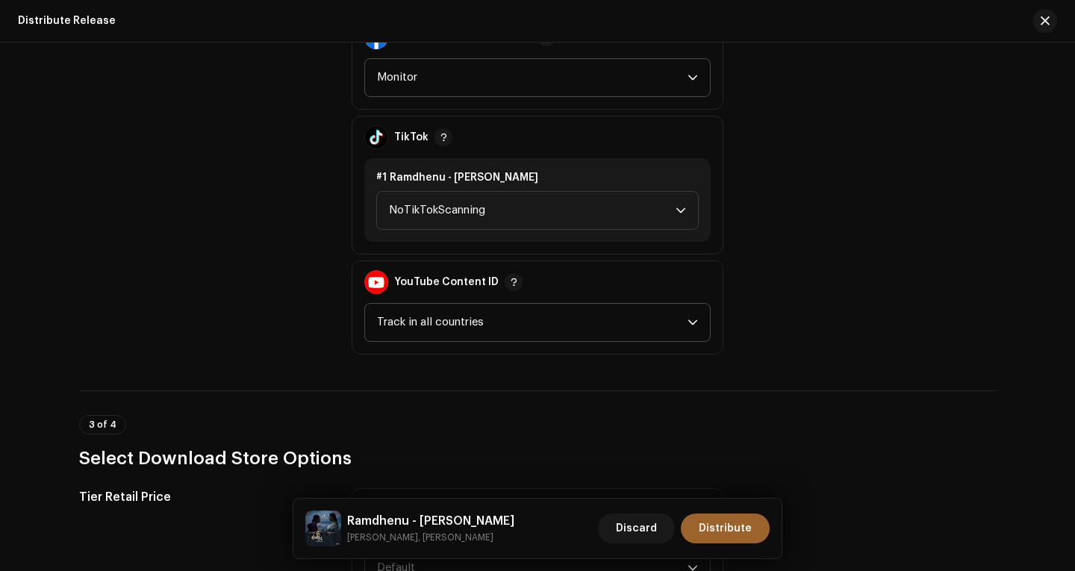
scroll to position [1788, 0]
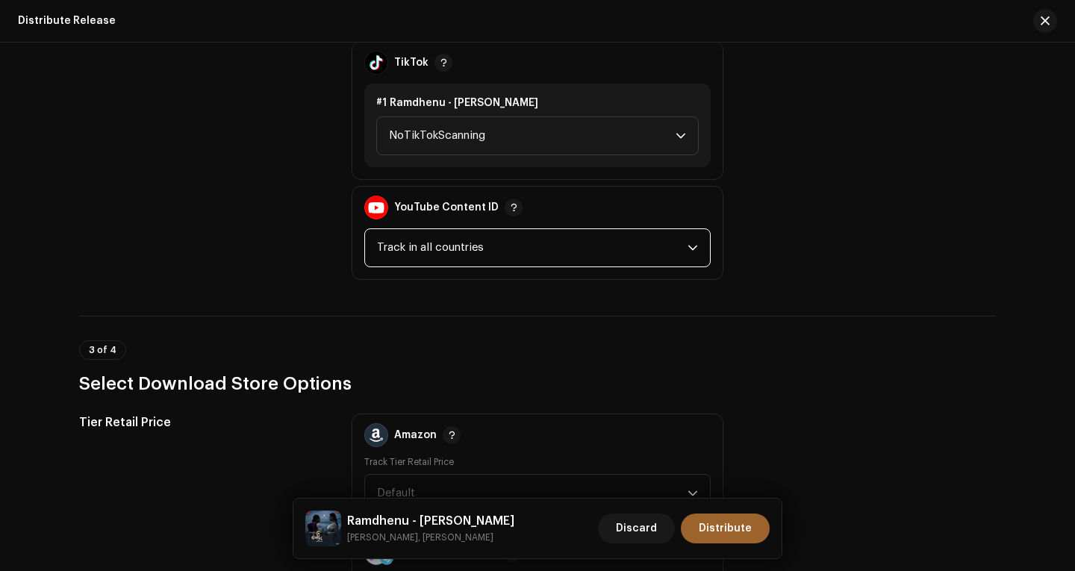
click at [524, 257] on span "Track in all countries" at bounding box center [532, 247] width 311 height 37
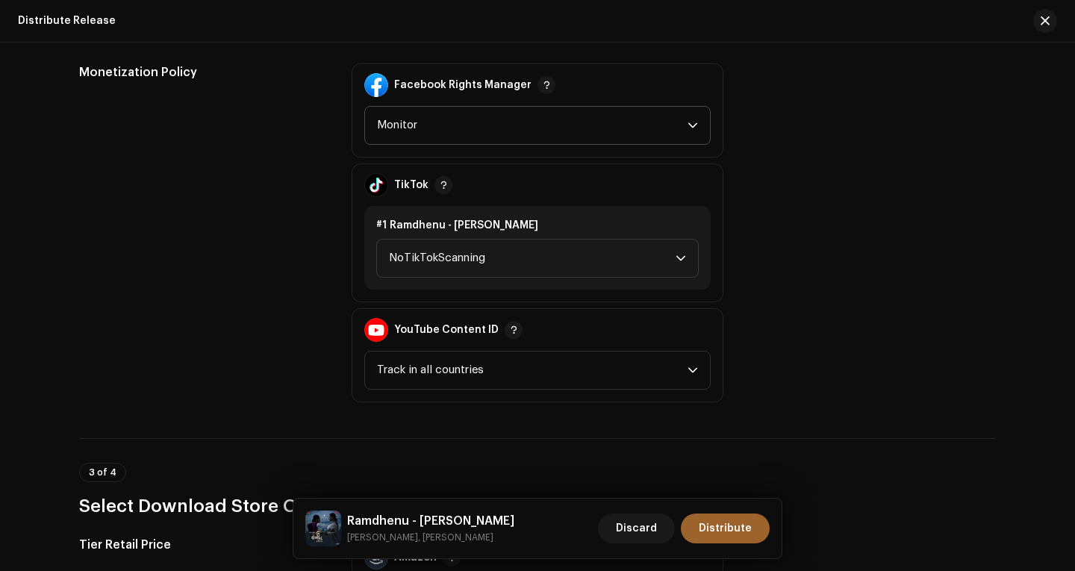
scroll to position [1638, 0]
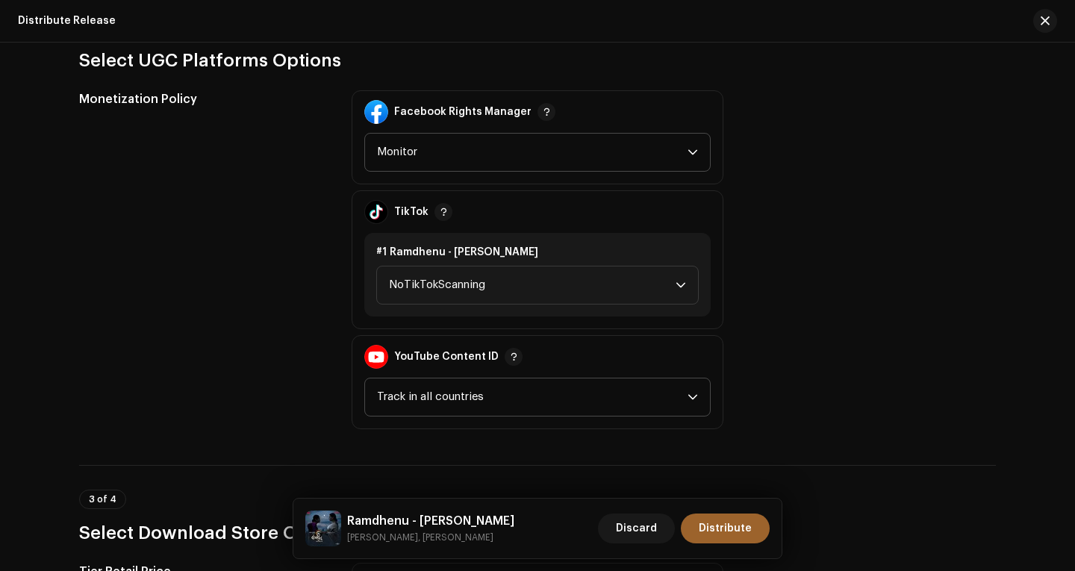
click at [492, 390] on span "Track in all countries" at bounding box center [532, 397] width 311 height 37
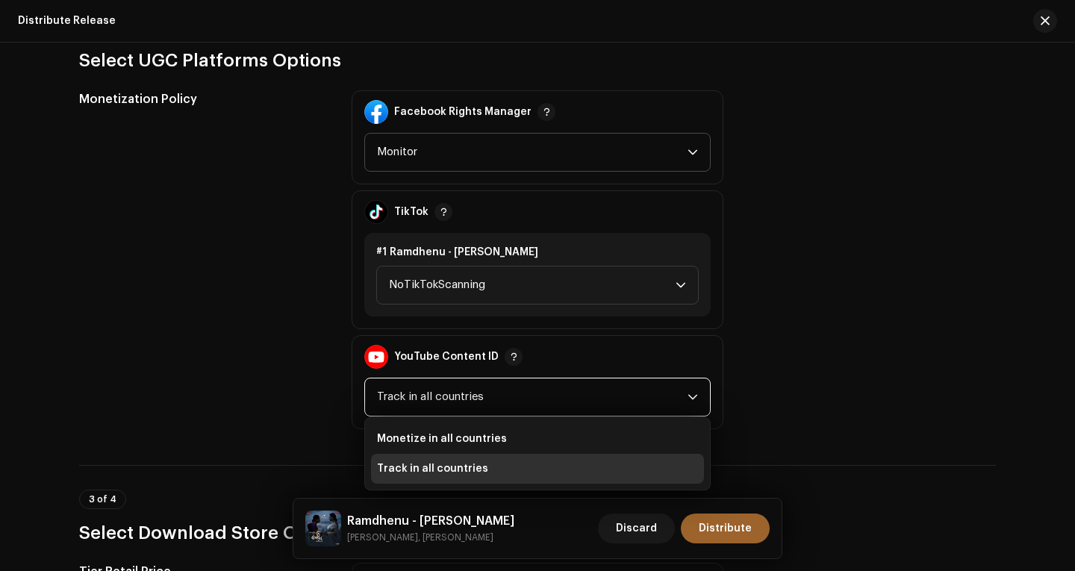
click at [296, 362] on div "Monetization Policy" at bounding box center [203, 259] width 249 height 339
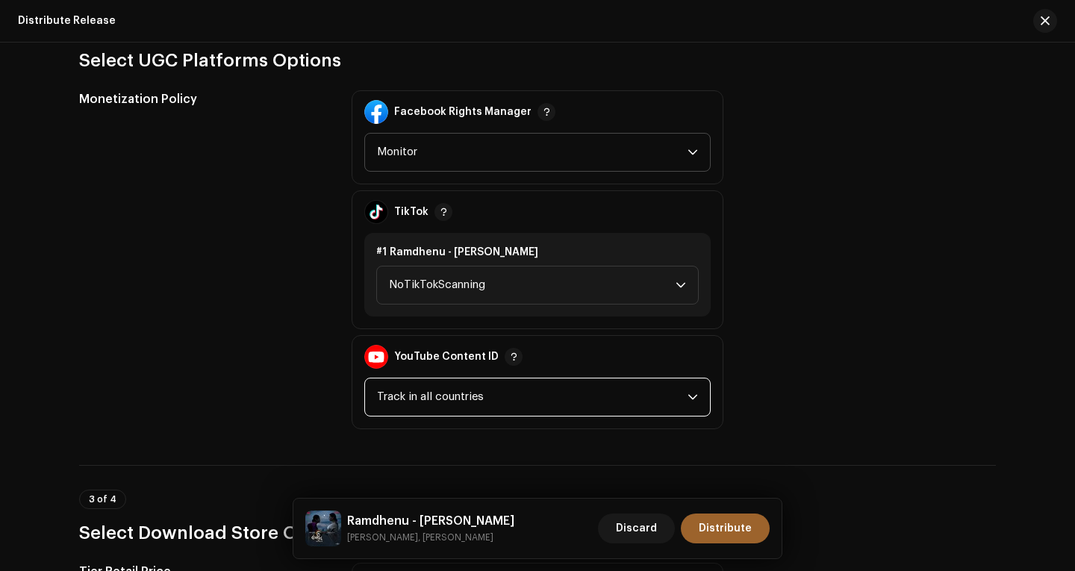
click at [429, 394] on span "Track in all countries" at bounding box center [532, 397] width 311 height 37
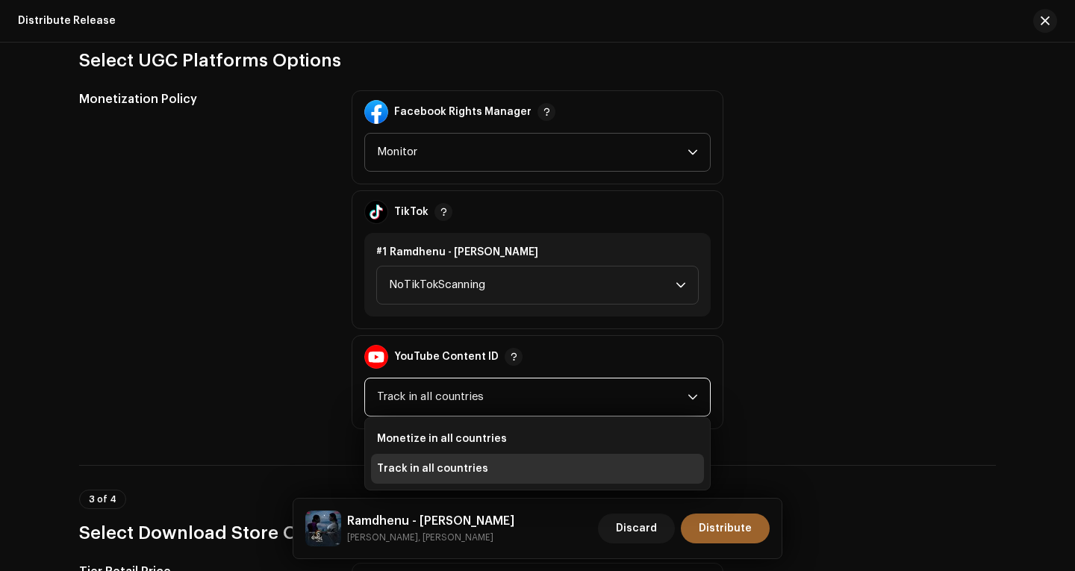
click at [276, 353] on div "Monetization Policy" at bounding box center [203, 259] width 249 height 339
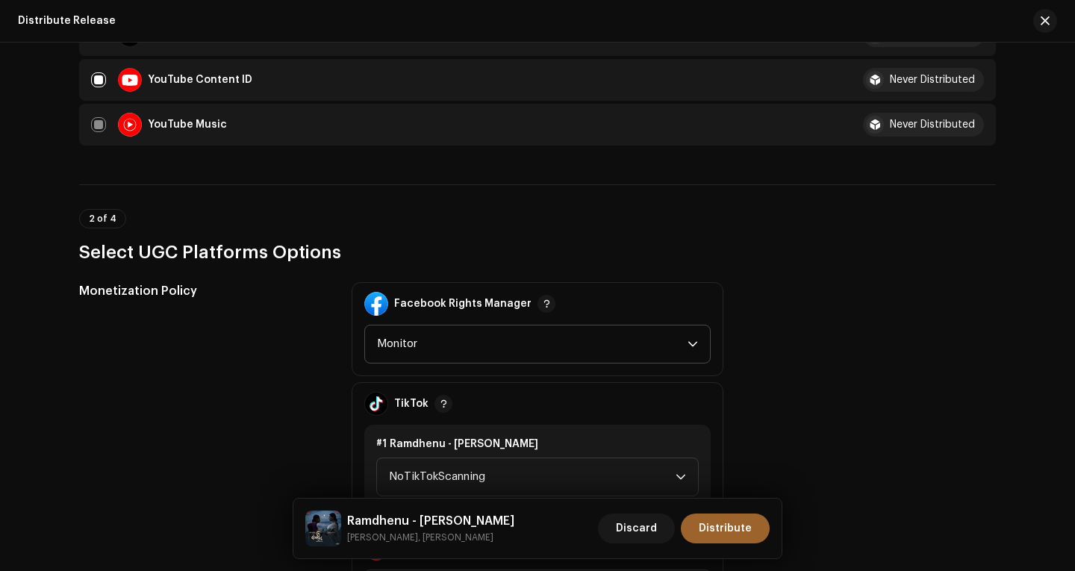
scroll to position [1414, 0]
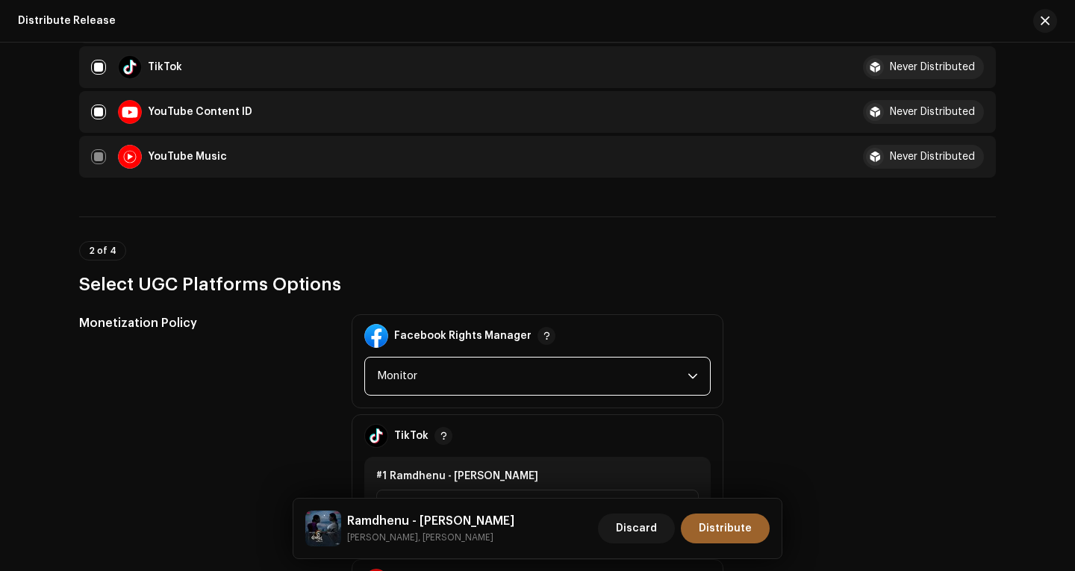
click at [478, 380] on span "Monitor" at bounding box center [532, 376] width 311 height 37
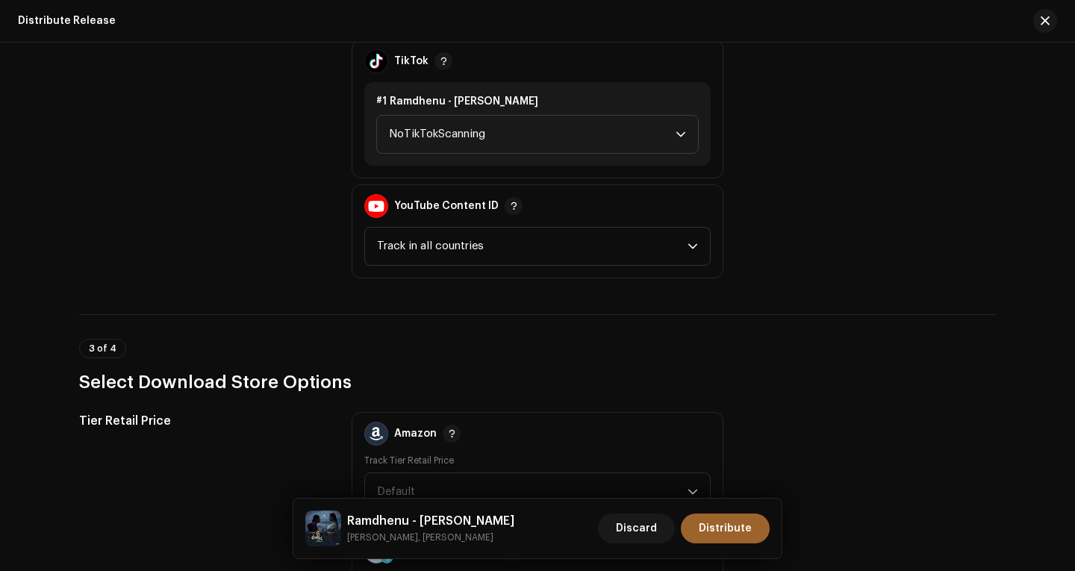
scroll to position [1788, 0]
click at [543, 238] on span "Track in all countries" at bounding box center [532, 247] width 311 height 37
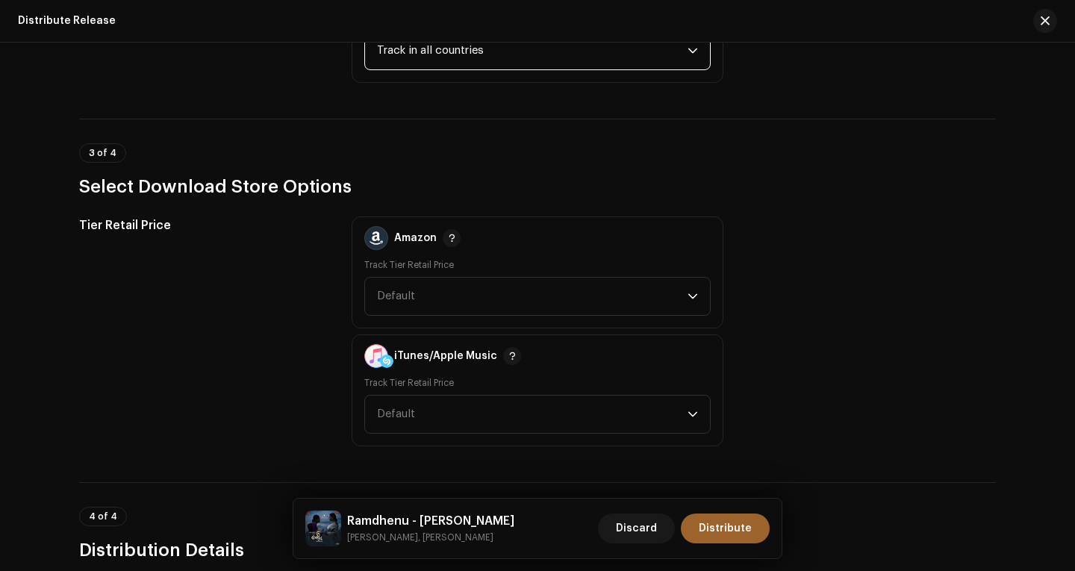
scroll to position [2012, 0]
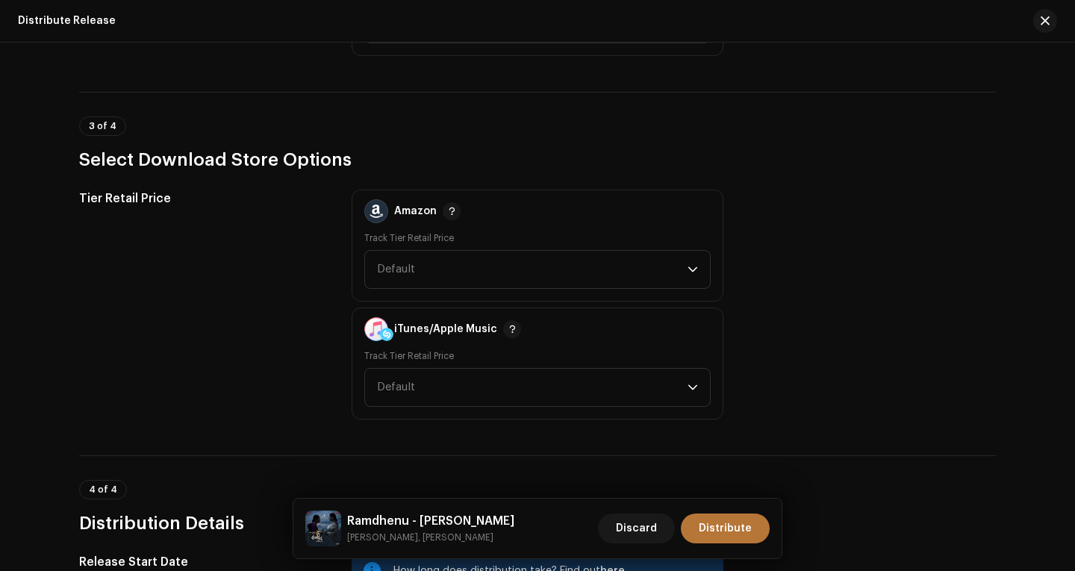
click at [710, 532] on span "Distribute" at bounding box center [725, 529] width 53 height 30
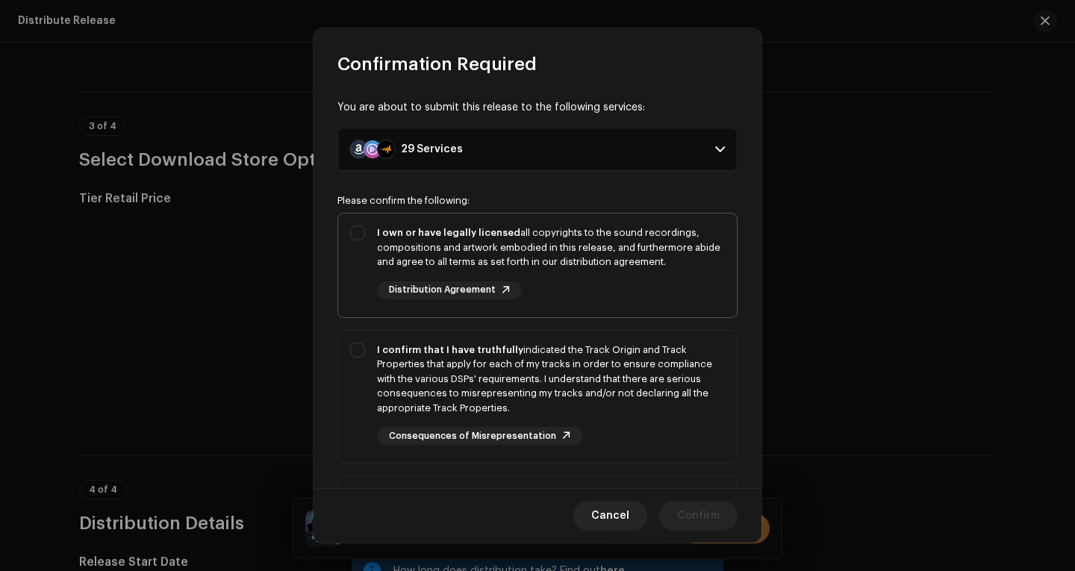
click at [377, 229] on strong "I own or have legally licensed" at bounding box center [448, 233] width 143 height 10
checkbox input "true"
click at [361, 347] on div "I confirm that I have truthfully indicated the Track Origin and Track Propertie…" at bounding box center [537, 394] width 399 height 127
checkbox input "true"
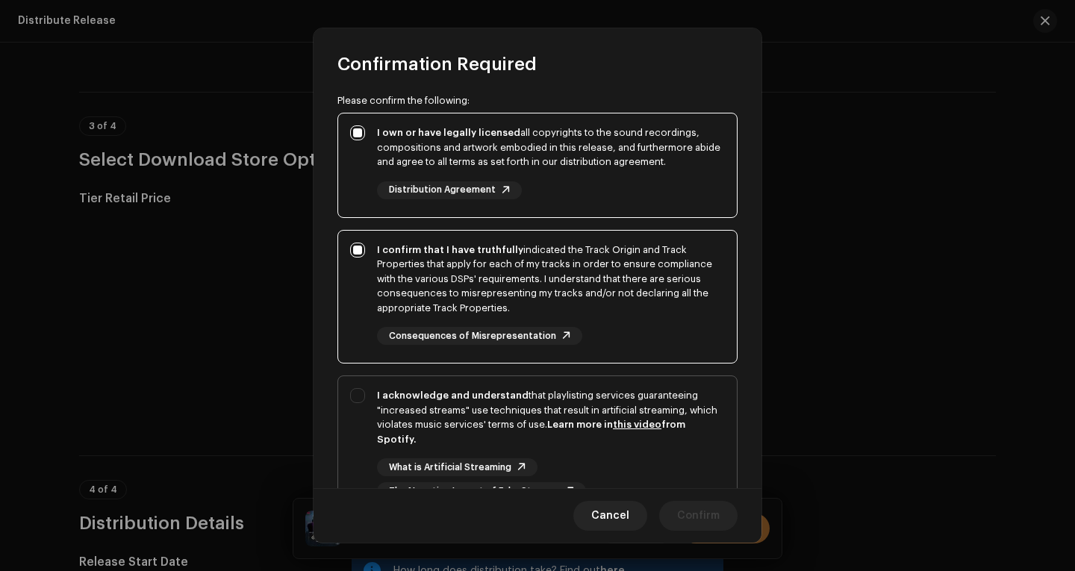
scroll to position [232, 0]
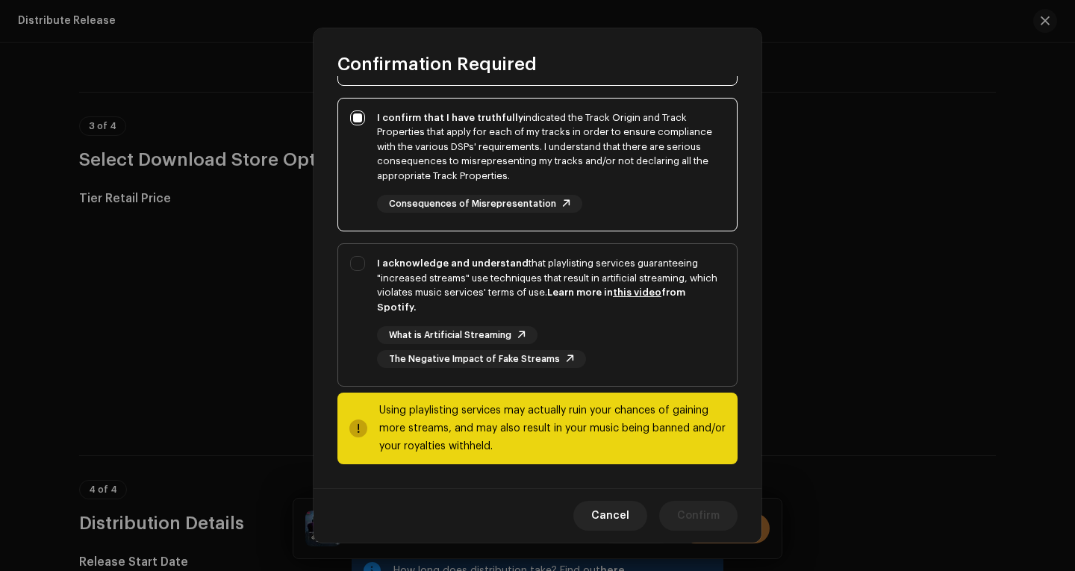
click at [376, 270] on div "I acknowledge and understand that playlisting services guaranteeing "increased …" at bounding box center [537, 312] width 399 height 136
checkbox input "true"
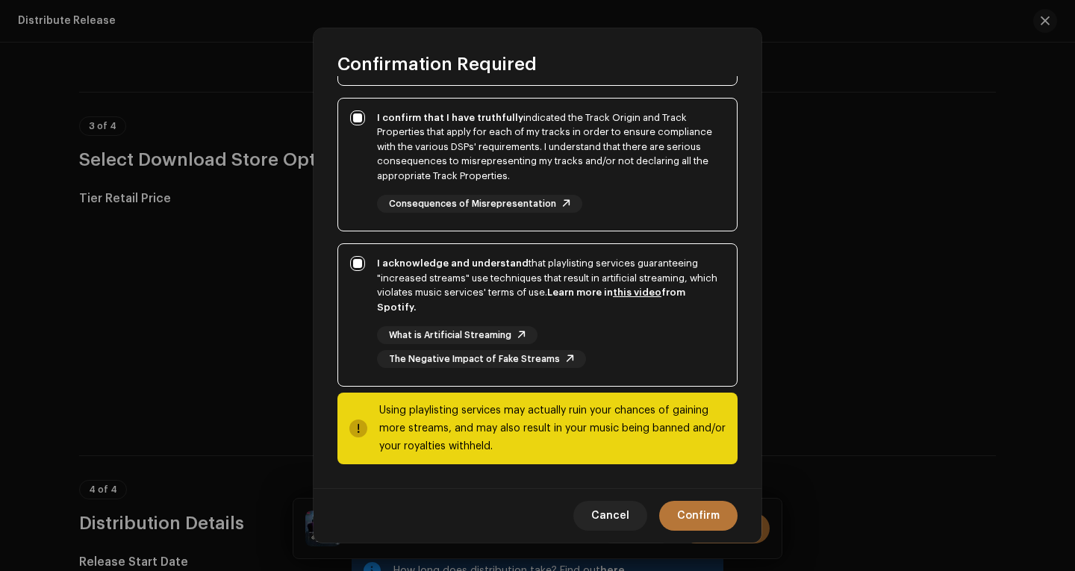
click at [711, 515] on span "Confirm" at bounding box center [698, 516] width 43 height 30
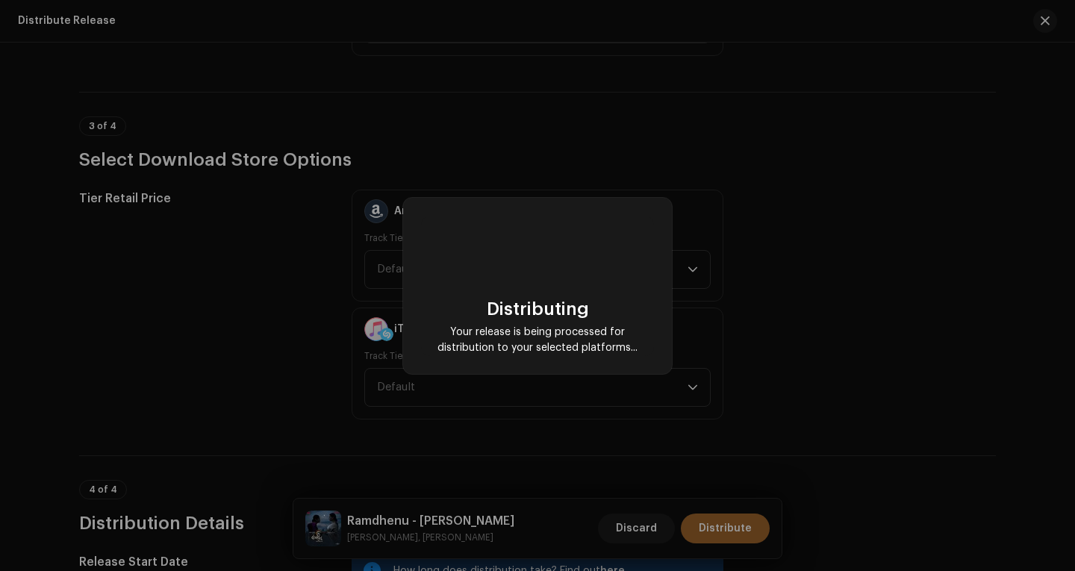
checkbox input "false"
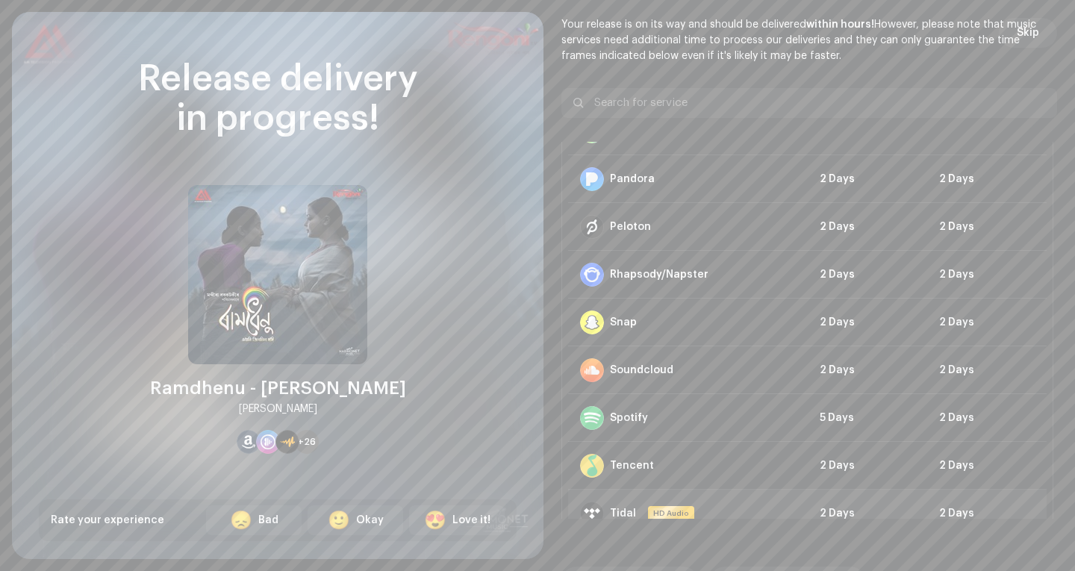
scroll to position [1063, 0]
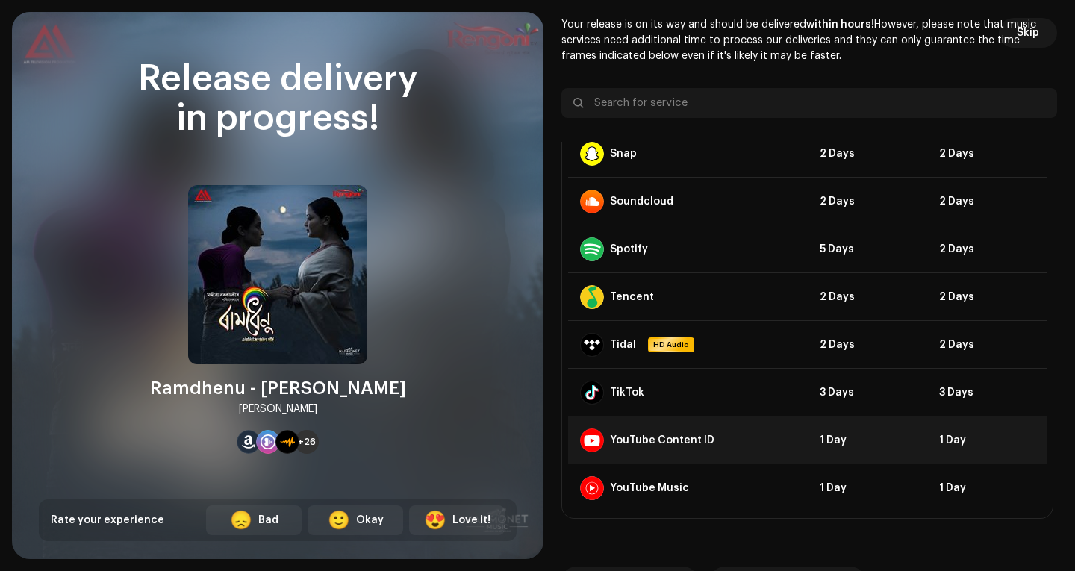
click at [714, 444] on div "YouTube Content ID" at bounding box center [653, 441] width 146 height 24
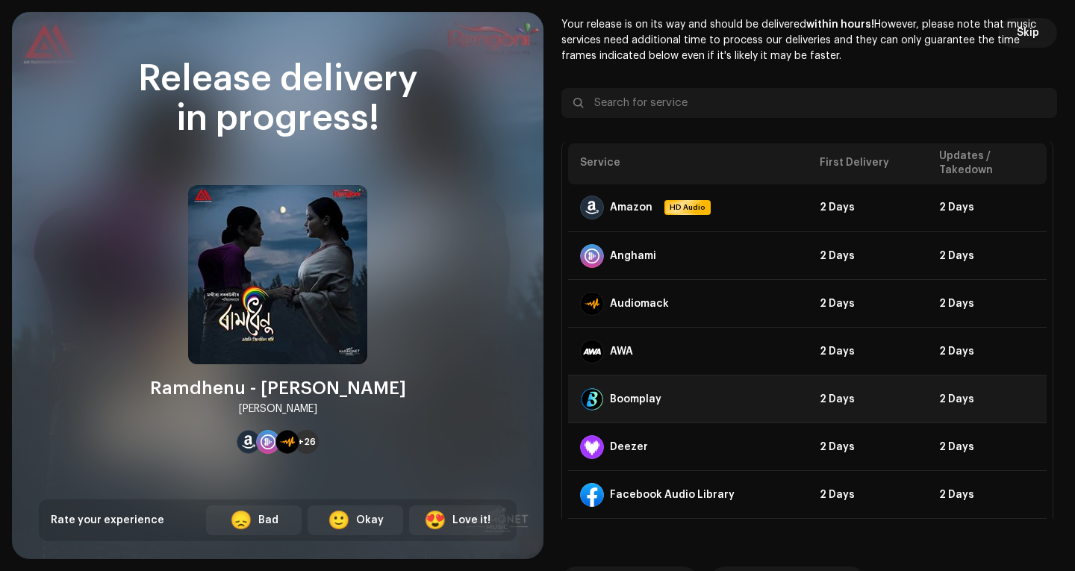
scroll to position [0, 0]
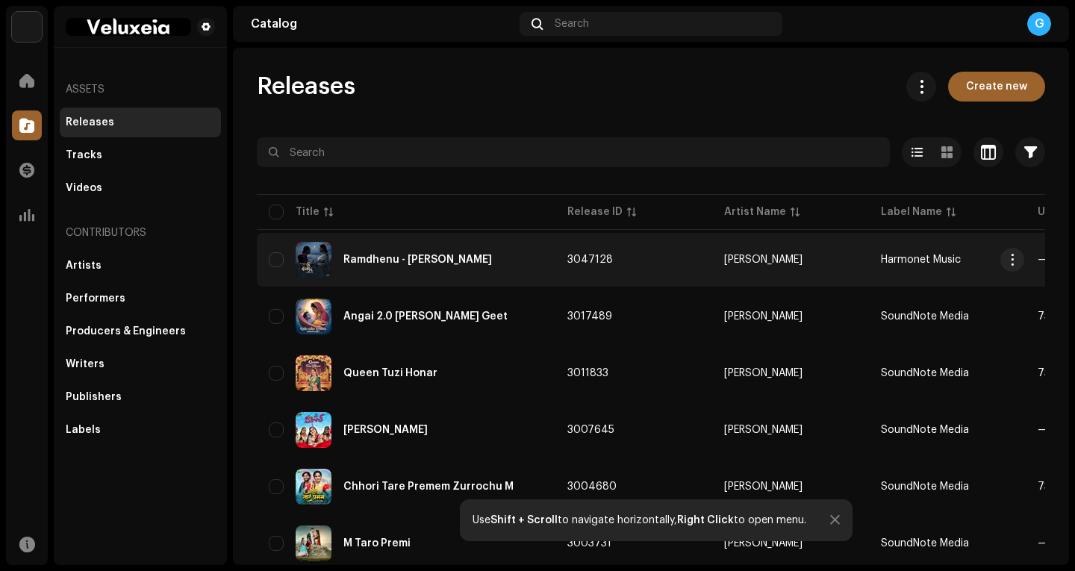
click at [813, 259] on re-a-table-link "Diju Baruah" at bounding box center [790, 260] width 133 height 10
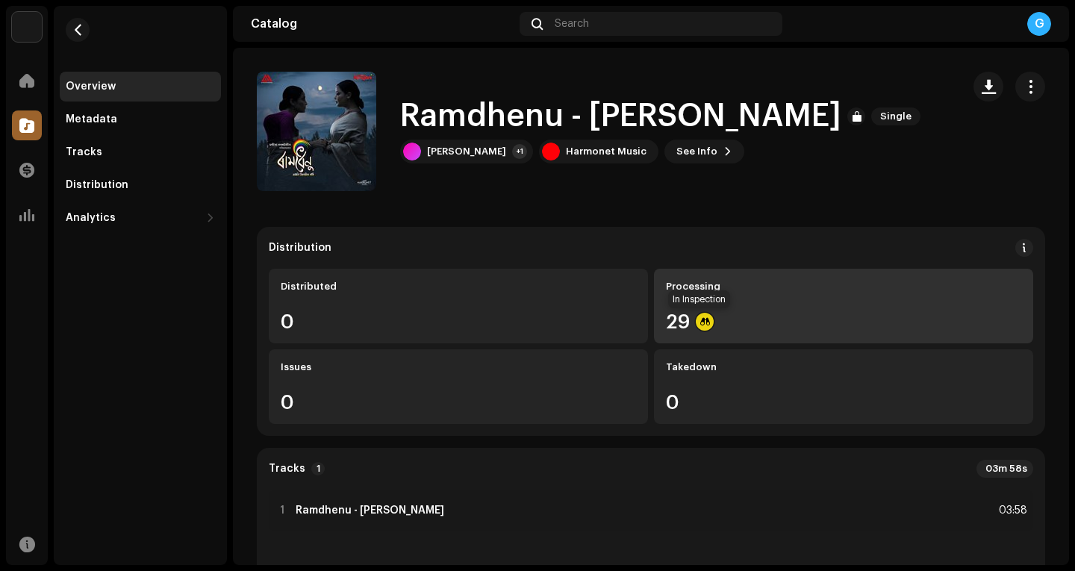
click at [696, 322] on div at bounding box center [705, 322] width 18 height 18
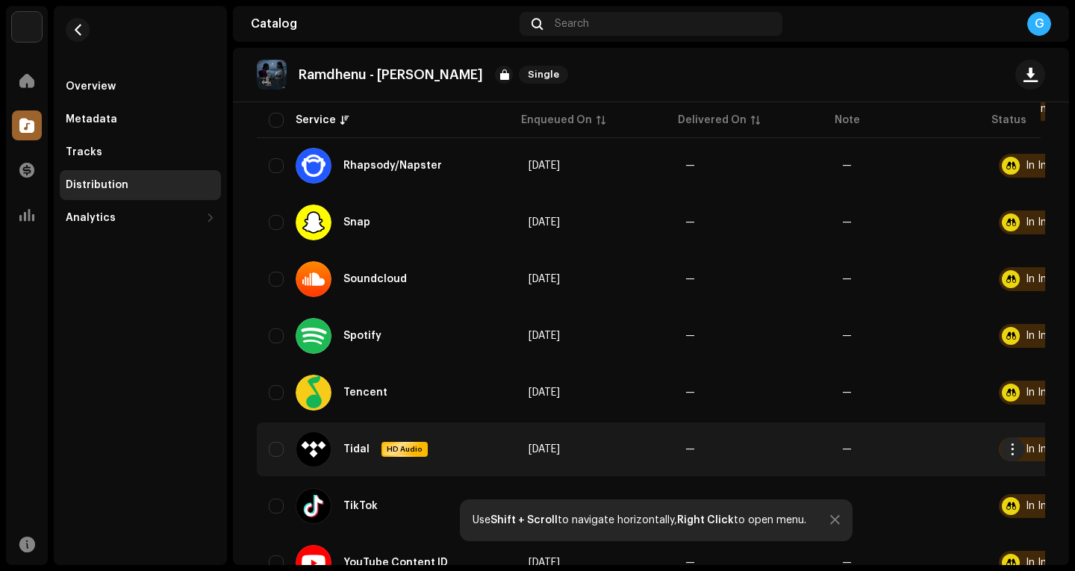
scroll to position [1467, 0]
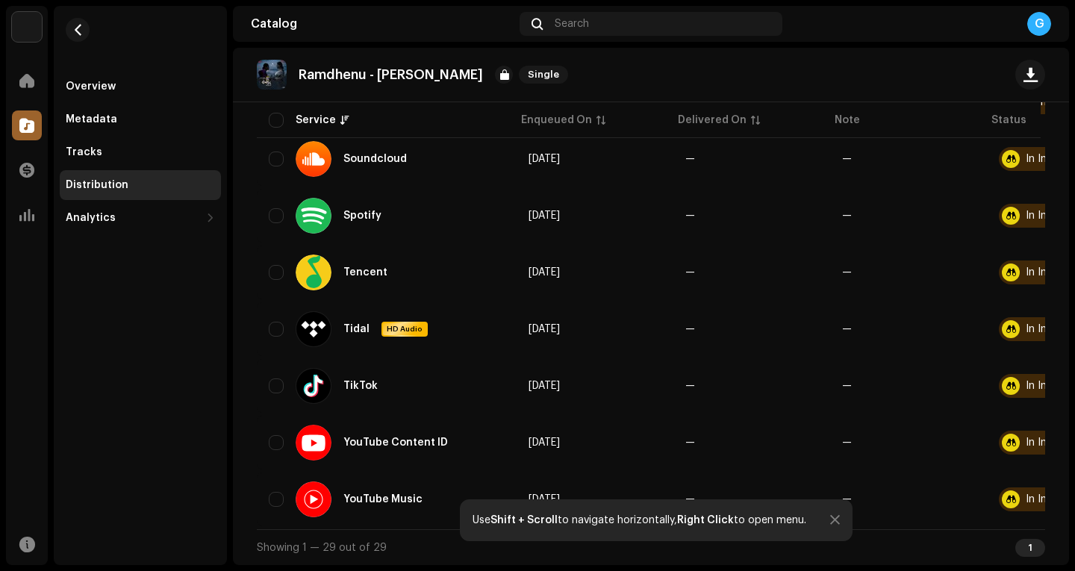
click at [837, 521] on div at bounding box center [835, 521] width 10 height 12
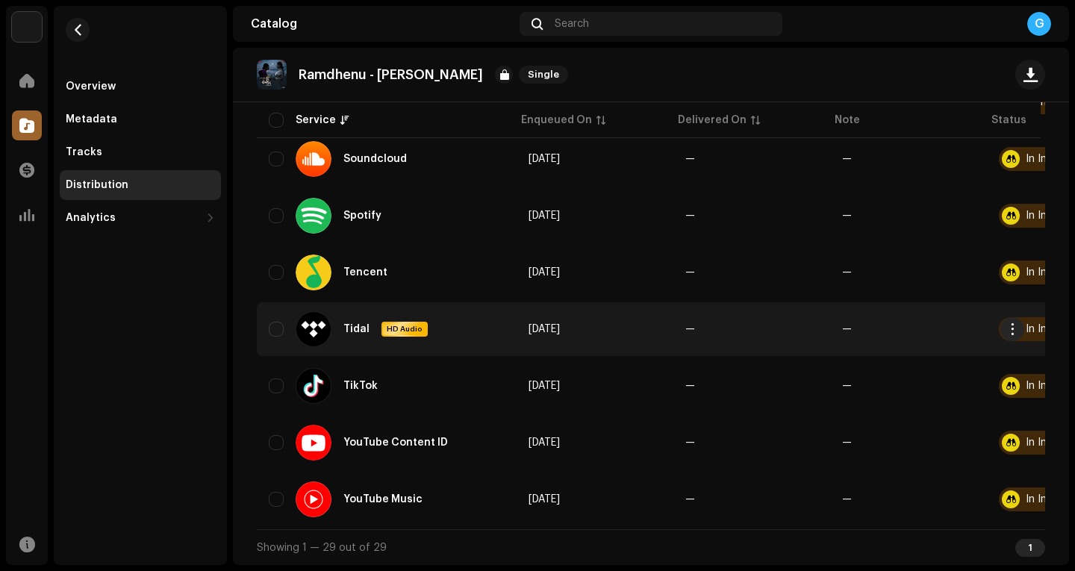
click at [408, 325] on span "HD Audio" at bounding box center [404, 329] width 43 height 10
click at [1014, 323] on span "button" at bounding box center [1012, 329] width 11 height 12
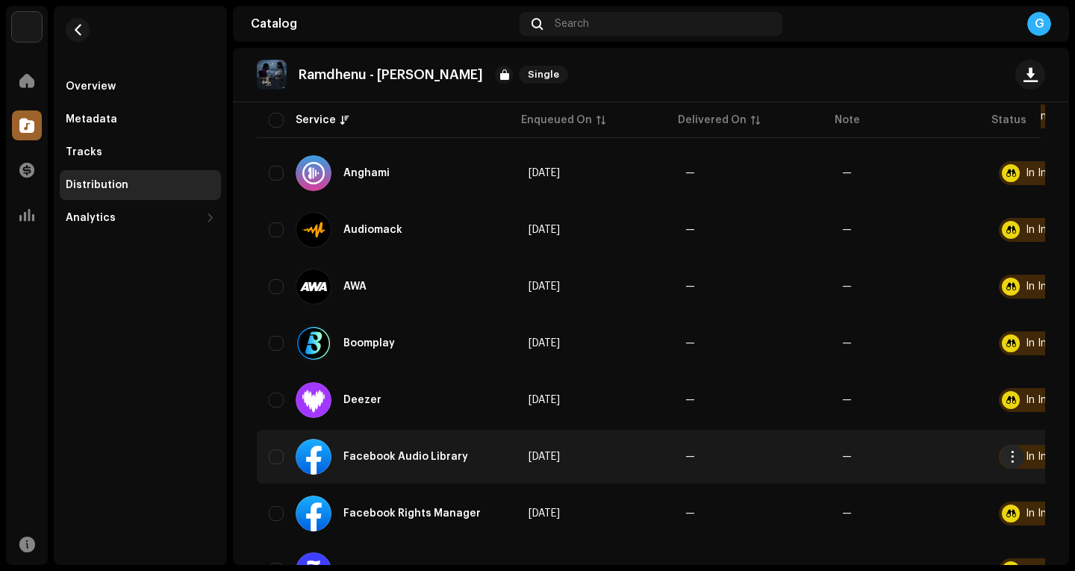
scroll to position [0, 0]
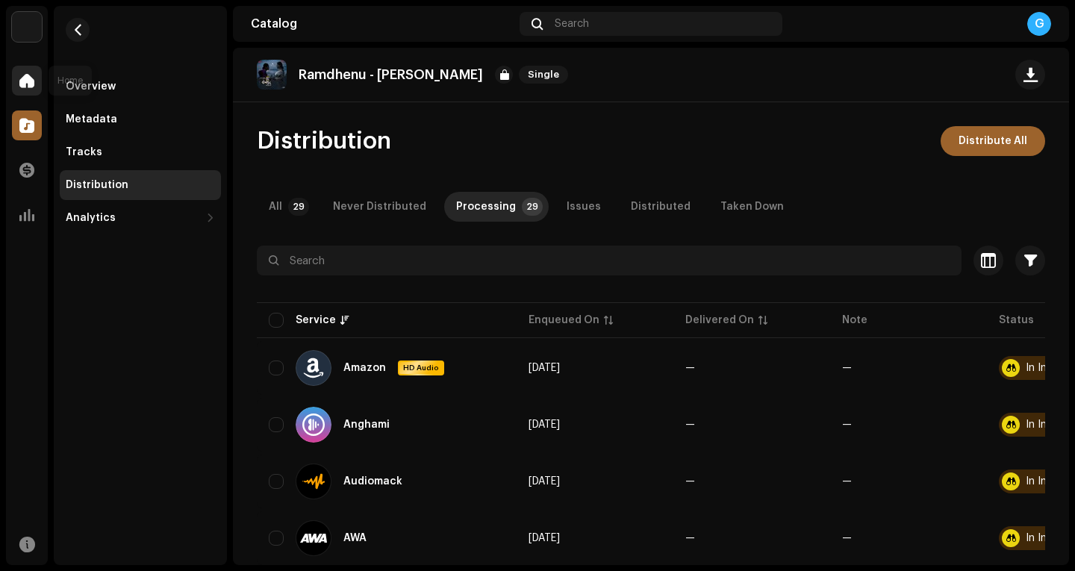
click at [30, 81] on span at bounding box center [26, 81] width 15 height 12
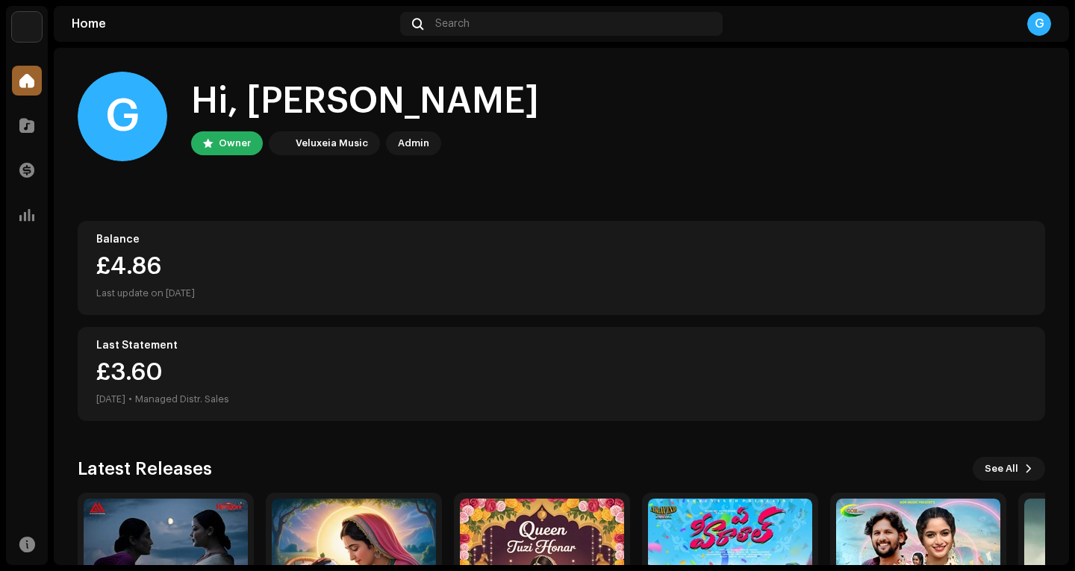
click at [229, 143] on div "Owner" at bounding box center [235, 143] width 32 height 18
click at [405, 150] on div "Admin" at bounding box center [413, 143] width 31 height 18
click at [1042, 25] on div "G" at bounding box center [1040, 24] width 24 height 24
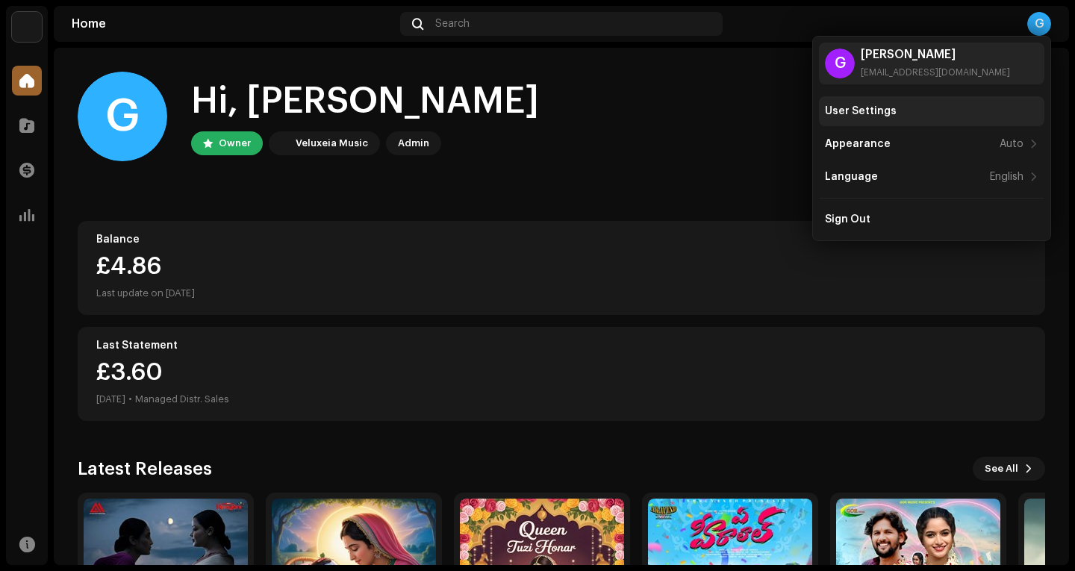
click at [857, 108] on div "User Settings" at bounding box center [861, 111] width 72 height 12
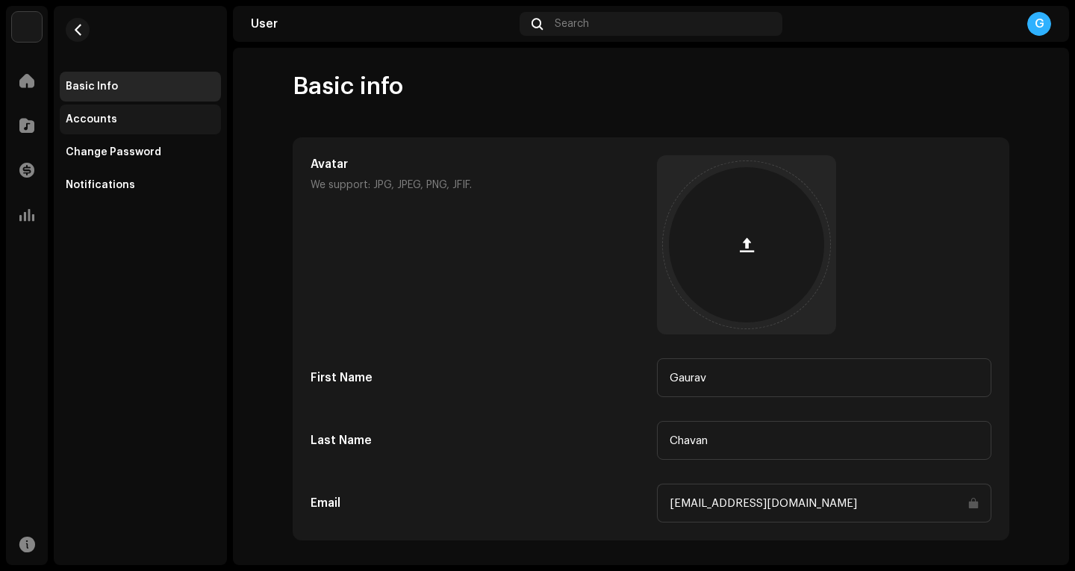
click at [99, 114] on div "Accounts" at bounding box center [92, 120] width 52 height 12
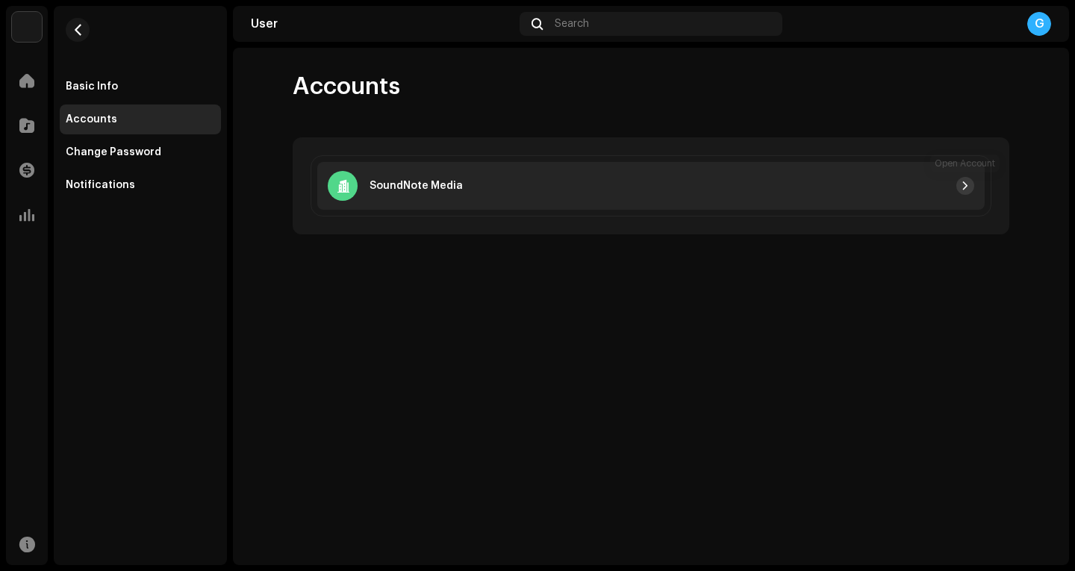
click at [966, 188] on span "button" at bounding box center [965, 186] width 9 height 12
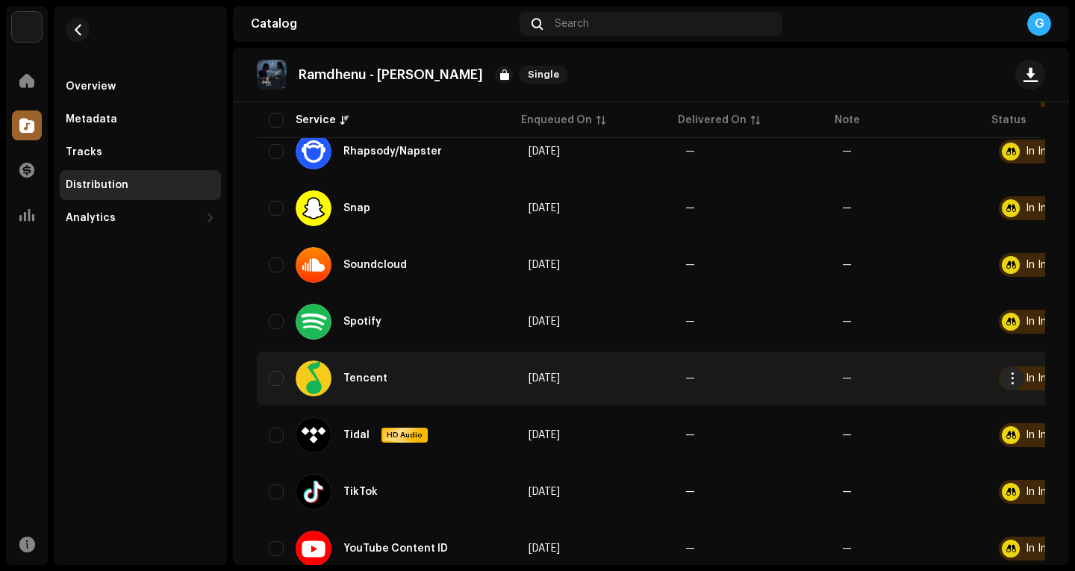
scroll to position [1467, 0]
